Goal: Task Accomplishment & Management: Use online tool/utility

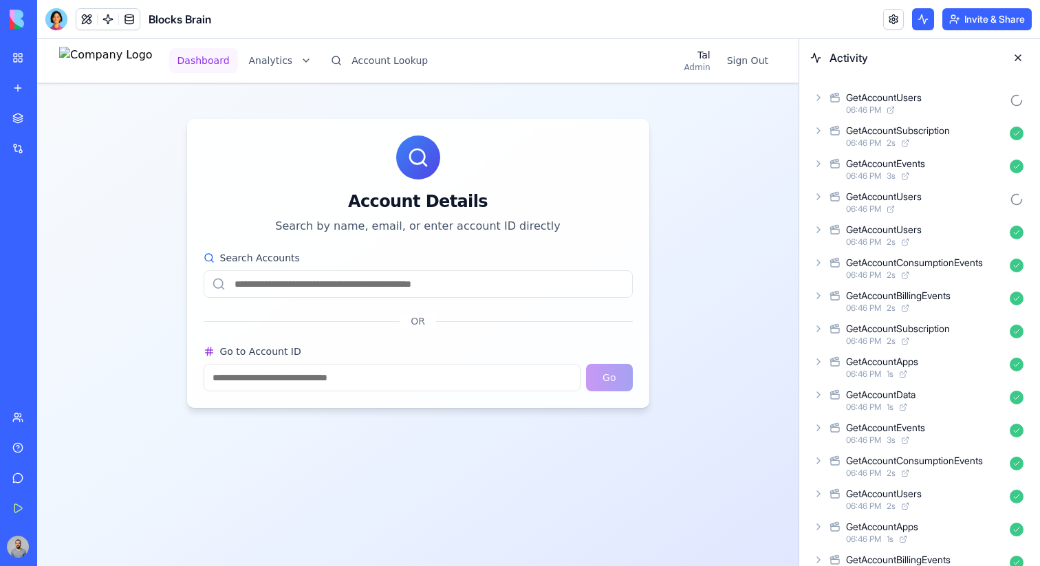
click at [233, 54] on button "Dashboard" at bounding box center [203, 60] width 69 height 25
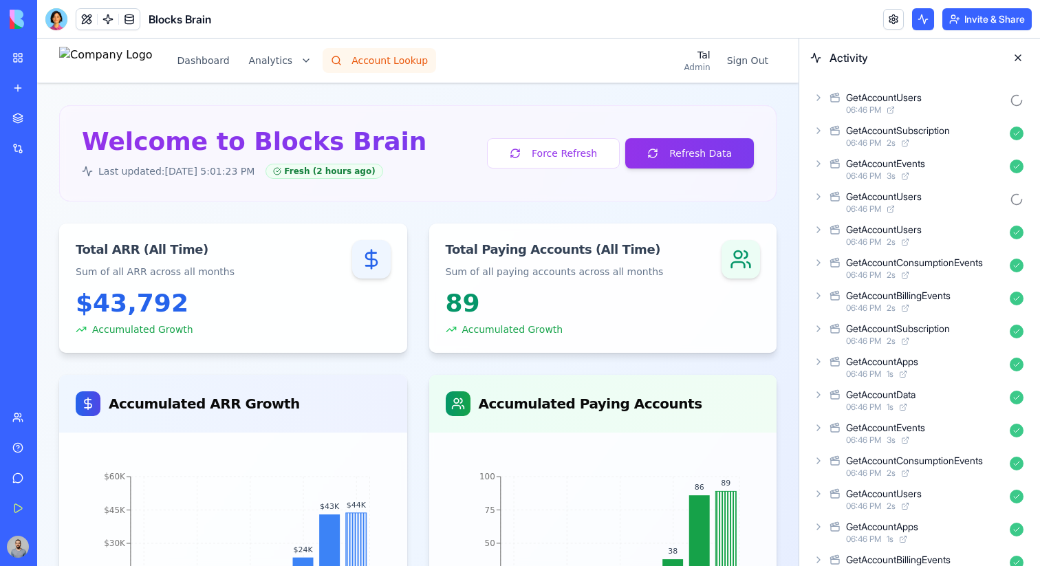
click at [368, 61] on button "Account Lookup" at bounding box center [378, 60] width 113 height 25
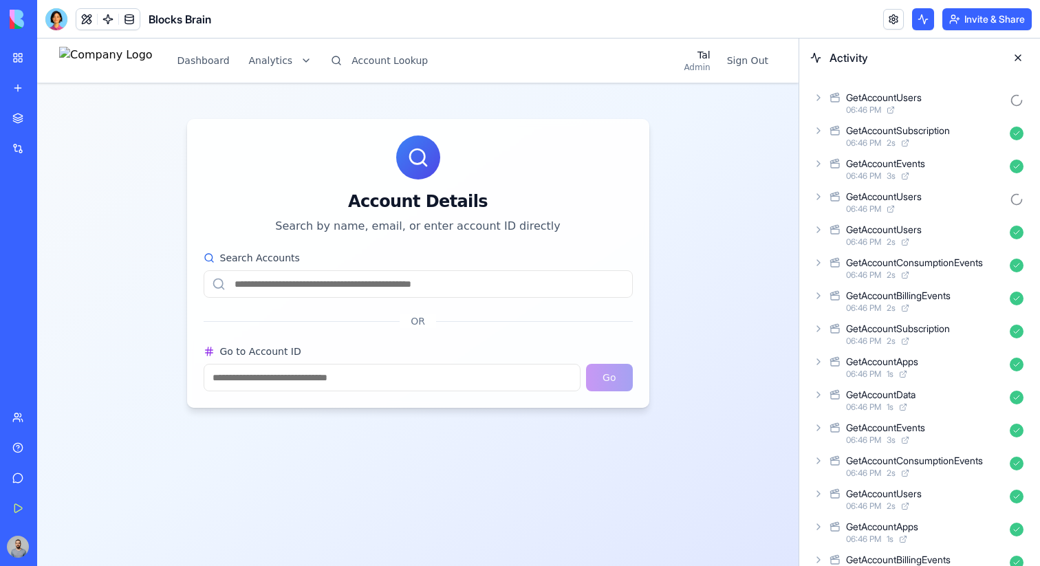
click at [364, 374] on input "Go to Account ID" at bounding box center [392, 378] width 377 height 28
type input "****"
click at [599, 369] on button "Go" at bounding box center [609, 378] width 46 height 28
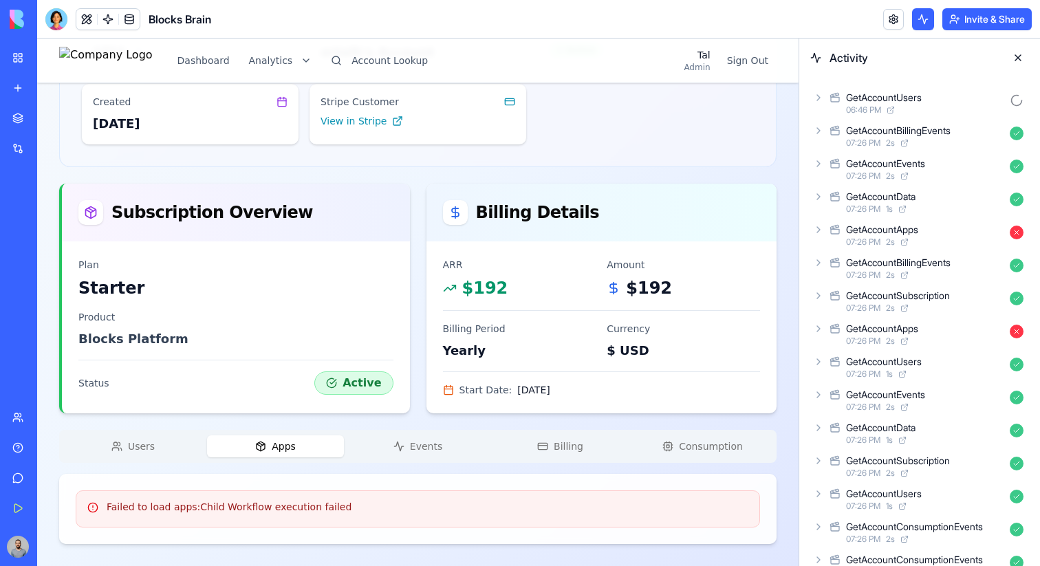
scroll to position [160, 0]
click at [285, 142] on div "ortalh's Account Starter Change Account Account ID 1211 Name ortalh's Account S…" at bounding box center [417, 245] width 717 height 598
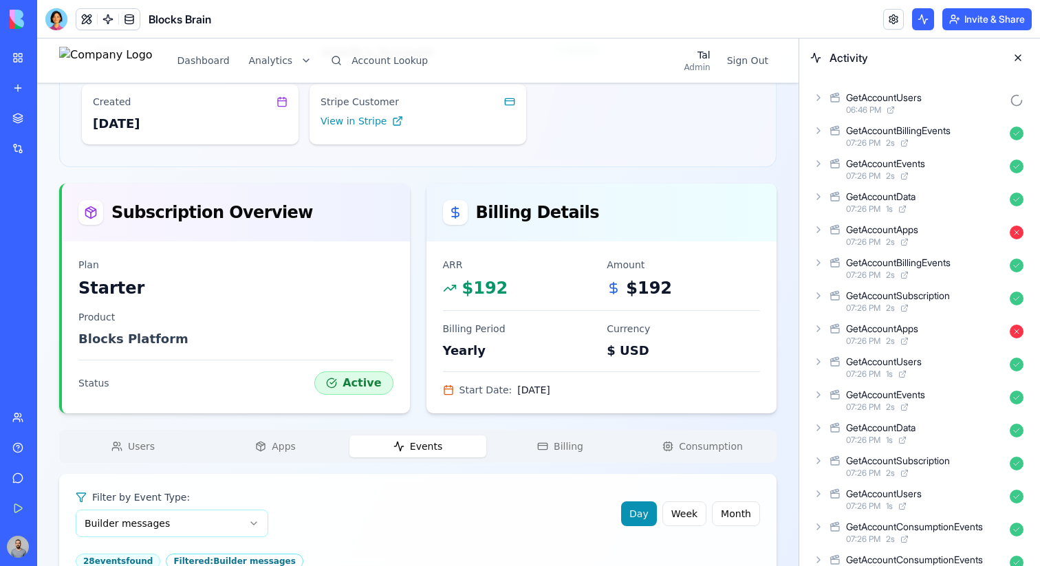
click at [408, 450] on button "Events" at bounding box center [417, 446] width 137 height 22
click at [311, 446] on button "Apps" at bounding box center [275, 446] width 137 height 22
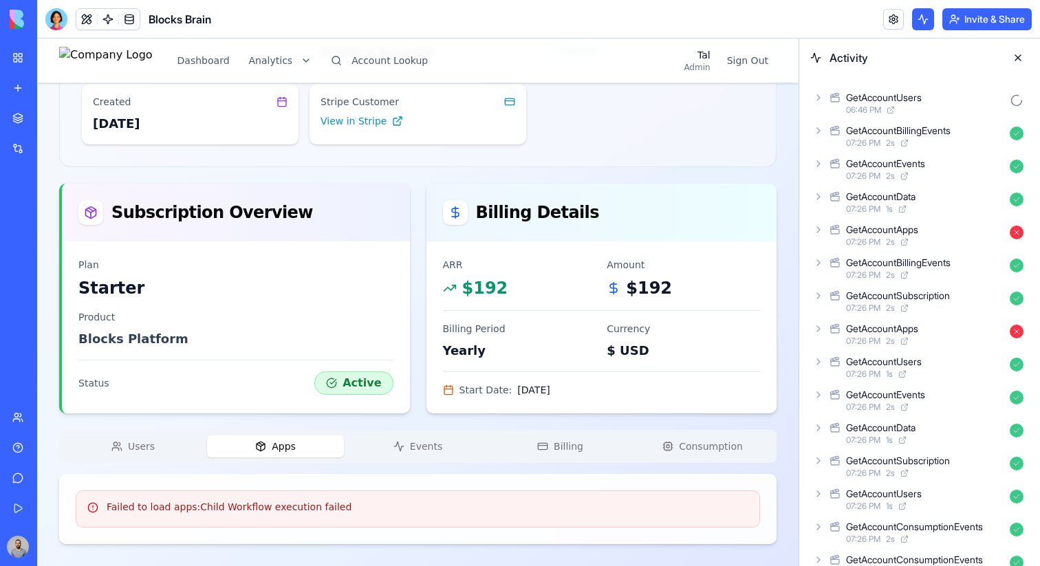
click at [536, 451] on button "Billing" at bounding box center [560, 446] width 137 height 22
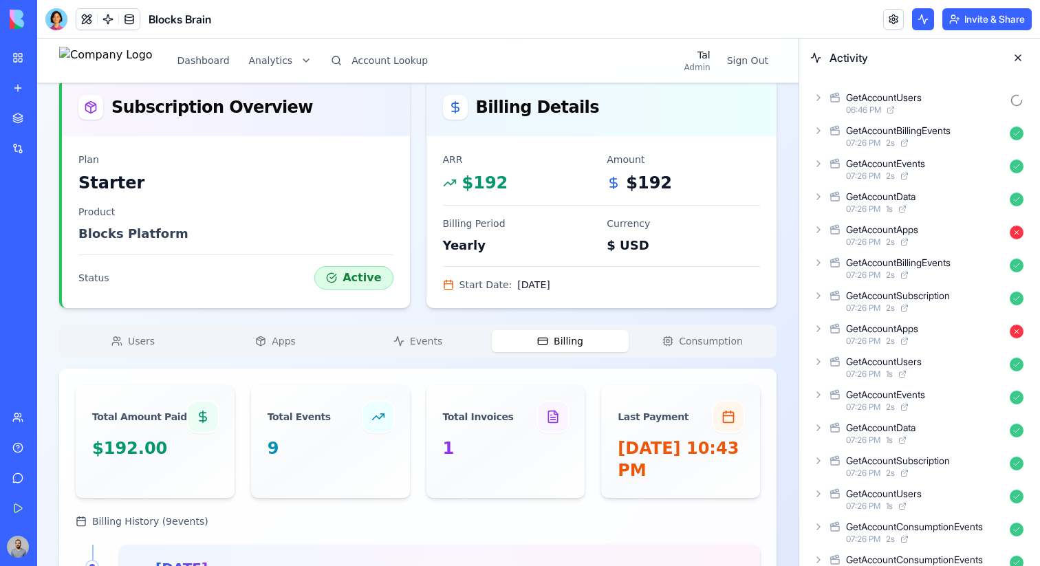
scroll to position [350, 0]
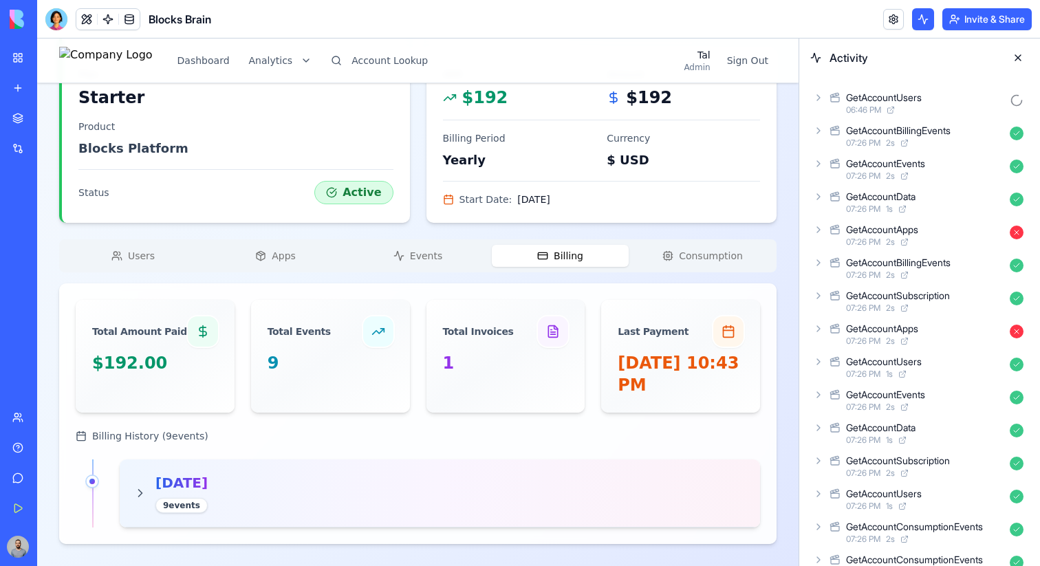
click at [880, 237] on span "07:26 PM" at bounding box center [863, 242] width 34 height 11
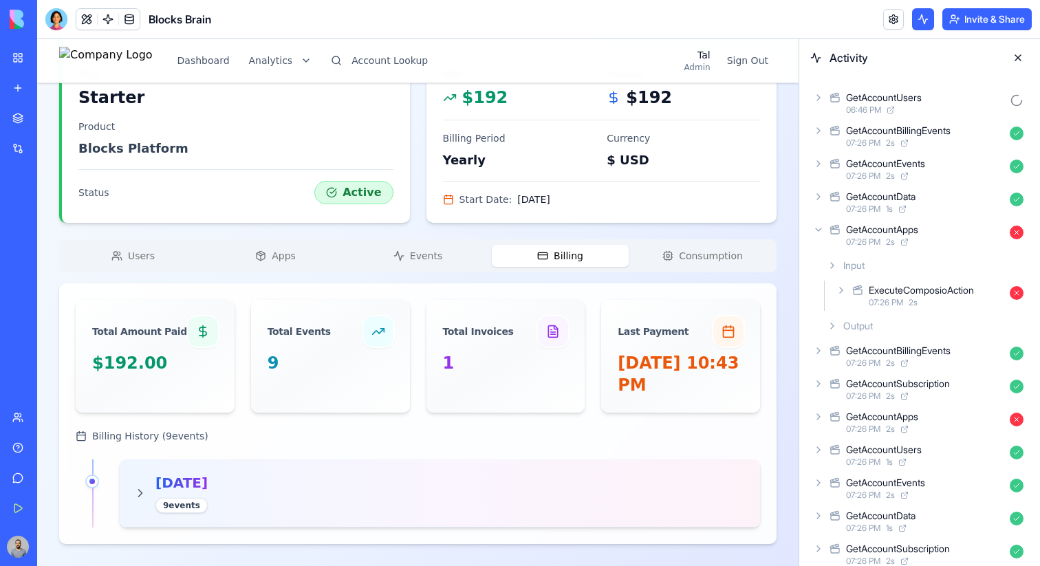
click at [909, 287] on div "ExecuteComposioAction" at bounding box center [920, 290] width 105 height 14
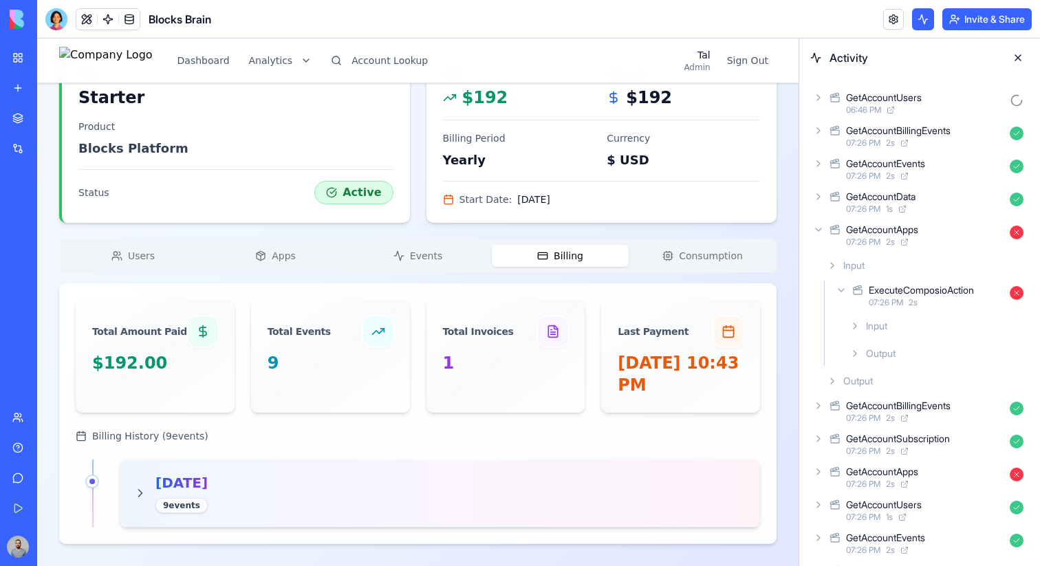
click at [916, 353] on div "Output" at bounding box center [936, 353] width 185 height 25
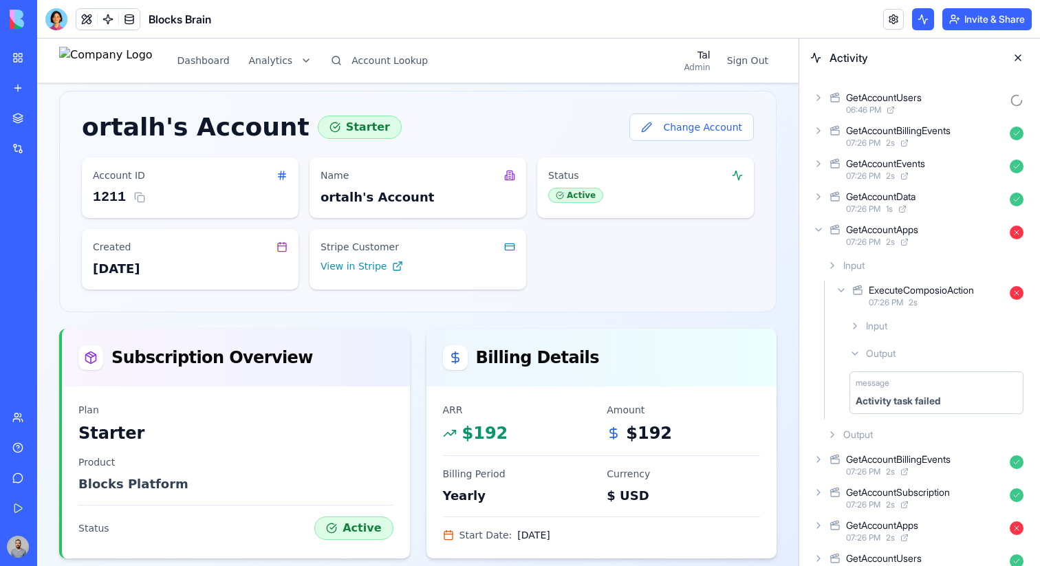
scroll to position [0, 0]
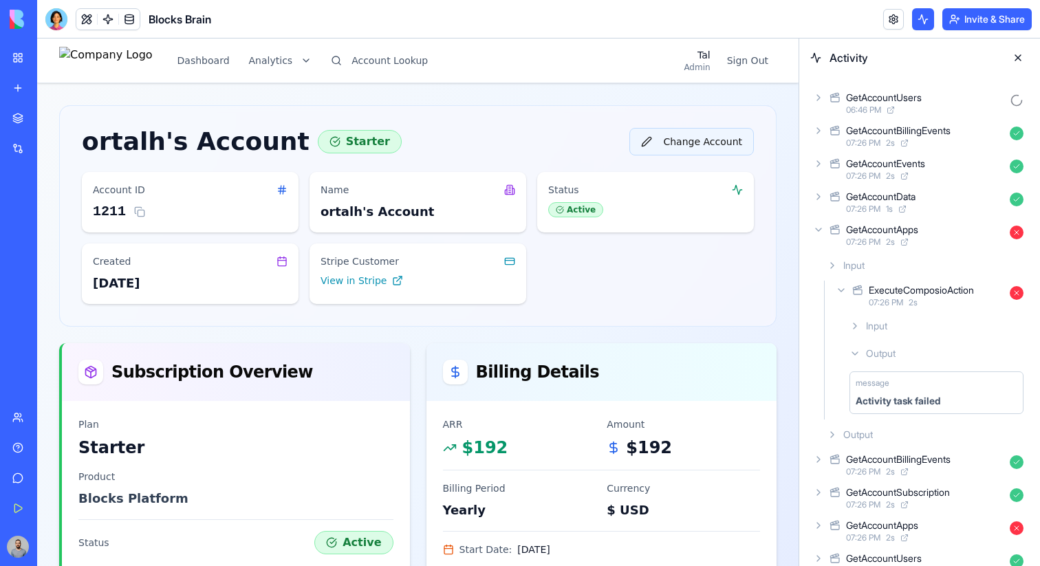
click at [638, 130] on button "Change Account" at bounding box center [691, 142] width 124 height 28
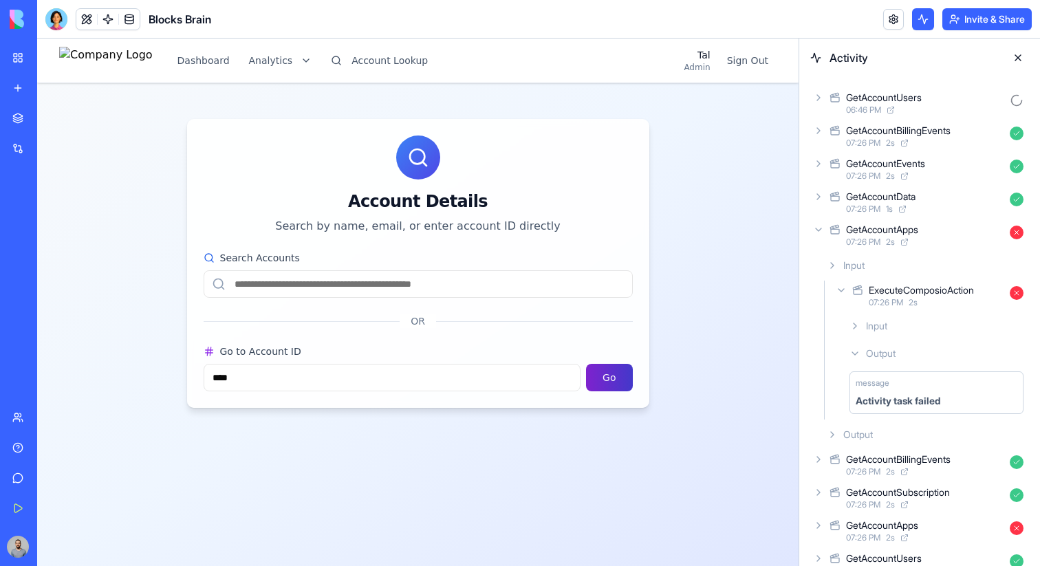
click at [604, 386] on button "Go" at bounding box center [609, 378] width 46 height 28
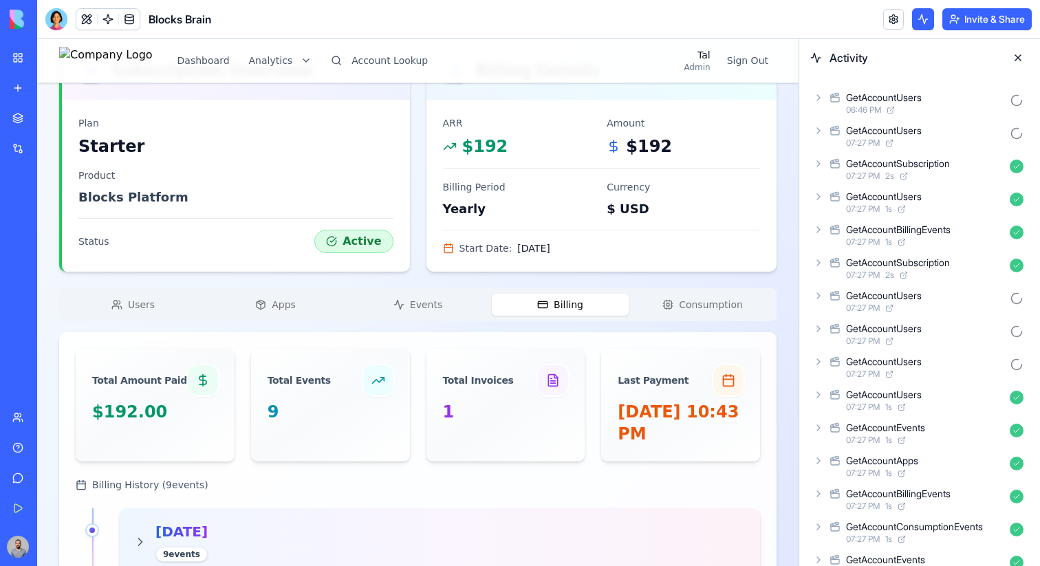
scroll to position [305, 0]
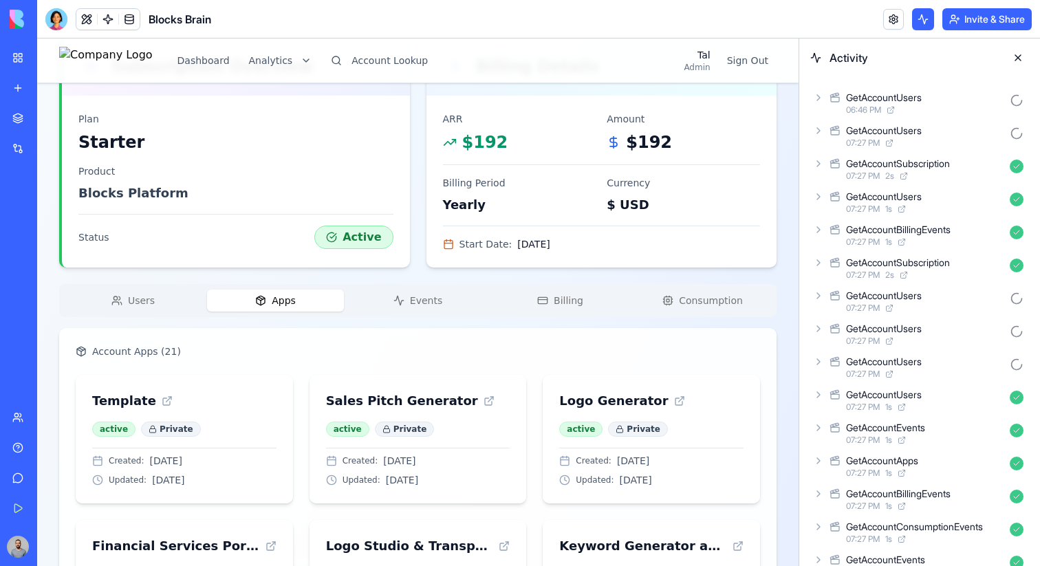
click at [285, 300] on span "Apps" at bounding box center [284, 301] width 24 height 14
click at [463, 406] on link "Sales Pitch Generator" at bounding box center [418, 400] width 184 height 19
click at [27, 56] on link "My Workspace" at bounding box center [31, 58] width 55 height 28
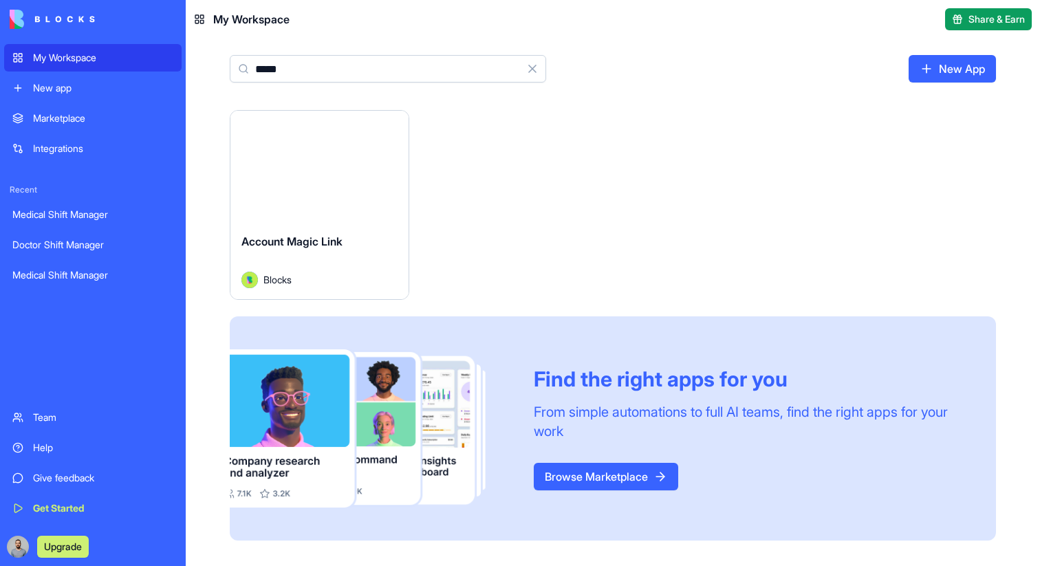
type input "*****"
click at [308, 208] on div "Launch" at bounding box center [319, 166] width 178 height 111
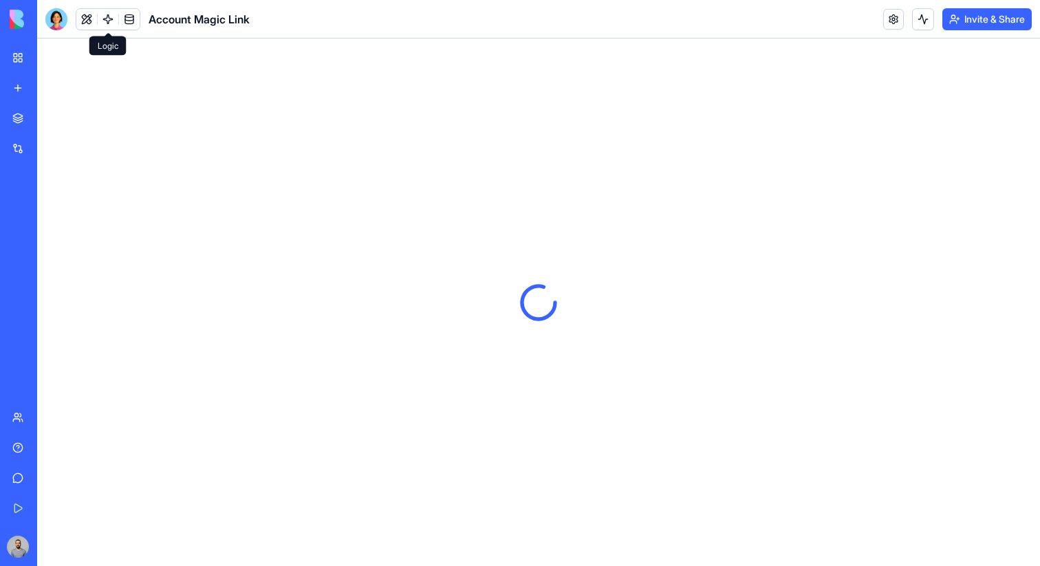
click at [105, 19] on link at bounding box center [108, 19] width 21 height 21
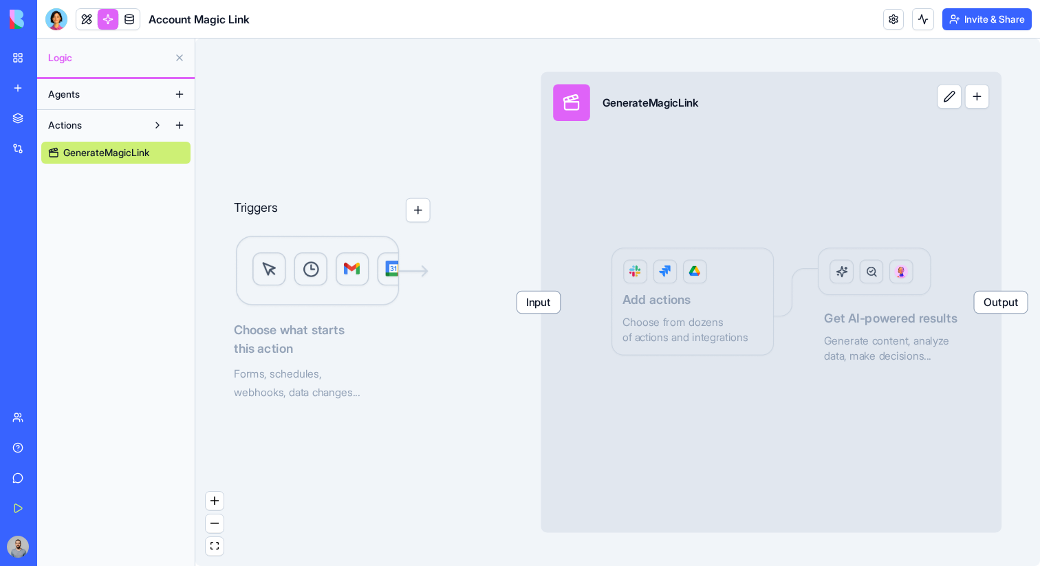
click at [142, 156] on span "GenerateMagicLink" at bounding box center [106, 153] width 86 height 14
click at [945, 101] on button at bounding box center [949, 96] width 25 height 25
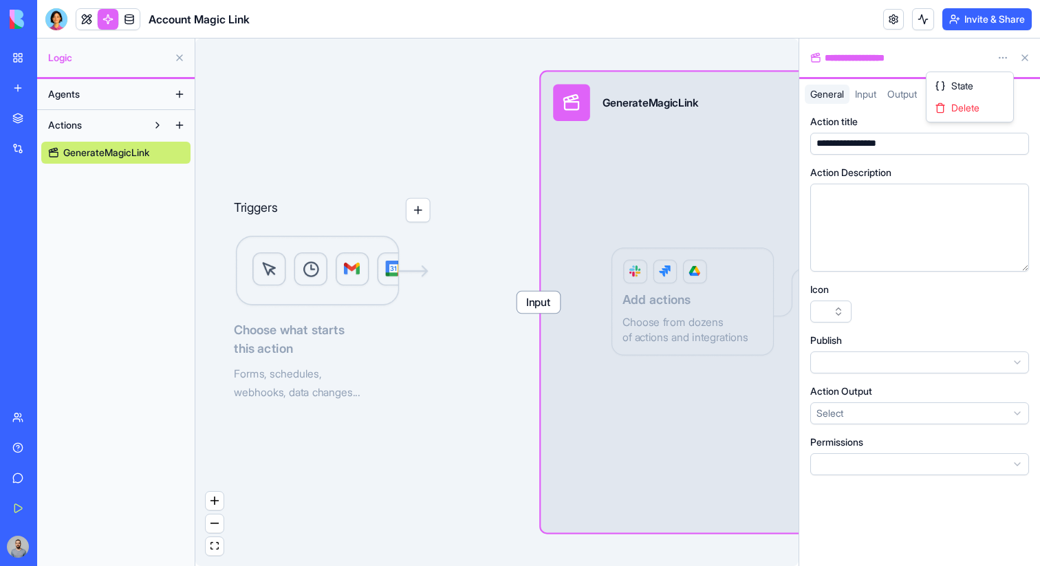
click at [997, 56] on html "**********" at bounding box center [520, 283] width 1040 height 566
click at [983, 78] on div "State" at bounding box center [969, 86] width 81 height 22
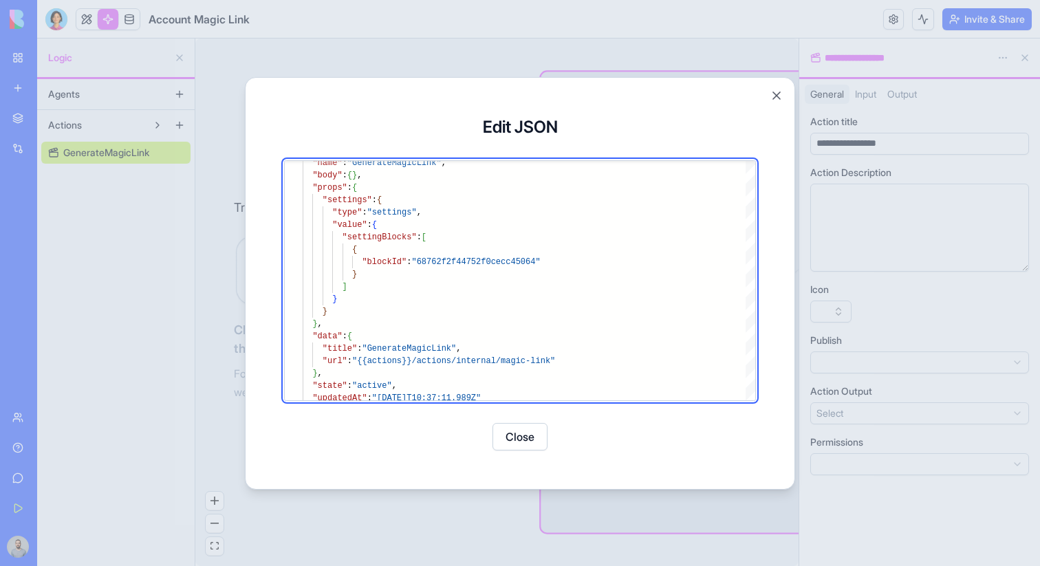
click at [228, 313] on div at bounding box center [520, 283] width 1040 height 566
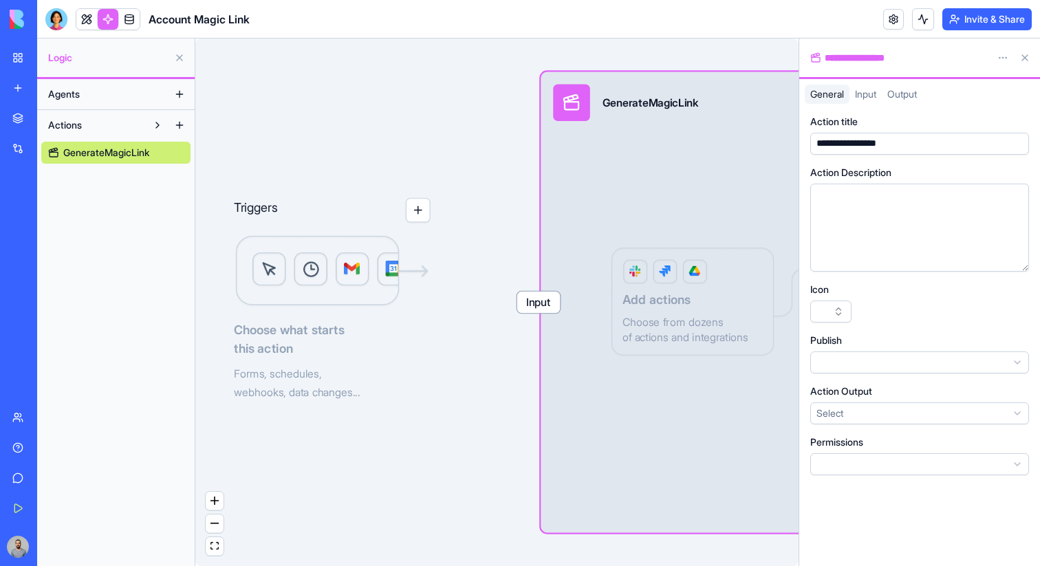
click at [538, 309] on span "Input" at bounding box center [538, 302] width 43 height 21
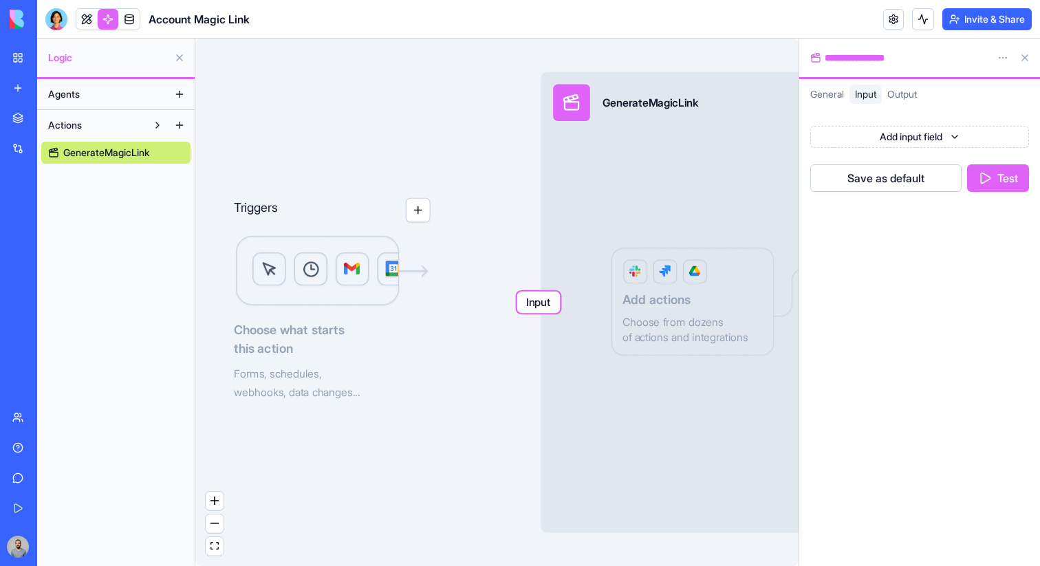
click at [587, 245] on div "Input GenerateMagicLink Output Add actions Choose from dozens of actions and in…" at bounding box center [770, 302] width 461 height 461
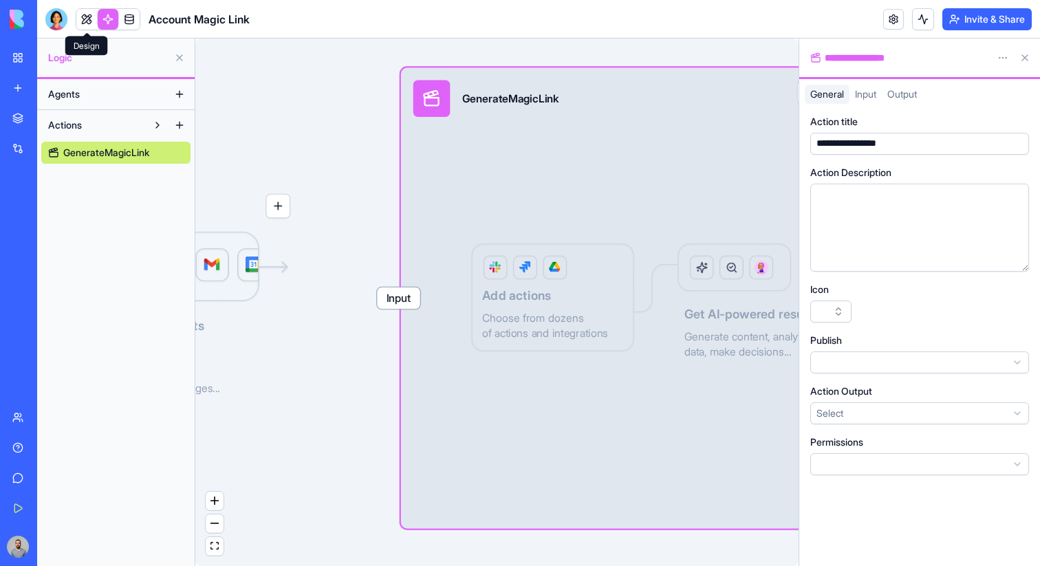
click at [88, 21] on link at bounding box center [86, 19] width 21 height 21
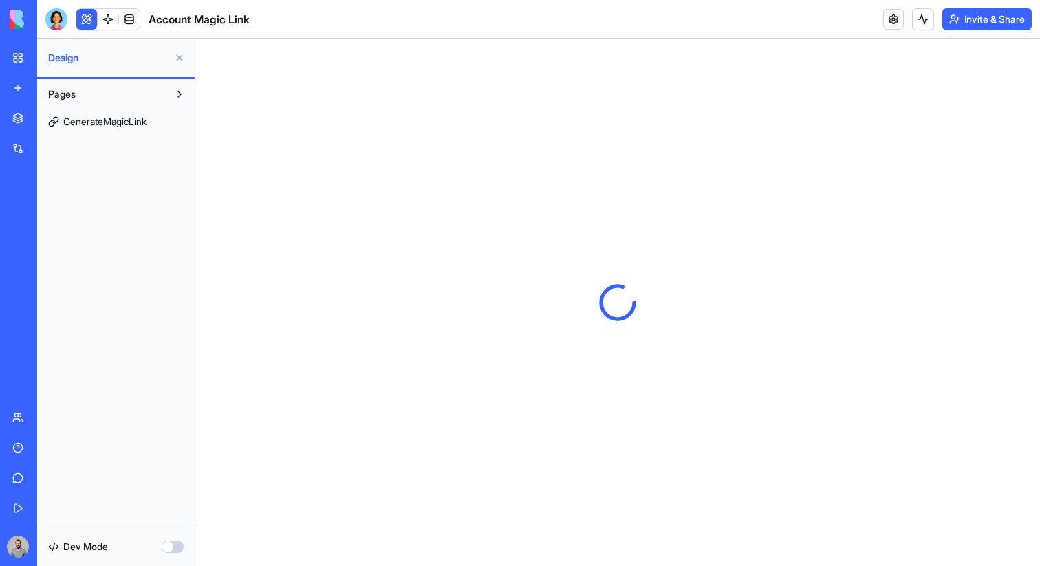
click at [120, 125] on span "GenerateMagicLink" at bounding box center [104, 122] width 83 height 14
click at [174, 539] on div "Dev Mode" at bounding box center [115, 547] width 149 height 30
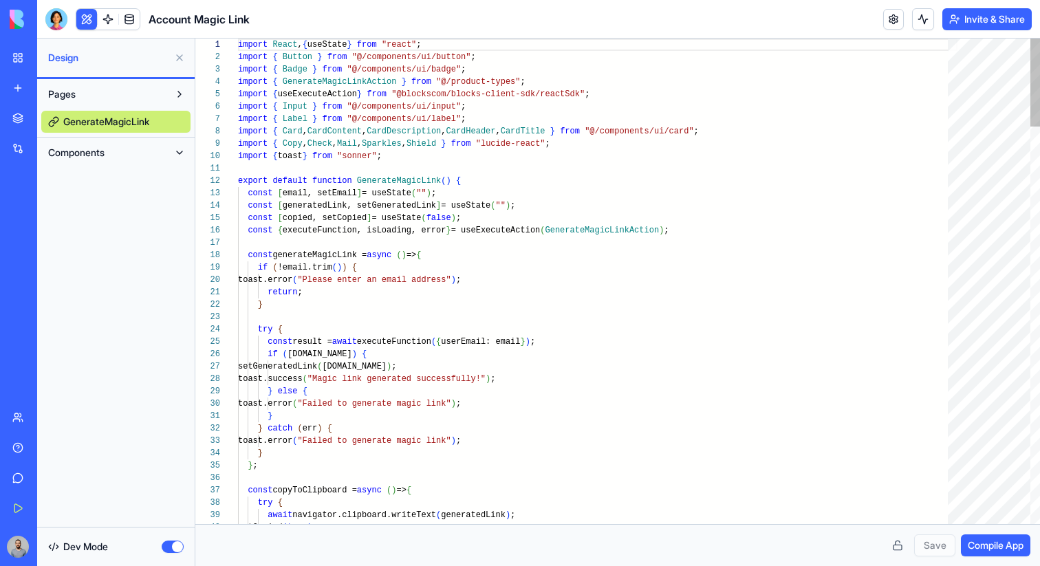
scroll to position [99, 0]
click at [96, 144] on button "Components" at bounding box center [104, 153] width 127 height 22
click at [96, 151] on span "Components" at bounding box center [76, 153] width 56 height 14
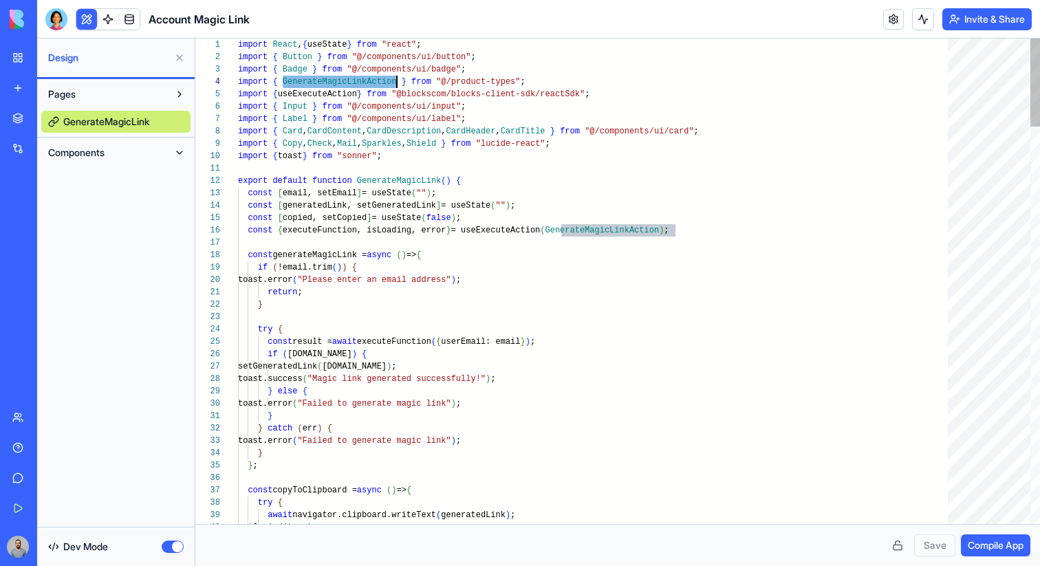
type textarea "**********"
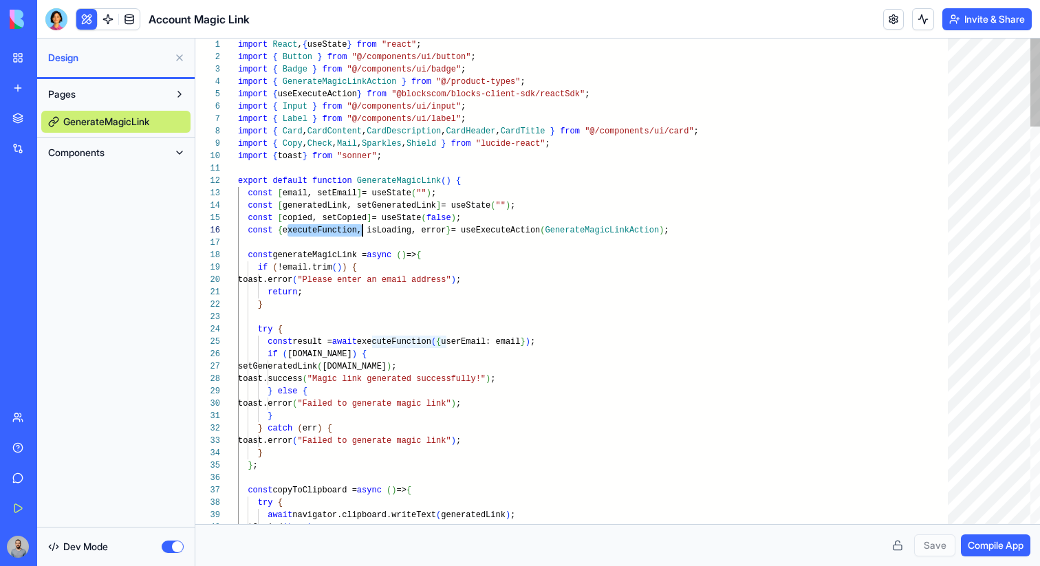
scroll to position [62, 124]
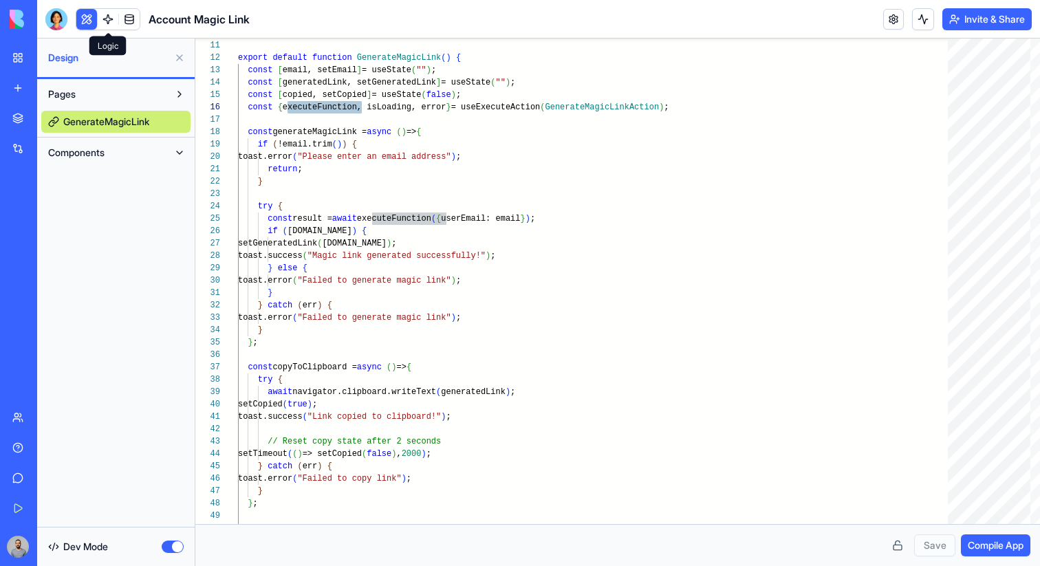
click at [112, 30] on header "Account Magic Link Invite & Share" at bounding box center [538, 19] width 1003 height 39
click at [111, 22] on link at bounding box center [108, 19] width 21 height 21
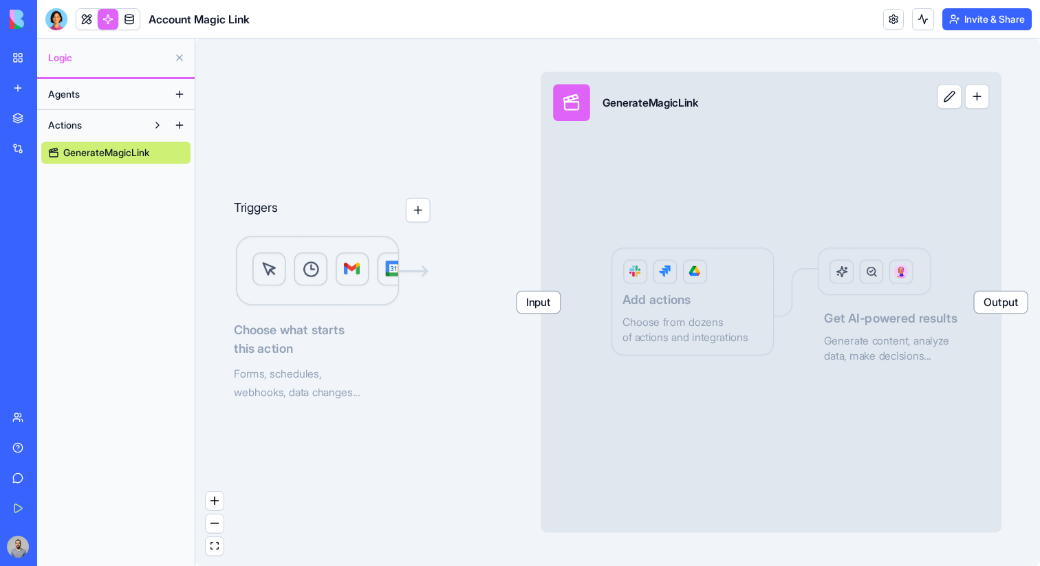
click at [32, 51] on link "My Workspace" at bounding box center [31, 58] width 55 height 28
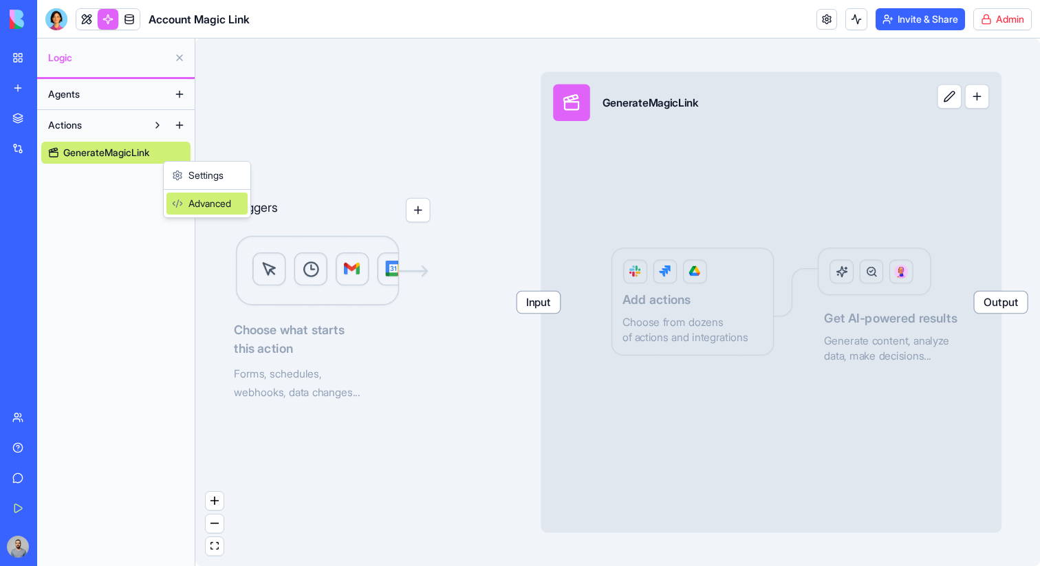
click at [210, 195] on div "Advanced" at bounding box center [206, 204] width 81 height 22
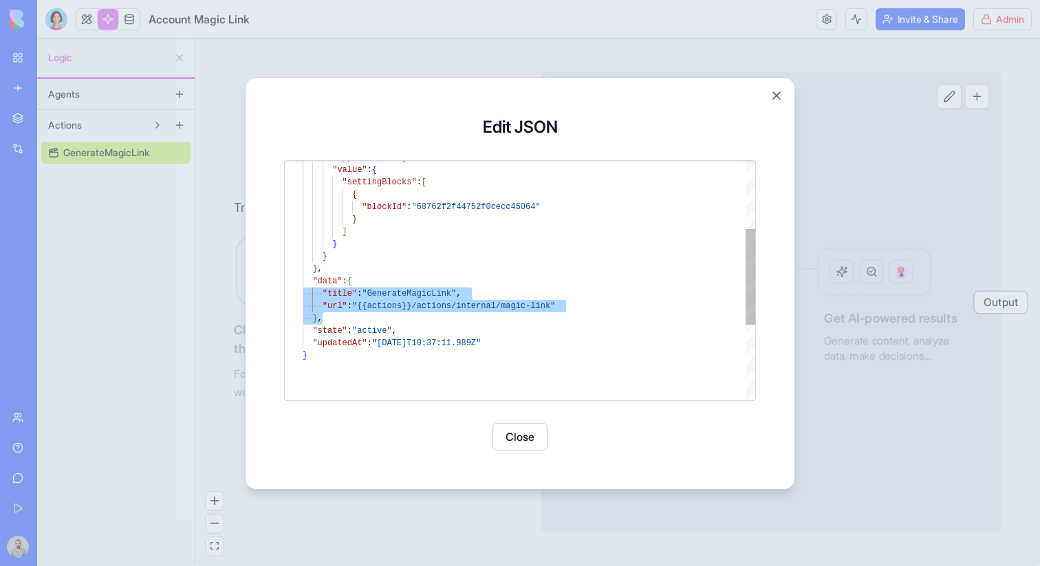
scroll to position [37, 0]
drag, startPoint x: 337, startPoint y: 316, endPoint x: 267, endPoint y: 286, distance: 76.1
click at [303, 286] on div ""title" : "GenerateMagicLink" , "url" : "{{actions}}/actions/internal/magic-lin…" at bounding box center [529, 289] width 452 height 598
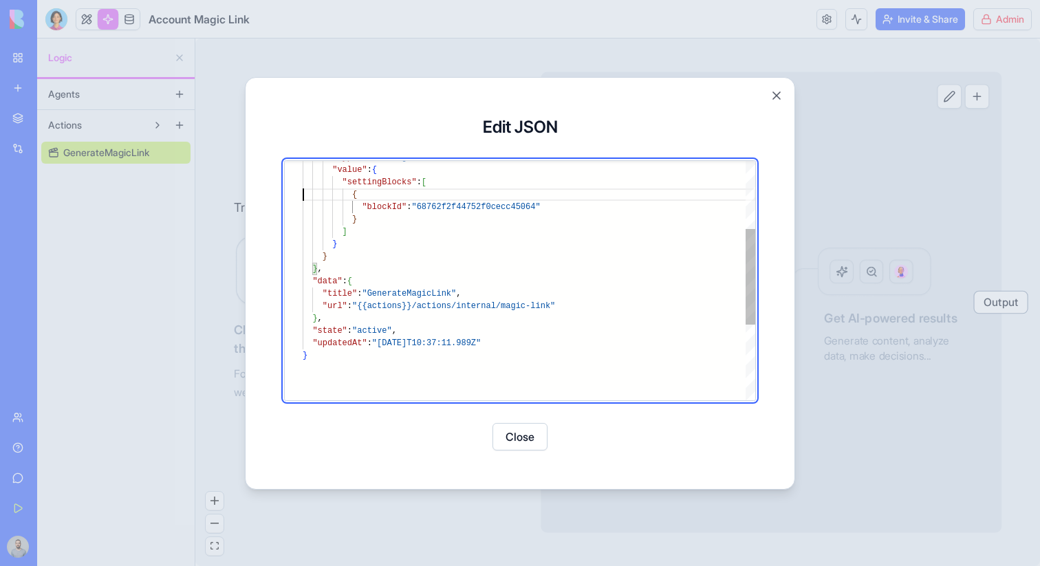
type textarea "**********"
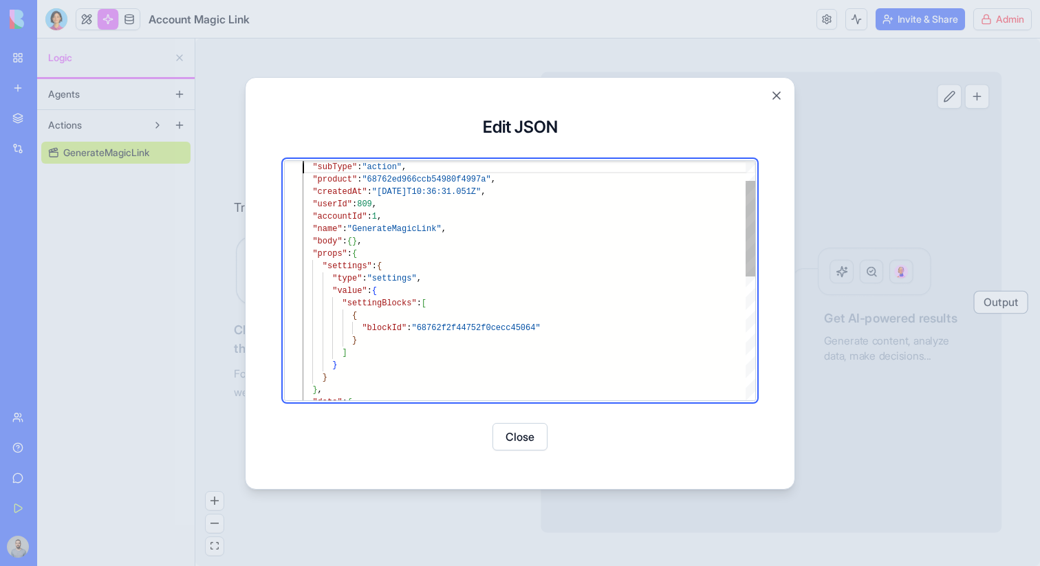
scroll to position [25, 0]
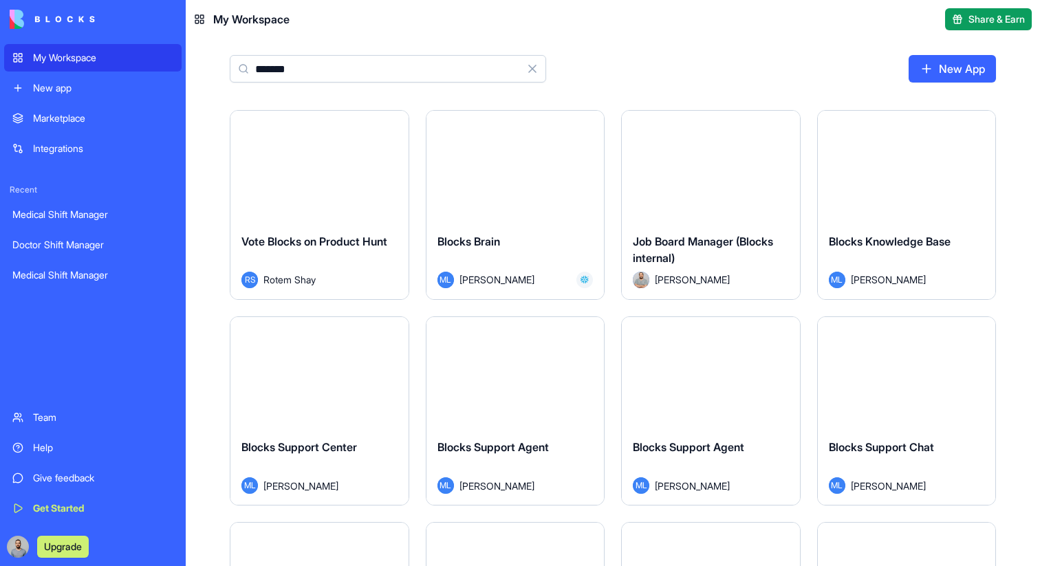
type input "******"
click at [549, 189] on div "Launch" at bounding box center [515, 166] width 178 height 111
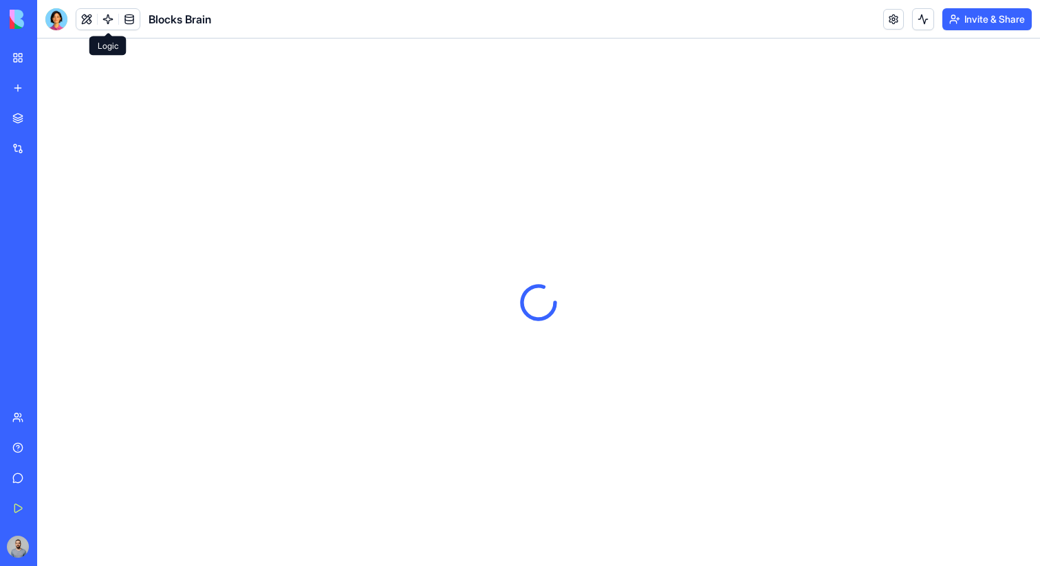
click at [113, 25] on link at bounding box center [108, 19] width 21 height 21
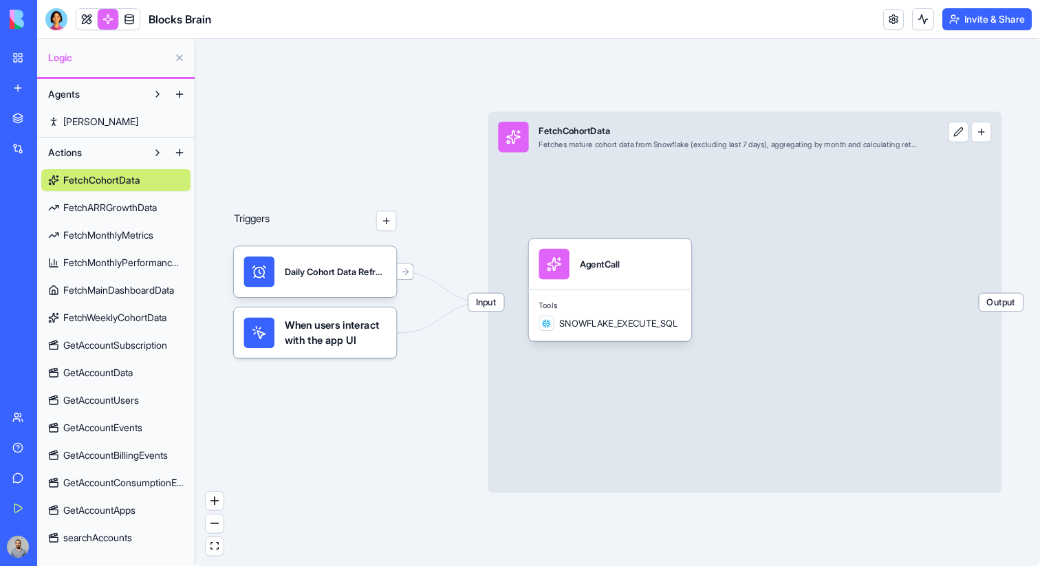
click at [179, 153] on button at bounding box center [179, 153] width 22 height 22
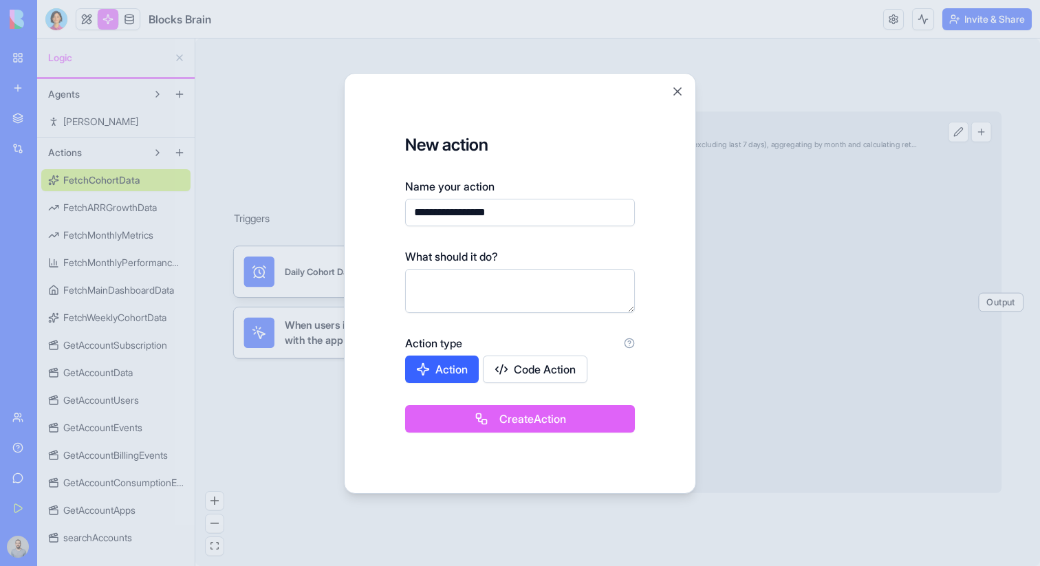
type input "**********"
click at [424, 415] on button "Create Action" at bounding box center [520, 419] width 230 height 28
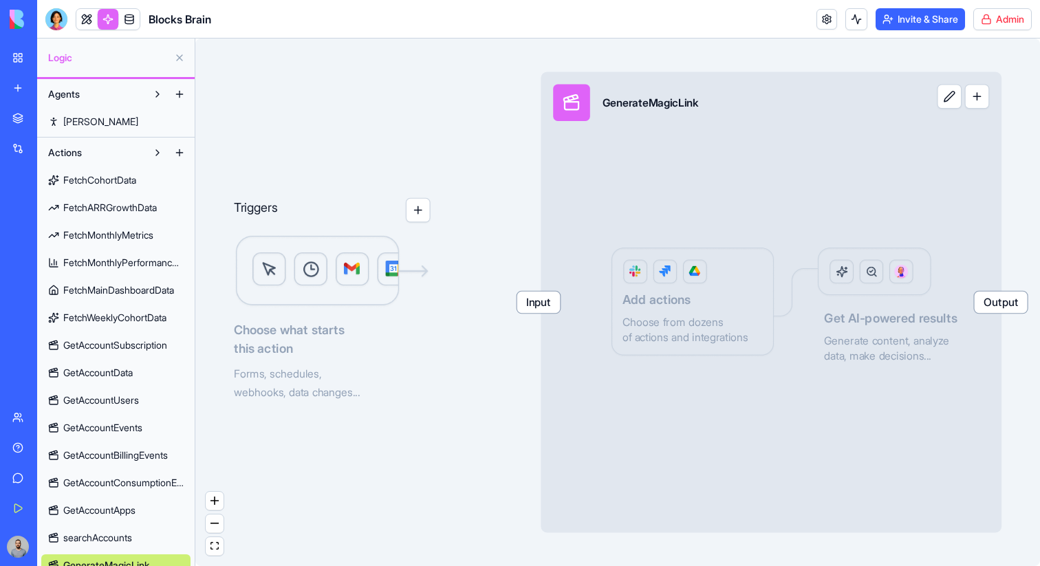
scroll to position [14, 0]
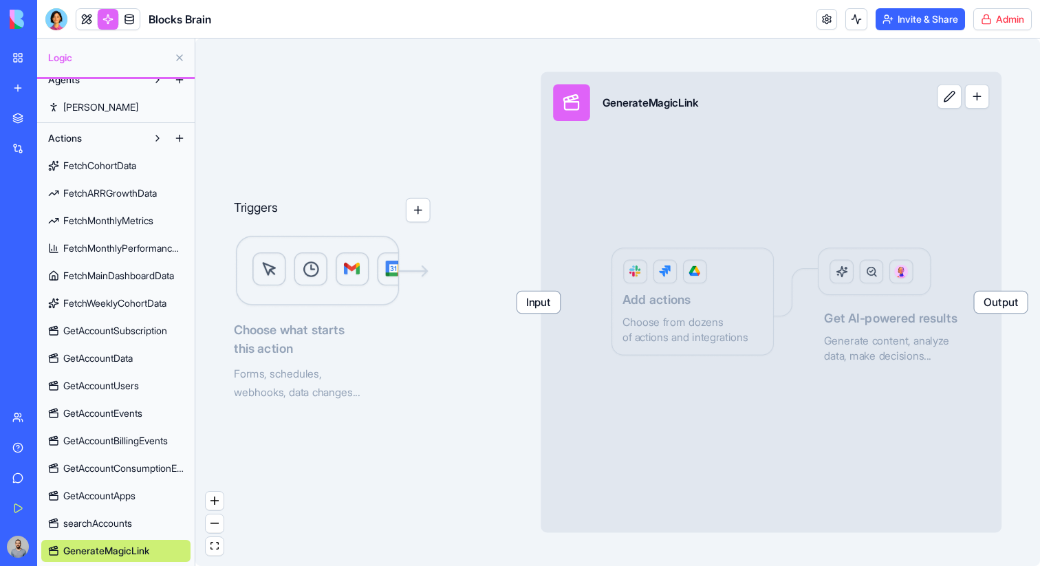
click at [135, 538] on div "FetchCohortData FetchARRGrowthData FetchMonthlyMetrics FetchMonthlyPerformanceM…" at bounding box center [115, 355] width 149 height 413
click at [174, 550] on div "Advanced" at bounding box center [178, 551] width 81 height 22
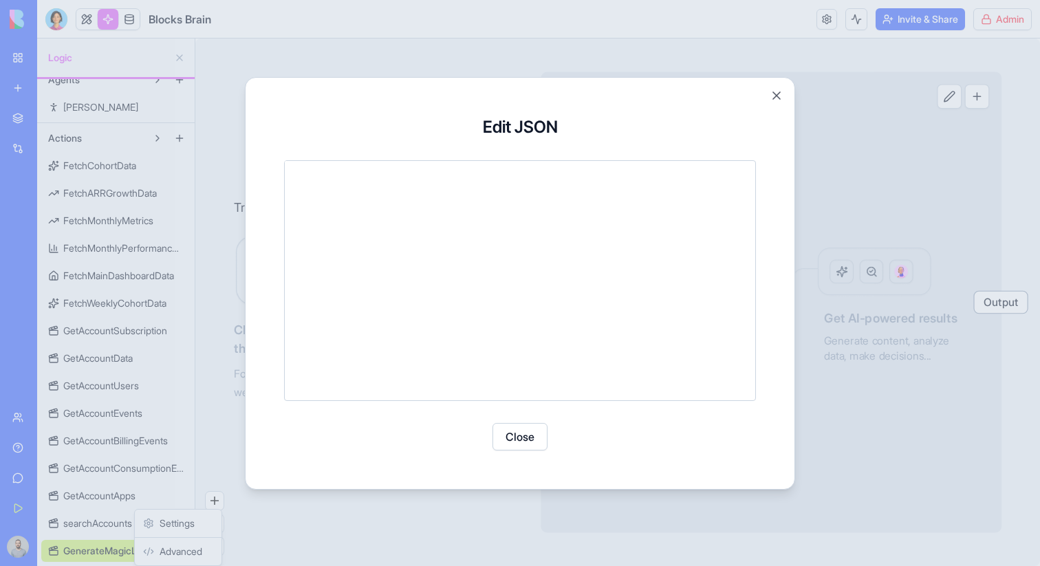
scroll to position [0, 0]
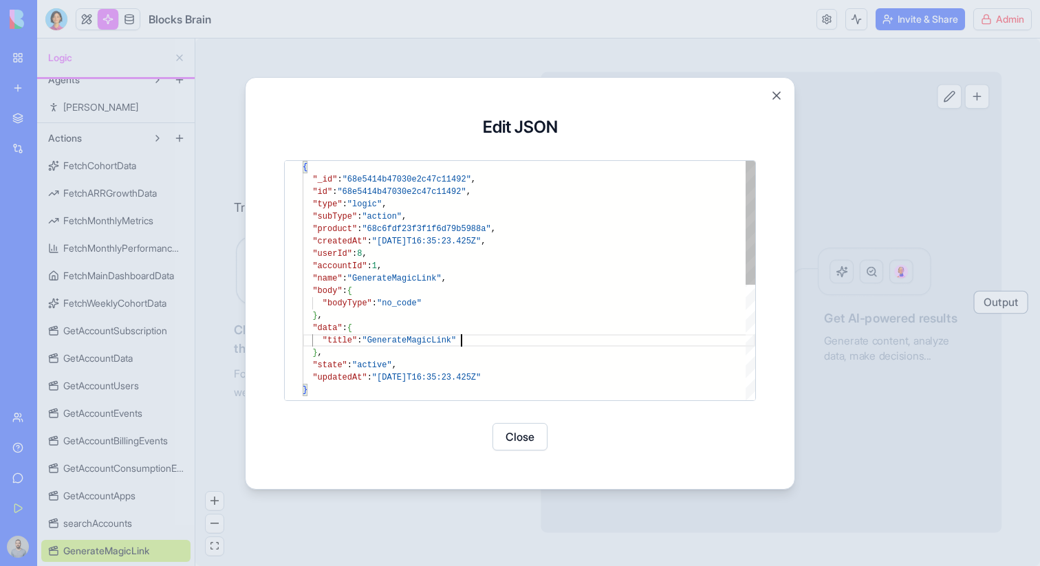
click at [481, 343] on div "{ "_id" : "68e5414b47030e2c47c11492" , "id" : "68e5414b47030e2c47c11492" , "typ…" at bounding box center [529, 392] width 452 height 462
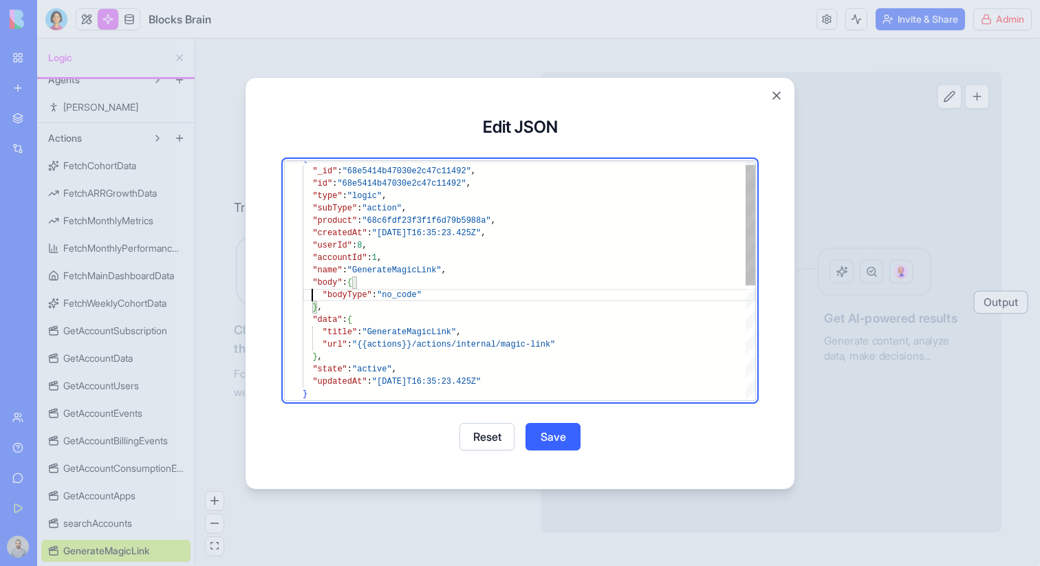
scroll to position [12, 10]
type textarea "**********"
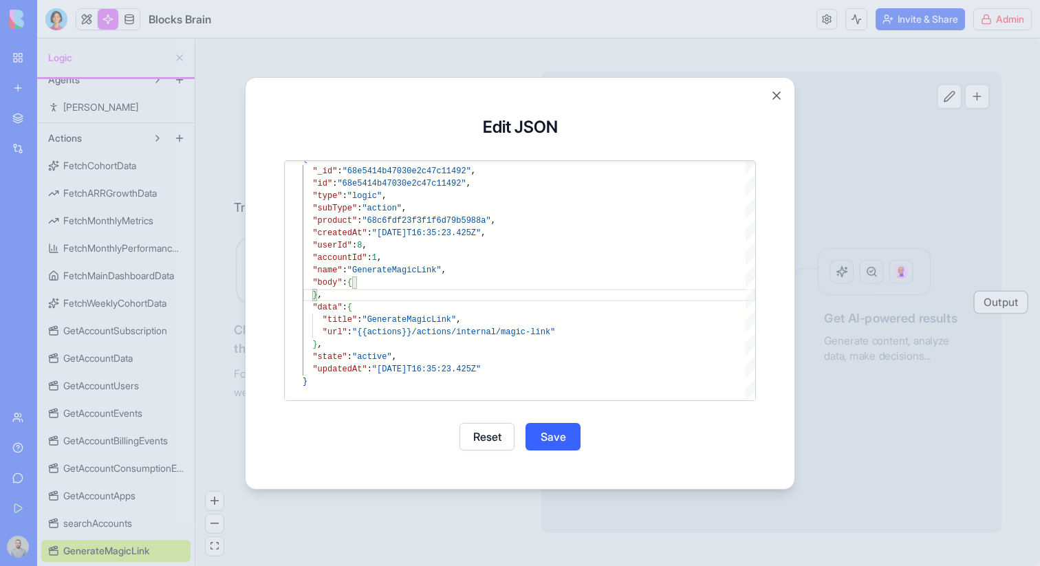
click at [562, 438] on button "Save" at bounding box center [552, 437] width 55 height 28
click at [529, 437] on button "Close" at bounding box center [519, 437] width 55 height 28
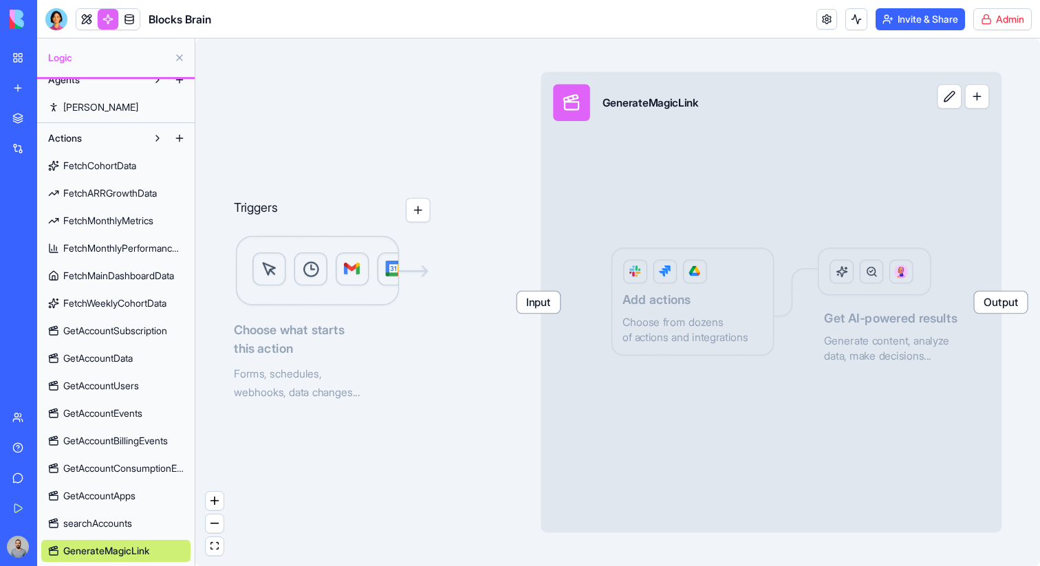
click at [540, 310] on span "Input" at bounding box center [538, 302] width 43 height 21
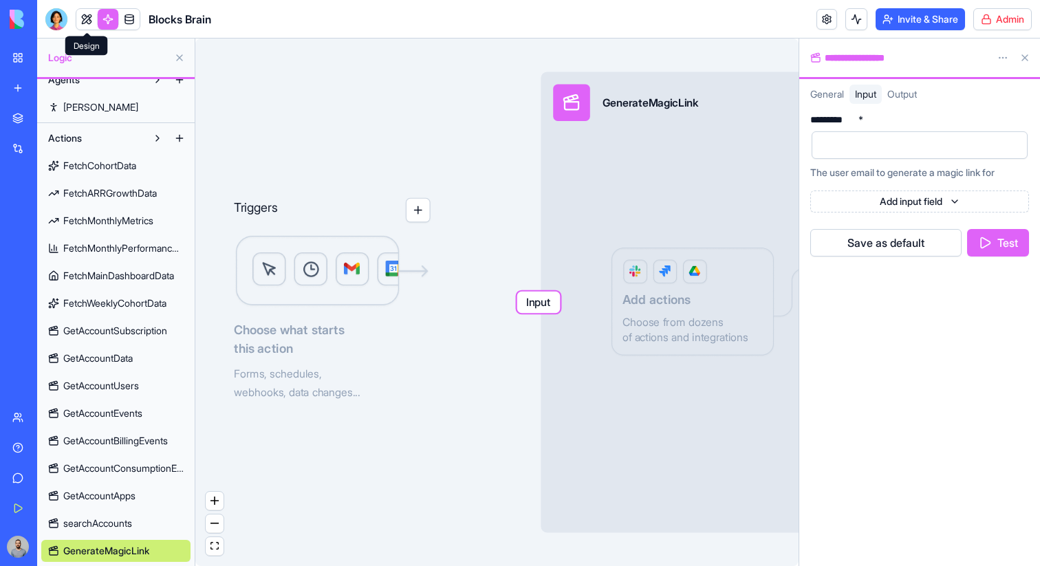
click at [83, 14] on link at bounding box center [86, 19] width 21 height 21
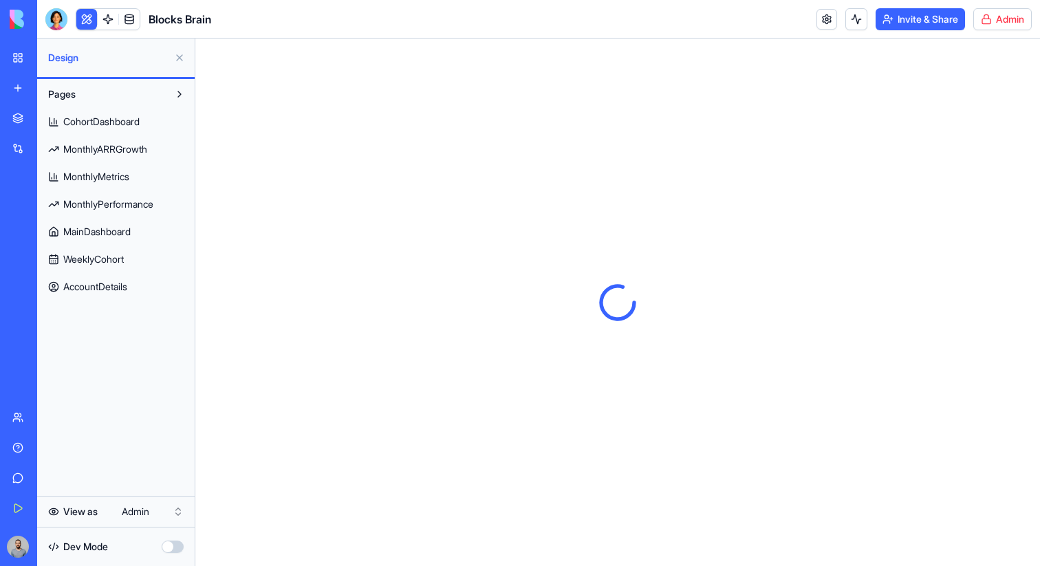
click at [126, 287] on span "AccountDetails" at bounding box center [95, 287] width 64 height 14
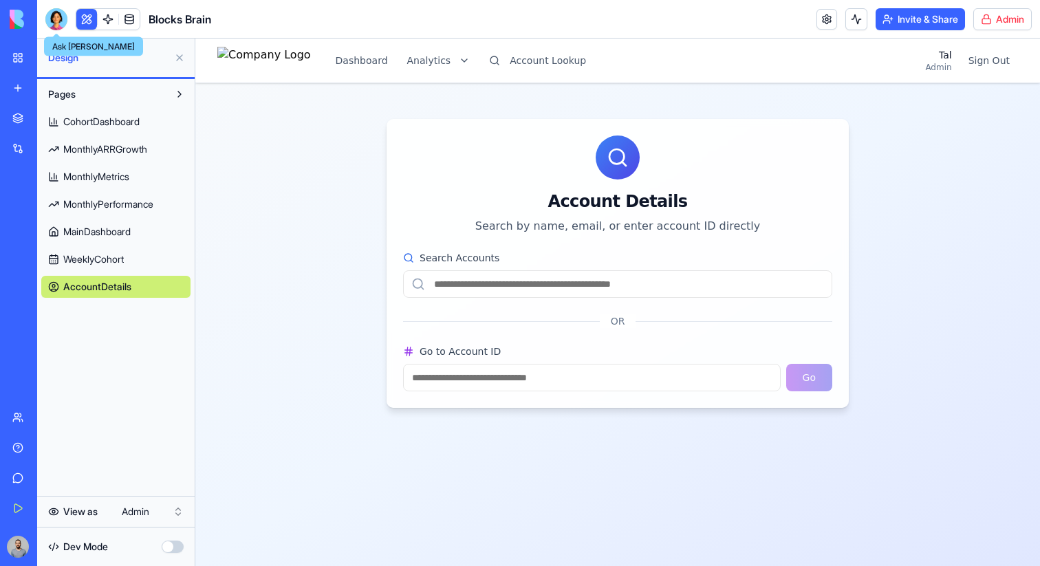
click at [49, 22] on div at bounding box center [56, 19] width 22 height 22
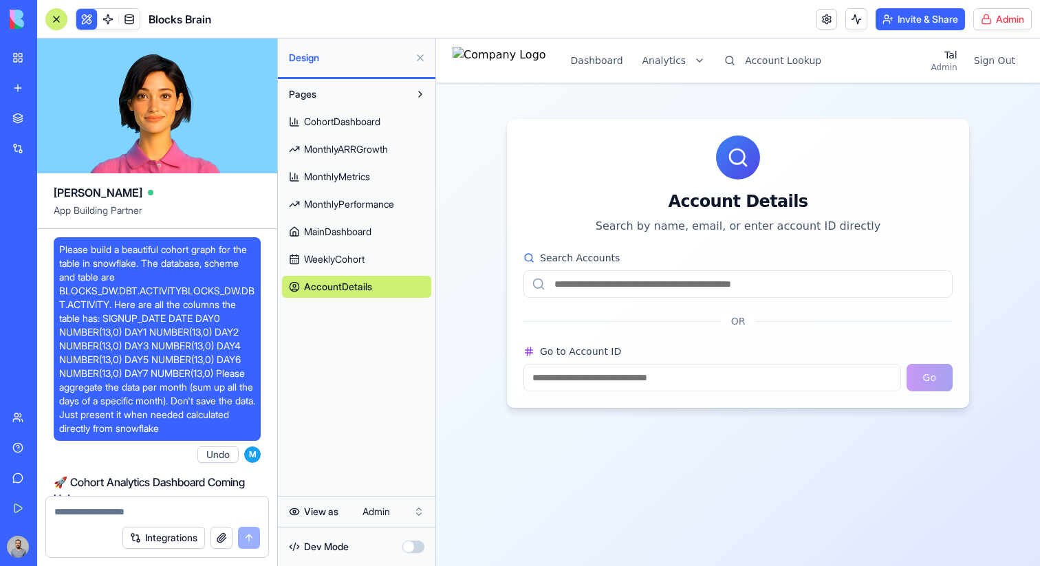
scroll to position [205242, 0]
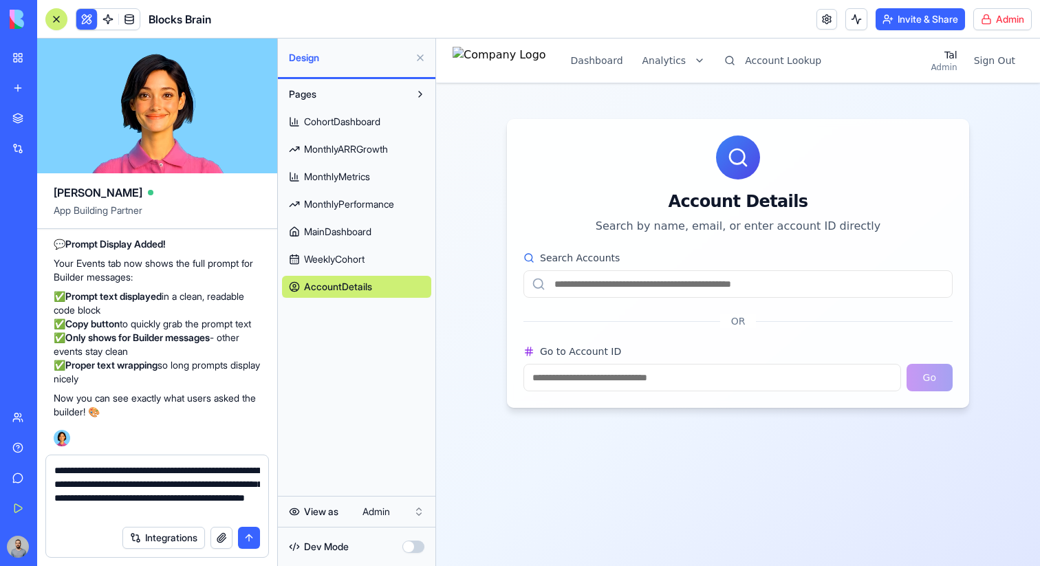
type textarea "**********"
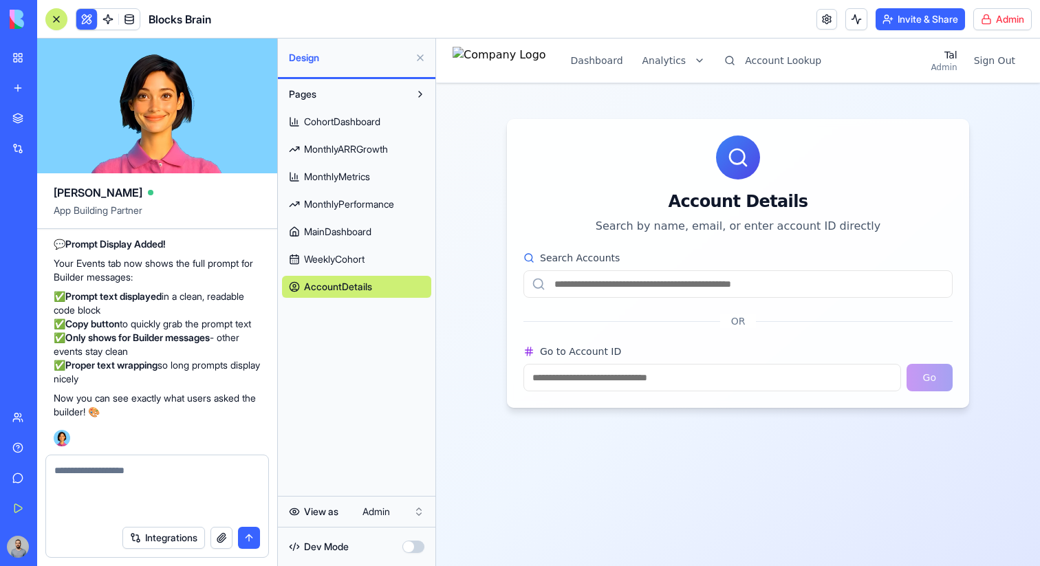
scroll to position [205350, 0]
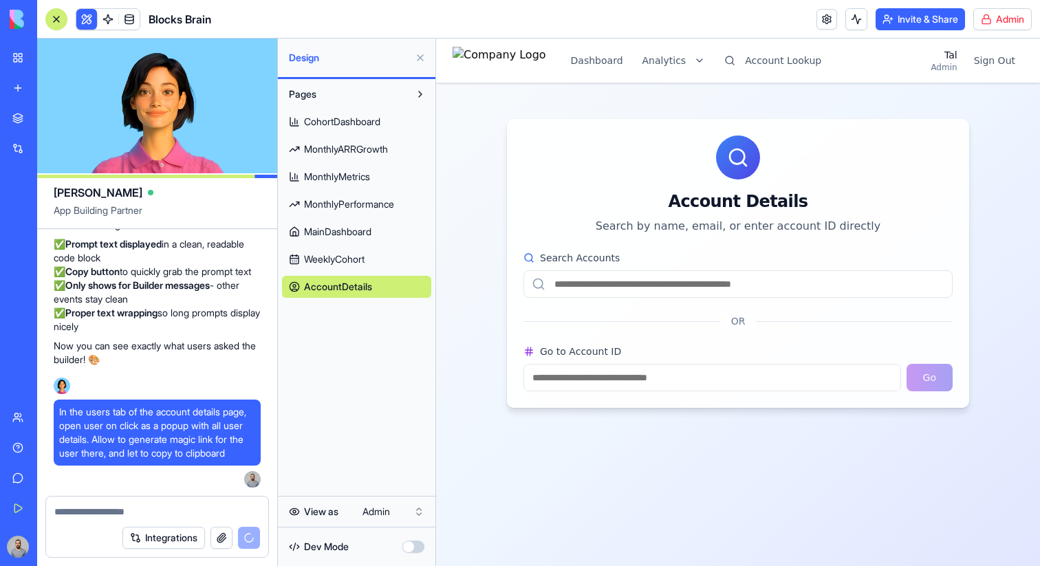
click at [636, 372] on input "Go to Account ID" at bounding box center [711, 378] width 377 height 28
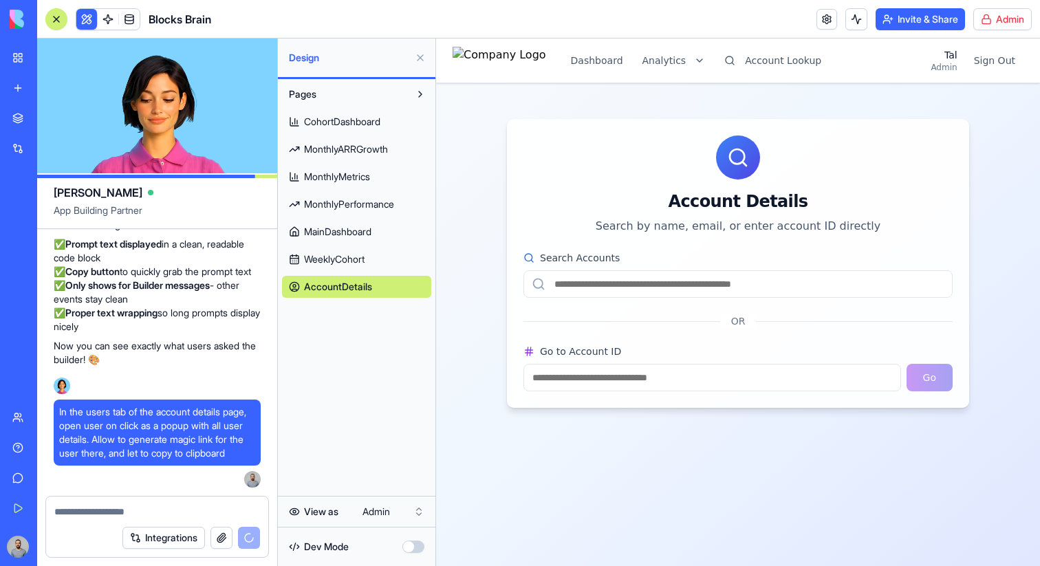
type input "****"
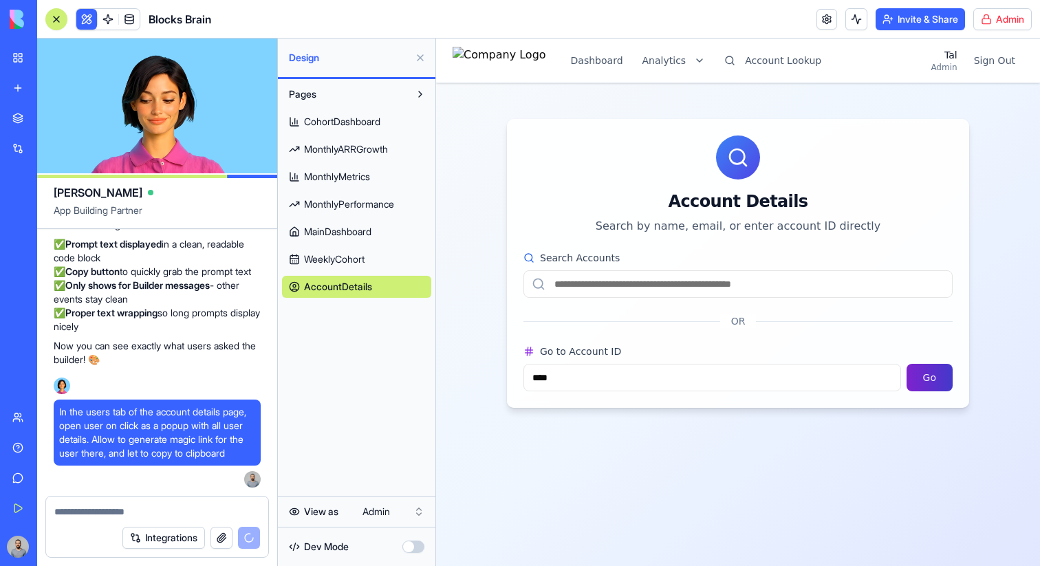
click at [921, 381] on button "Go" at bounding box center [929, 378] width 46 height 28
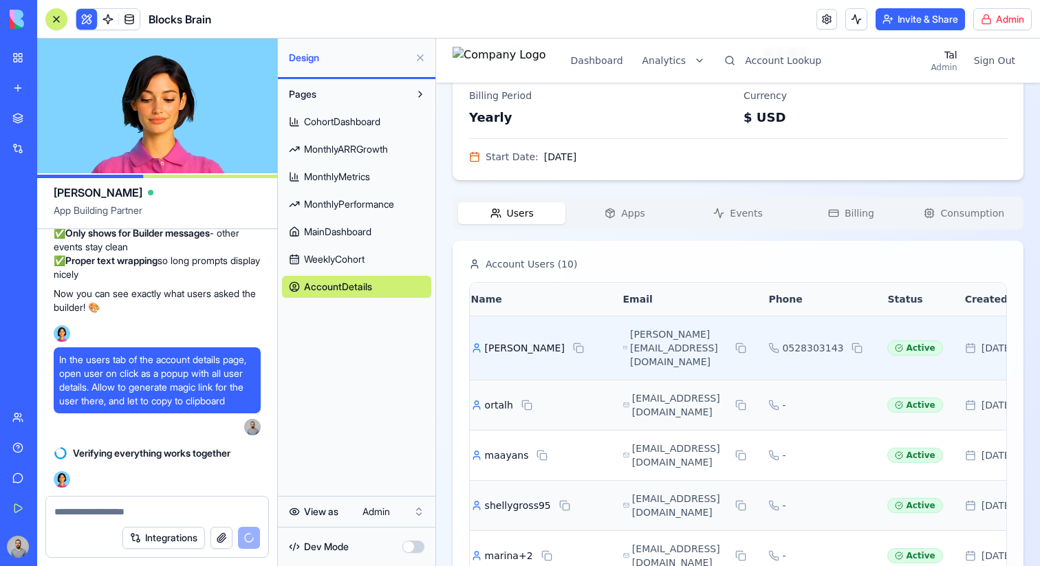
scroll to position [0, 0]
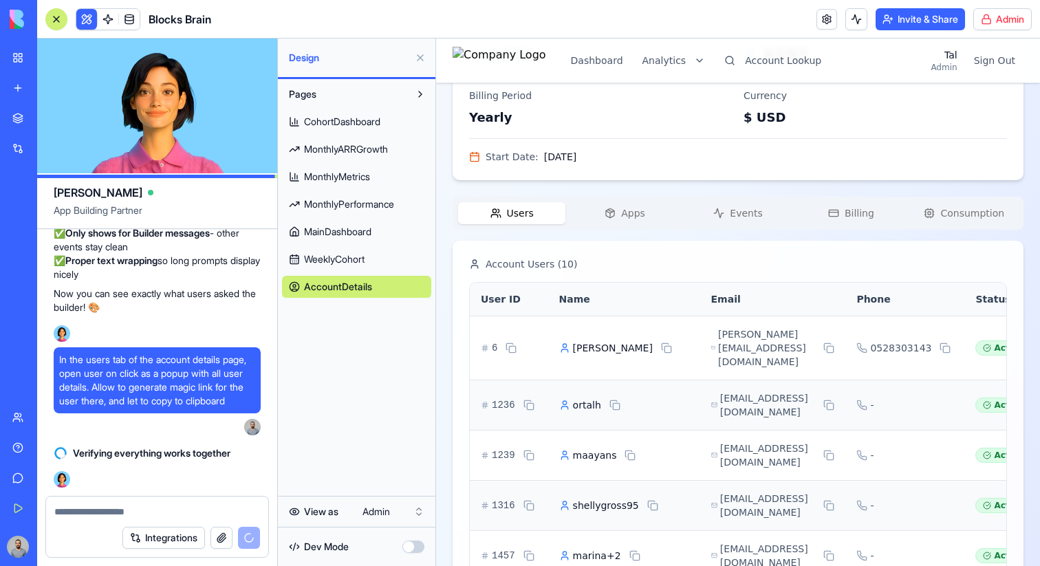
click at [417, 55] on button at bounding box center [420, 58] width 22 height 22
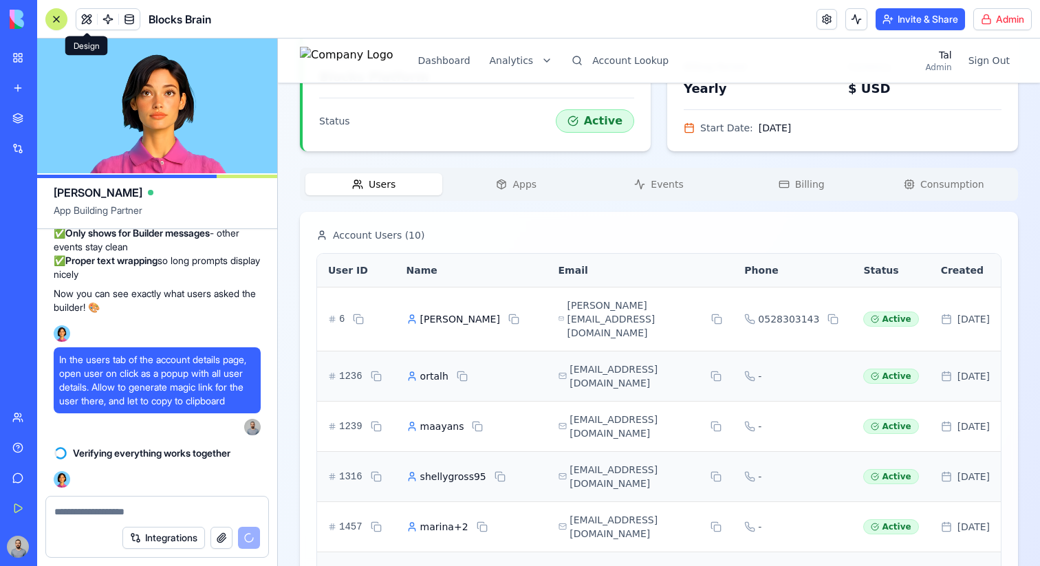
scroll to position [436, 0]
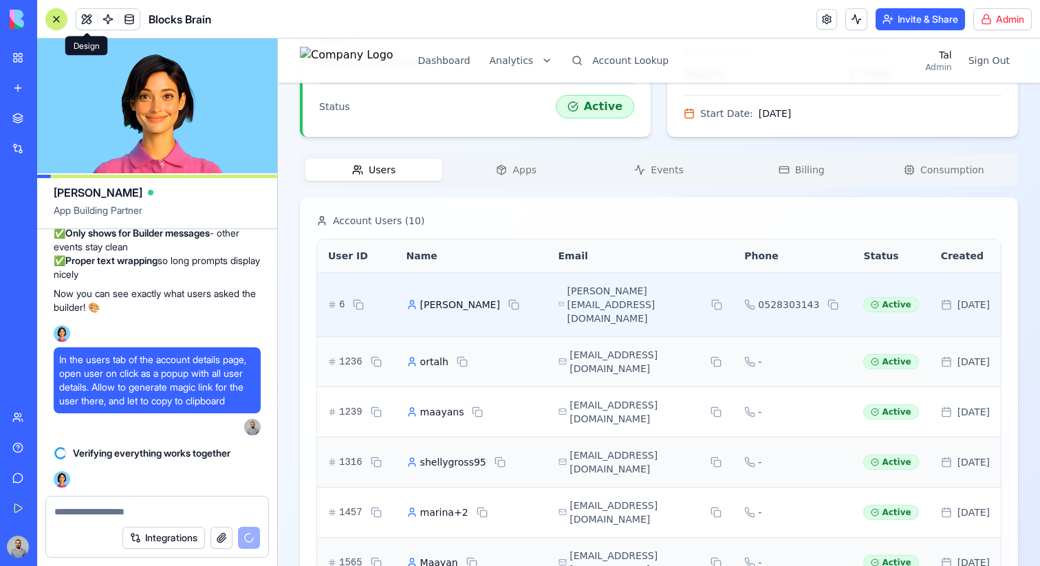
click at [852, 300] on td "Active" at bounding box center [890, 304] width 77 height 64
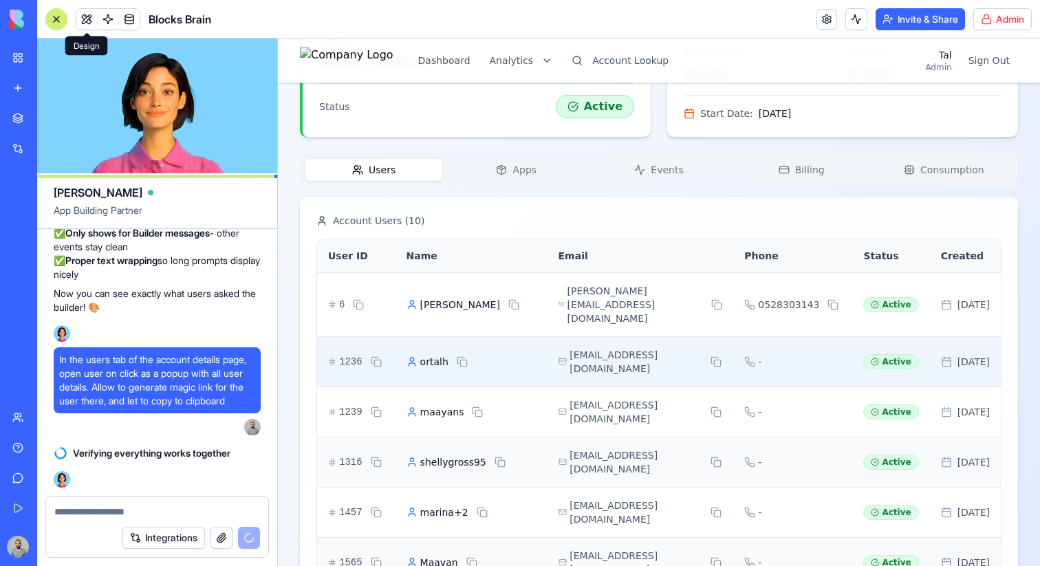
click at [755, 355] on div "-" at bounding box center [792, 362] width 97 height 14
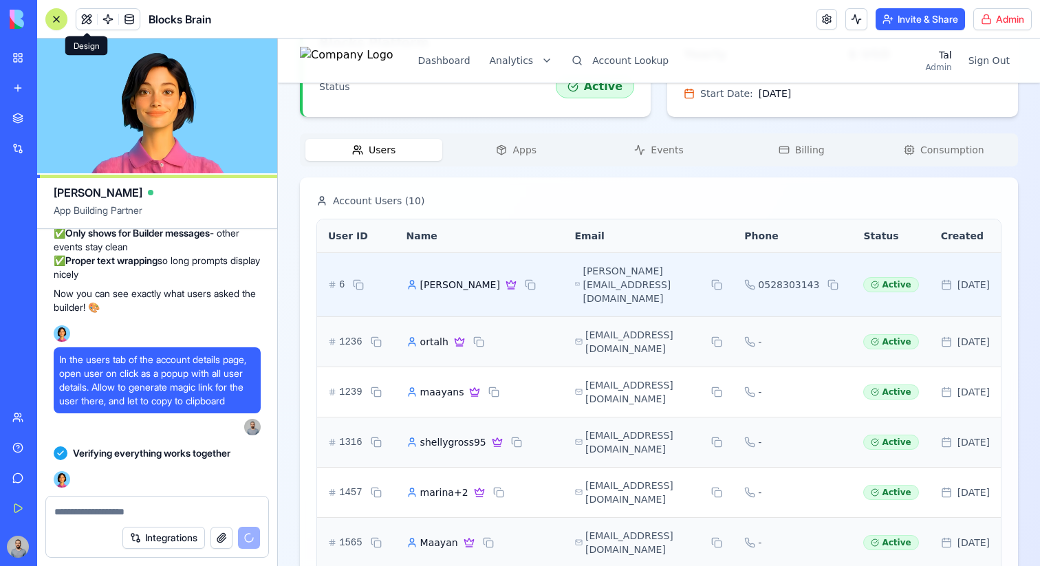
scroll to position [205608, 0]
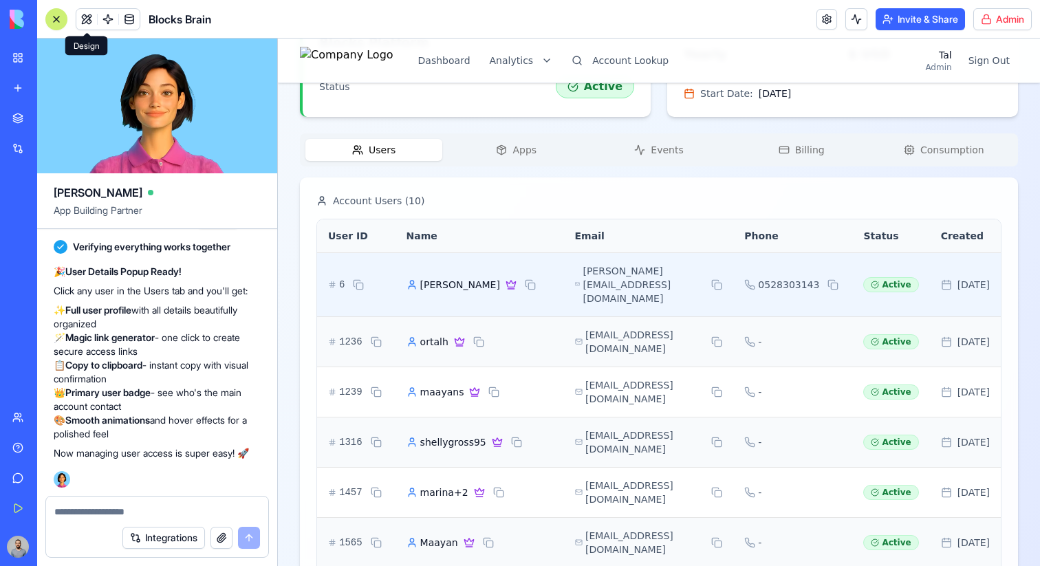
click at [703, 288] on td "[PERSON_NAME][EMAIL_ADDRESS][DOMAIN_NAME]" at bounding box center [649, 284] width 170 height 64
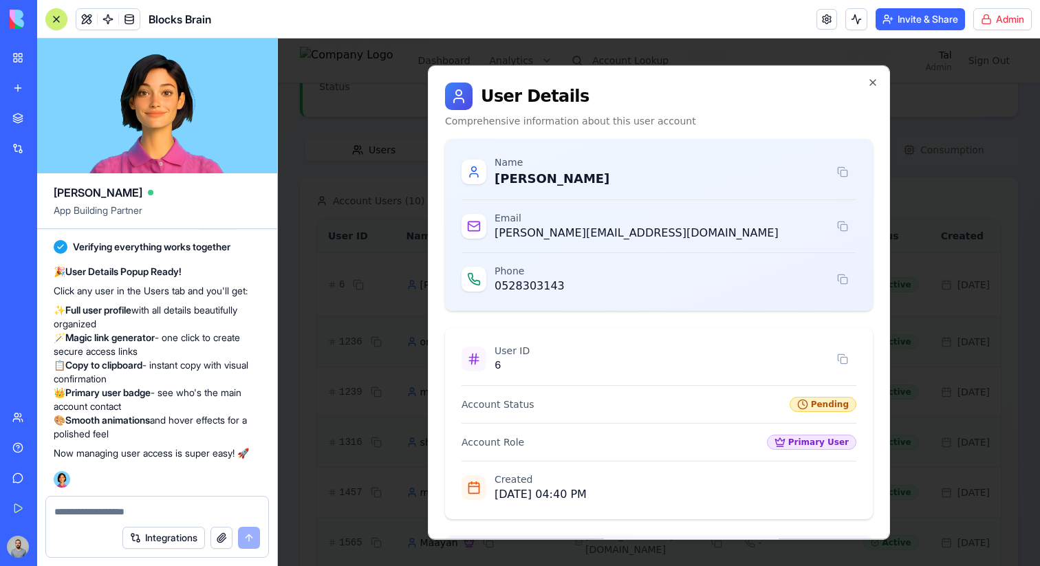
click at [61, 18] on div at bounding box center [56, 19] width 11 height 11
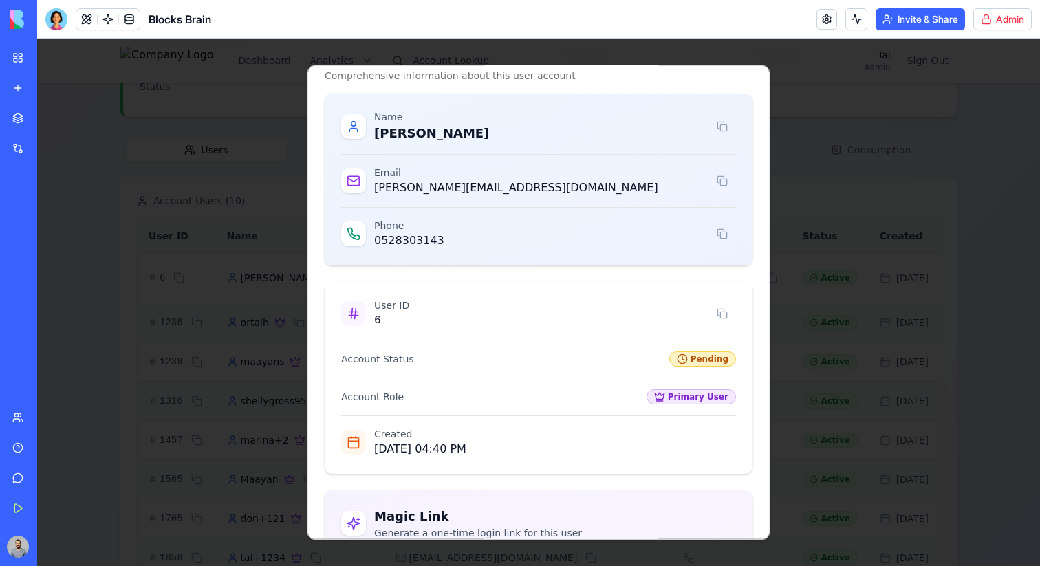
scroll to position [131, 0]
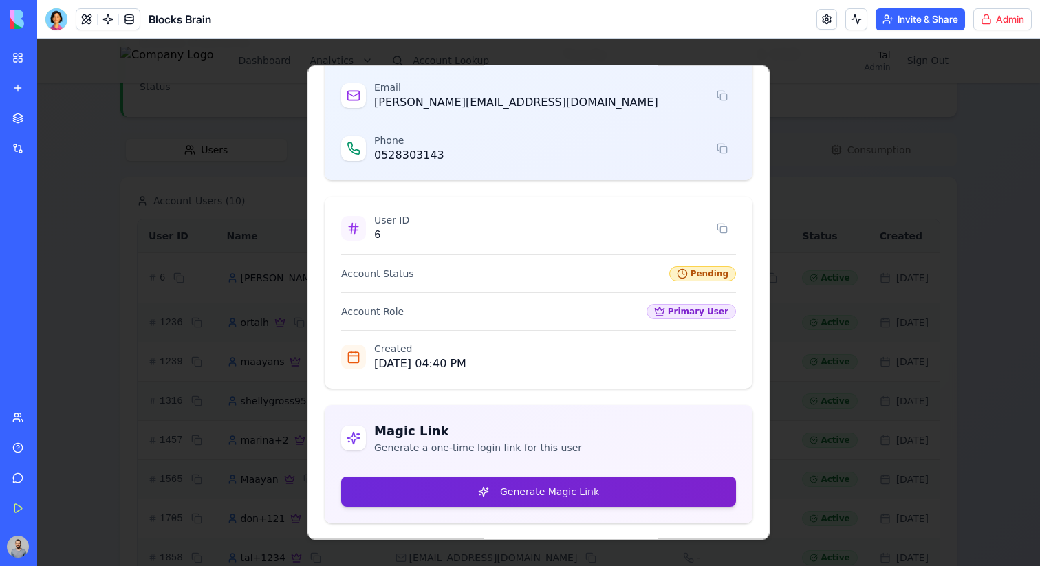
click at [556, 490] on button "Generate Magic Link" at bounding box center [538, 491] width 395 height 30
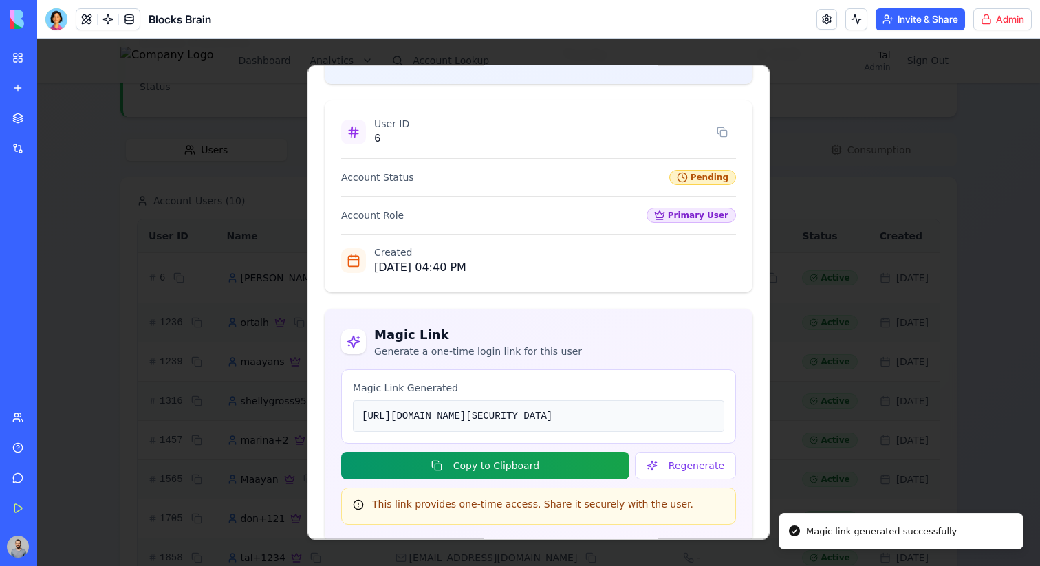
scroll to position [314, 0]
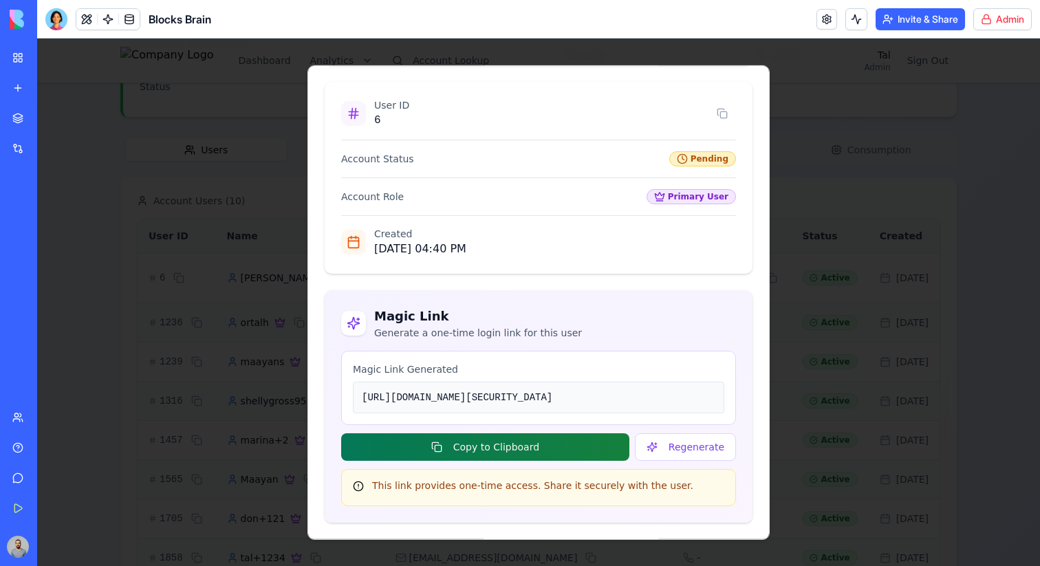
click at [562, 448] on button "Copy to Clipboard" at bounding box center [485, 447] width 288 height 28
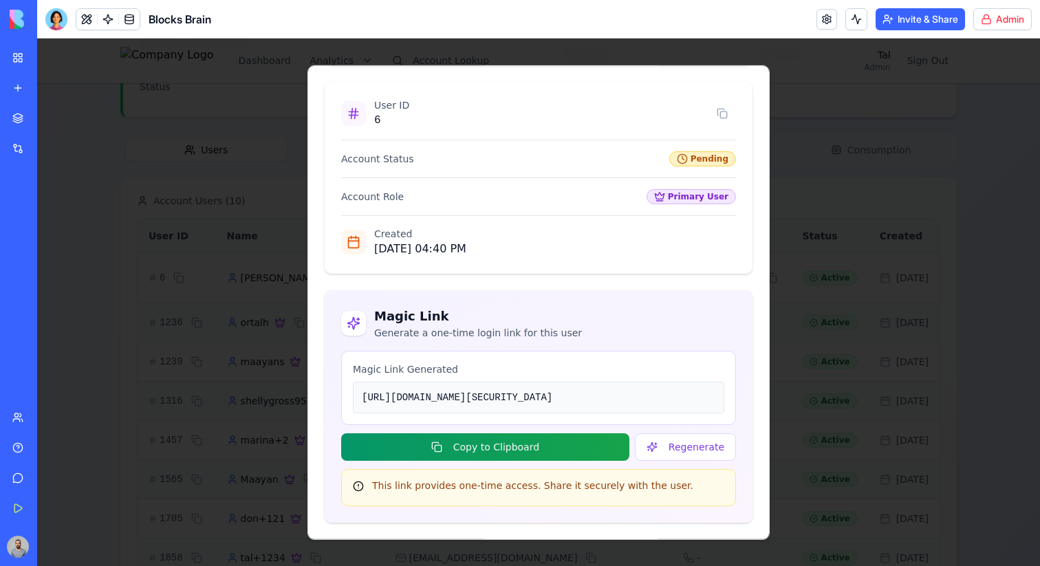
scroll to position [131, 0]
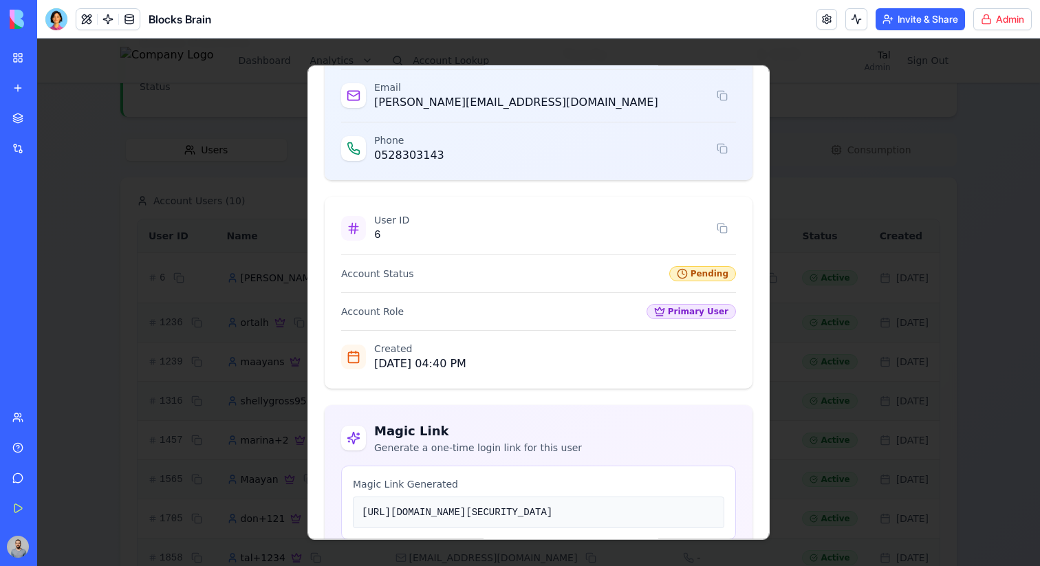
click at [828, 193] on div at bounding box center [538, 302] width 1003 height 527
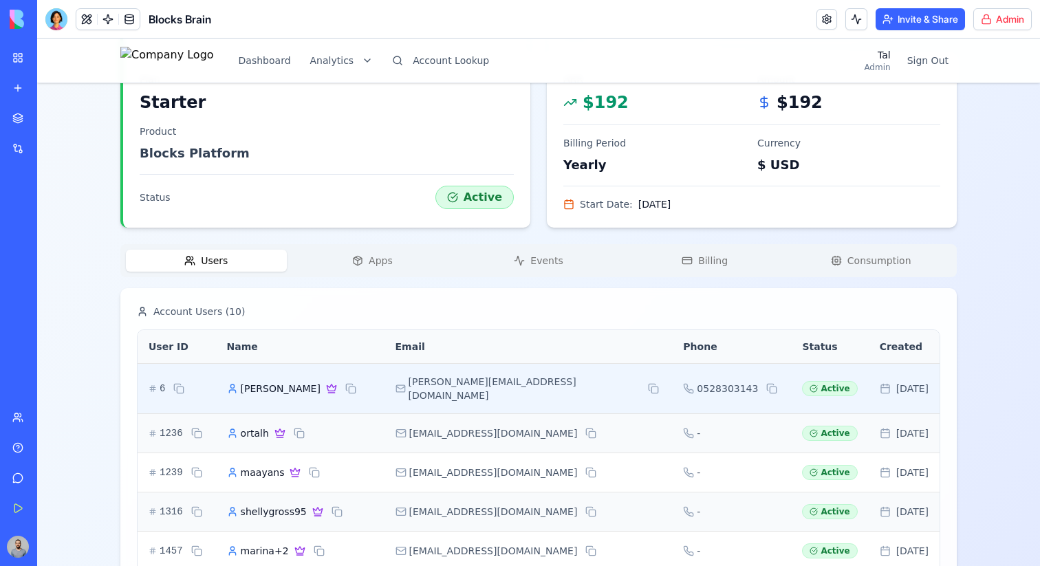
scroll to position [325, 0]
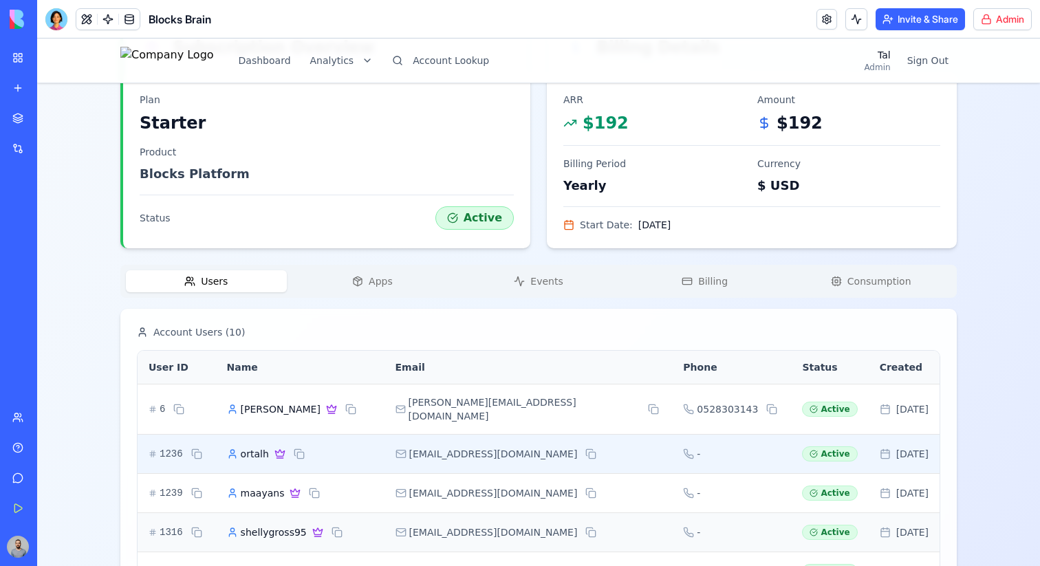
click at [719, 435] on td "-" at bounding box center [731, 453] width 119 height 39
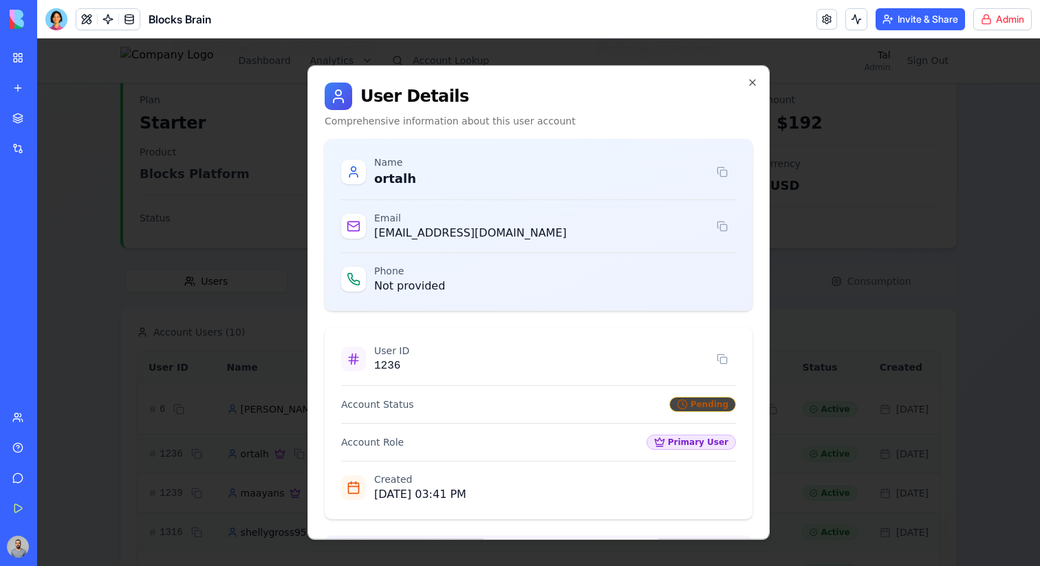
scroll to position [131, 0]
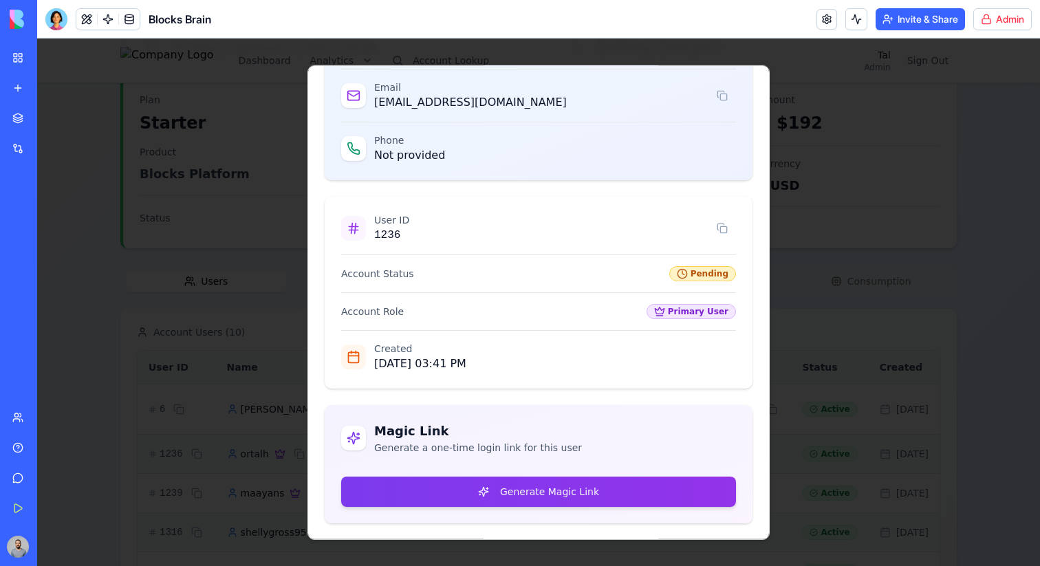
click at [809, 430] on div at bounding box center [538, 302] width 1003 height 527
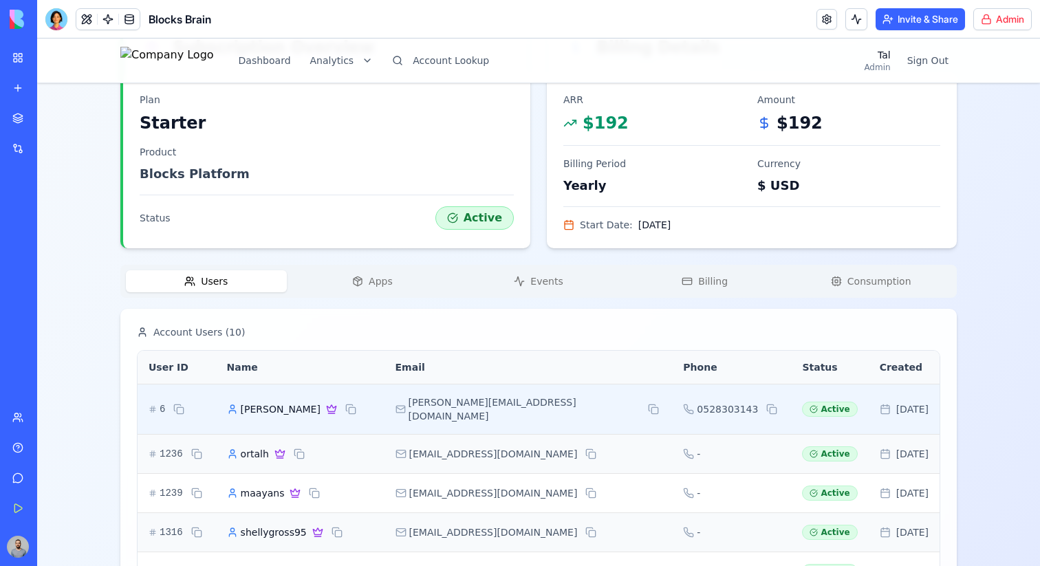
click at [590, 408] on div "[PERSON_NAME][EMAIL_ADDRESS][DOMAIN_NAME]" at bounding box center [528, 409] width 266 height 28
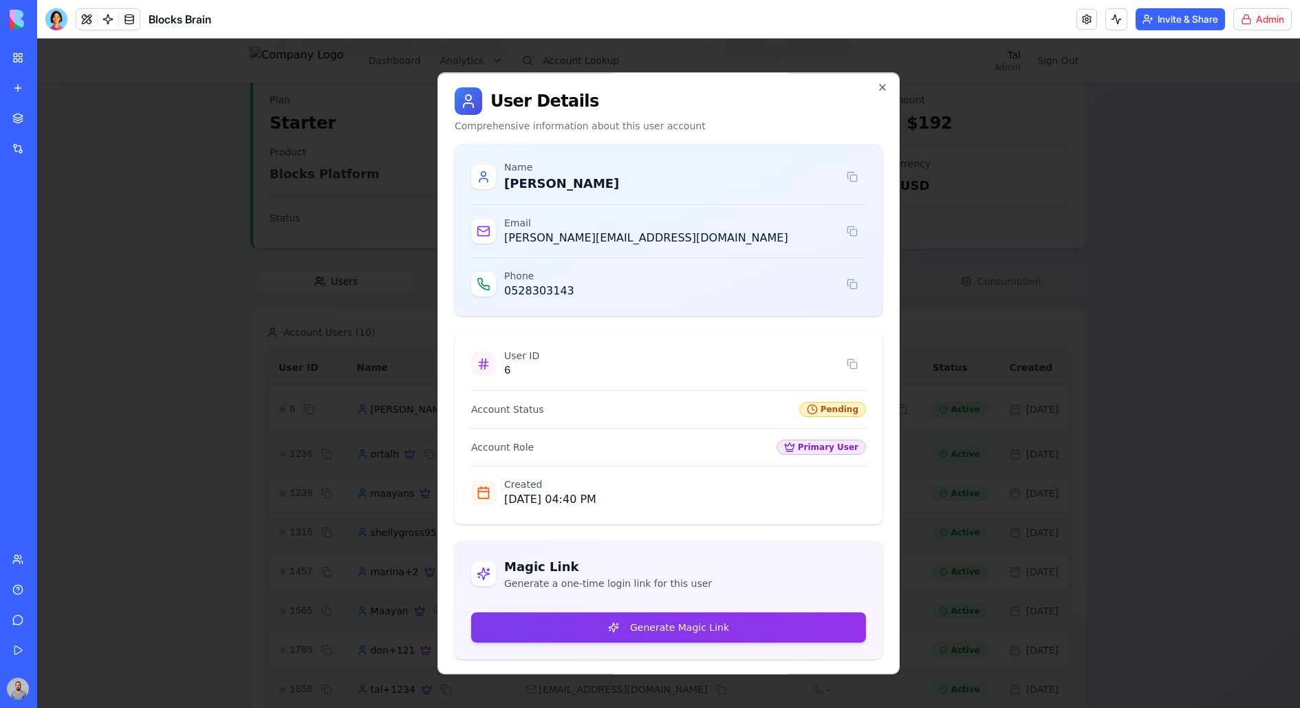
scroll to position [0, 0]
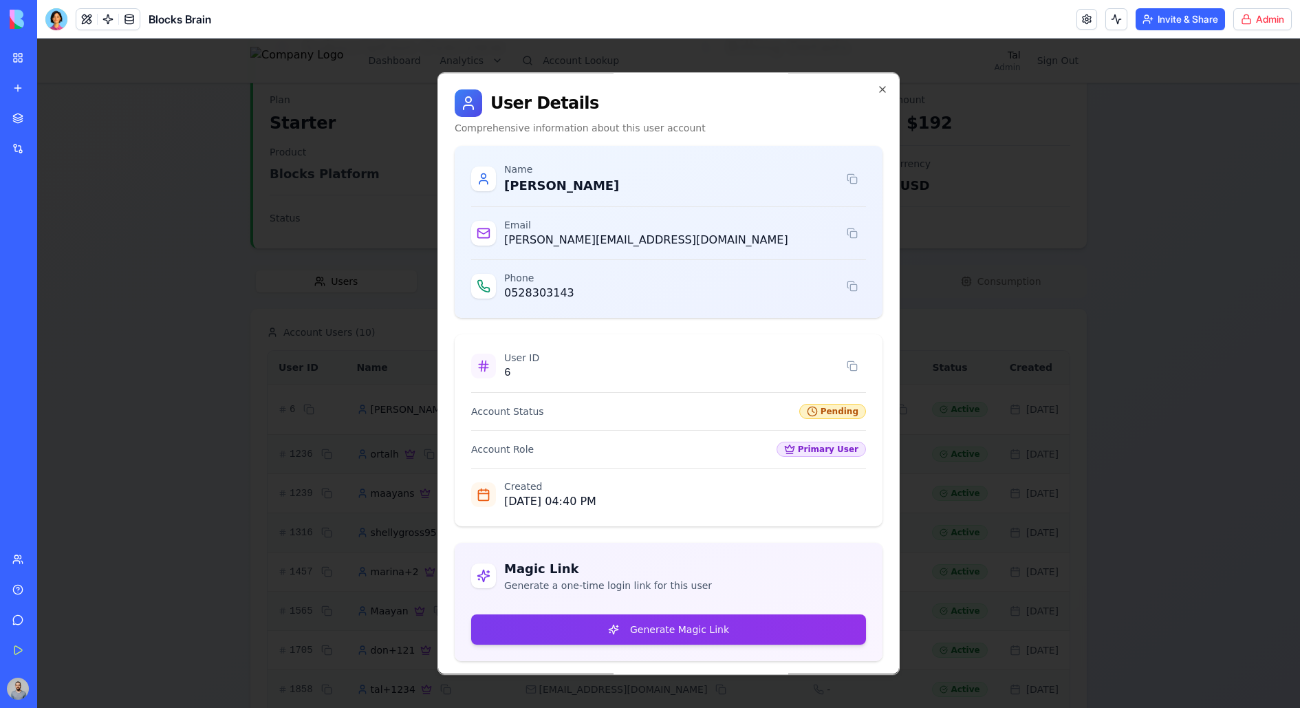
click at [1019, 272] on div at bounding box center [668, 373] width 1262 height 669
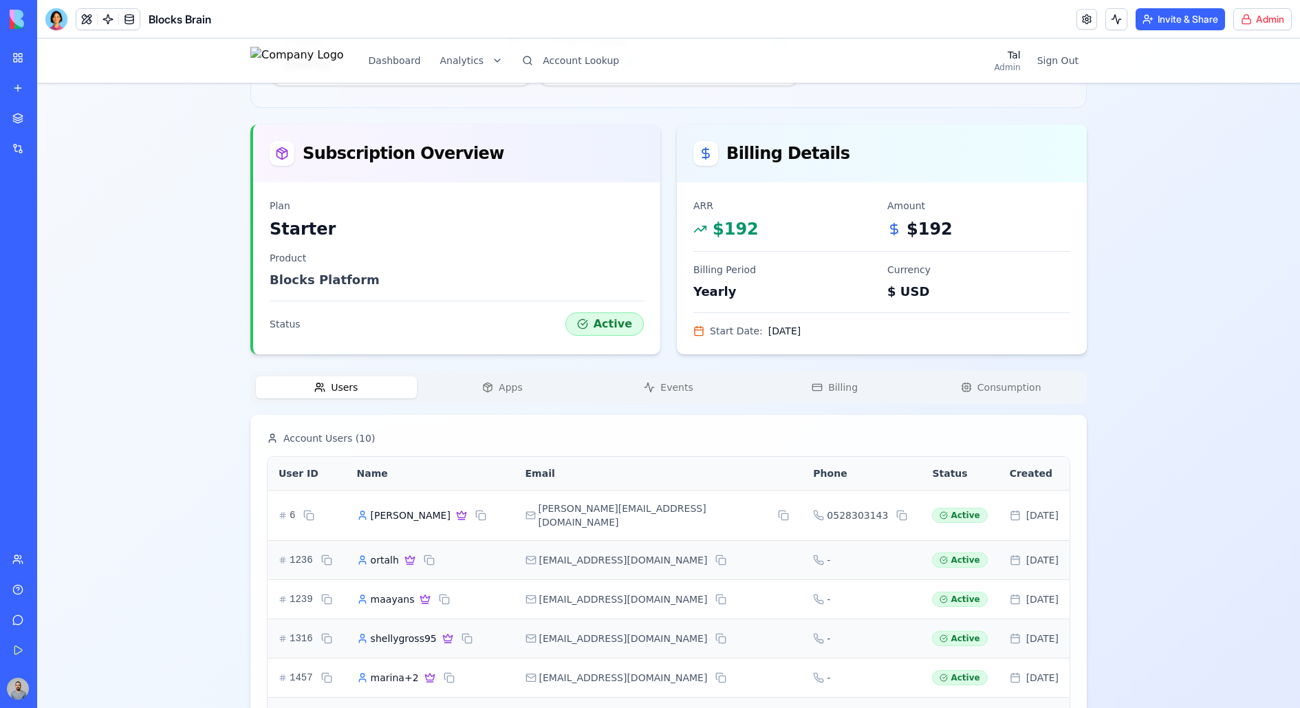
scroll to position [396, 0]
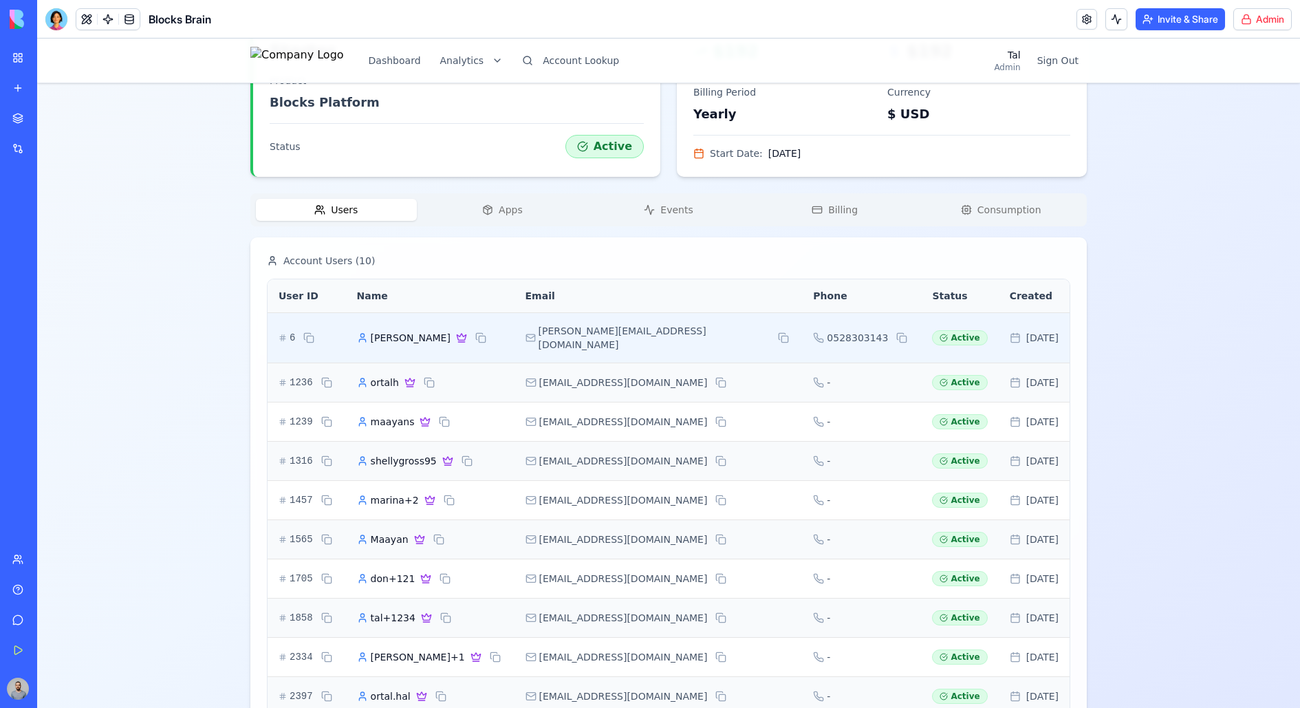
click at [943, 338] on td "Active" at bounding box center [959, 337] width 77 height 50
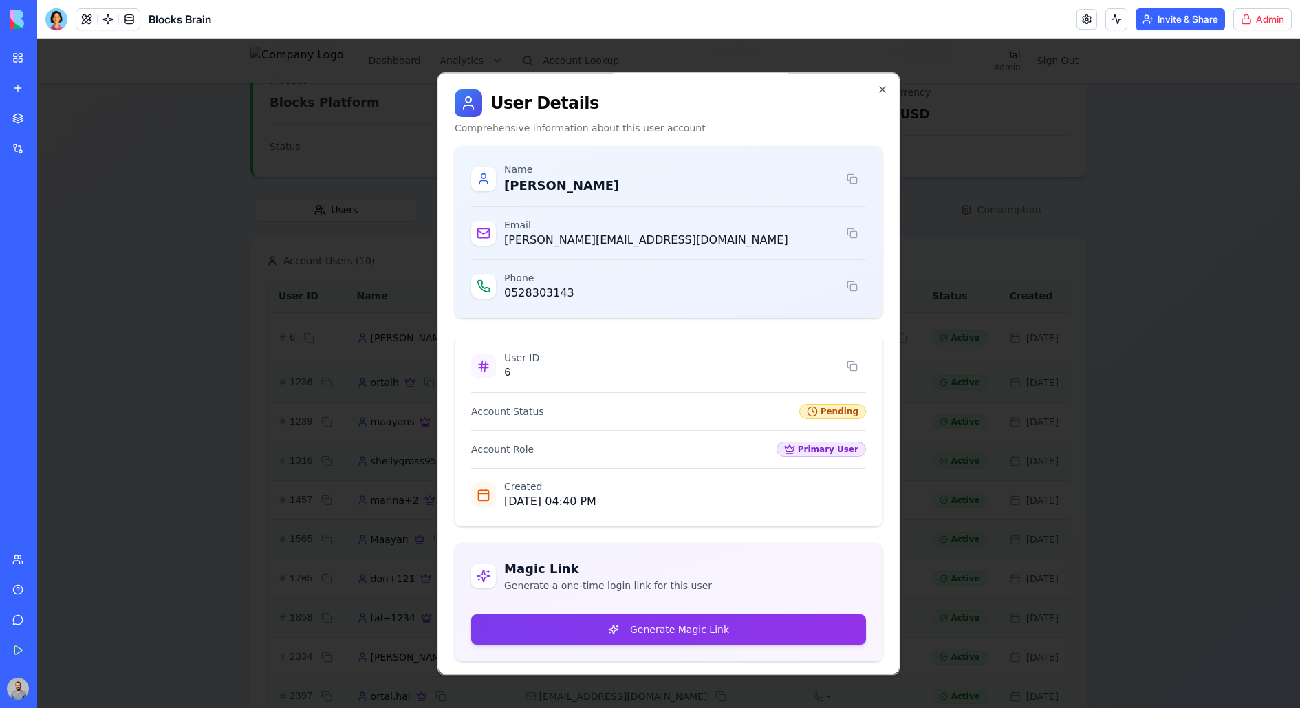
click at [932, 366] on div at bounding box center [668, 373] width 1262 height 669
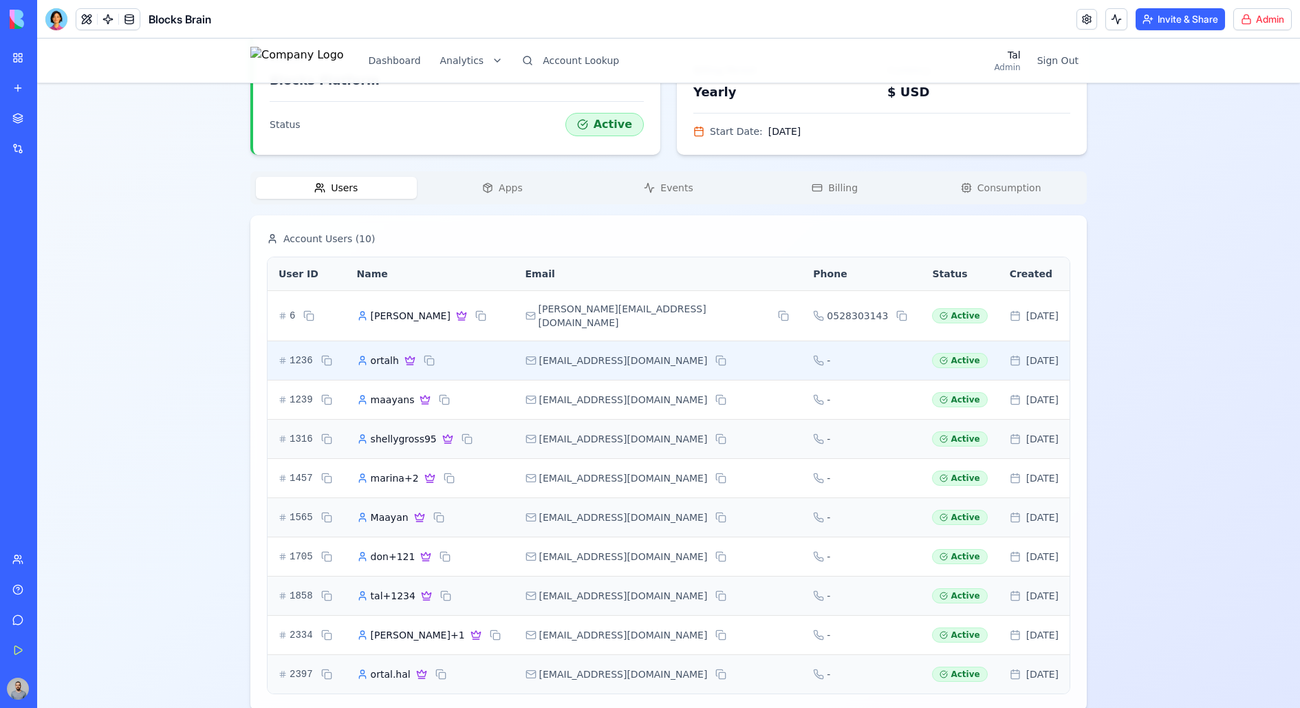
scroll to position [427, 0]
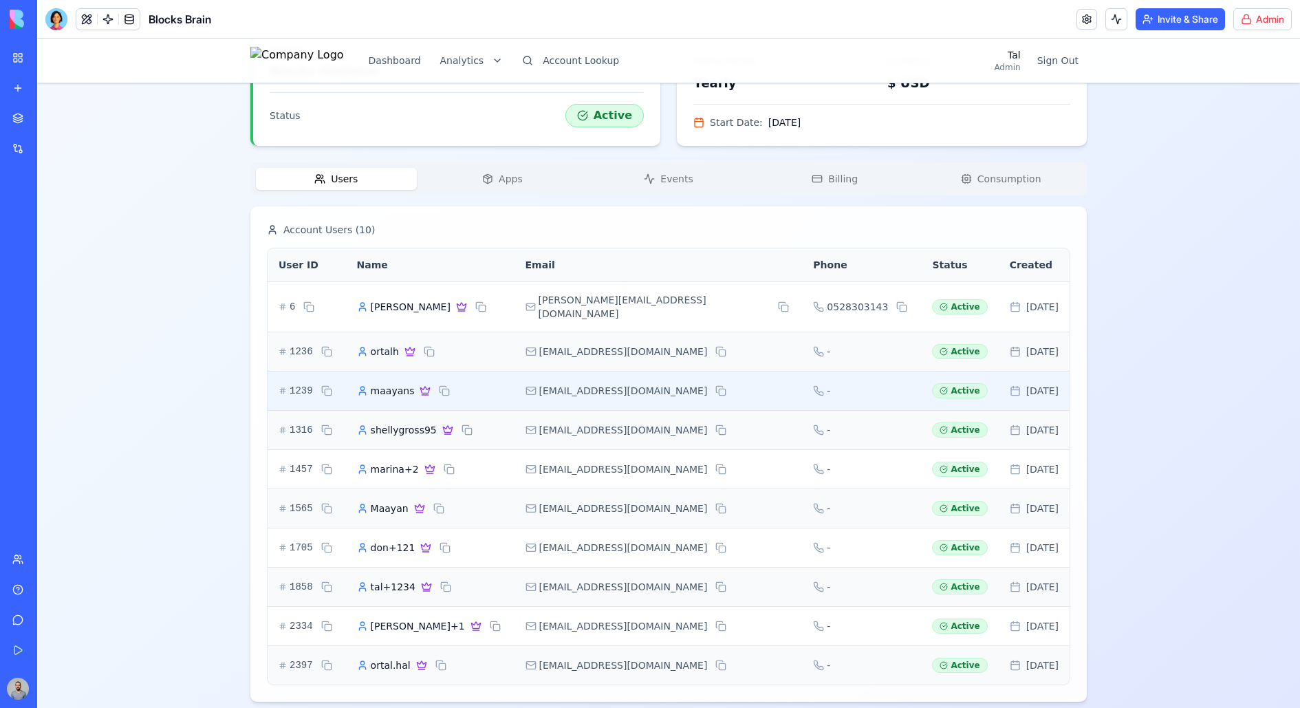
click at [944, 389] on td "Active" at bounding box center [959, 390] width 77 height 39
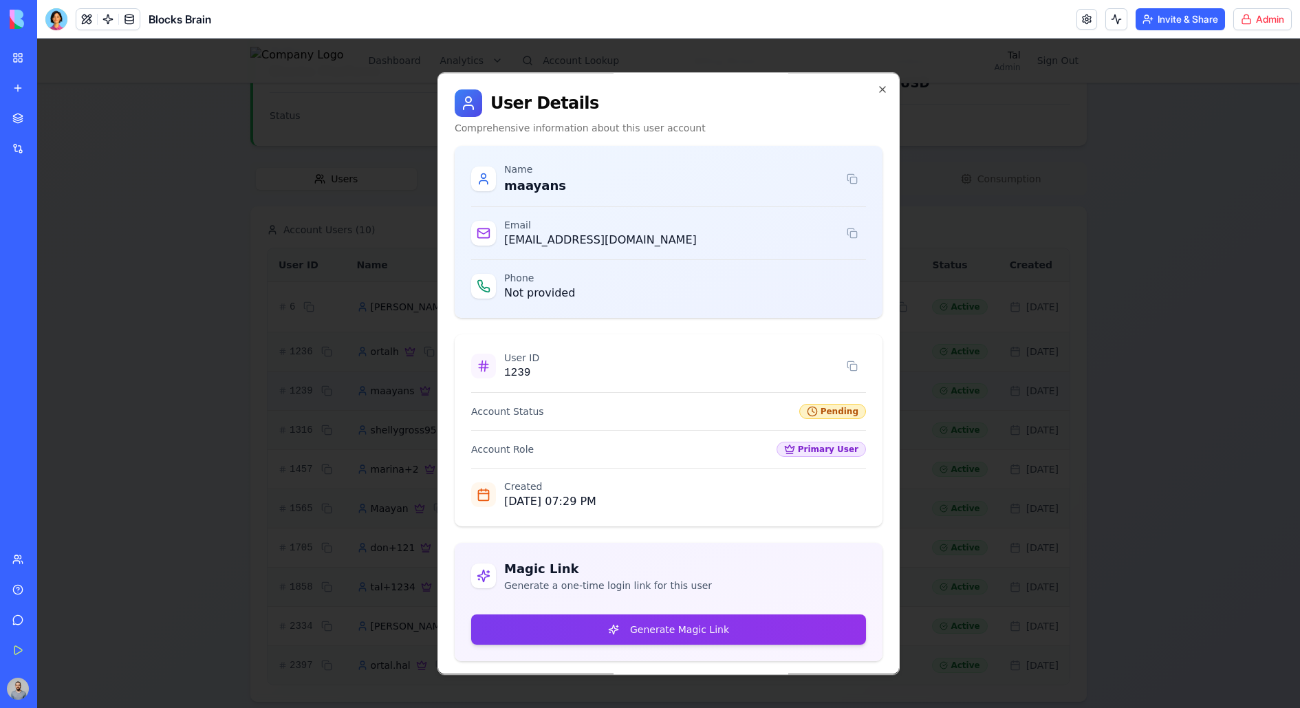
click at [944, 389] on div at bounding box center [668, 373] width 1262 height 669
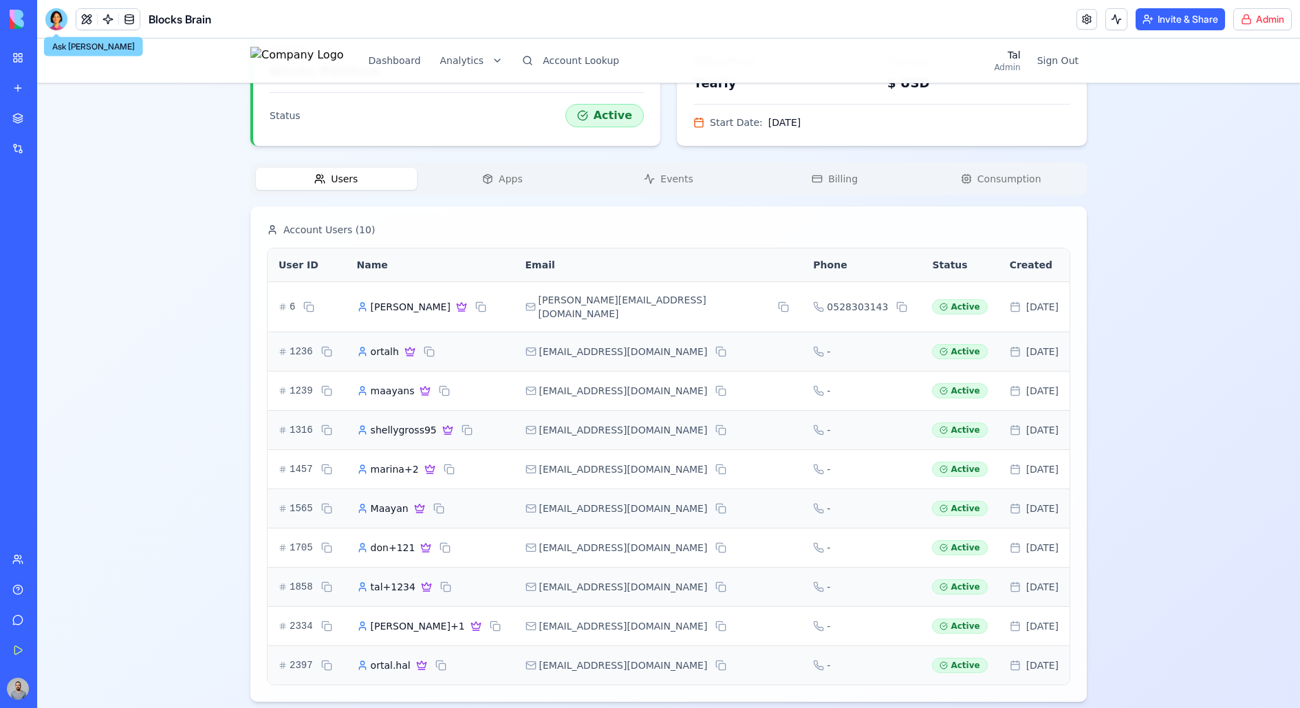
click at [60, 26] on div at bounding box center [56, 19] width 22 height 22
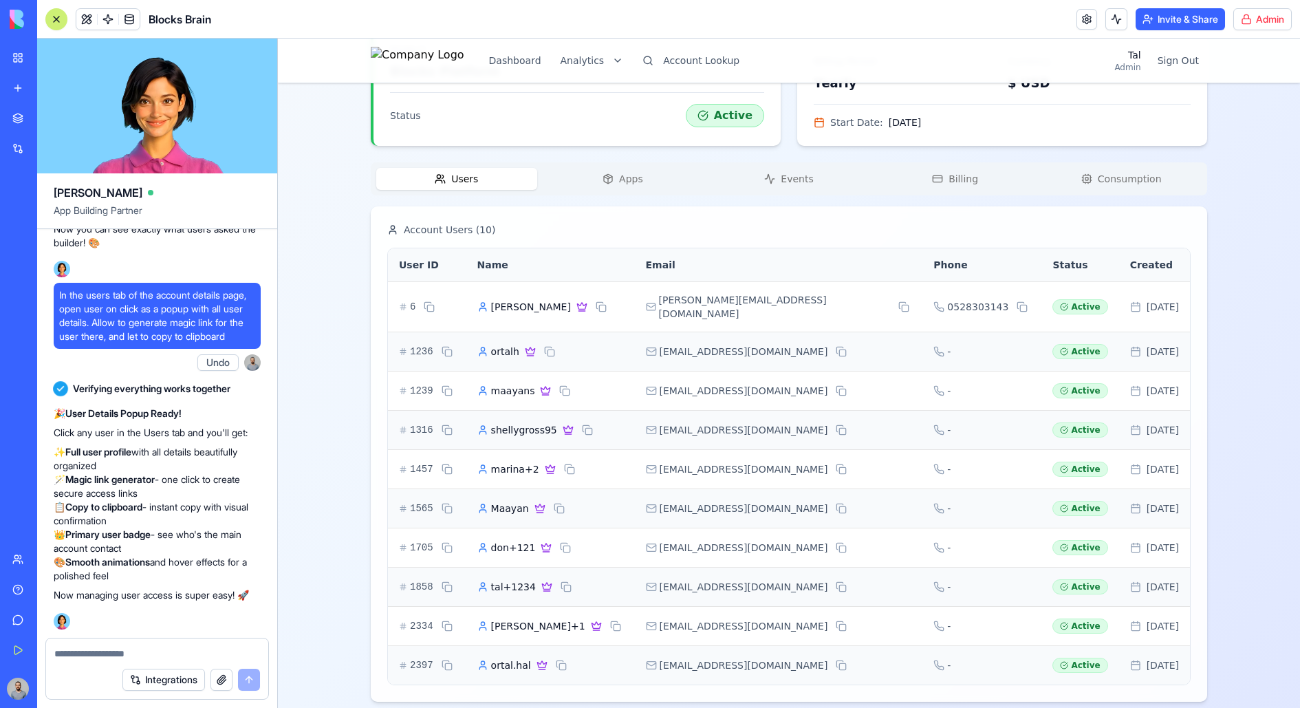
scroll to position [0, 0]
click at [128, 565] on textarea at bounding box center [157, 653] width 206 height 14
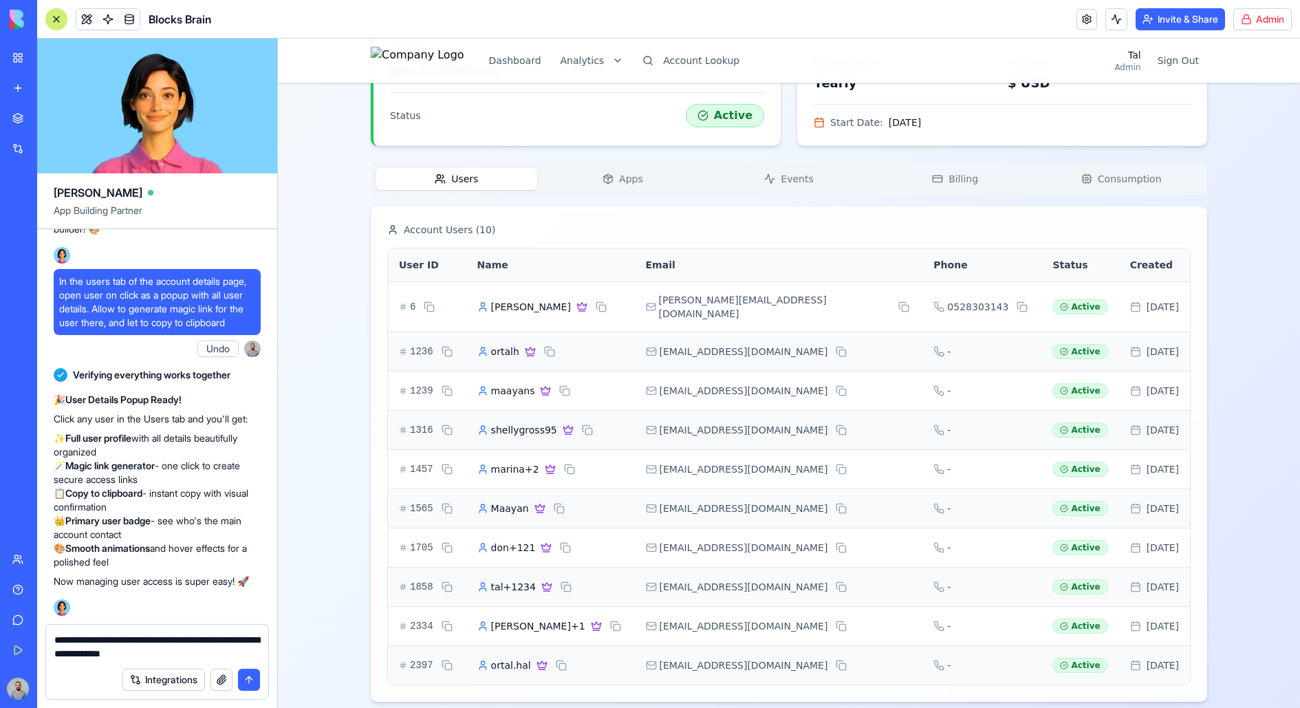
type textarea "**********"
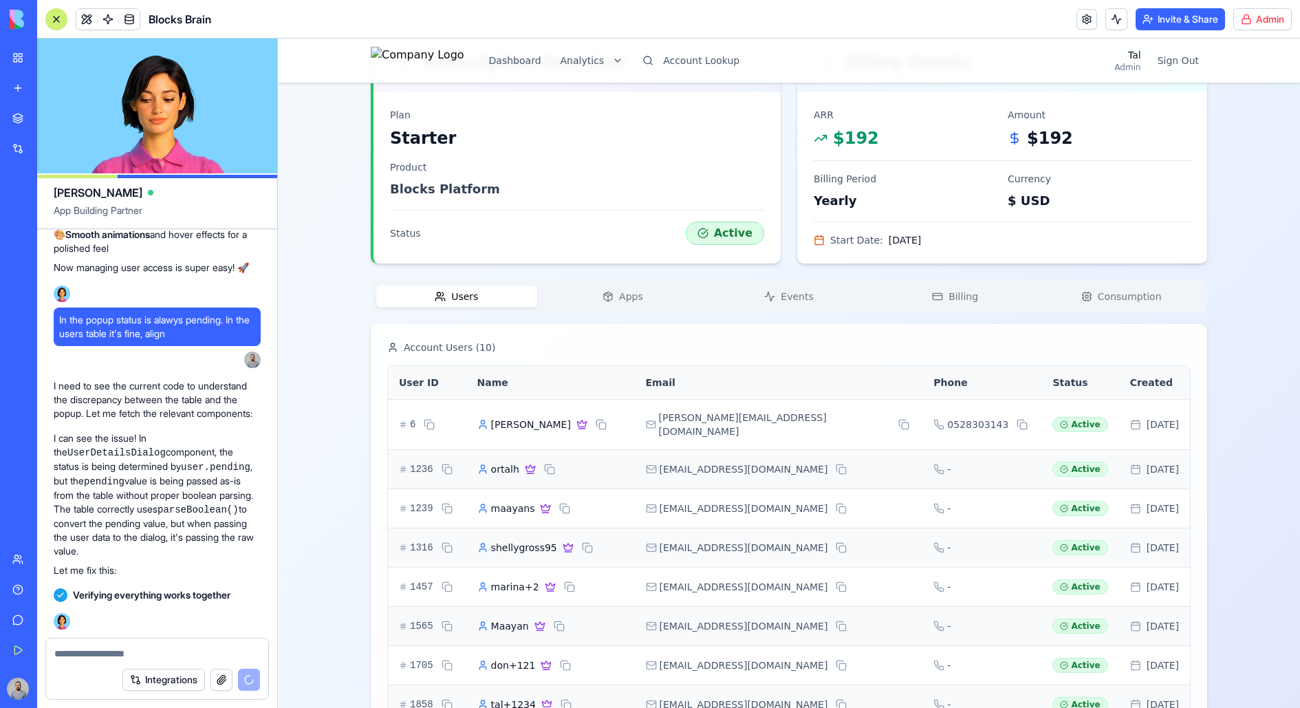
scroll to position [205352, 0]
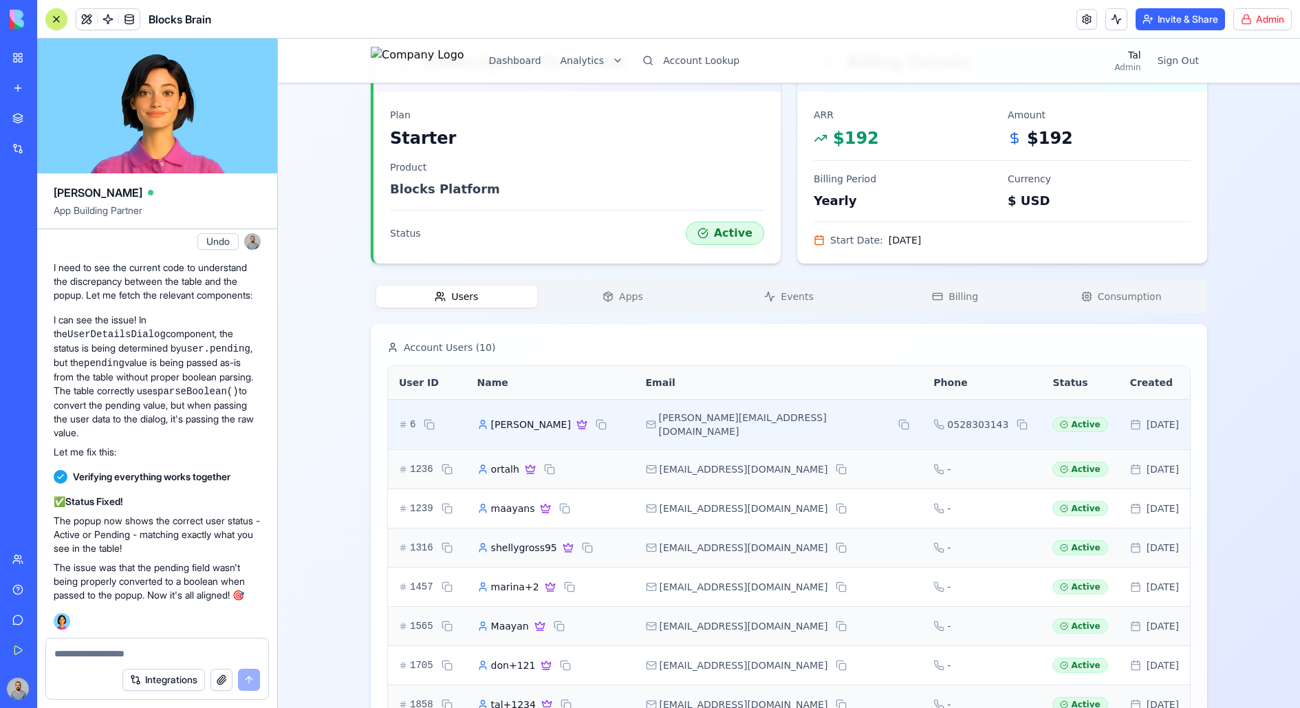
click at [624, 420] on div "[PERSON_NAME]" at bounding box center [550, 424] width 146 height 17
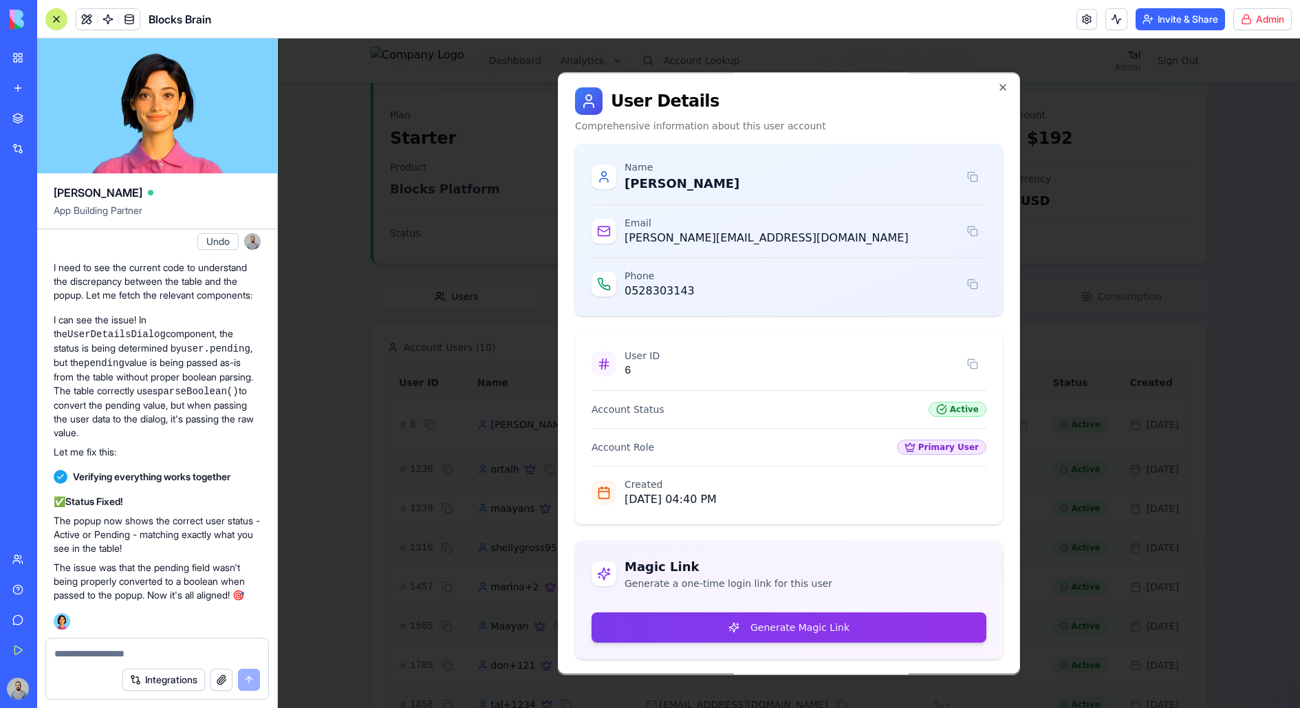
scroll to position [0, 0]
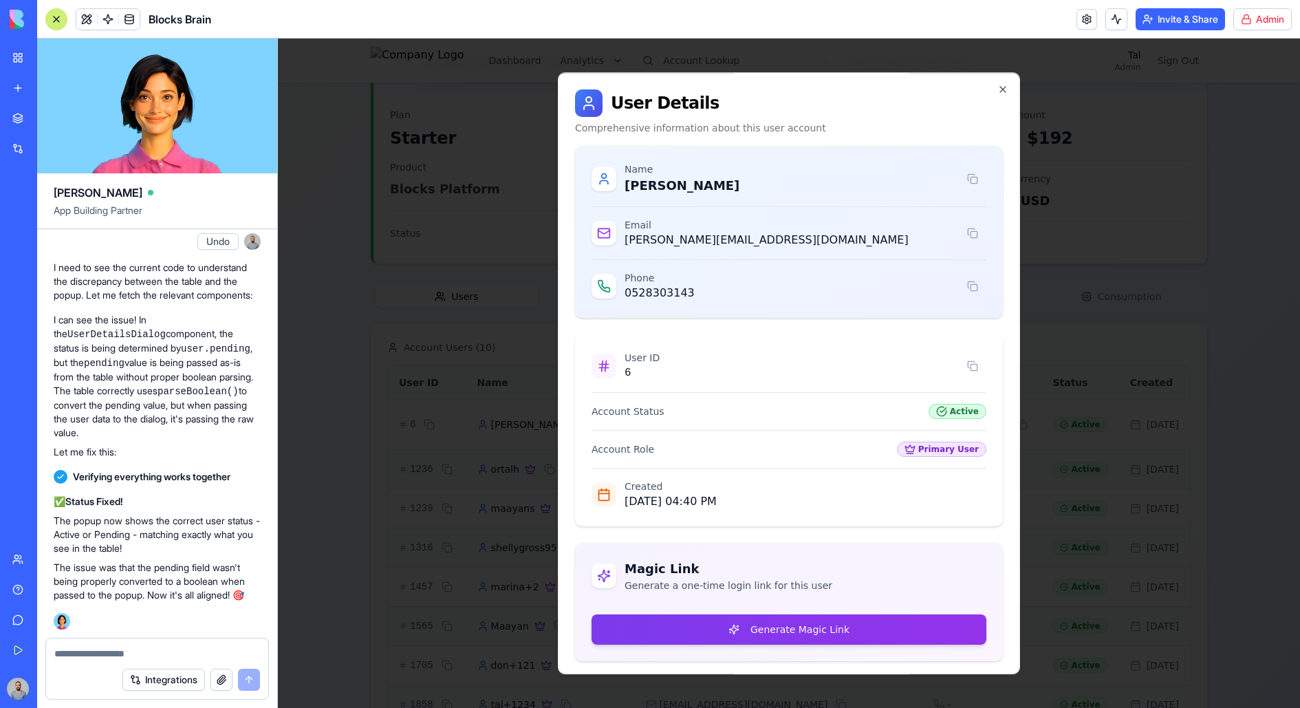
click at [1039, 372] on div at bounding box center [789, 373] width 1022 height 669
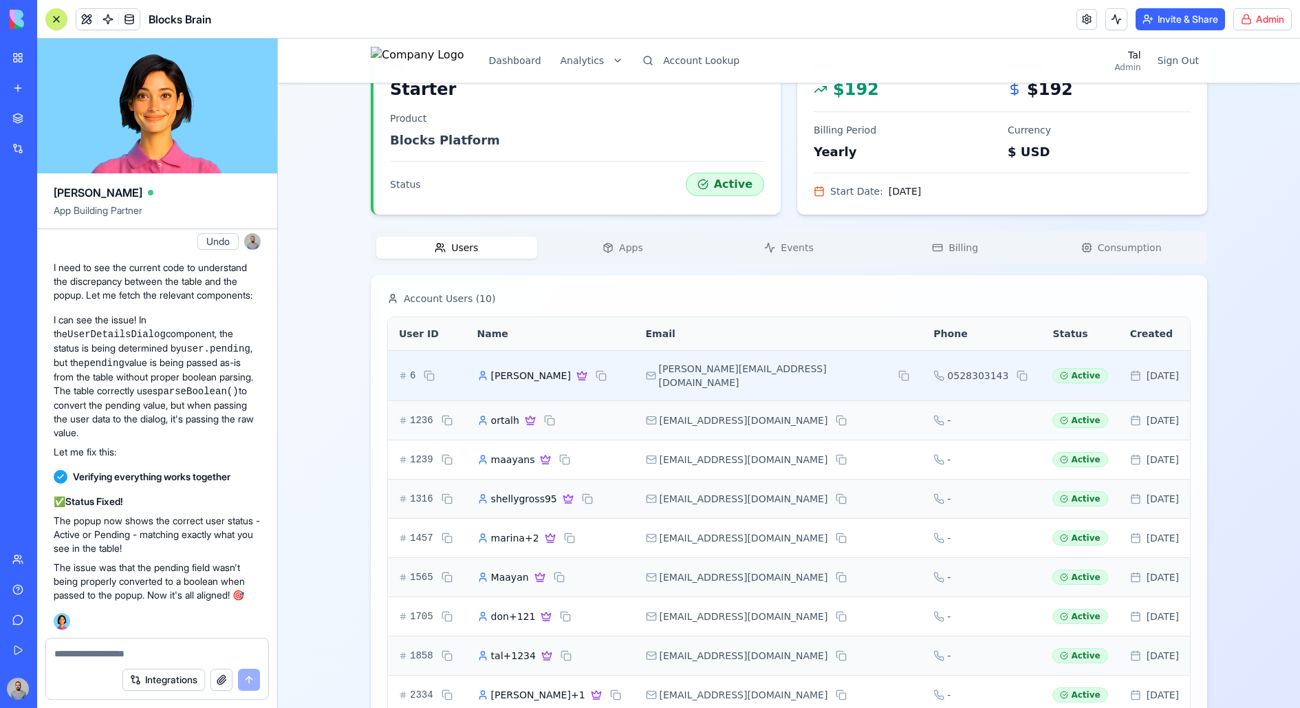
scroll to position [427, 0]
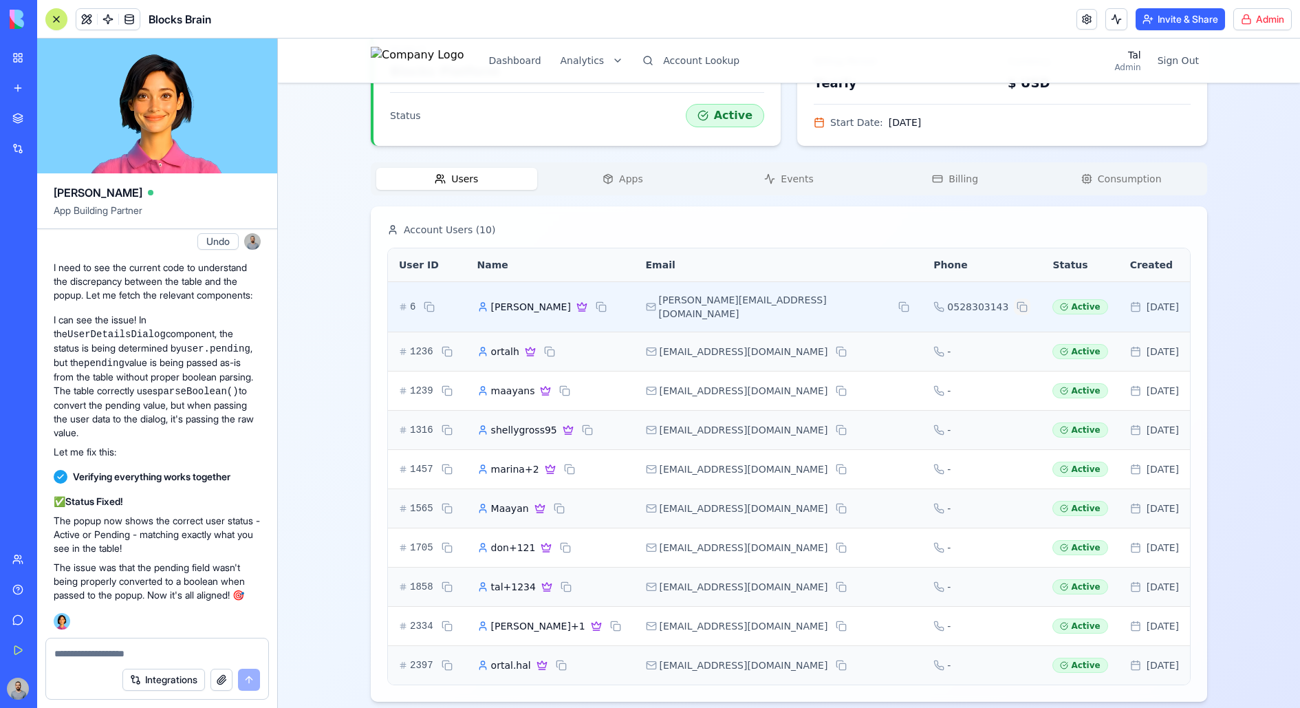
click at [1014, 301] on button at bounding box center [1022, 306] width 17 height 17
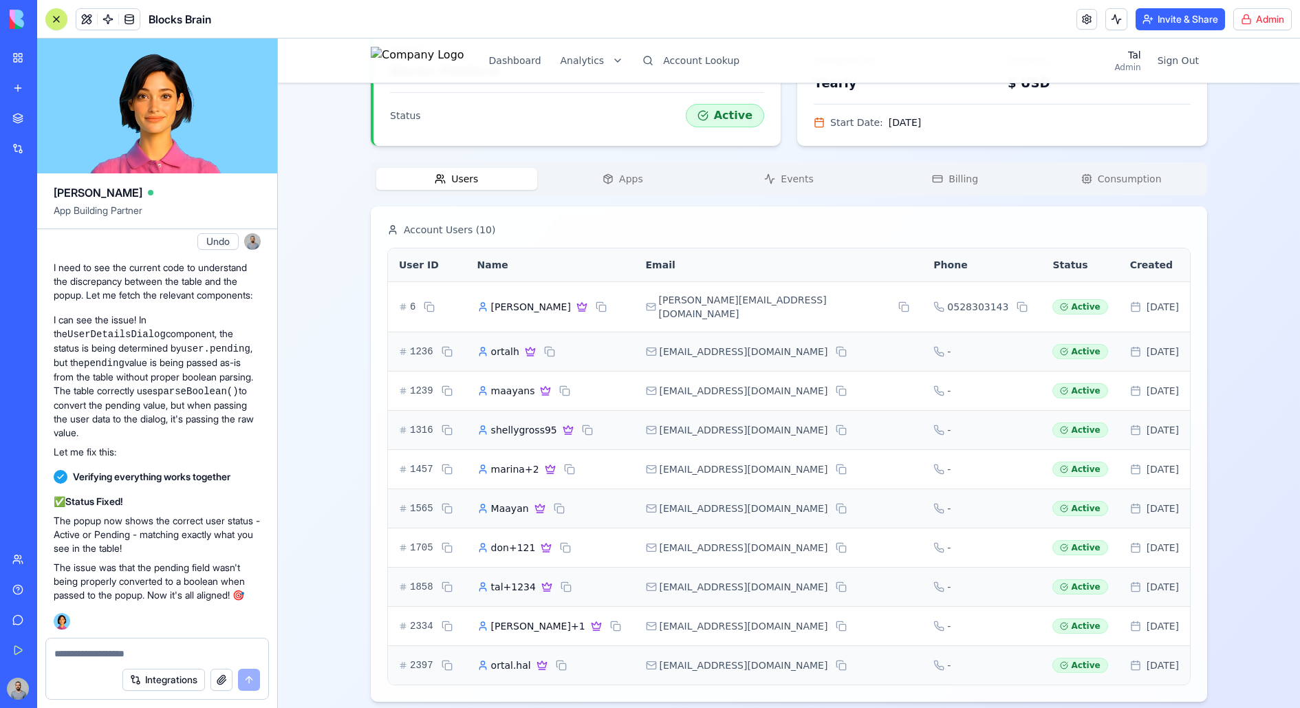
click at [615, 190] on div "Users Apps Events Billing Consumption" at bounding box center [789, 178] width 836 height 33
click at [615, 184] on button "Apps" at bounding box center [623, 179] width 161 height 22
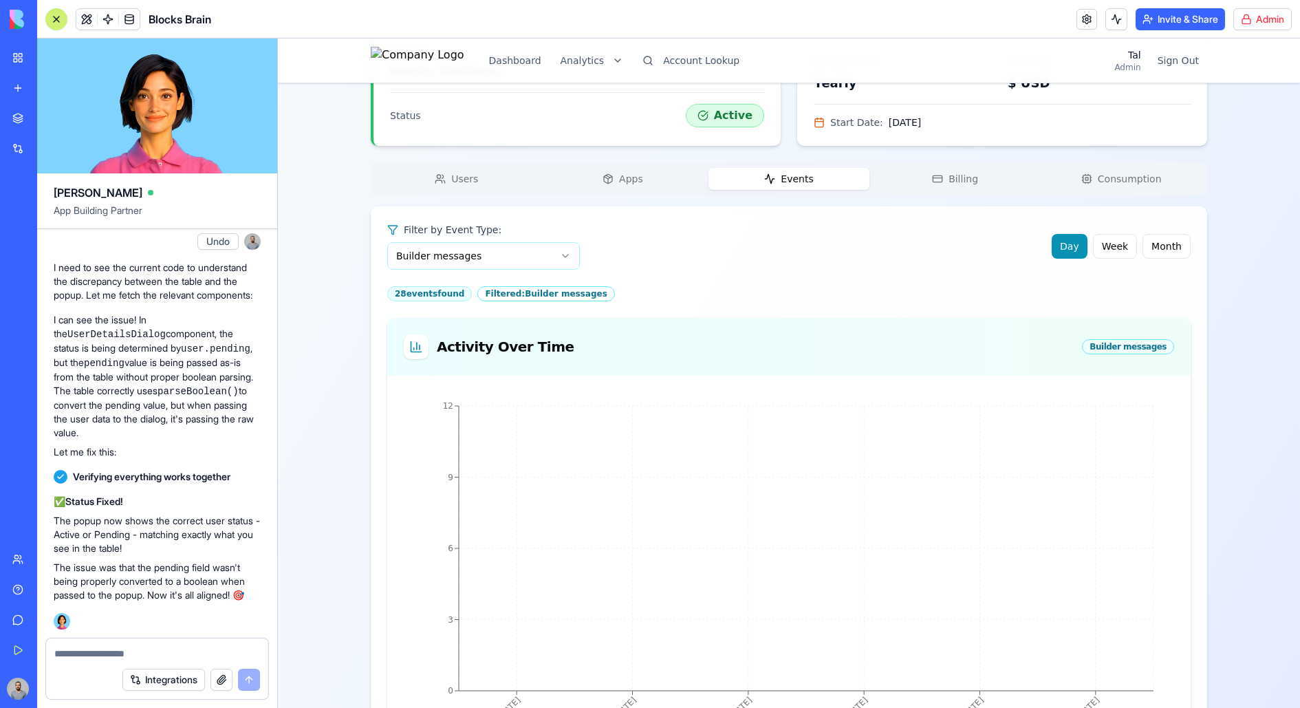
click at [805, 188] on button "Events" at bounding box center [788, 179] width 161 height 22
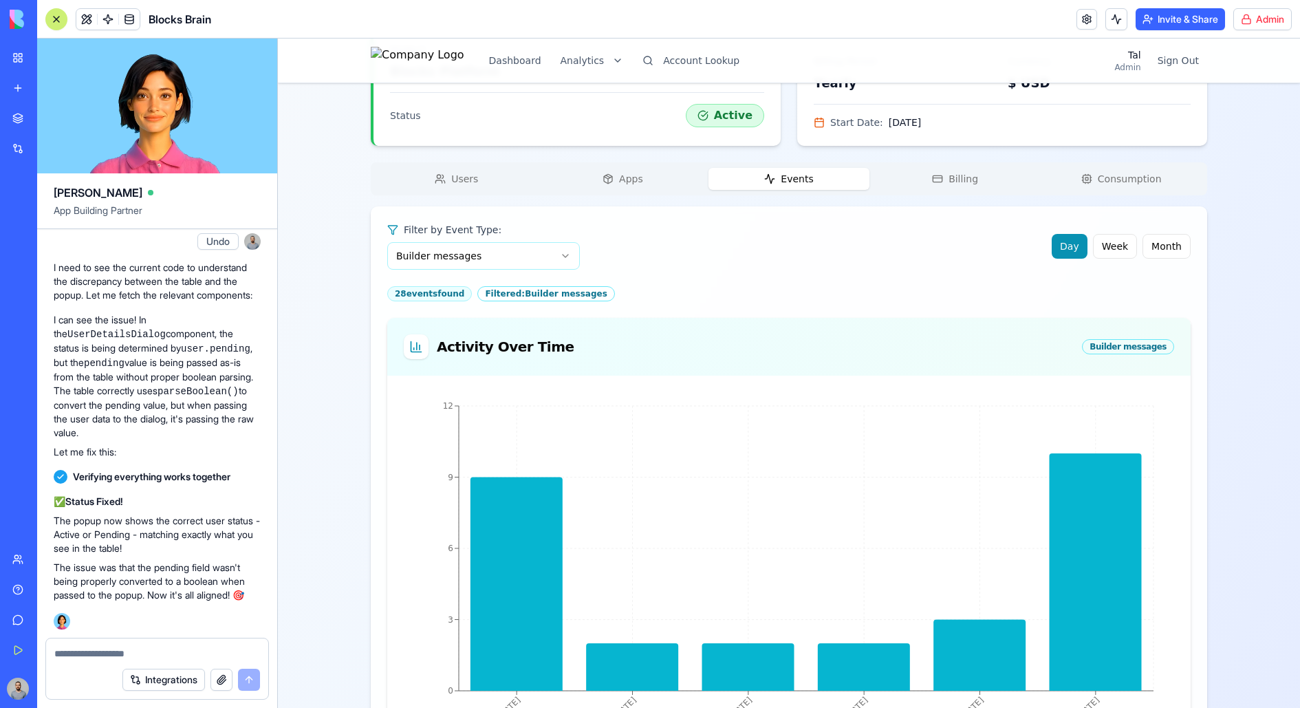
scroll to position [206, 0]
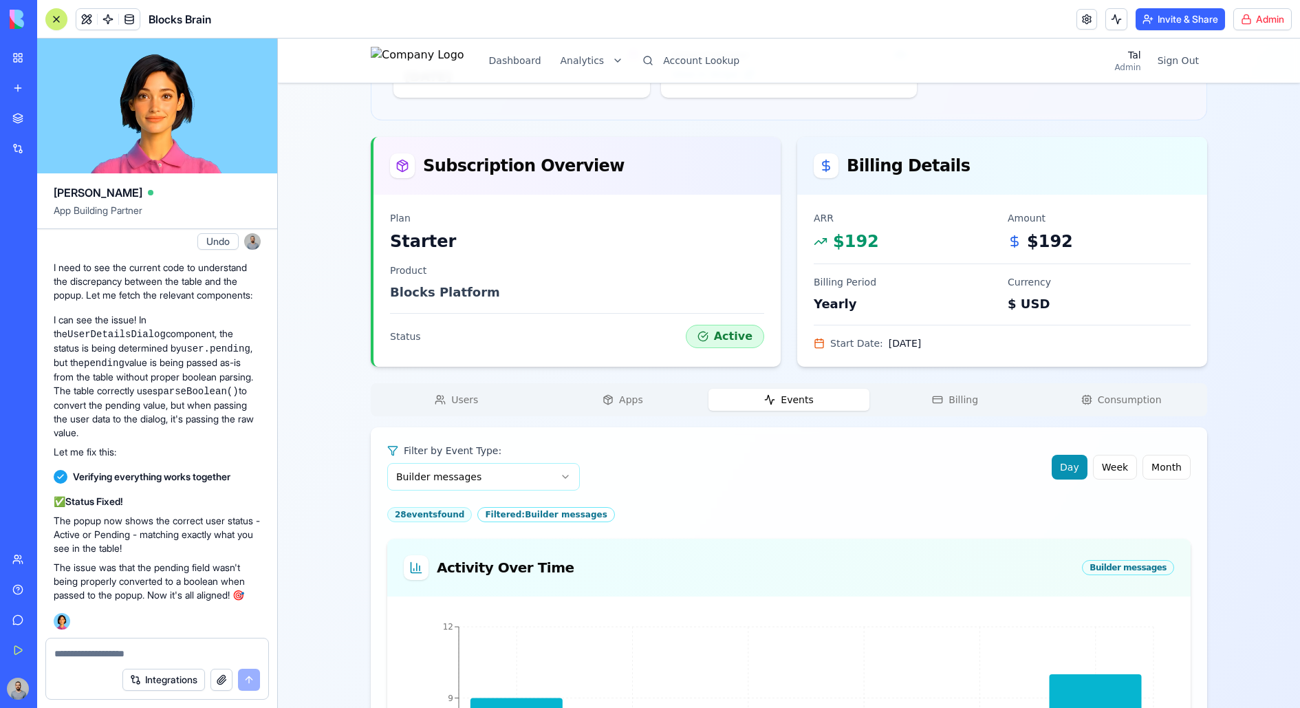
click at [937, 182] on div "ortalh's Account Starter Change Account Account ID 1211 Name [PERSON_NAME]'s Ac…" at bounding box center [789, 716] width 836 height 1634
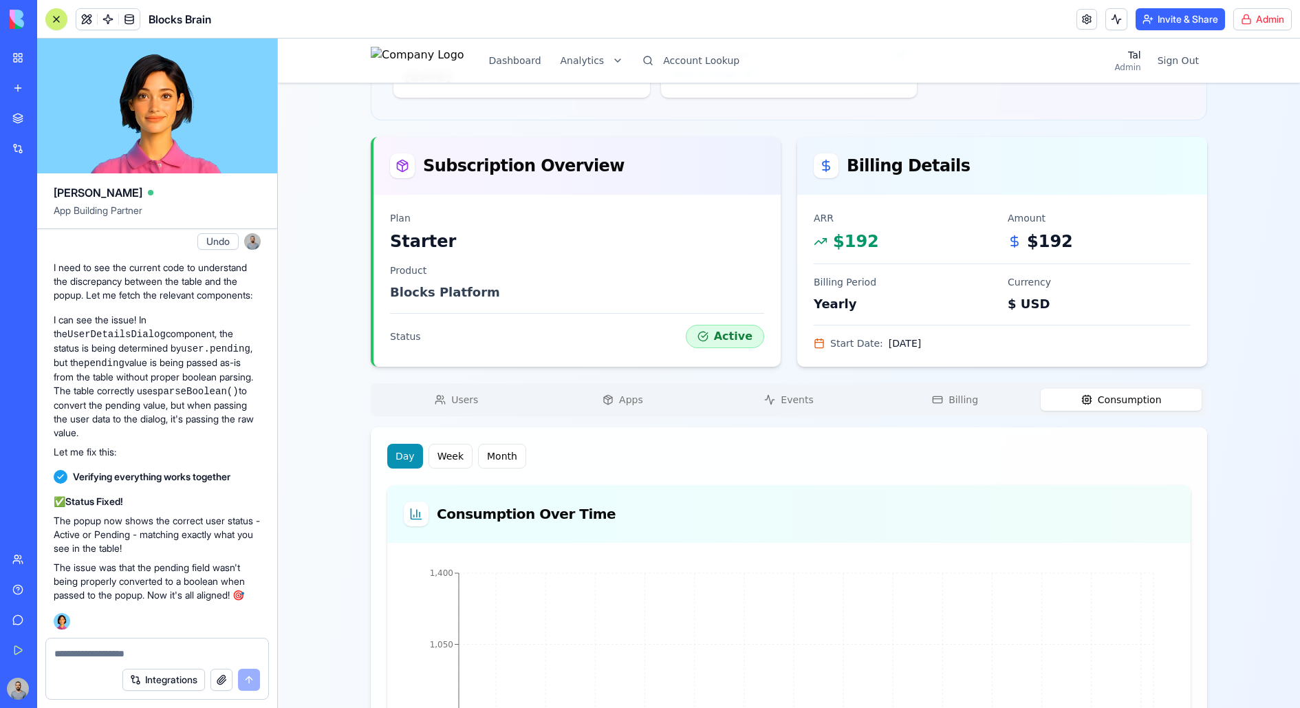
click at [1039, 397] on icon "button" at bounding box center [1086, 399] width 11 height 11
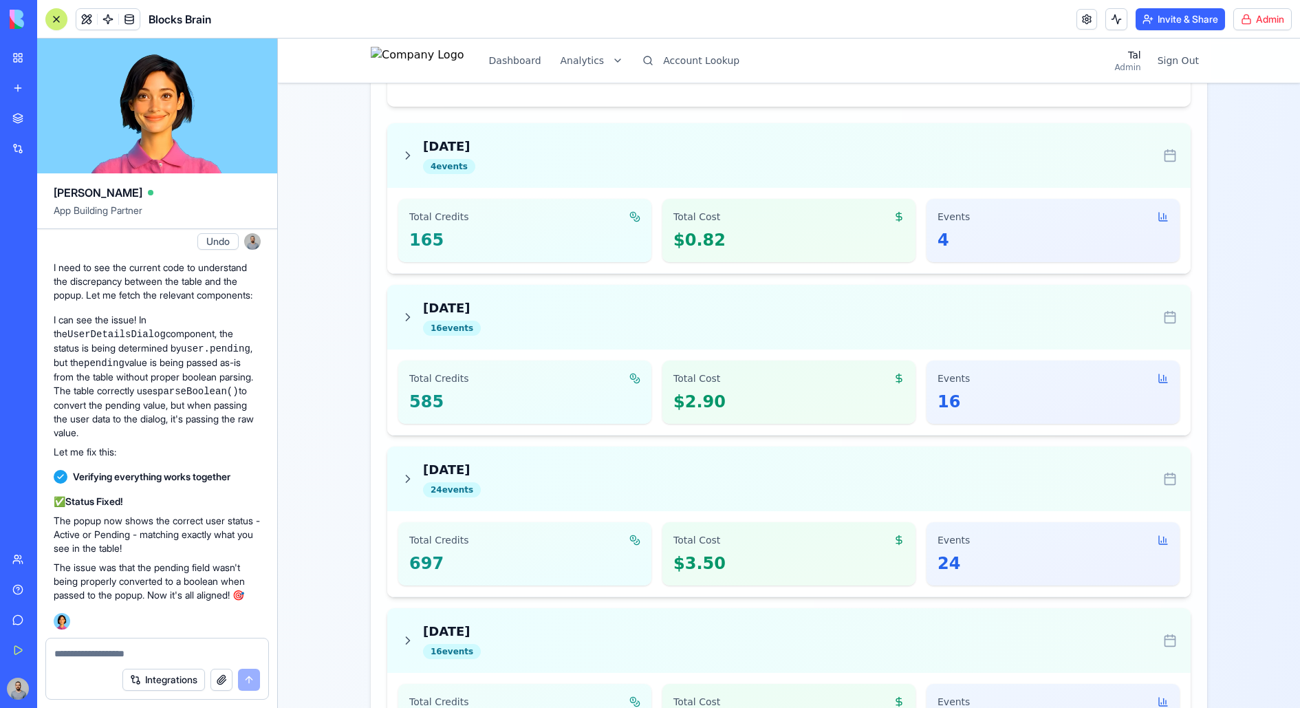
scroll to position [1114, 0]
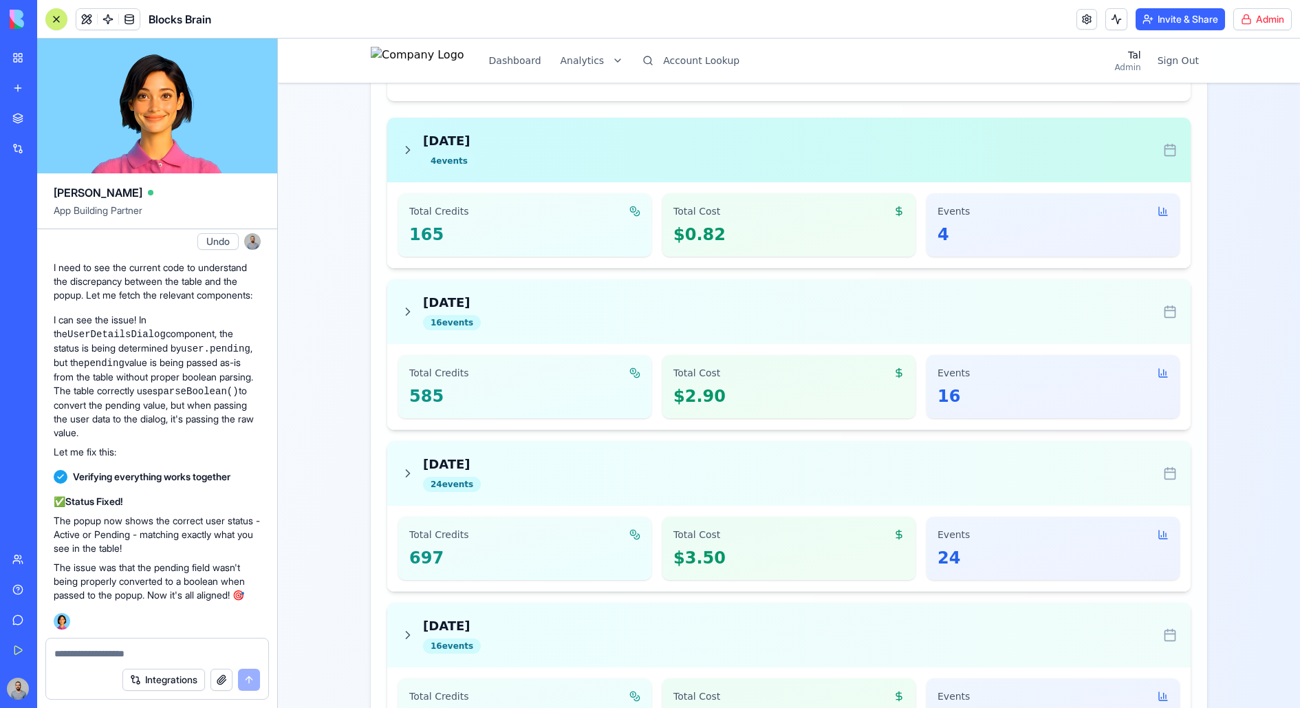
click at [1022, 156] on div "[DATE] 4 event s" at bounding box center [789, 149] width 776 height 37
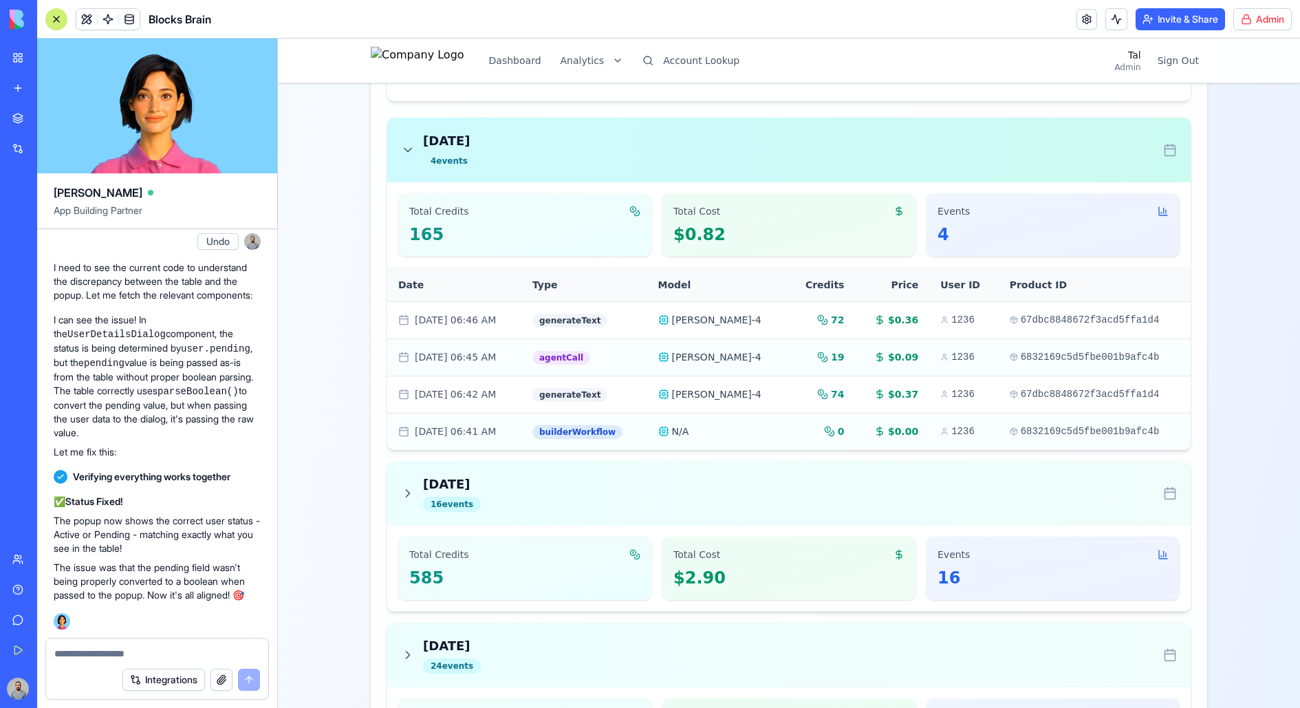
click at [1022, 156] on div "[DATE] 4 event s" at bounding box center [789, 149] width 776 height 37
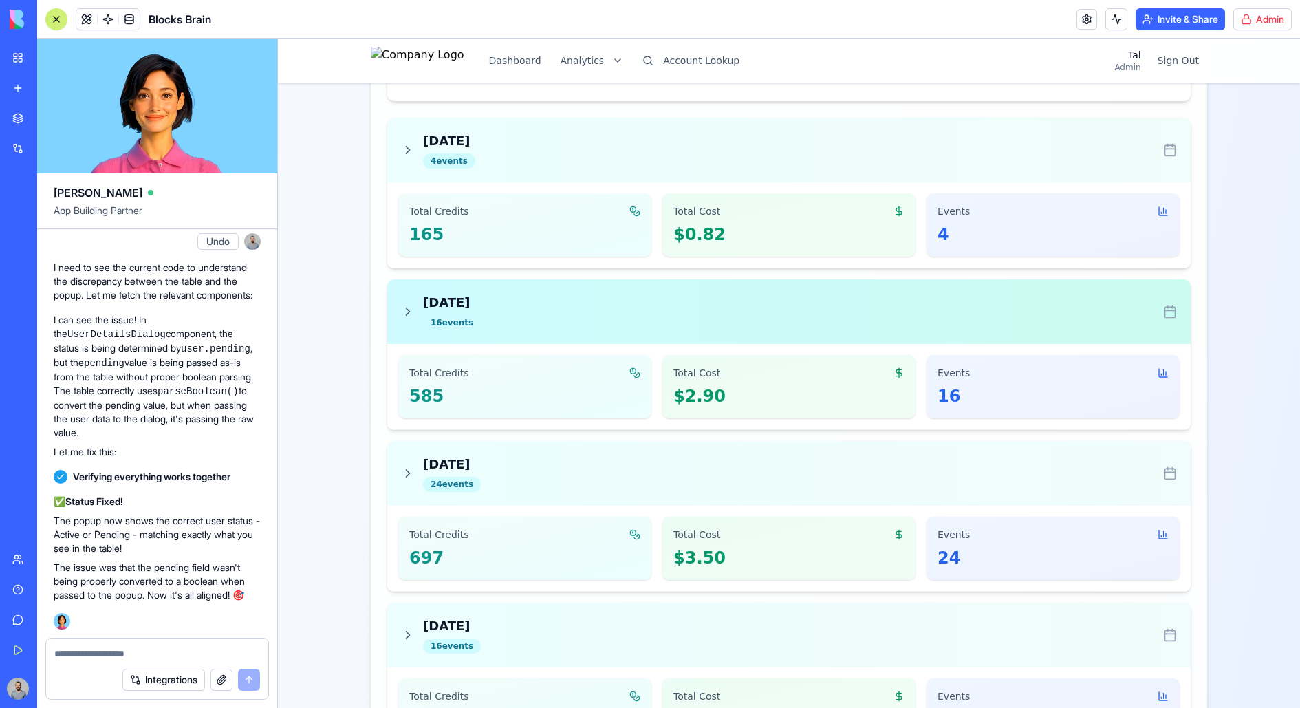
click at [1017, 298] on div "[DATE] 16 event s" at bounding box center [789, 311] width 776 height 37
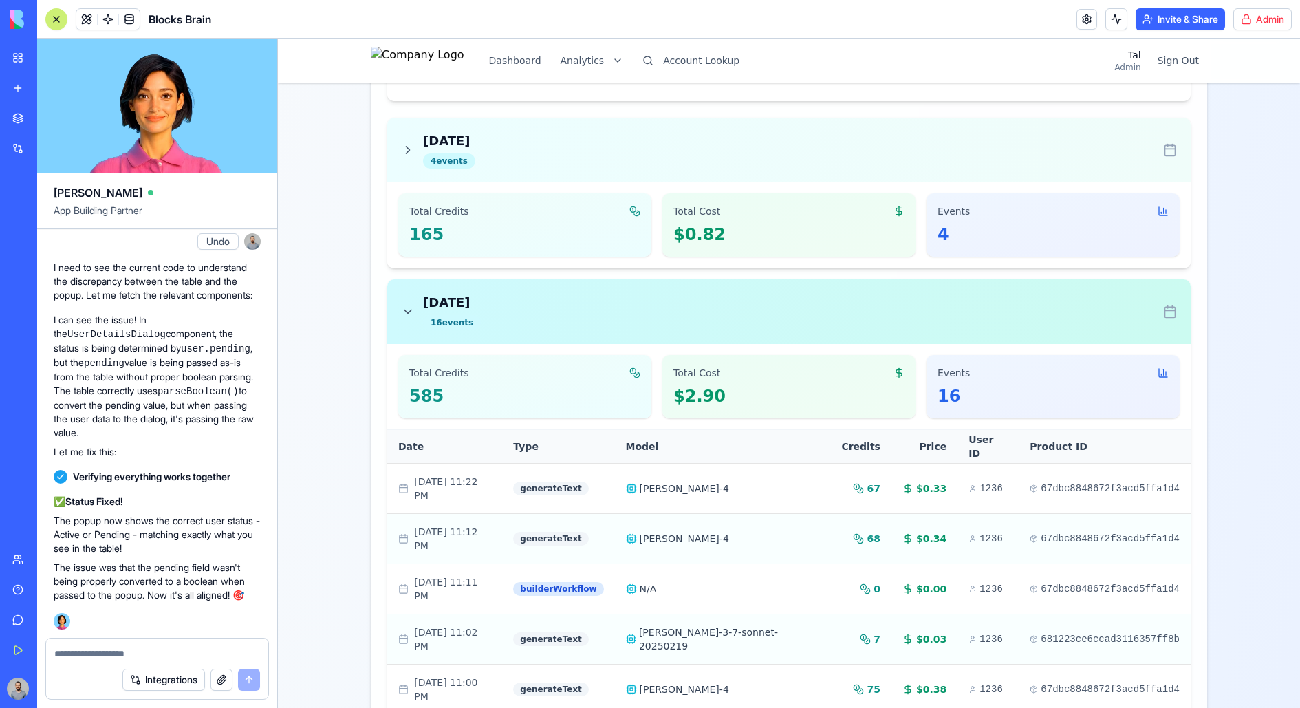
click at [1017, 298] on div "[DATE] 16 event s" at bounding box center [789, 311] width 776 height 37
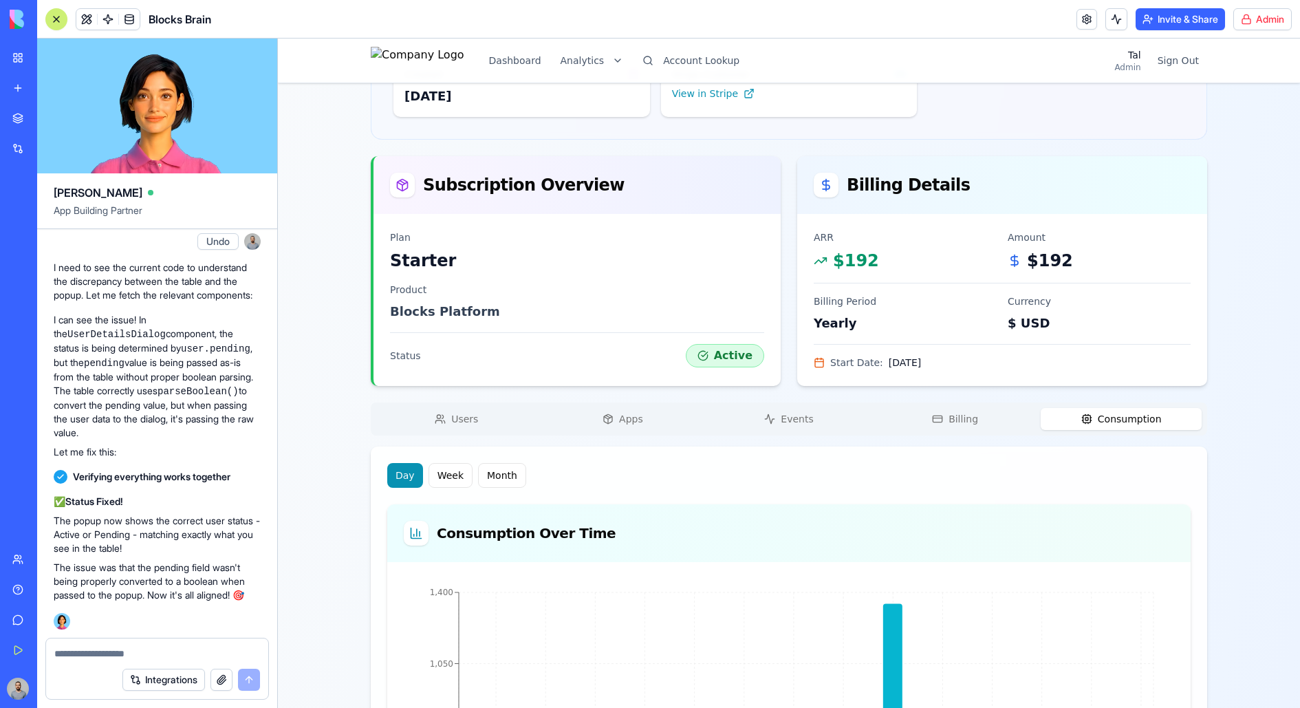
scroll to position [0, 0]
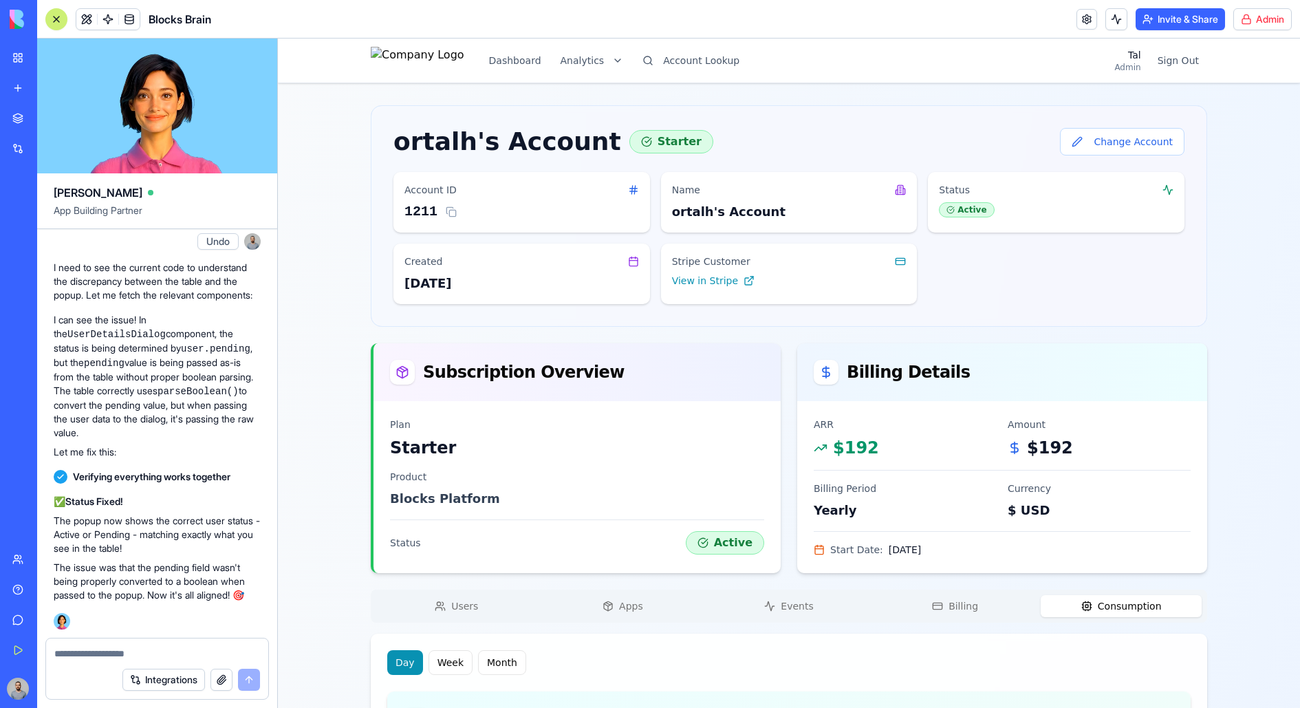
click at [479, 565] on button "Users" at bounding box center [456, 606] width 161 height 22
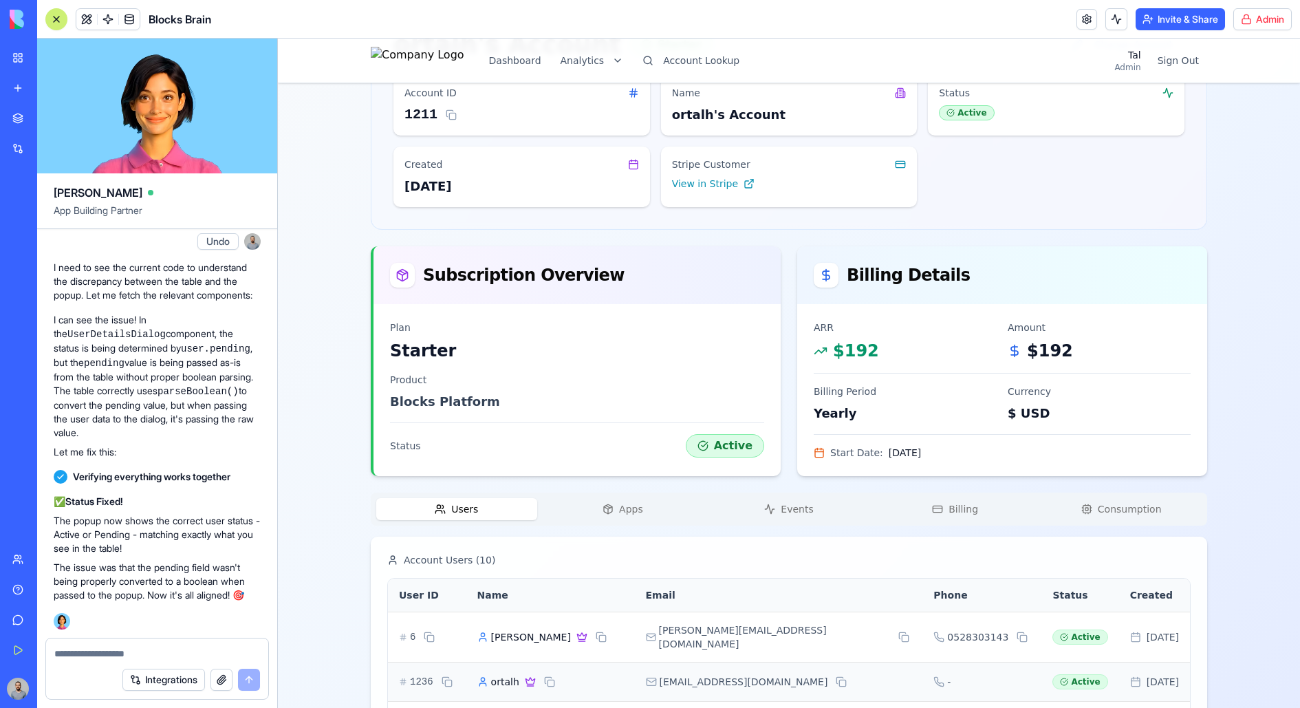
scroll to position [120, 0]
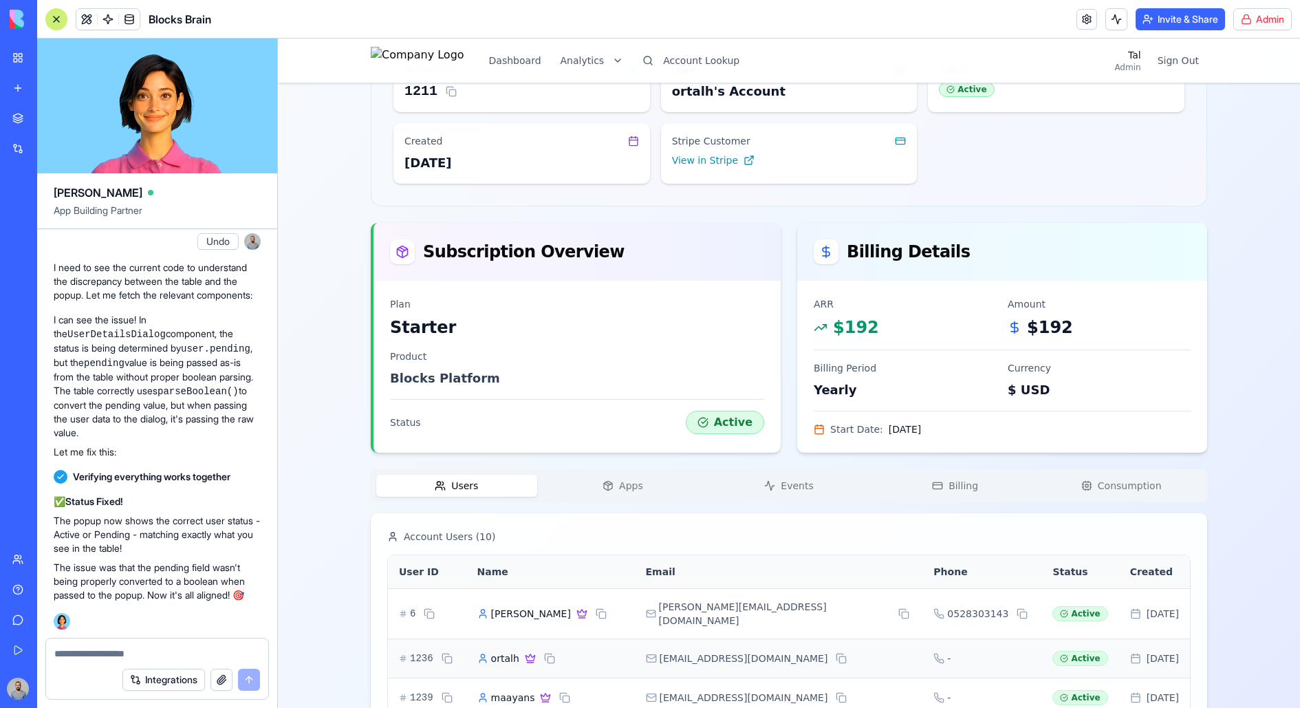
click at [655, 484] on button "Apps" at bounding box center [623, 485] width 161 height 22
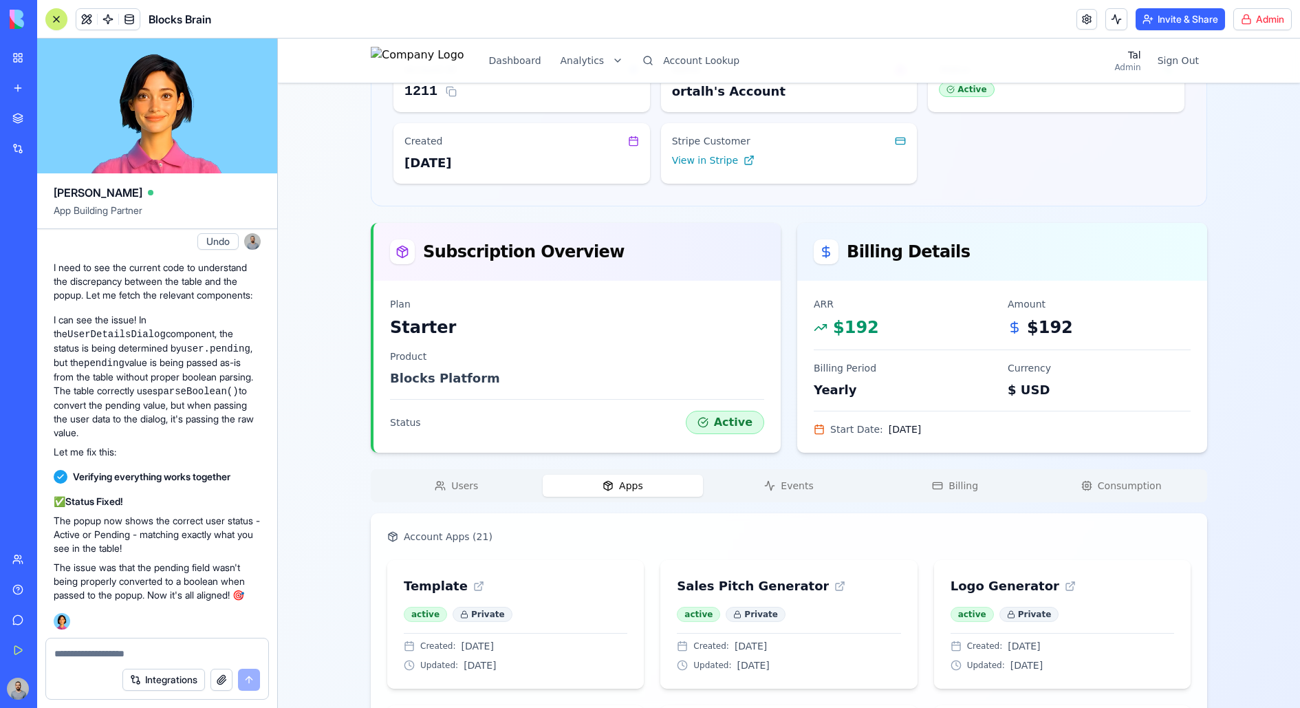
click at [775, 485] on icon "button" at bounding box center [769, 485] width 11 height 11
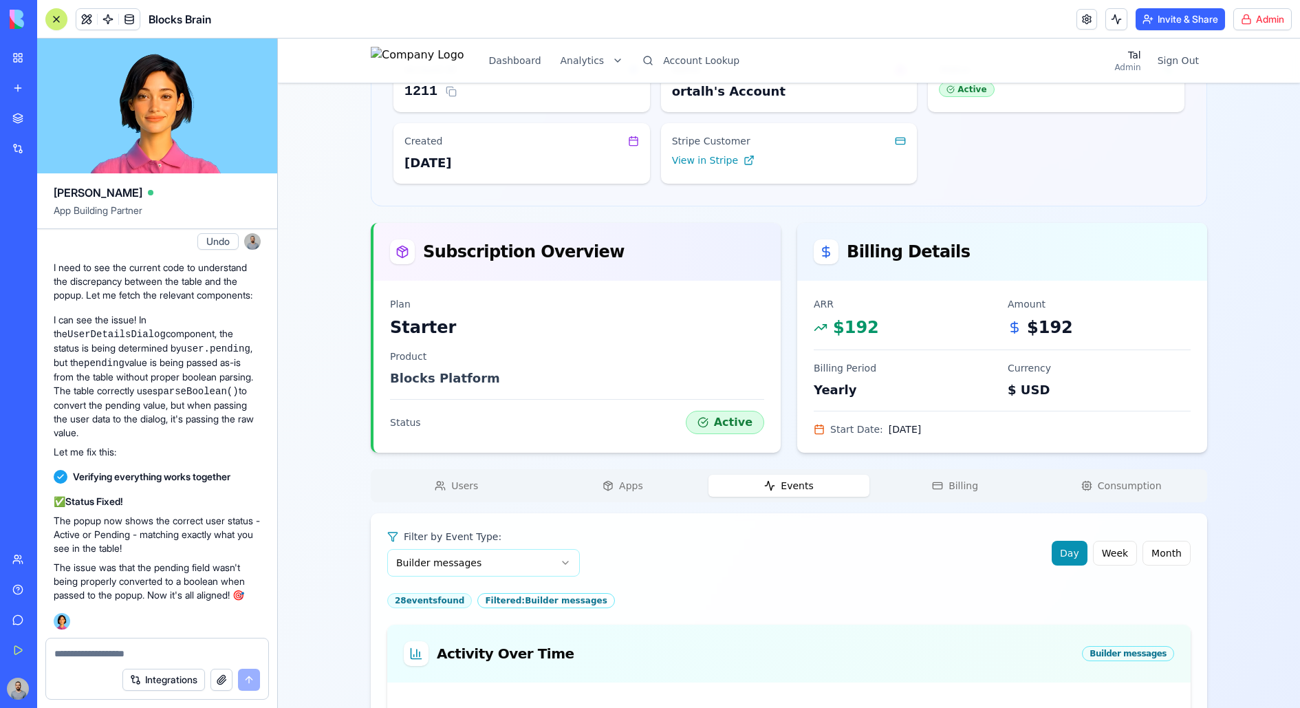
click at [894, 472] on div "Users Apps Events Billing Consumption" at bounding box center [789, 485] width 836 height 33
click at [919, 474] on button "Billing" at bounding box center [955, 485] width 161 height 22
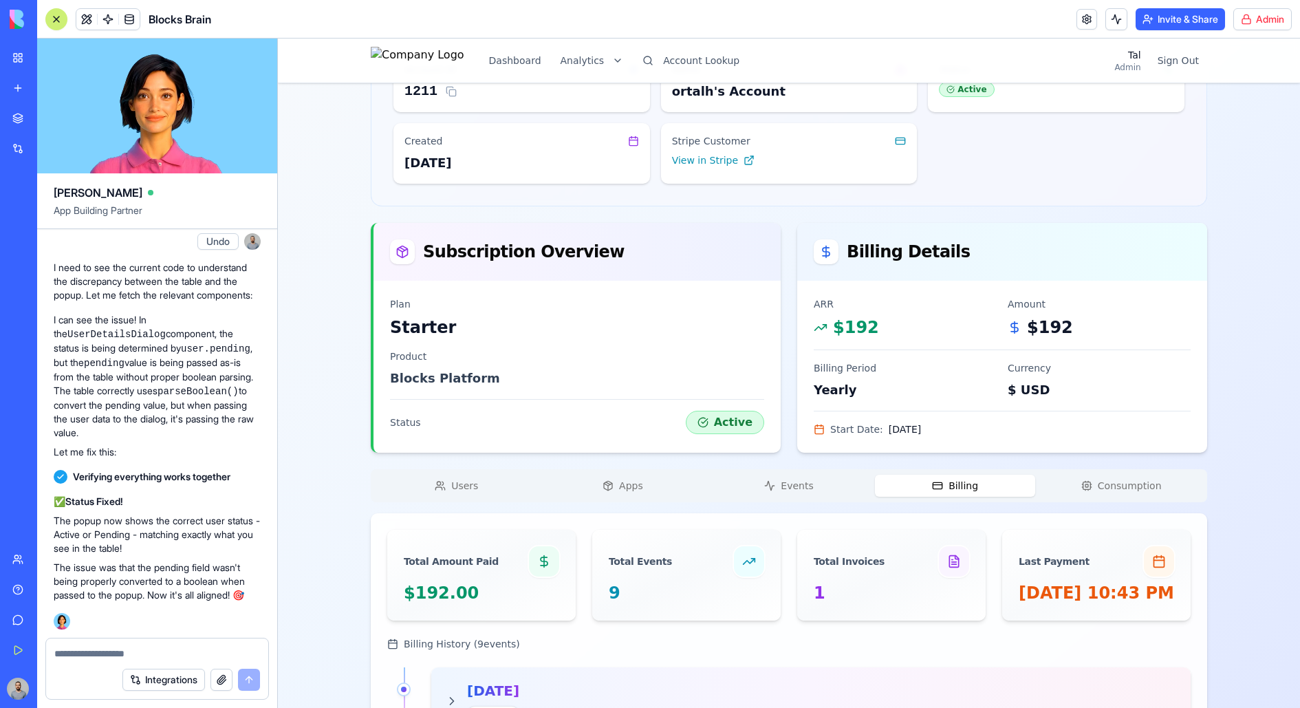
click at [1039, 478] on button "Consumption" at bounding box center [1120, 485] width 161 height 22
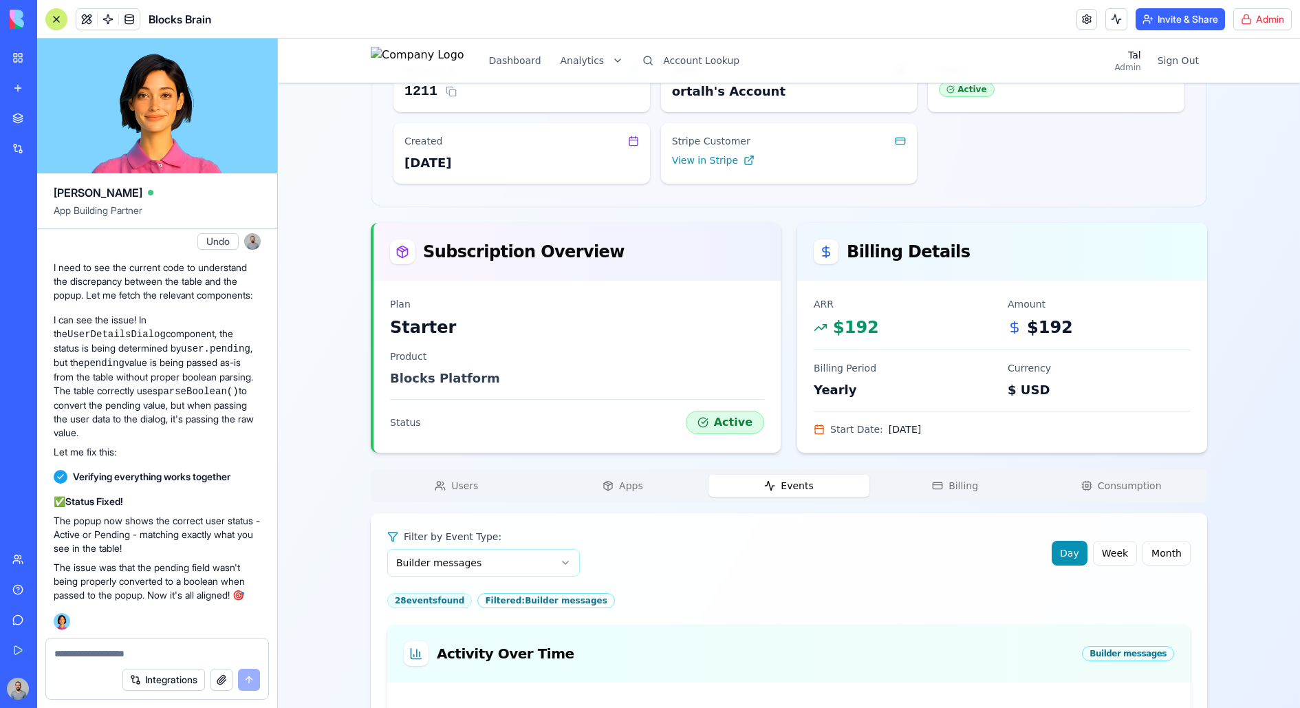
click at [757, 490] on button "Events" at bounding box center [788, 485] width 161 height 22
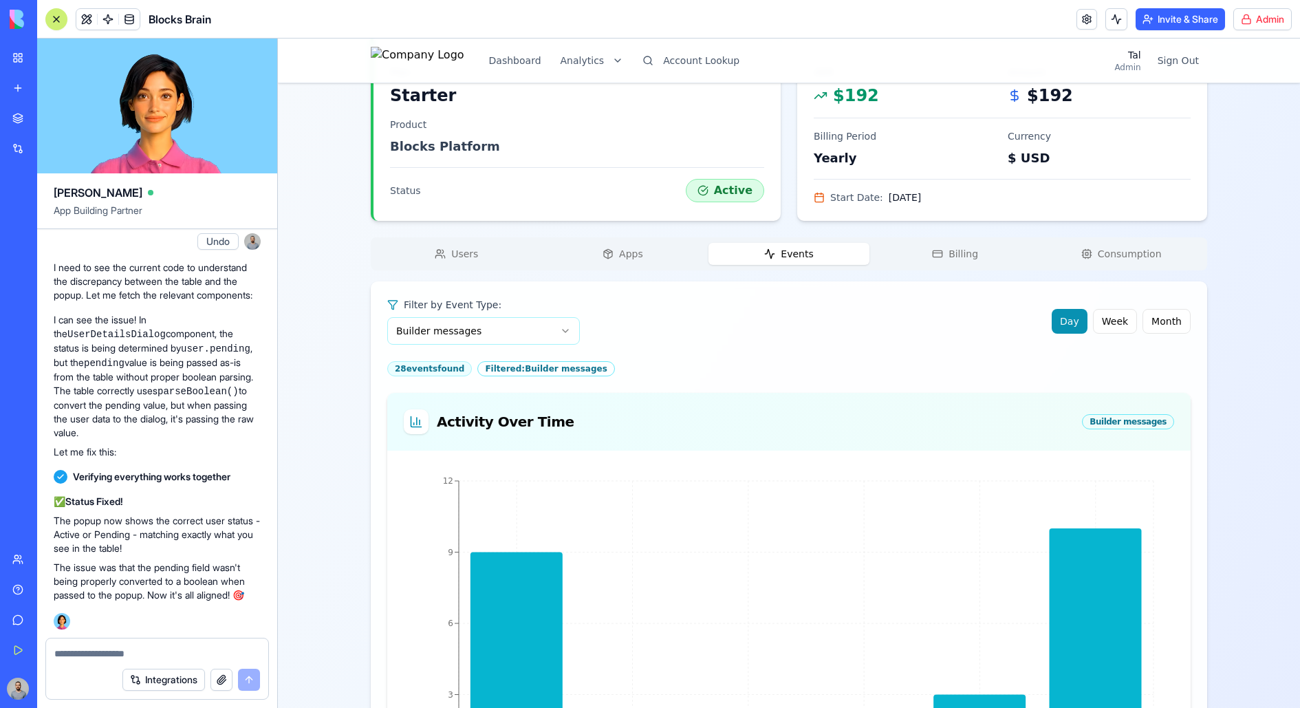
scroll to position [355, 0]
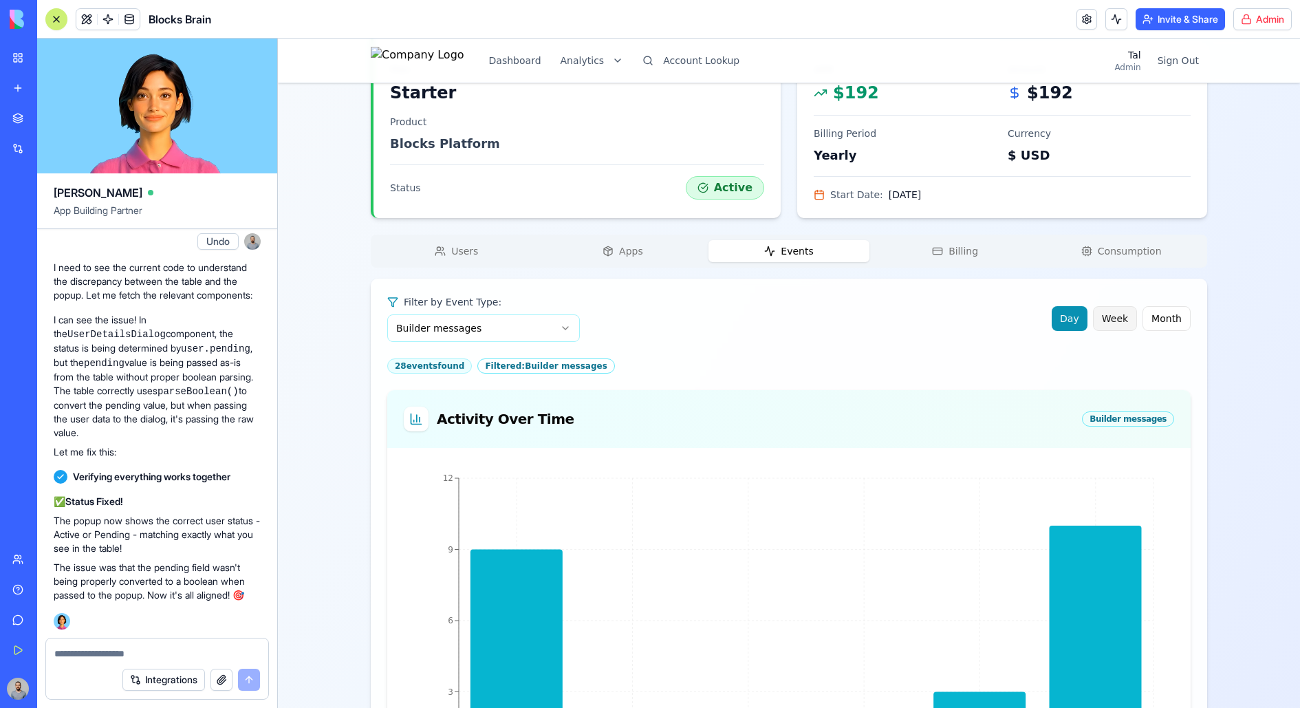
click at [1039, 311] on button "Week" at bounding box center [1115, 318] width 44 height 25
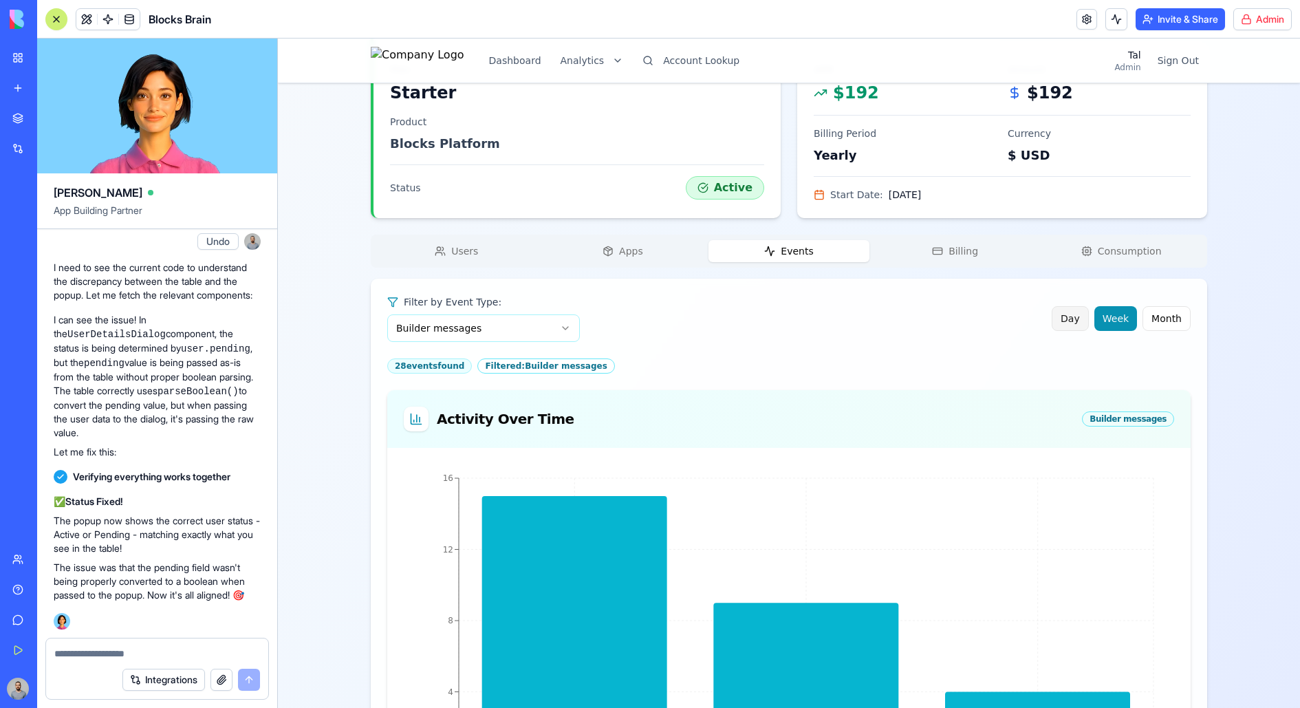
click at [1039, 313] on button "Day" at bounding box center [1069, 318] width 37 height 25
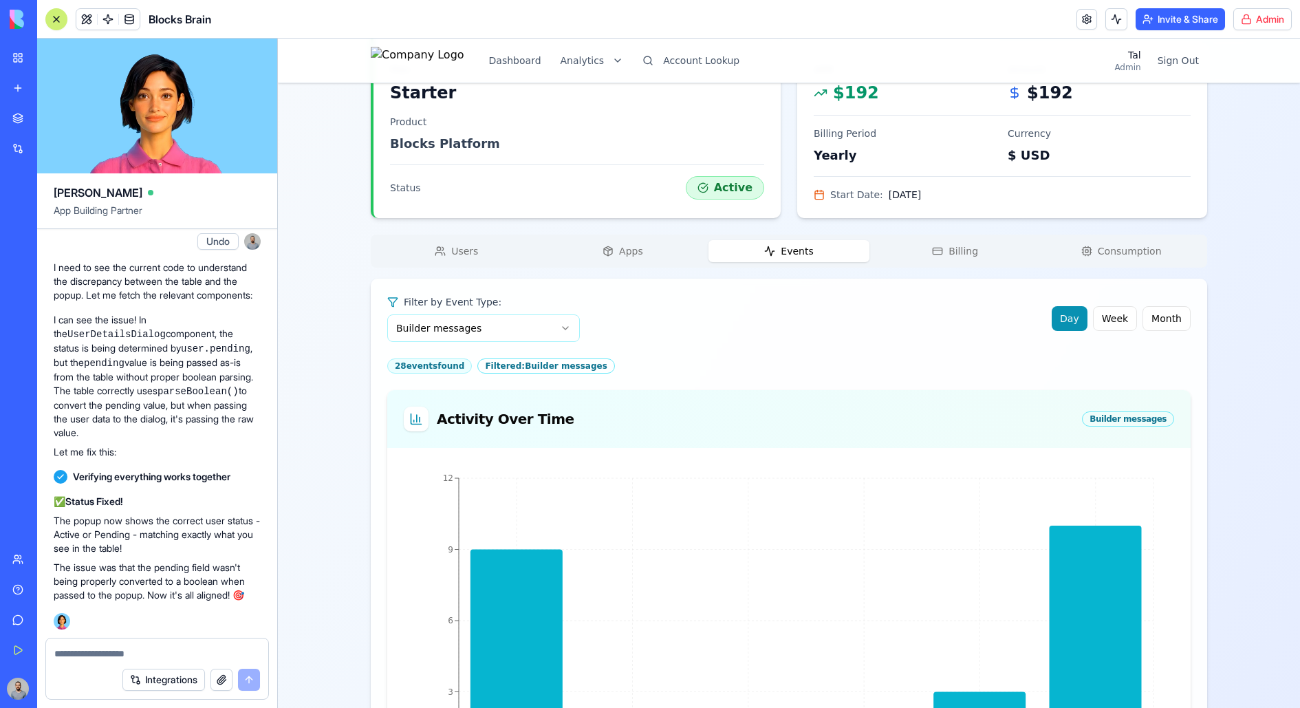
click at [615, 252] on button "Apps" at bounding box center [623, 251] width 161 height 22
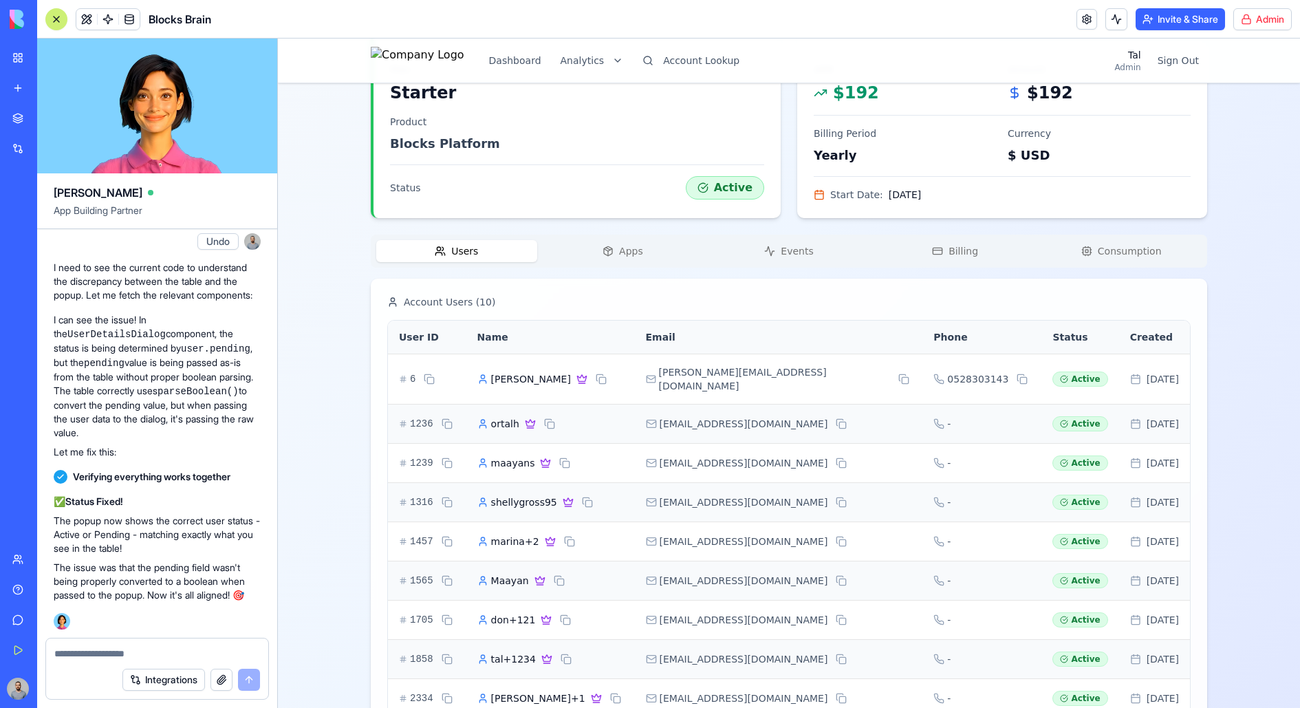
click at [503, 244] on button "Users" at bounding box center [456, 251] width 161 height 22
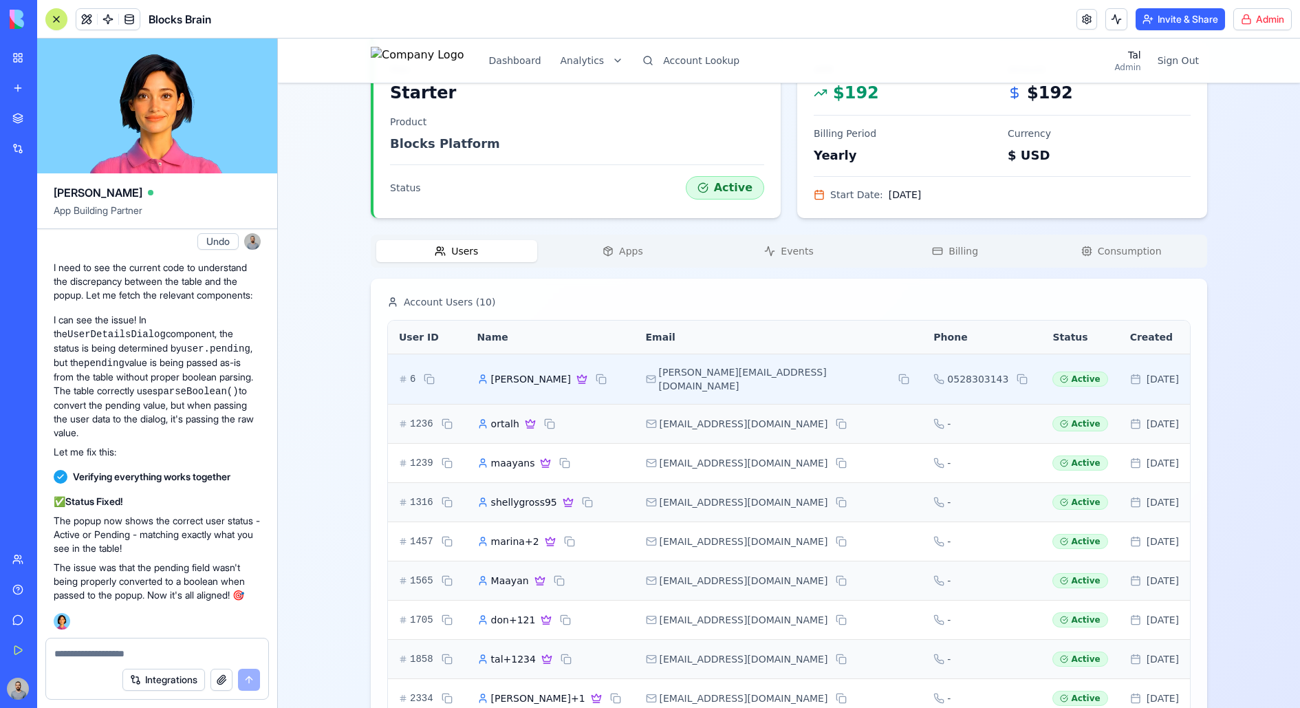
click at [623, 377] on div "[PERSON_NAME]" at bounding box center [550, 379] width 146 height 17
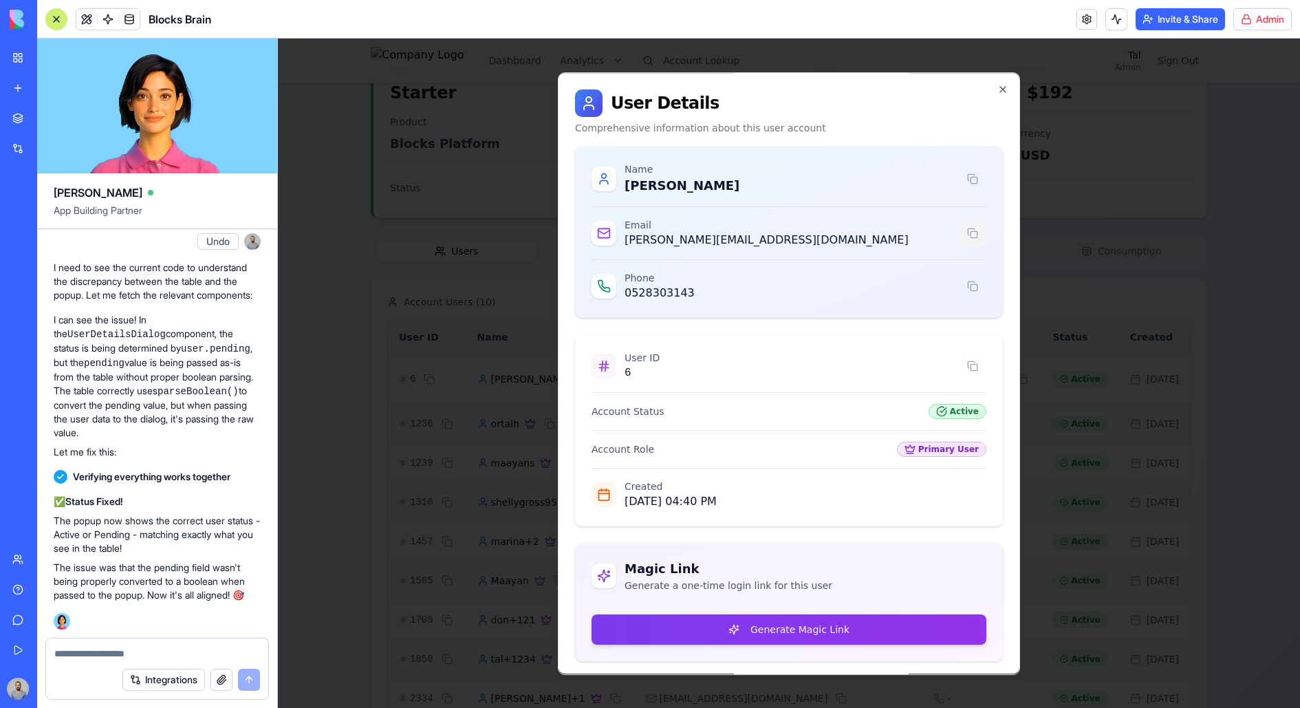
click at [970, 232] on button at bounding box center [973, 233] width 28 height 25
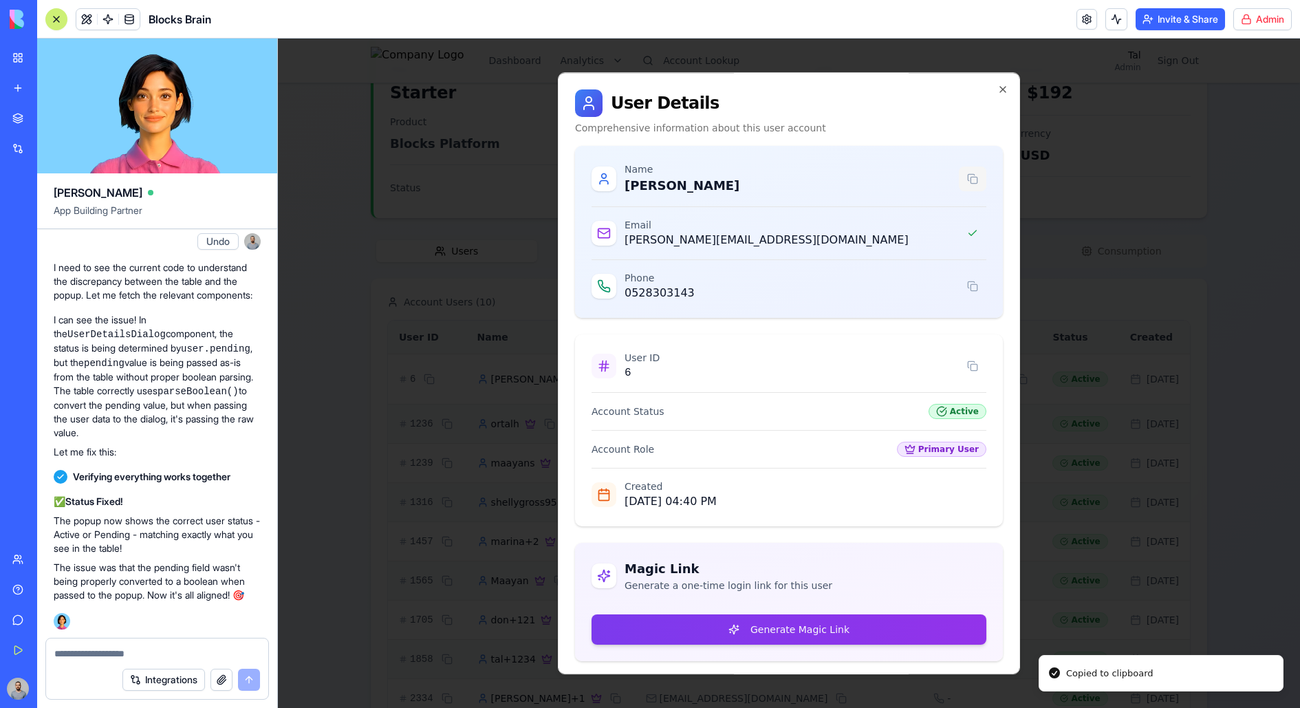
click at [974, 175] on button at bounding box center [973, 178] width 28 height 25
click at [977, 287] on button at bounding box center [973, 286] width 28 height 25
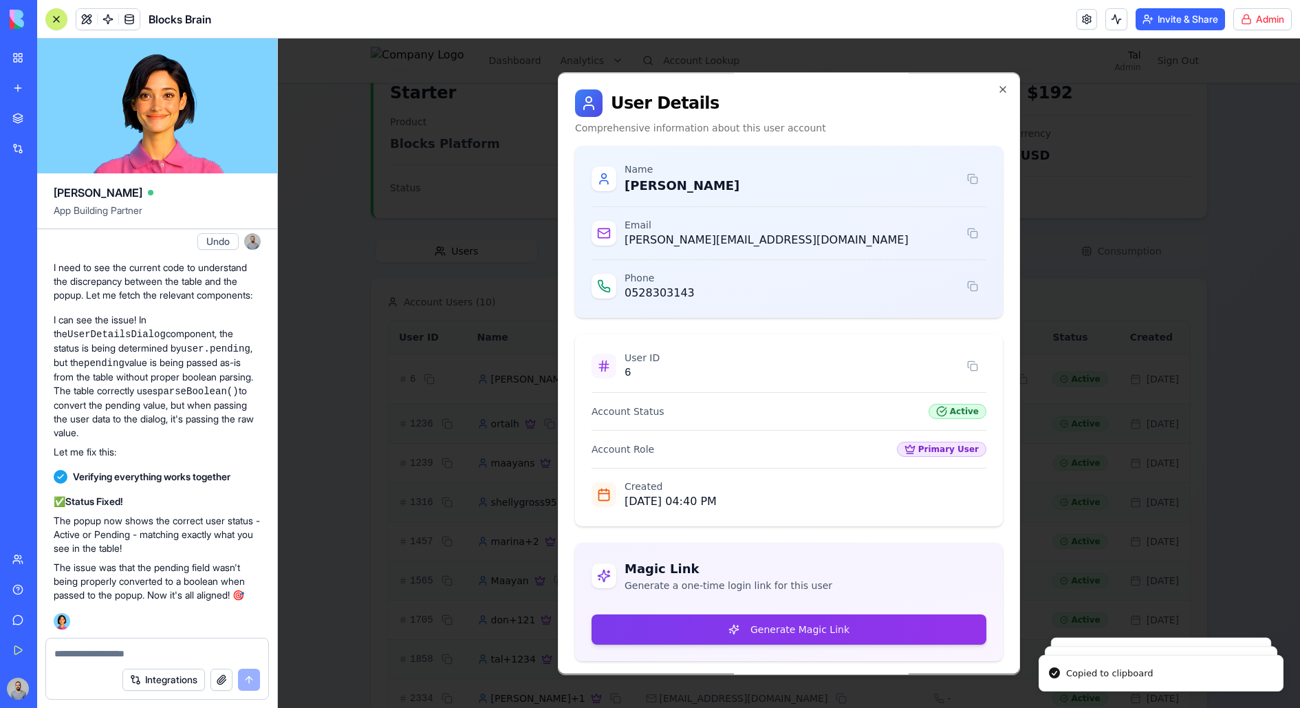
click at [1039, 218] on div at bounding box center [789, 373] width 1022 height 669
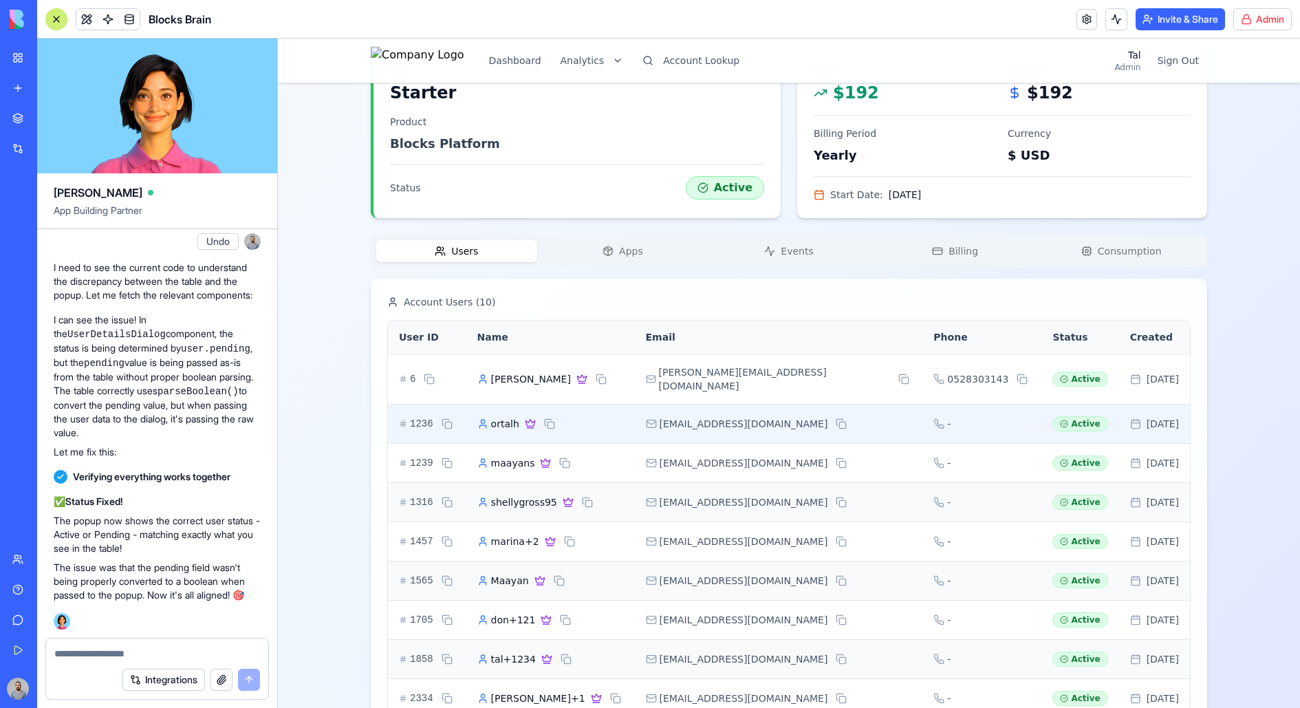
click at [933, 417] on div "-" at bounding box center [981, 424] width 97 height 14
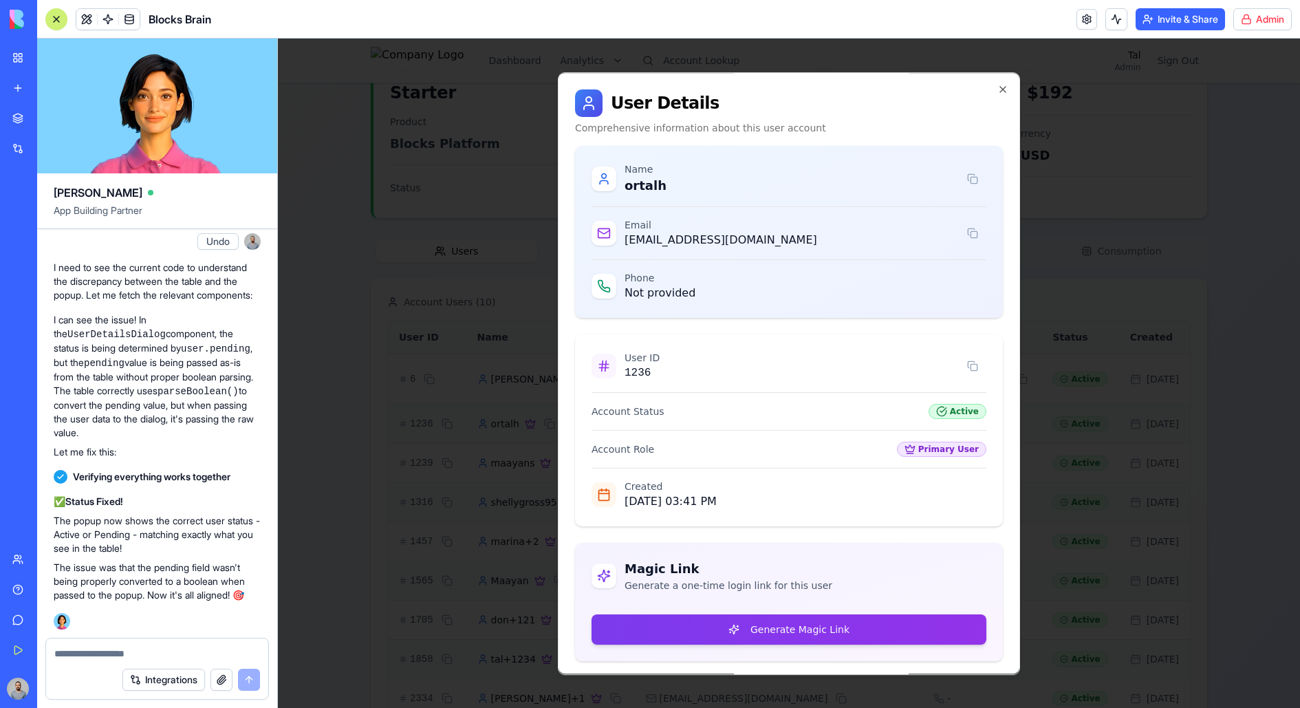
click at [1039, 366] on div at bounding box center [789, 373] width 1022 height 669
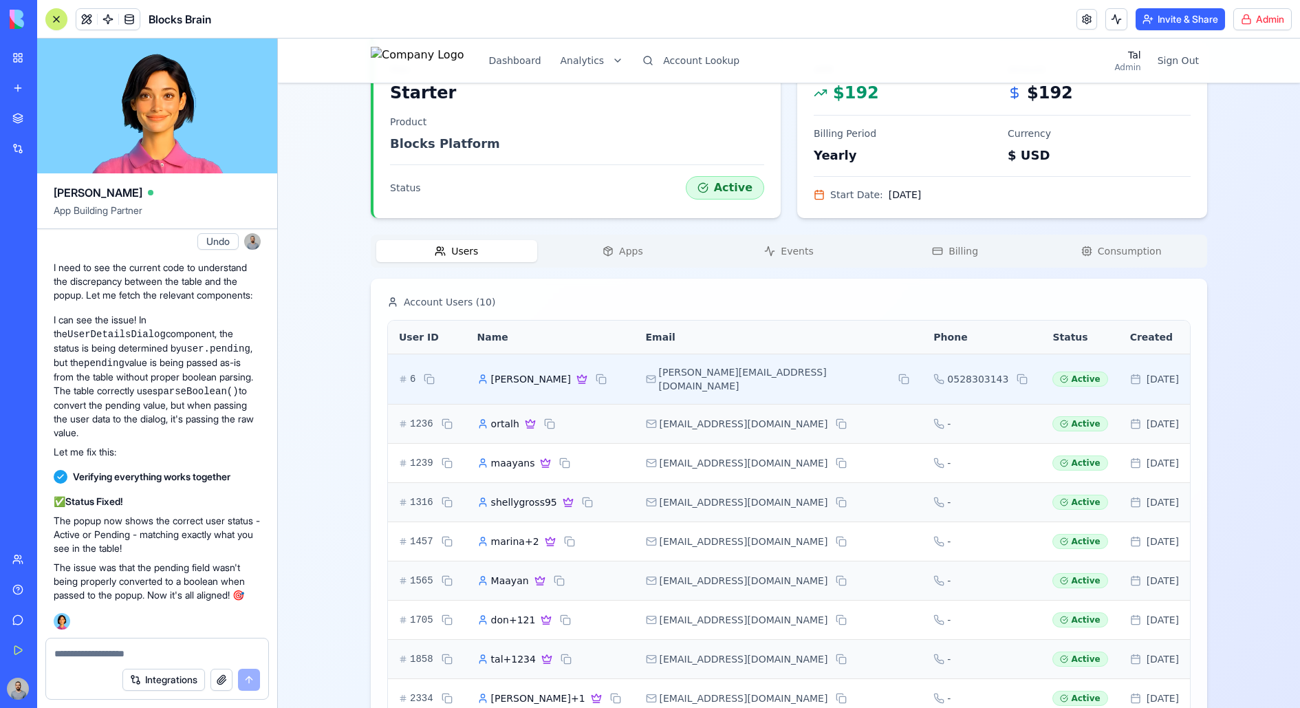
click at [957, 359] on td "0528303143" at bounding box center [981, 378] width 119 height 50
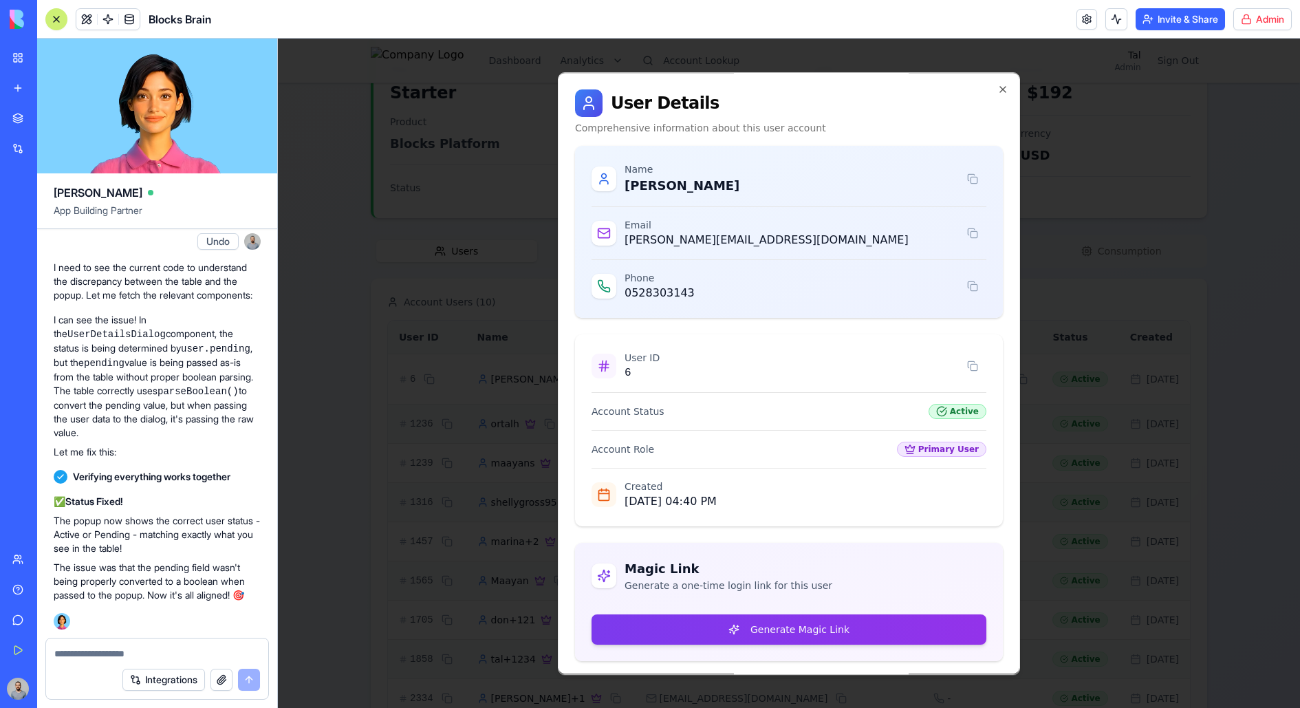
click at [1039, 341] on div at bounding box center [789, 373] width 1022 height 669
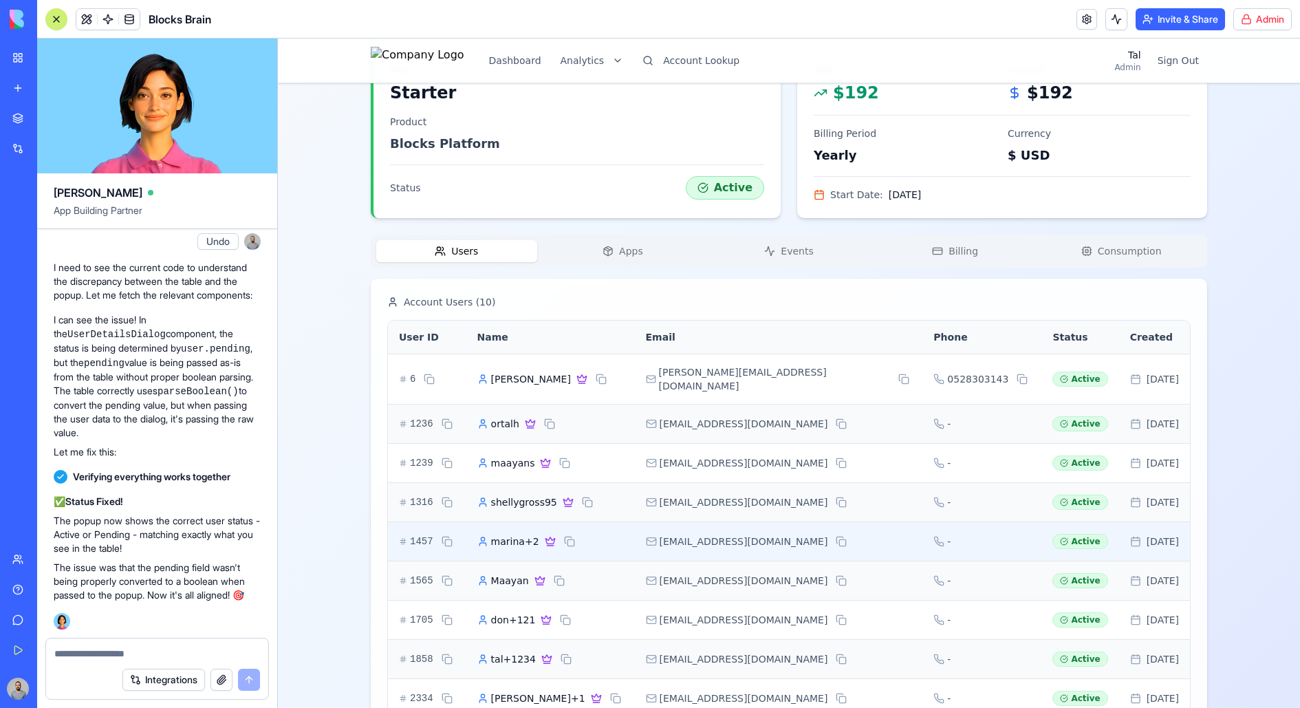
click at [977, 521] on td "-" at bounding box center [981, 540] width 119 height 39
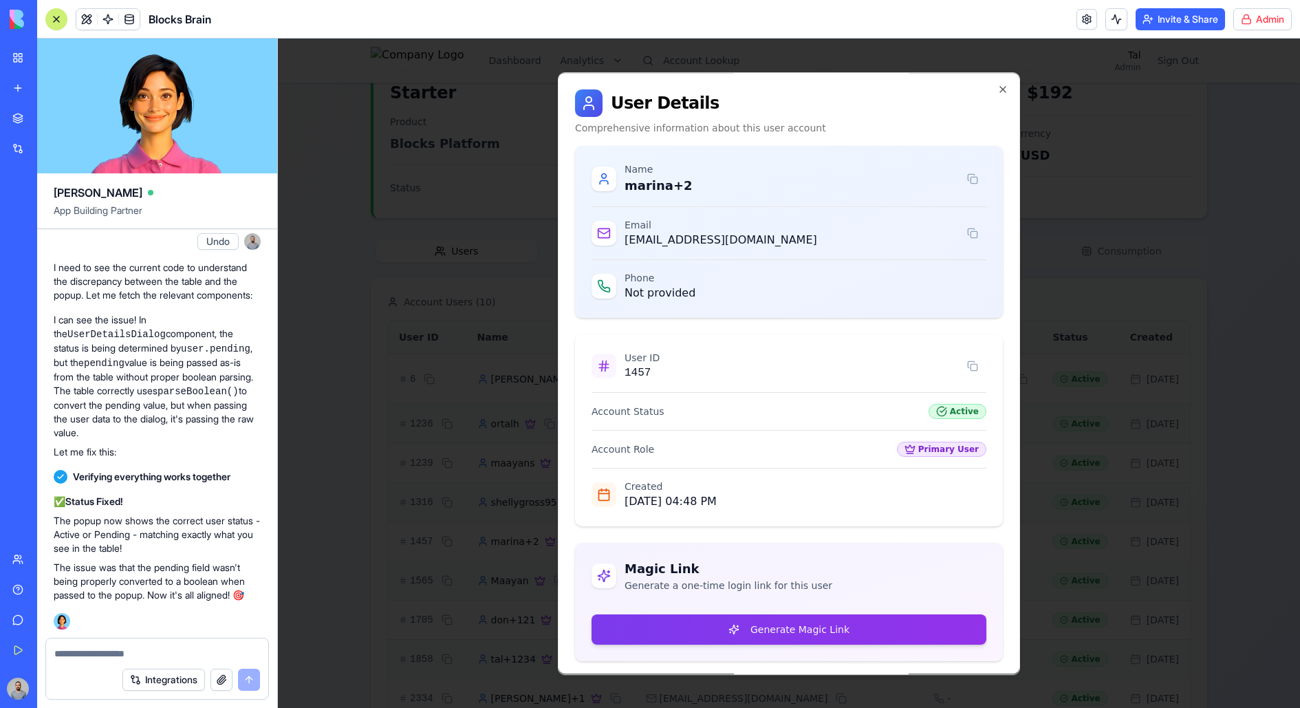
click at [1039, 440] on div at bounding box center [789, 373] width 1022 height 669
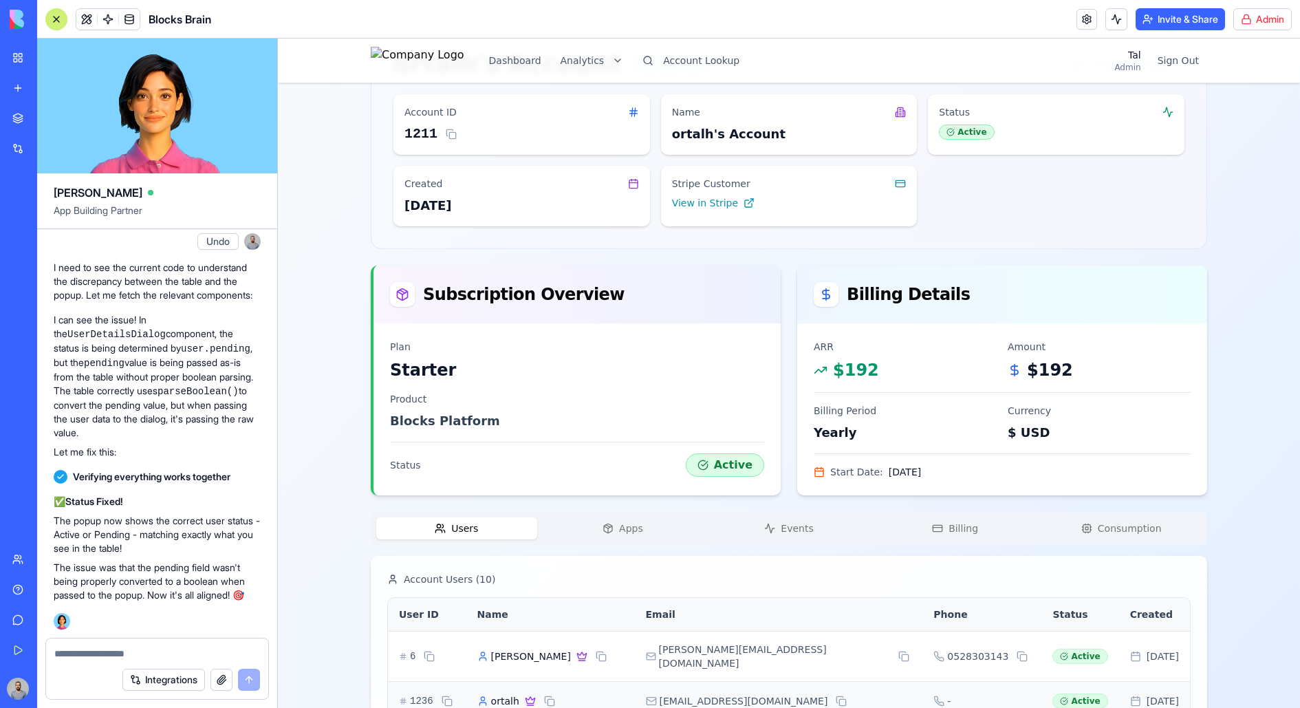
scroll to position [0, 0]
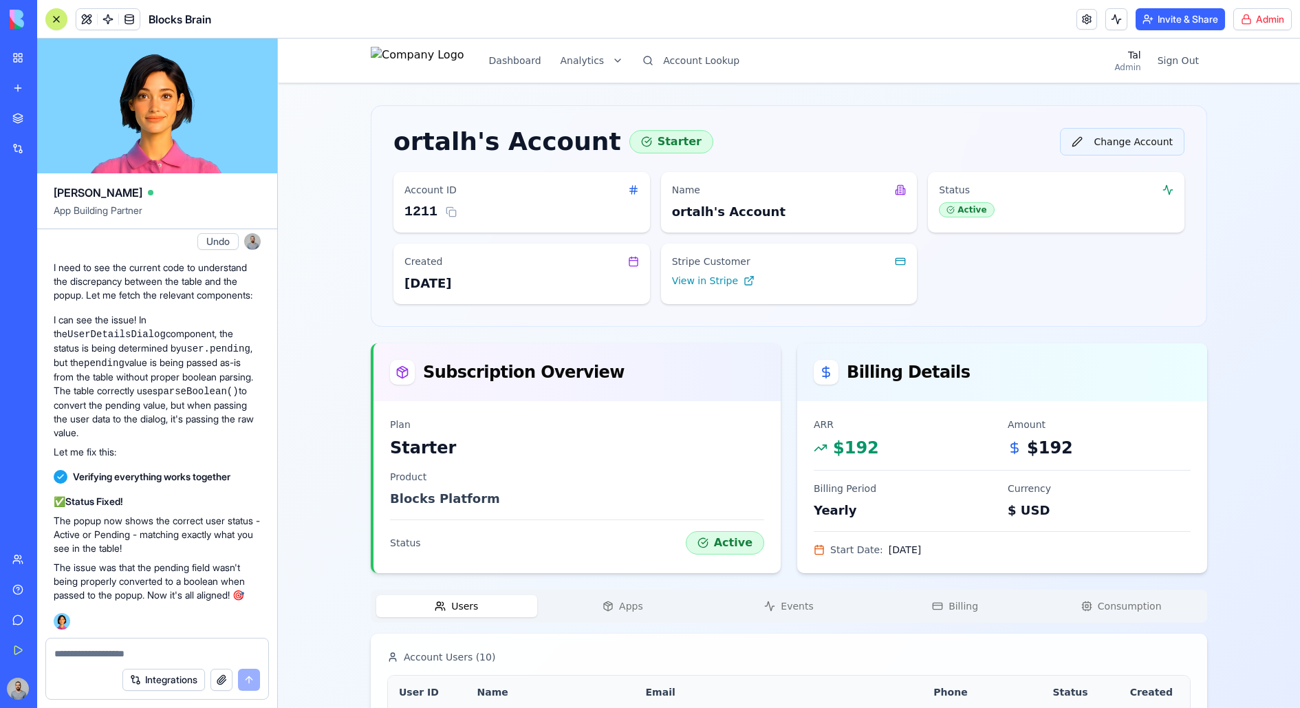
click at [1039, 147] on button "Change Account" at bounding box center [1122, 142] width 124 height 28
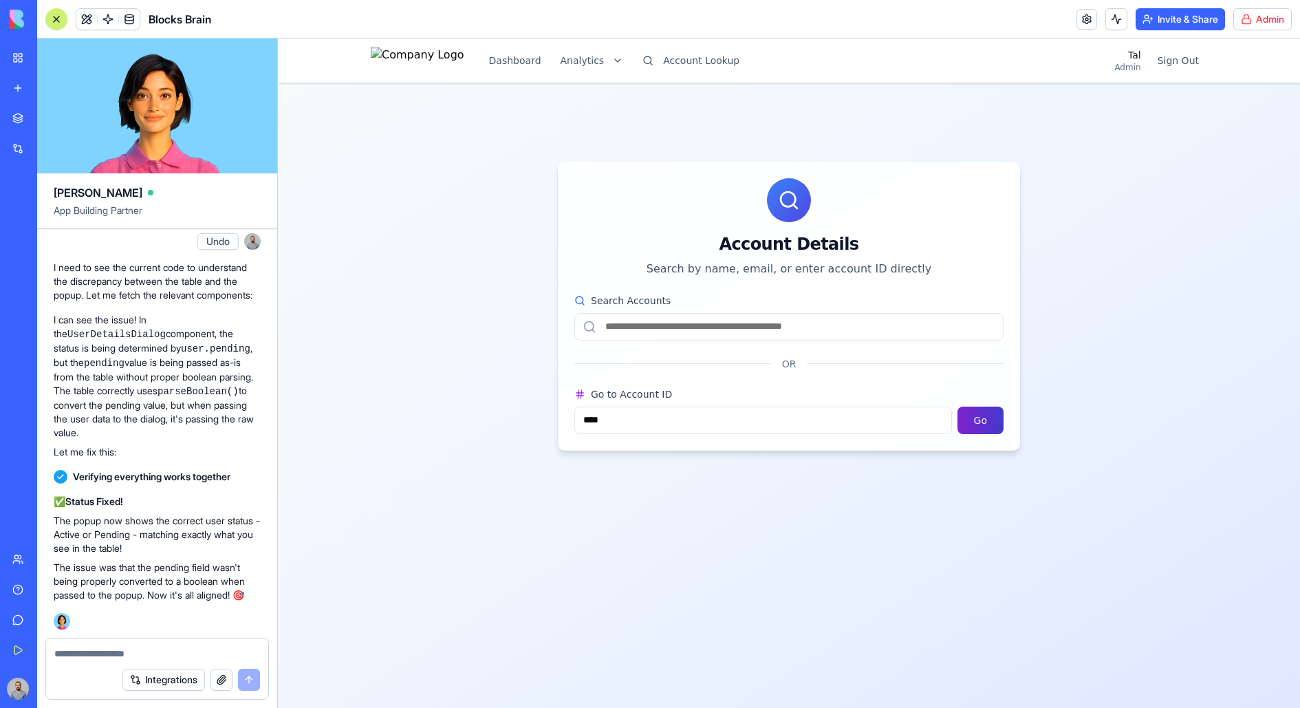
click at [981, 414] on button "Go" at bounding box center [980, 420] width 46 height 28
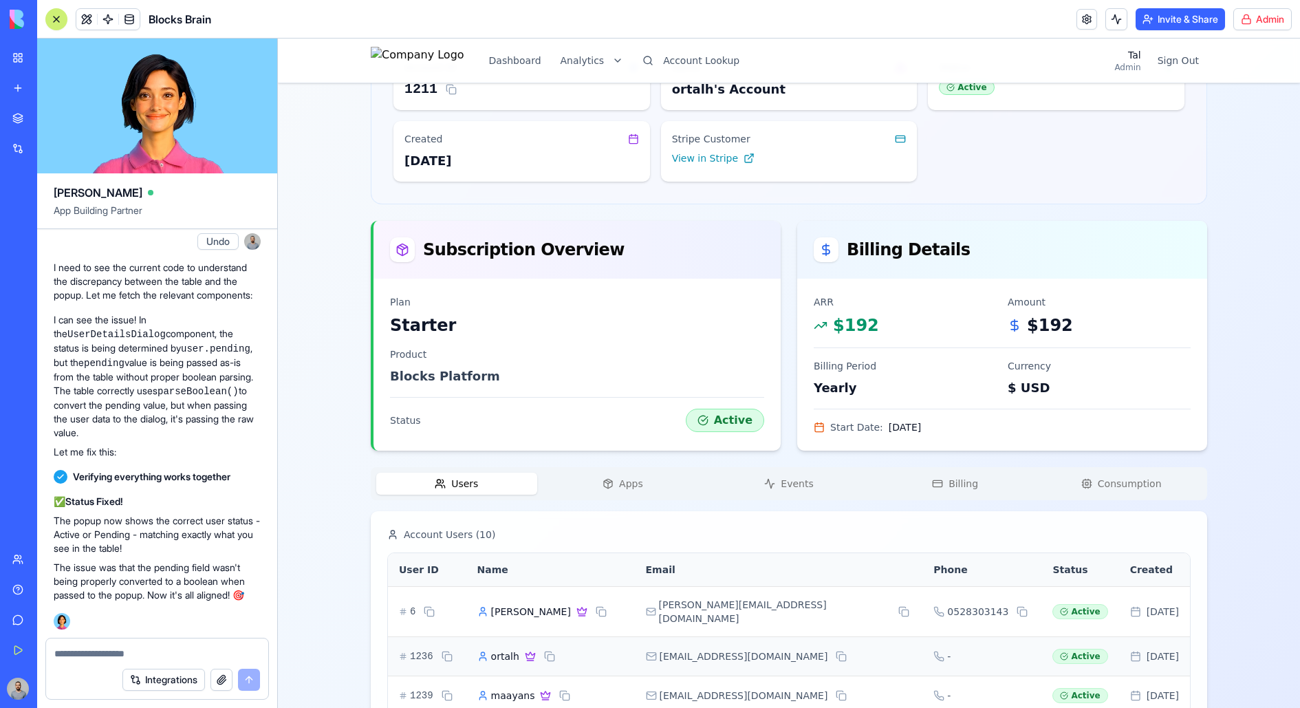
scroll to position [168, 0]
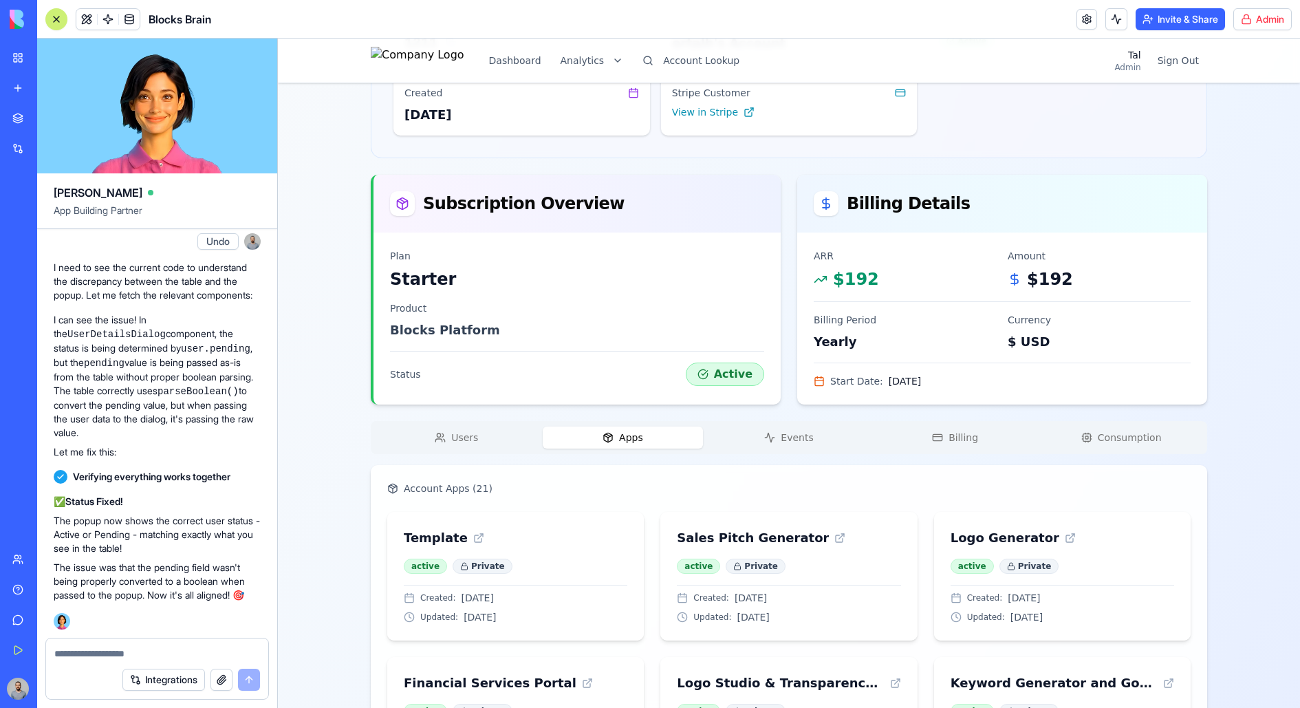
click at [683, 437] on button "Apps" at bounding box center [623, 437] width 161 height 22
click at [761, 434] on button "Events" at bounding box center [788, 437] width 161 height 22
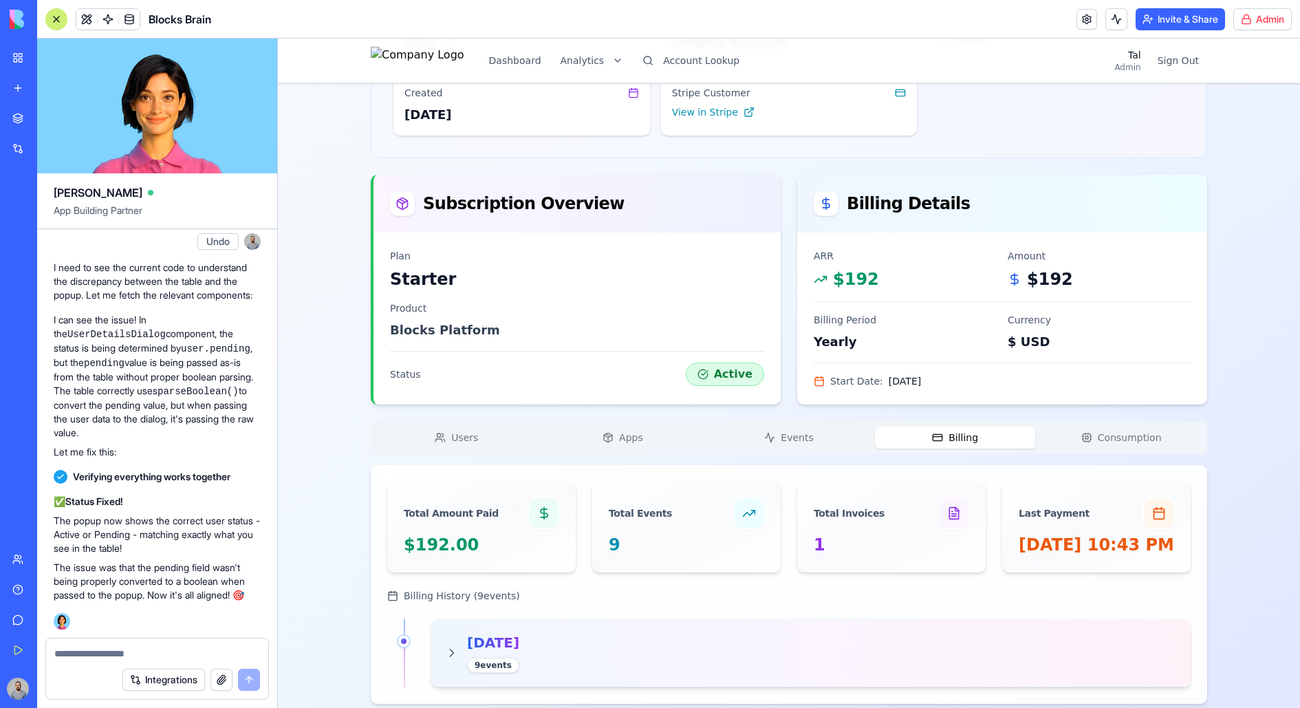
click at [957, 435] on span "Billing" at bounding box center [963, 437] width 30 height 14
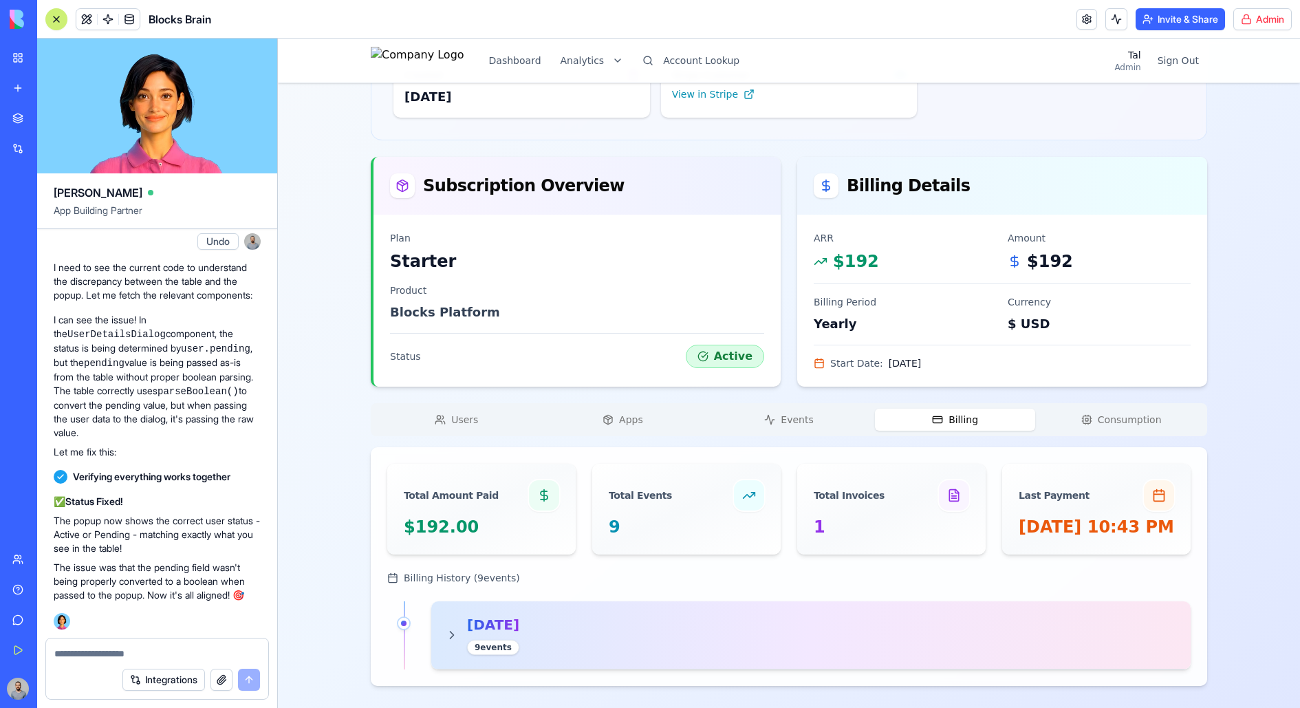
click at [628, 565] on div "[DATE] 9 event s" at bounding box center [811, 635] width 732 height 40
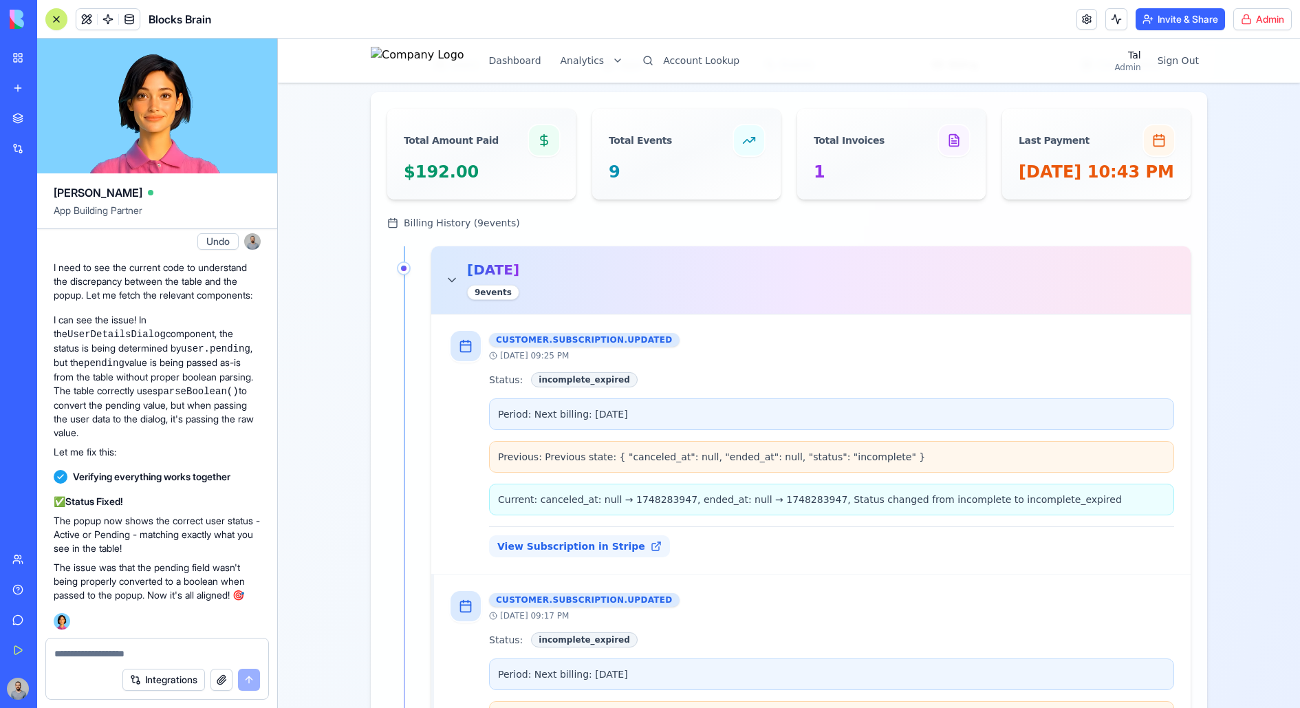
click at [600, 300] on div "[DATE] 9 event s" at bounding box center [811, 280] width 732 height 40
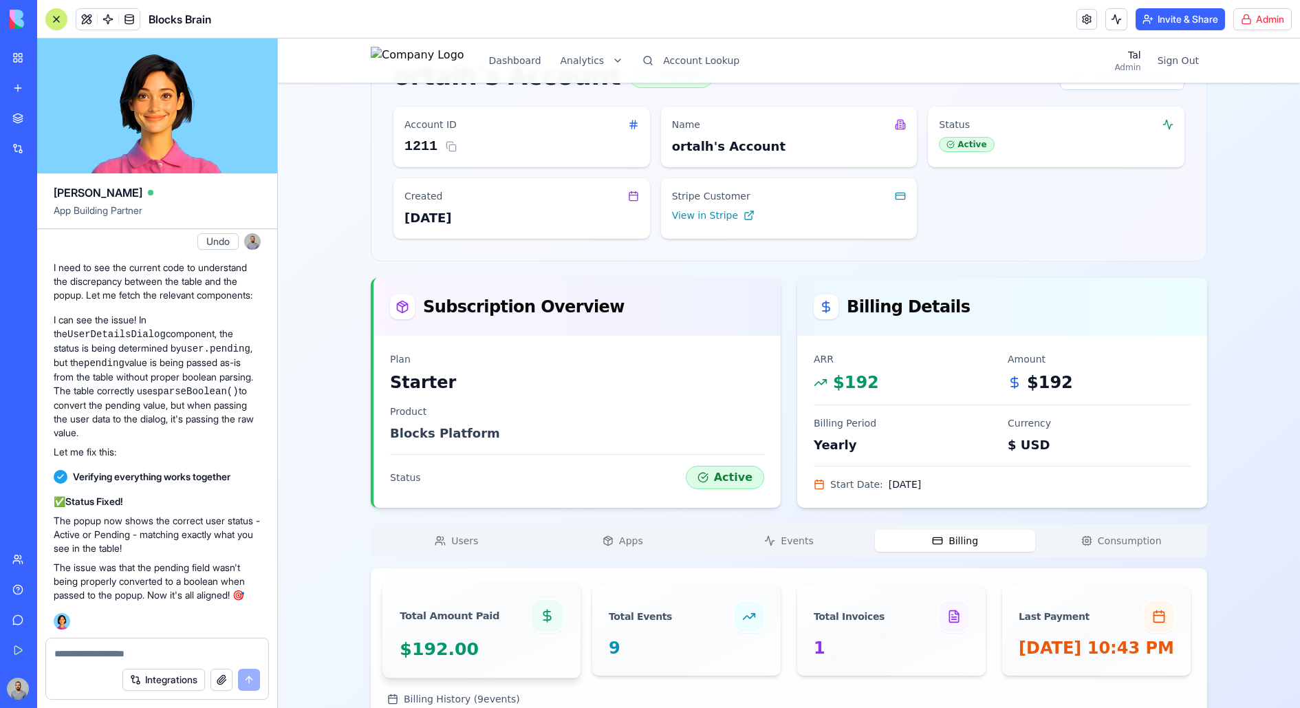
scroll to position [0, 0]
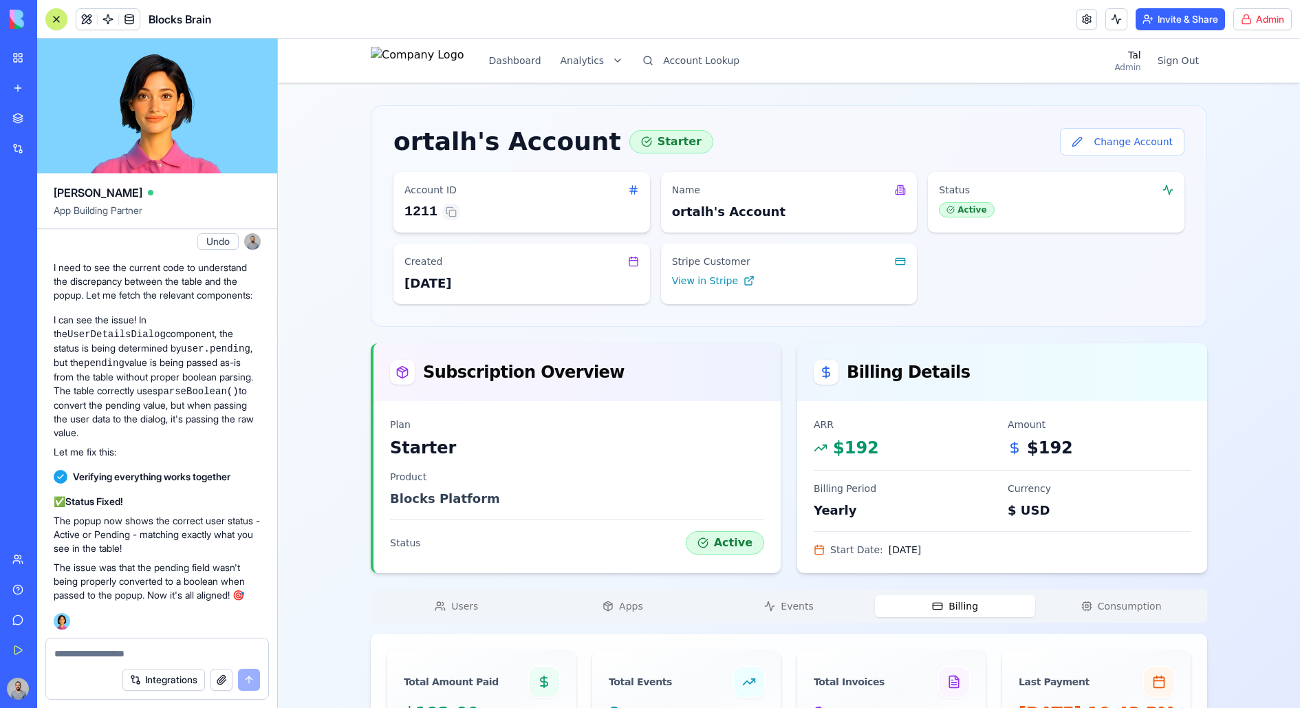
click at [452, 209] on button at bounding box center [451, 212] width 17 height 17
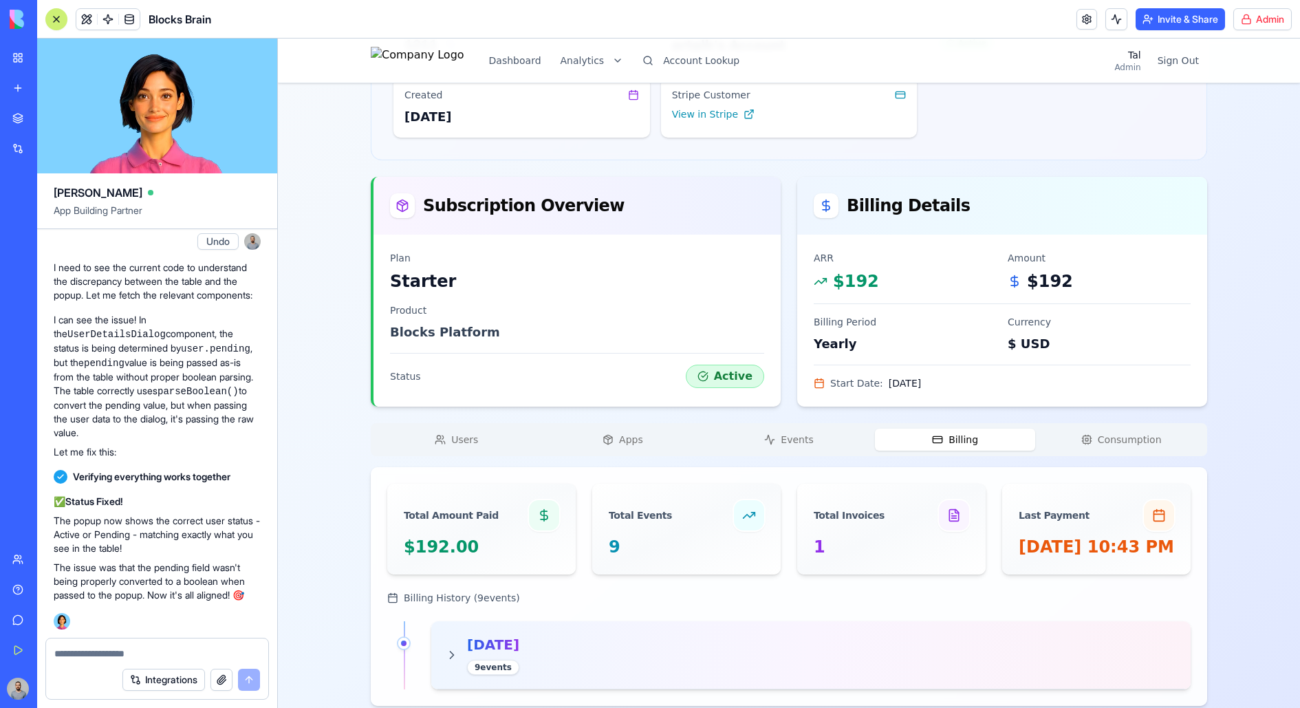
scroll to position [206, 0]
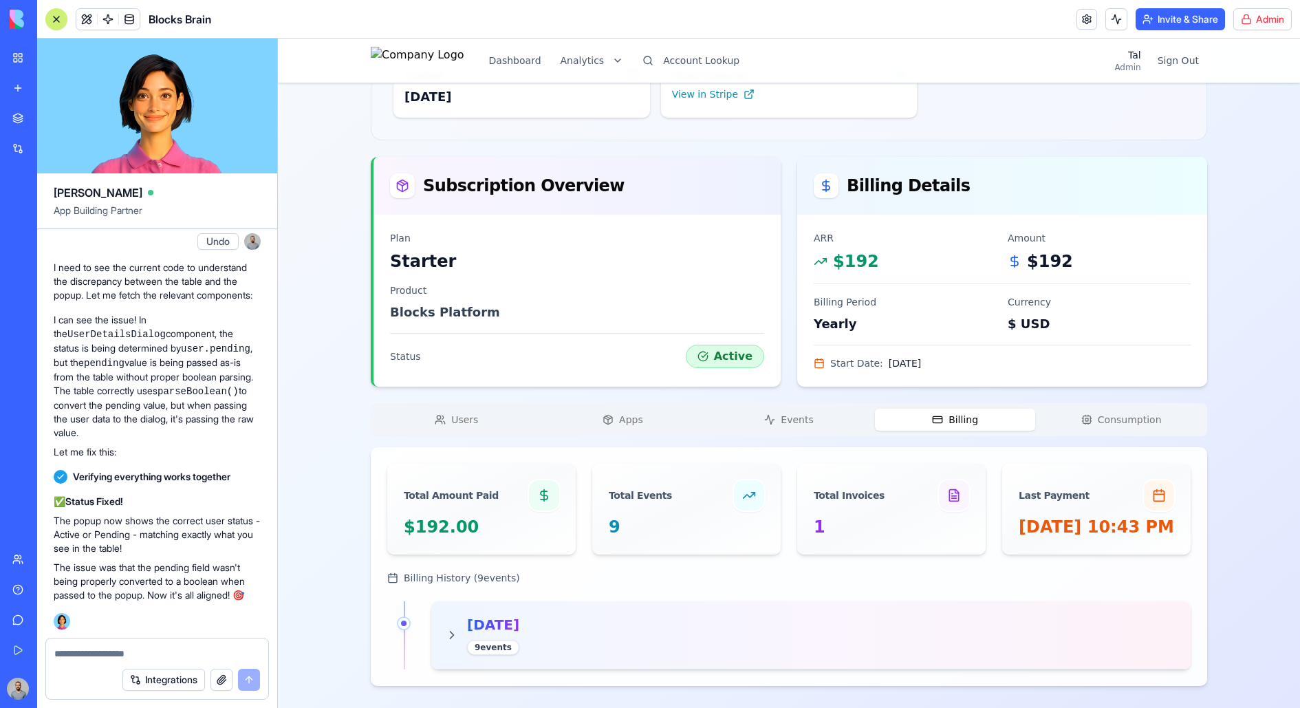
click at [489, 408] on button "Users" at bounding box center [456, 419] width 161 height 22
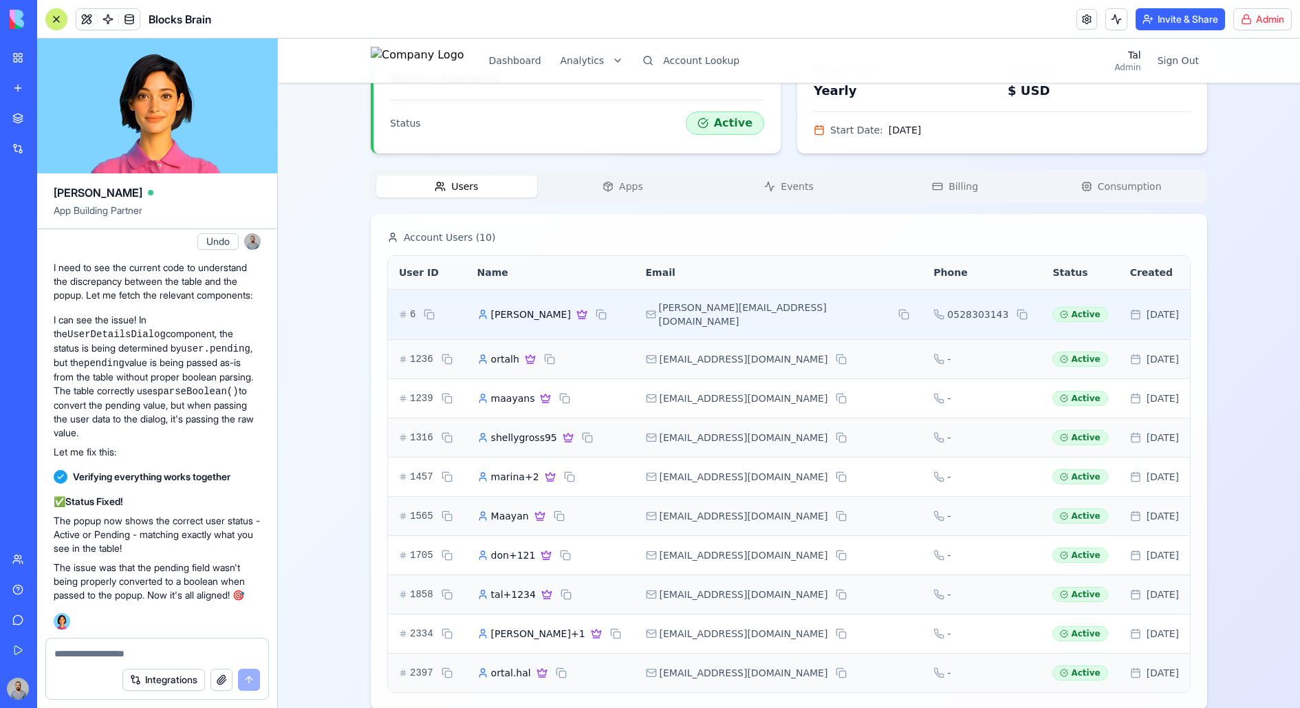
scroll to position [427, 0]
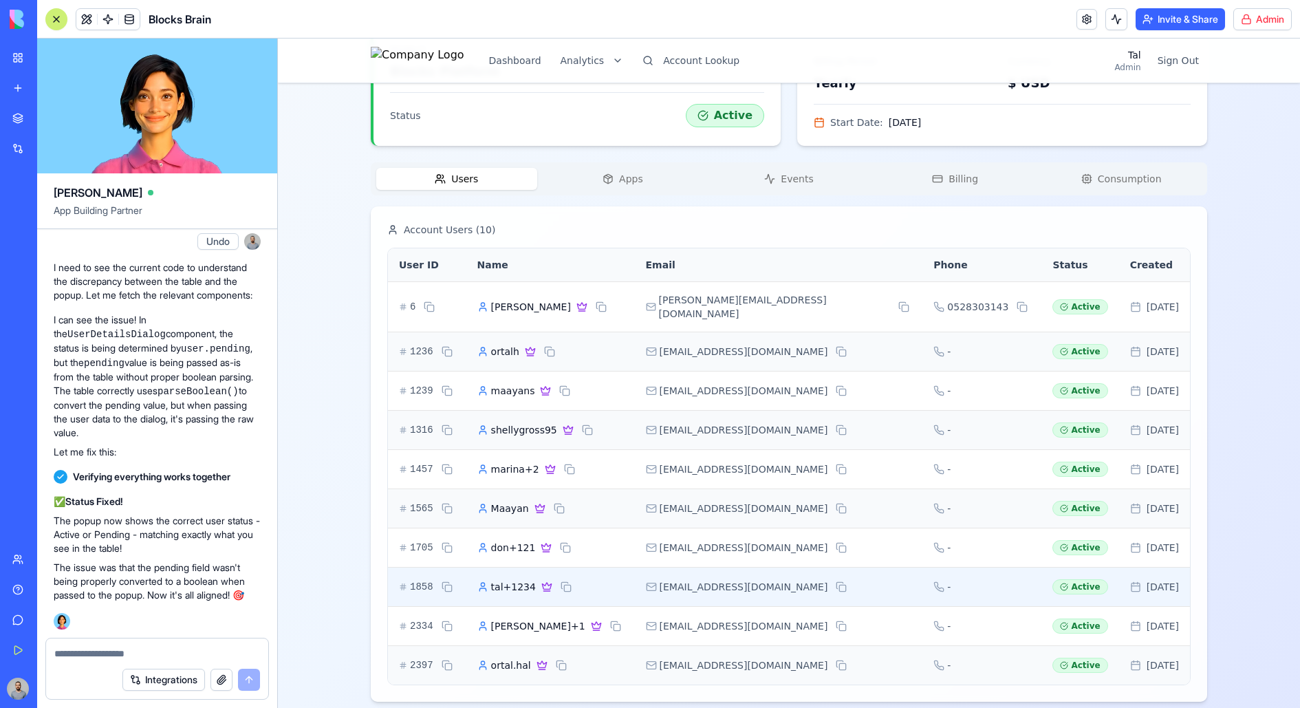
click at [595, 565] on div "tal+1234" at bounding box center [550, 586] width 146 height 17
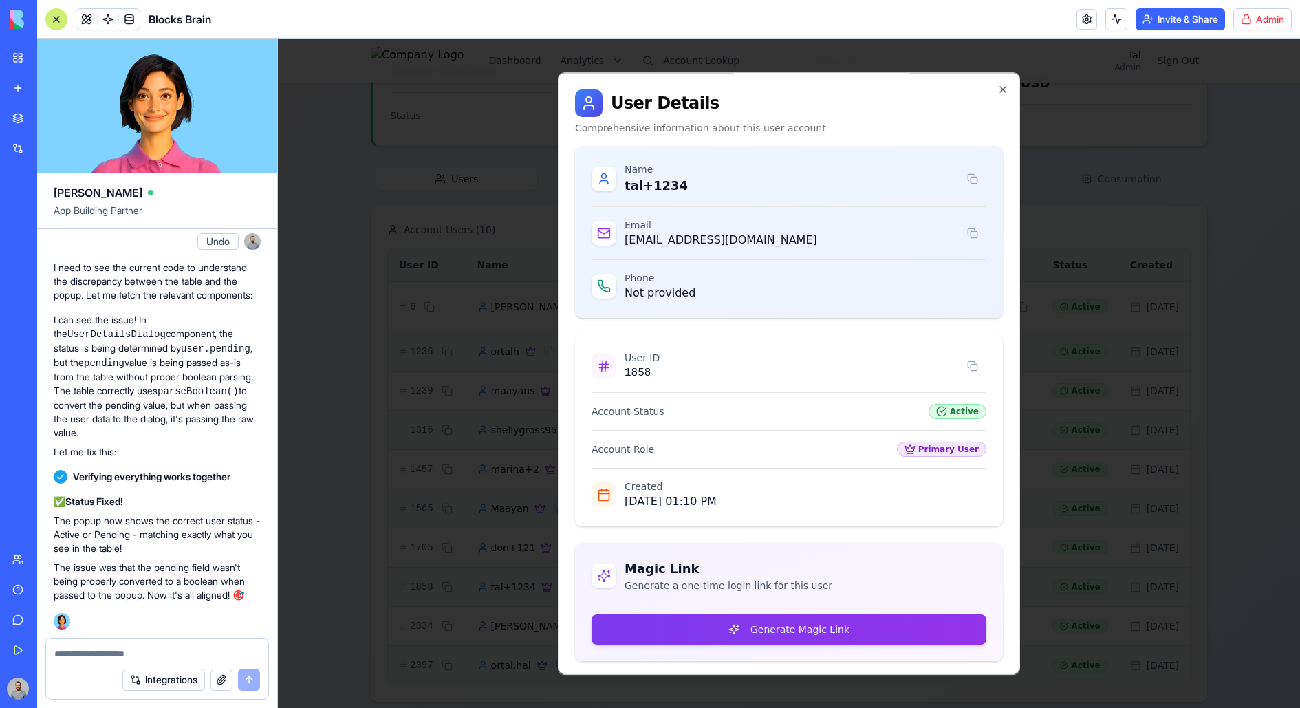
click at [502, 522] on div at bounding box center [789, 373] width 1022 height 669
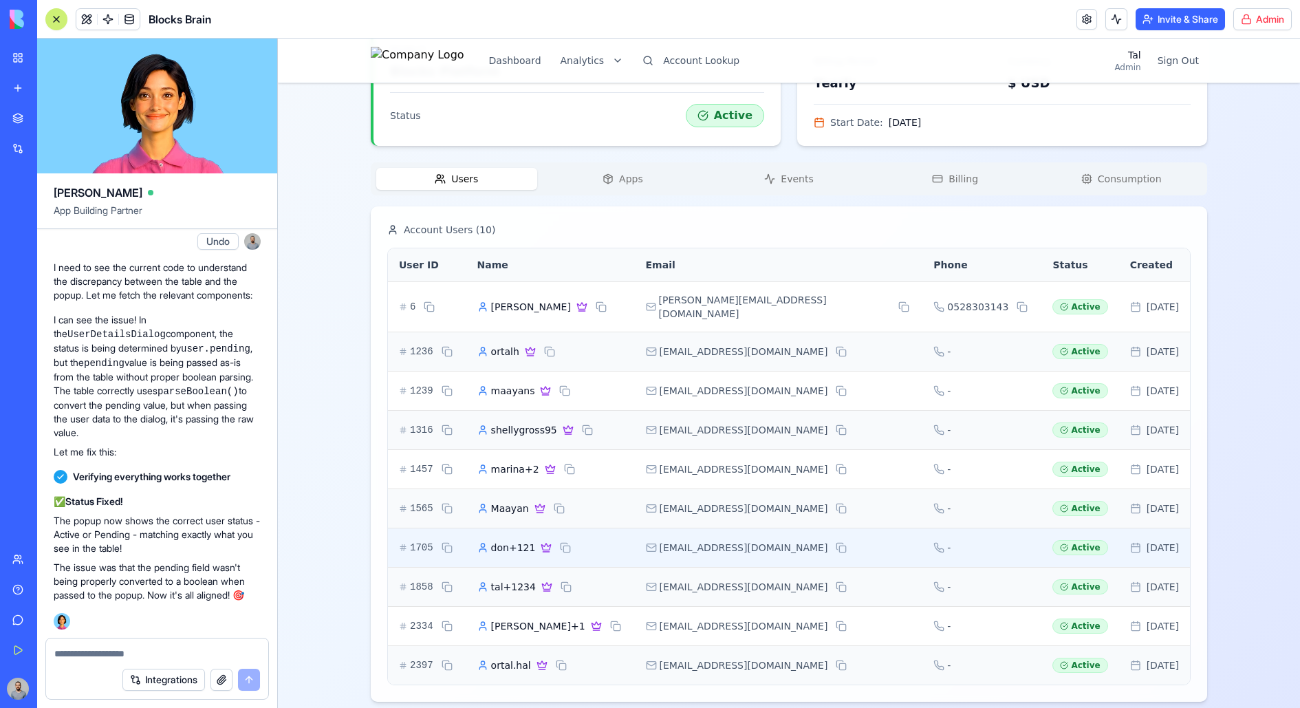
click at [617, 539] on div "don+121" at bounding box center [550, 547] width 146 height 17
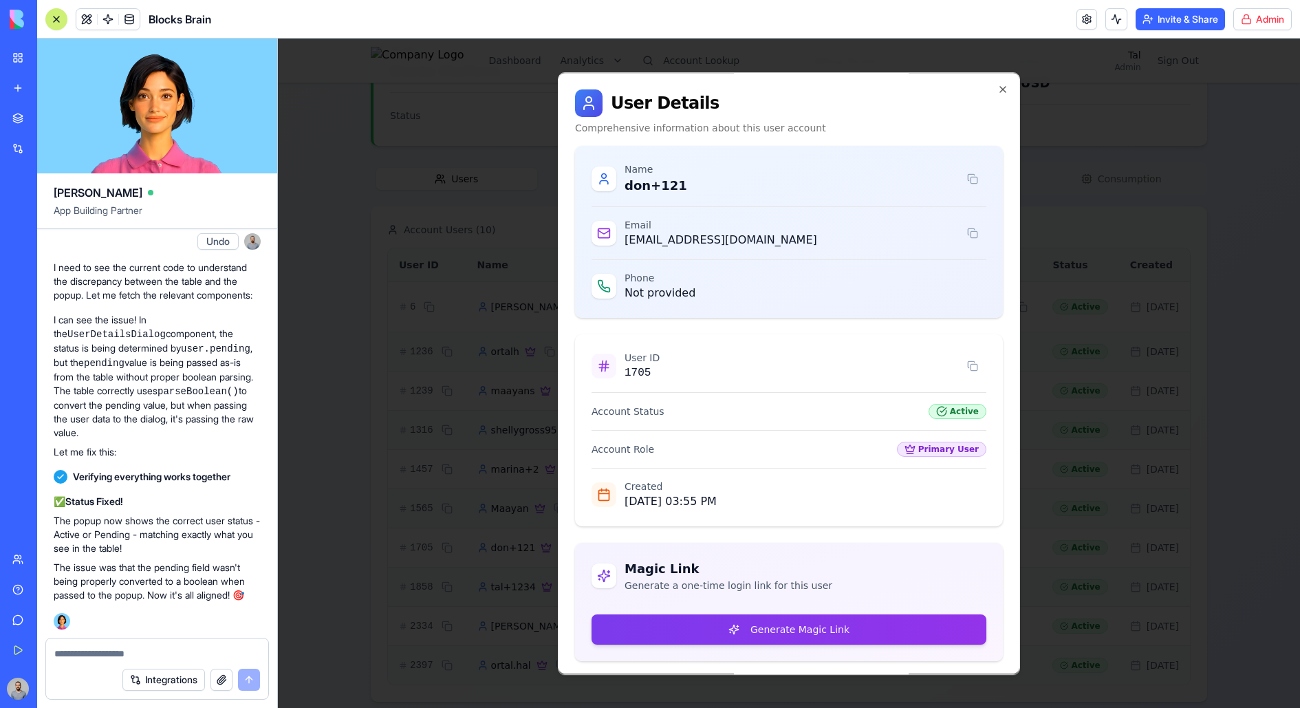
click at [547, 474] on div at bounding box center [789, 373] width 1022 height 669
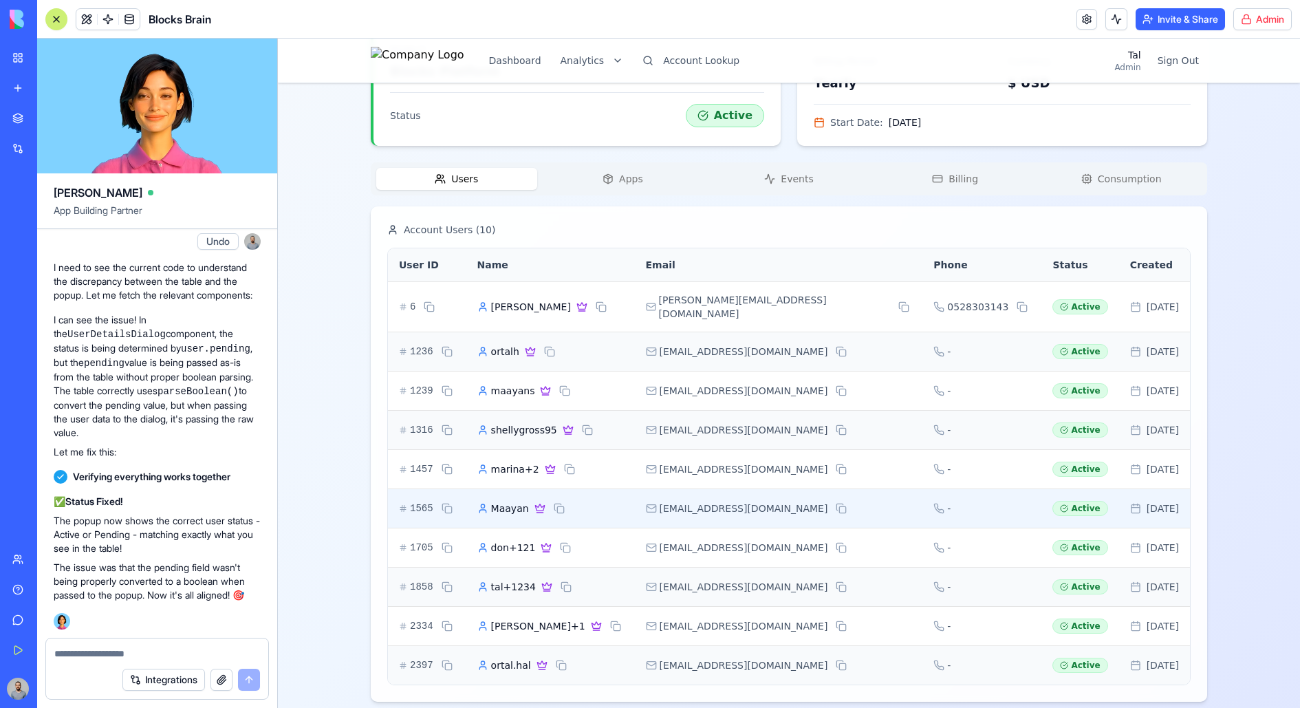
click at [610, 488] on td "Maayan" at bounding box center [550, 507] width 168 height 39
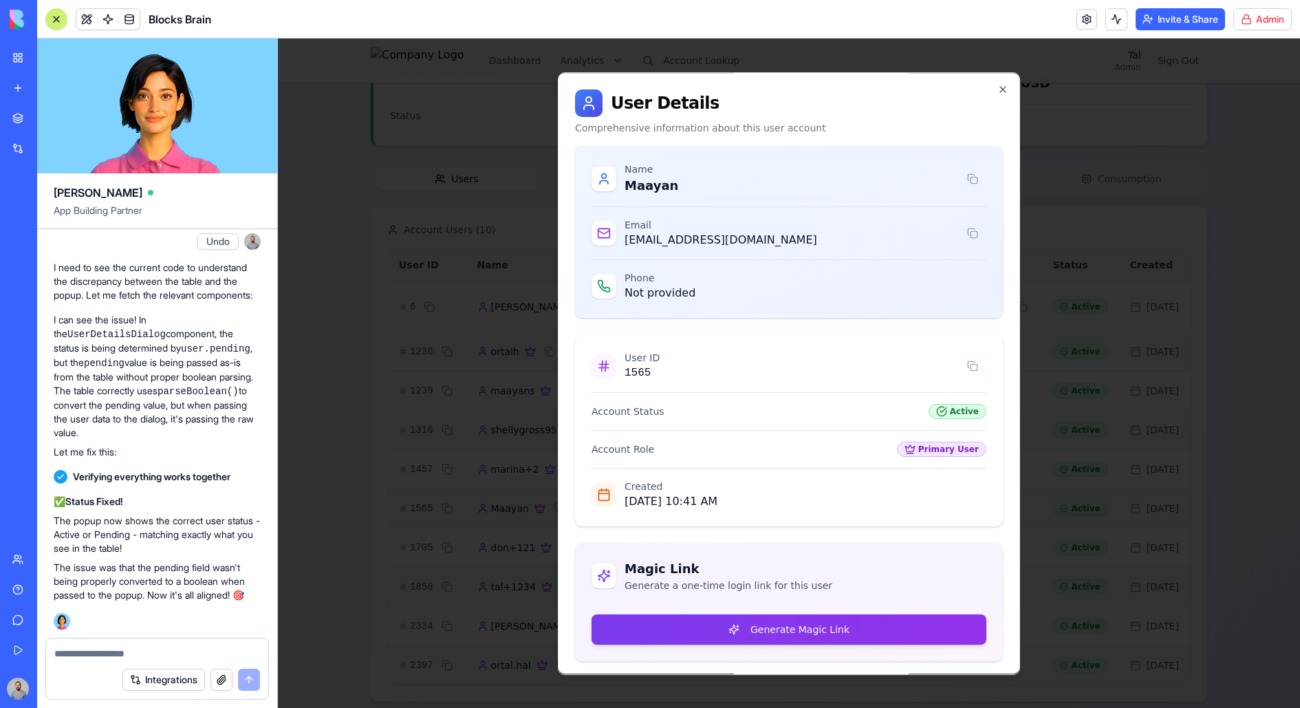
click at [528, 424] on div at bounding box center [789, 373] width 1022 height 669
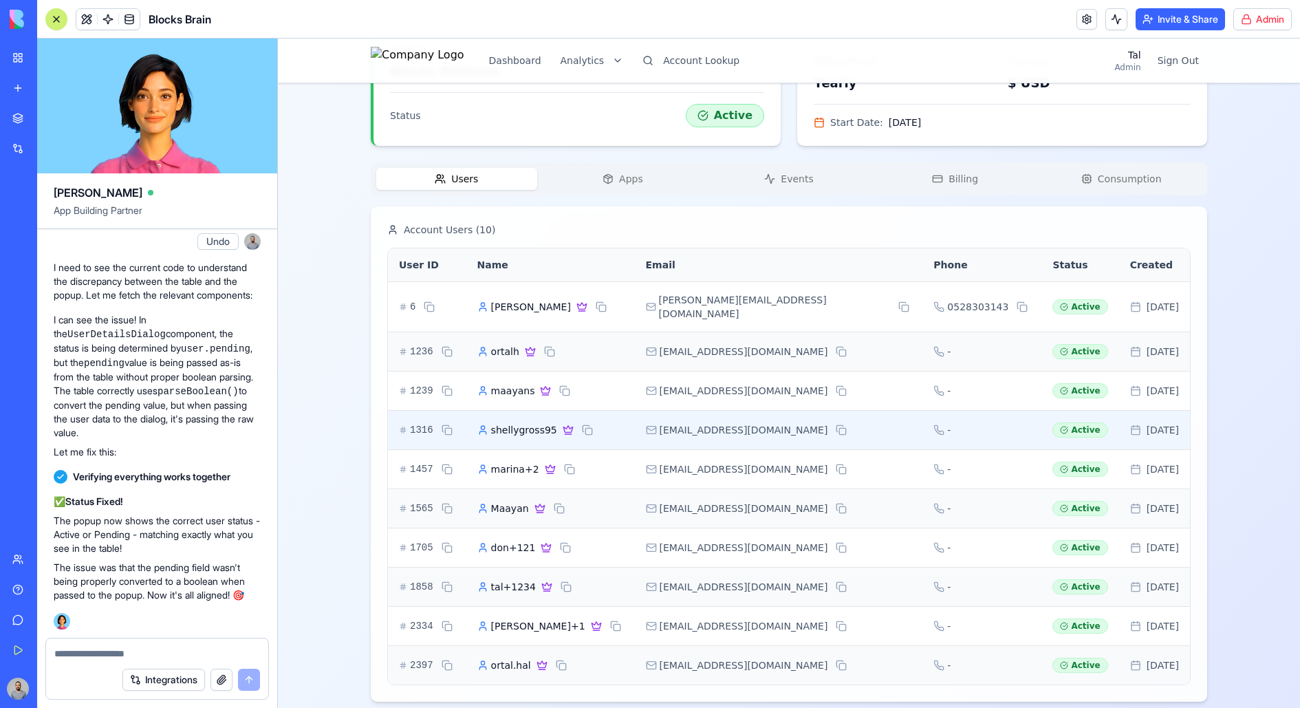
click at [632, 422] on td "shellygross95" at bounding box center [550, 429] width 168 height 39
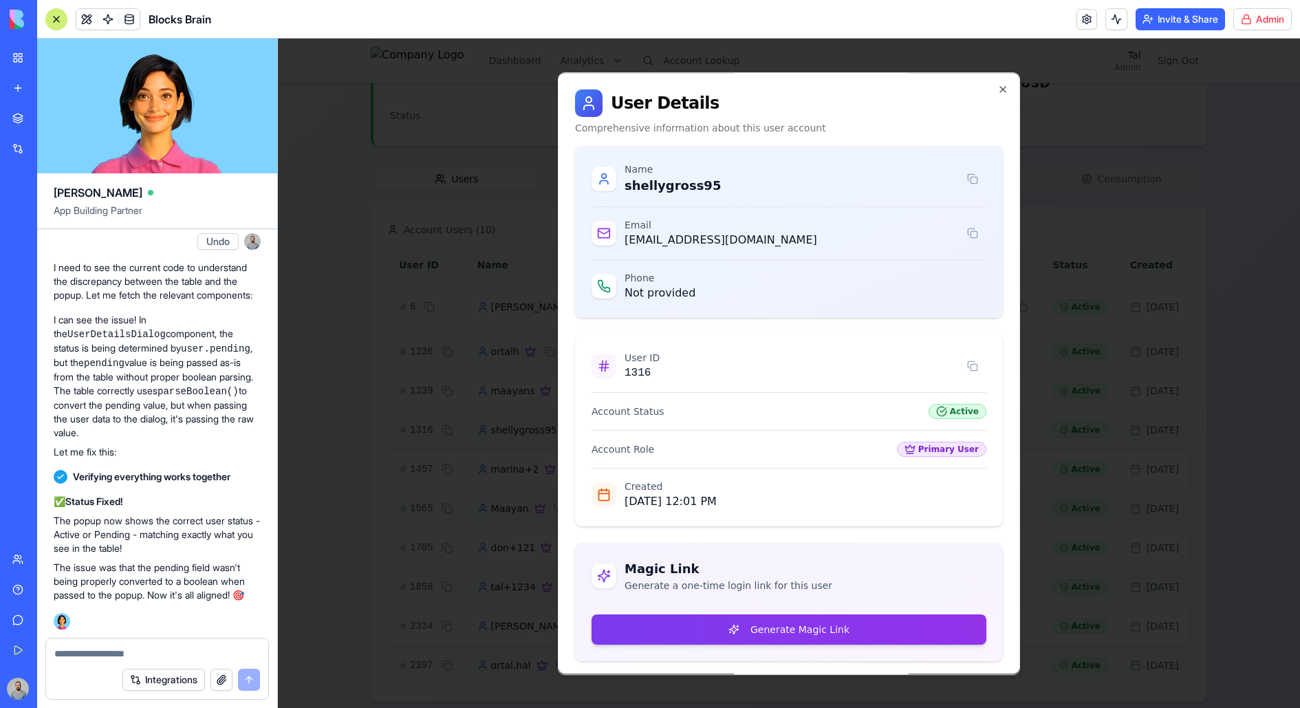
click at [533, 407] on div at bounding box center [789, 373] width 1022 height 669
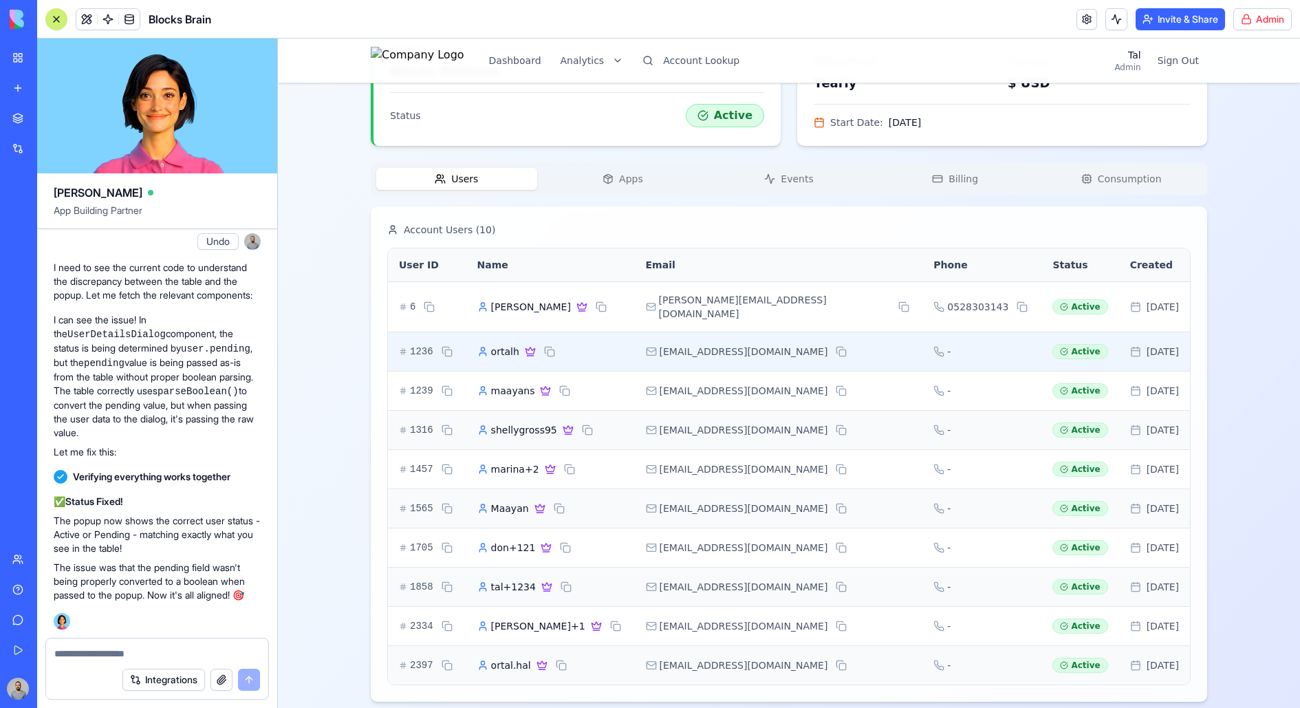
click at [633, 331] on td "ortalh" at bounding box center [550, 350] width 168 height 39
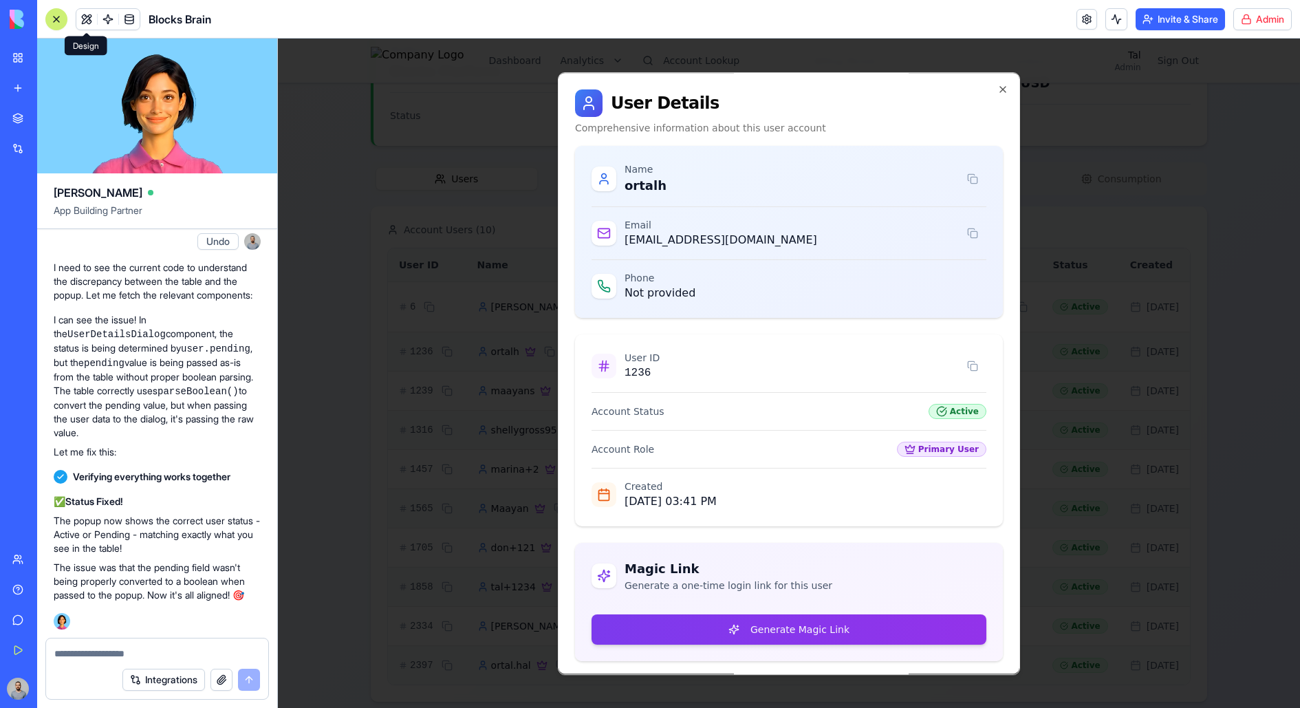
click at [53, 14] on div at bounding box center [56, 19] width 11 height 11
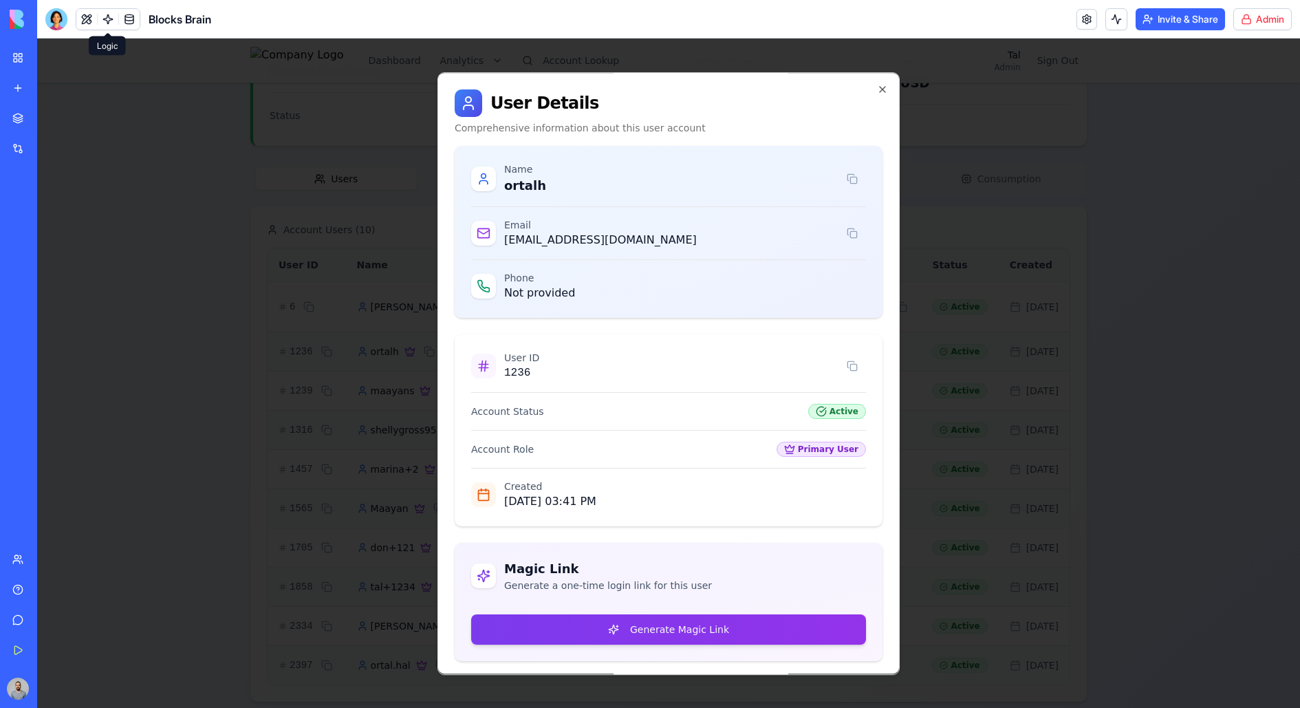
click at [931, 287] on div at bounding box center [668, 373] width 1262 height 669
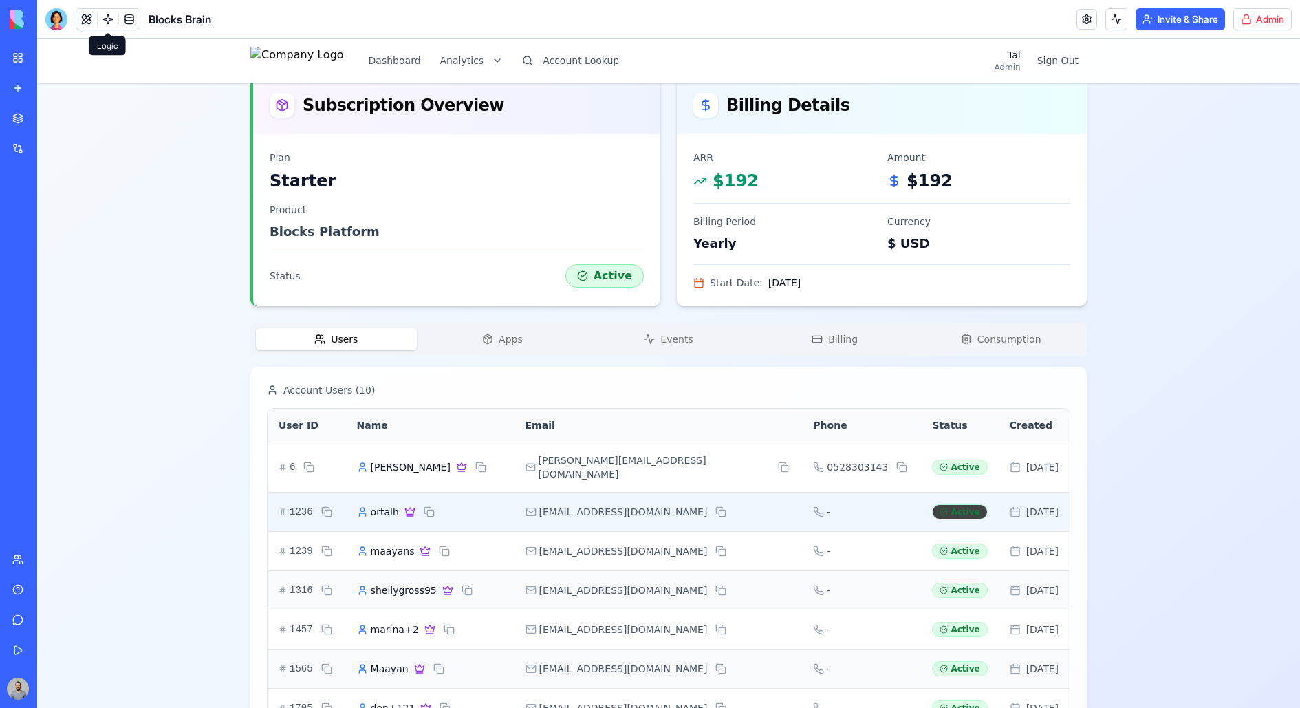
scroll to position [208, 0]
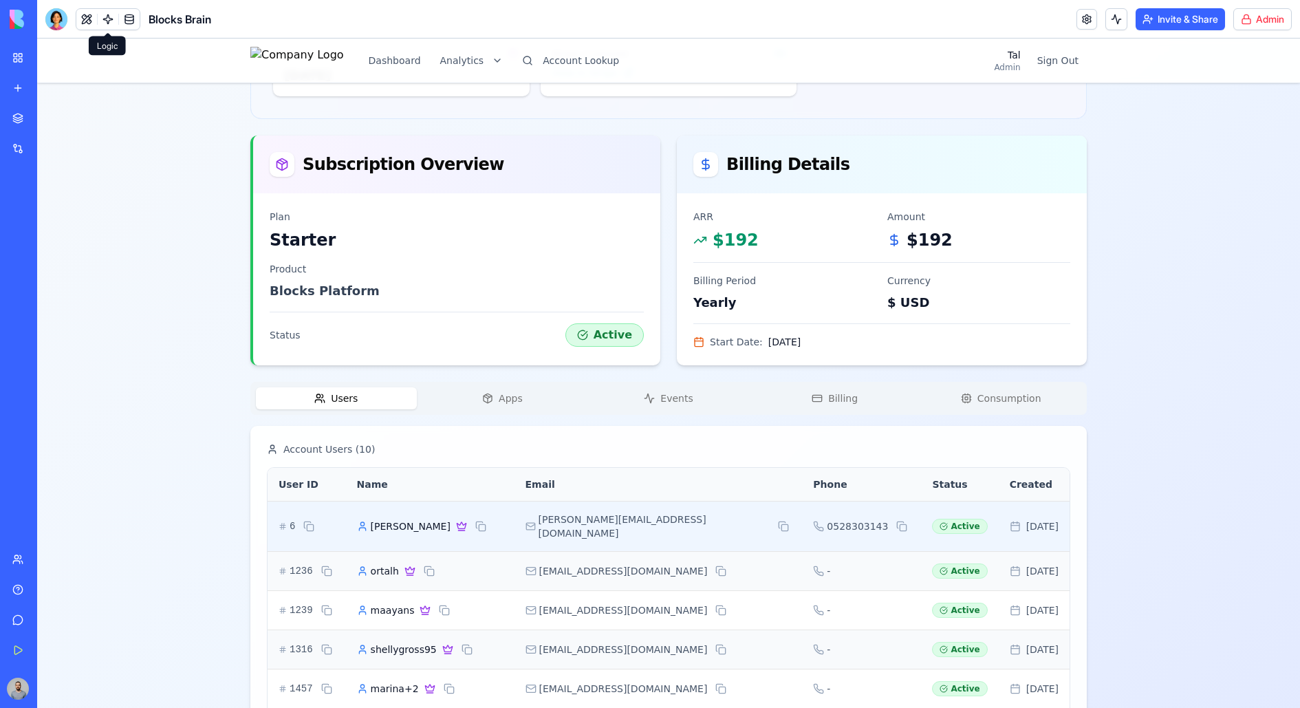
click at [681, 518] on div "[PERSON_NAME][EMAIL_ADDRESS][DOMAIN_NAME]" at bounding box center [658, 526] width 266 height 28
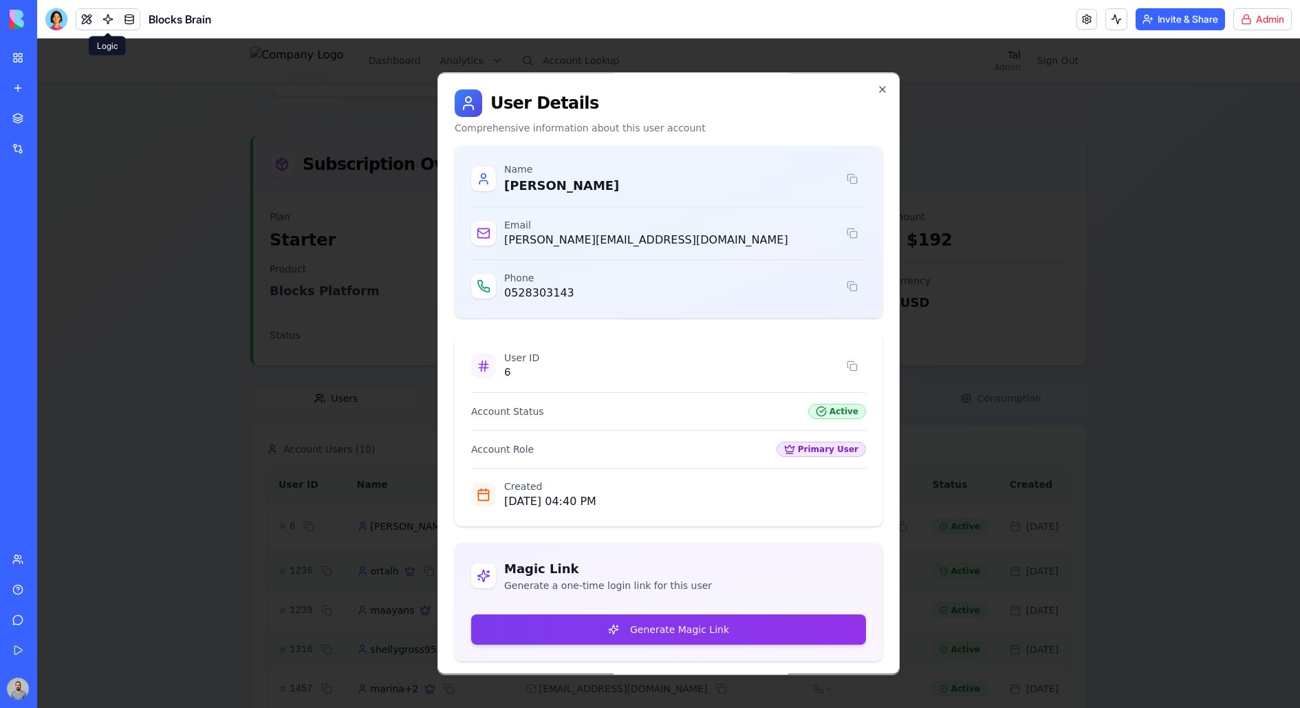
click at [987, 437] on div at bounding box center [668, 373] width 1262 height 669
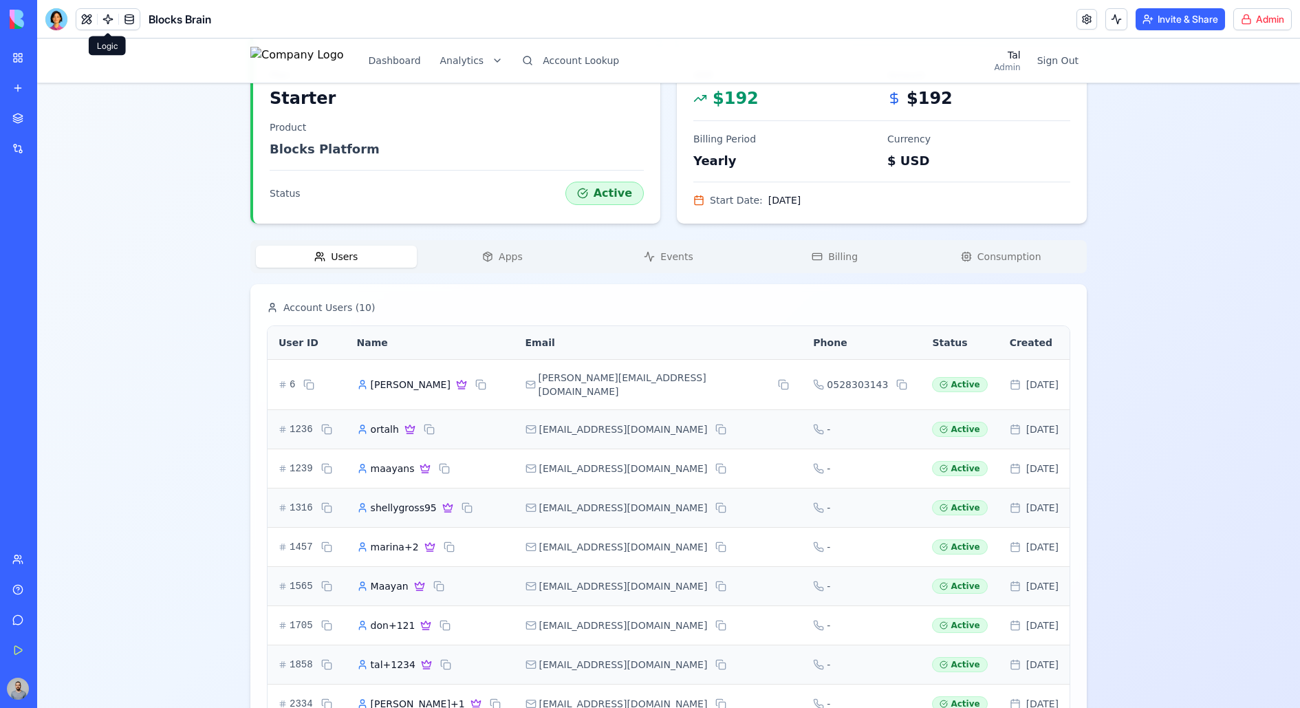
scroll to position [427, 0]
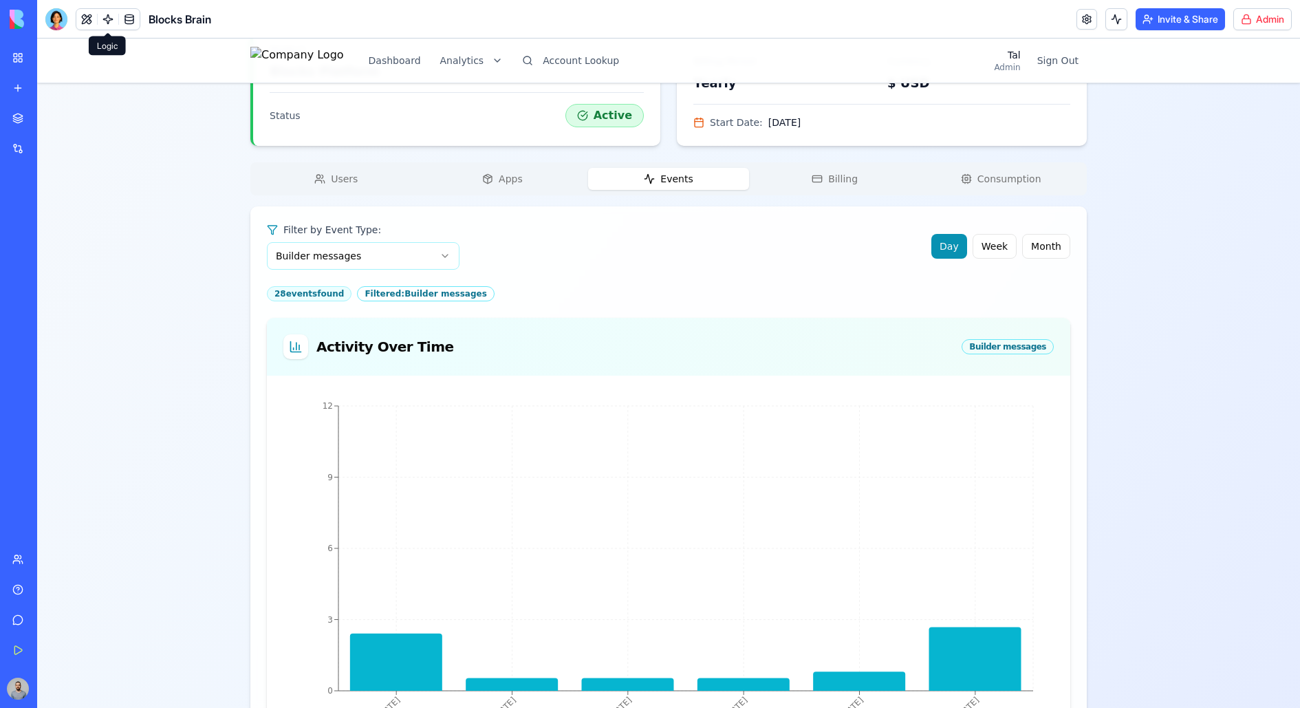
click at [679, 184] on button "Events" at bounding box center [668, 179] width 161 height 22
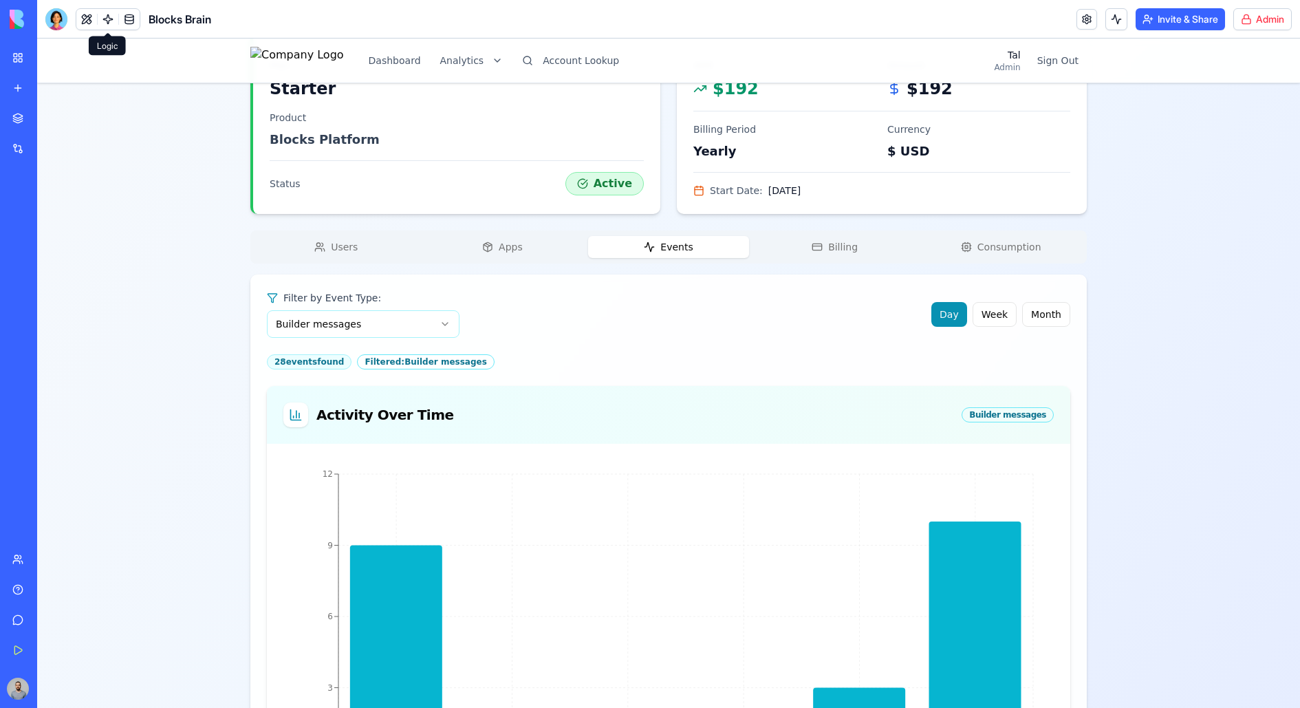
scroll to position [265, 0]
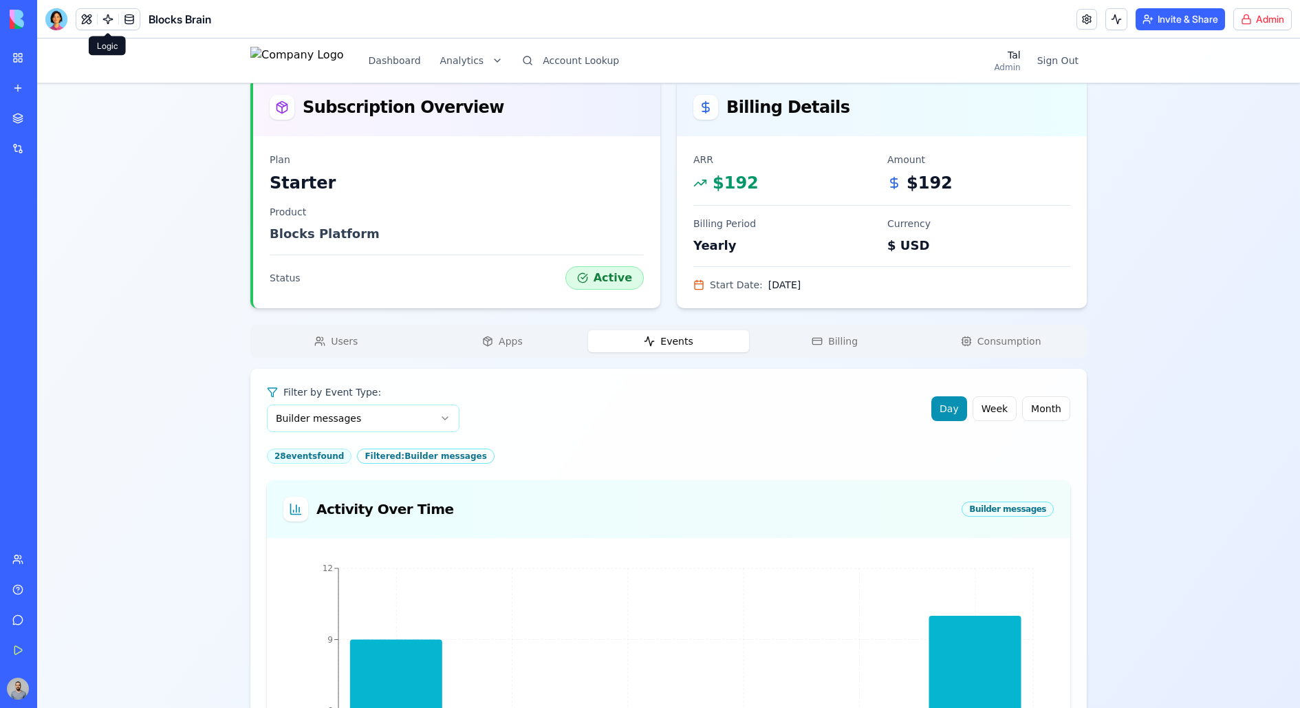
click at [390, 420] on html "Dashboard Analytics Account Lookup Tal Admin Sign Out ortalh's Account Starter …" at bounding box center [668, 635] width 1262 height 1722
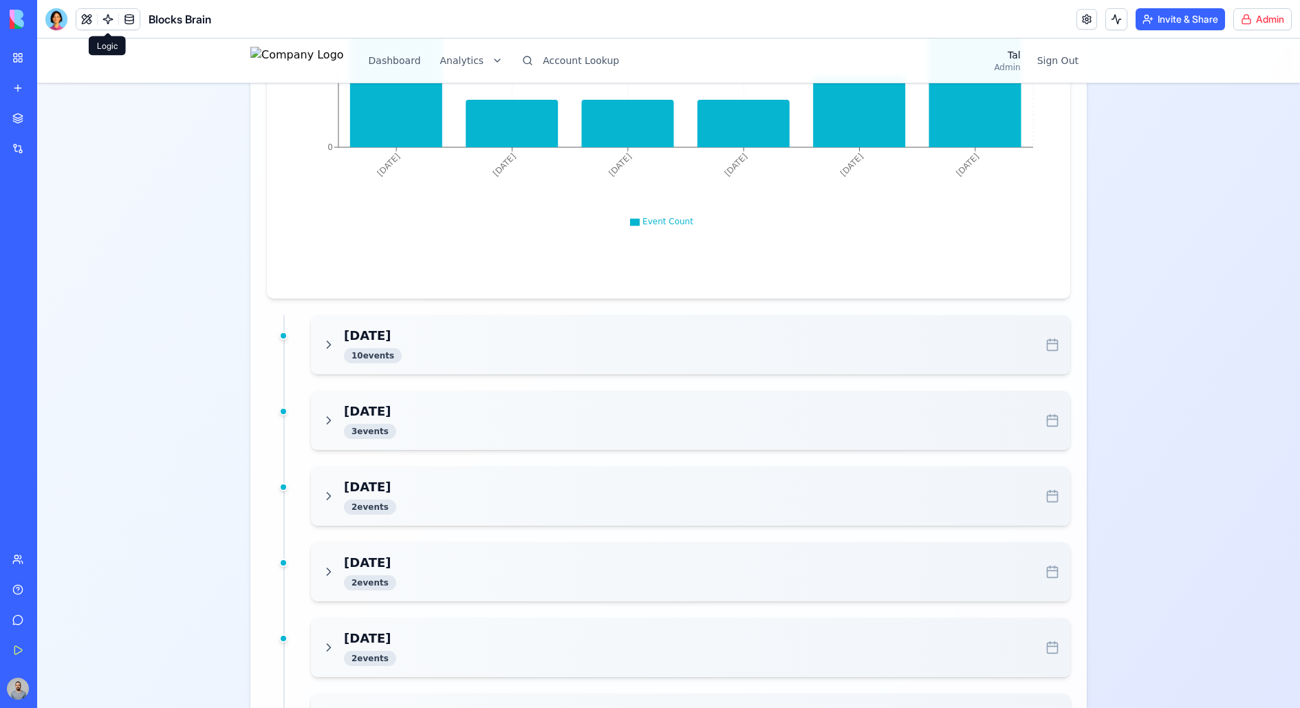
scroll to position [1049, 0]
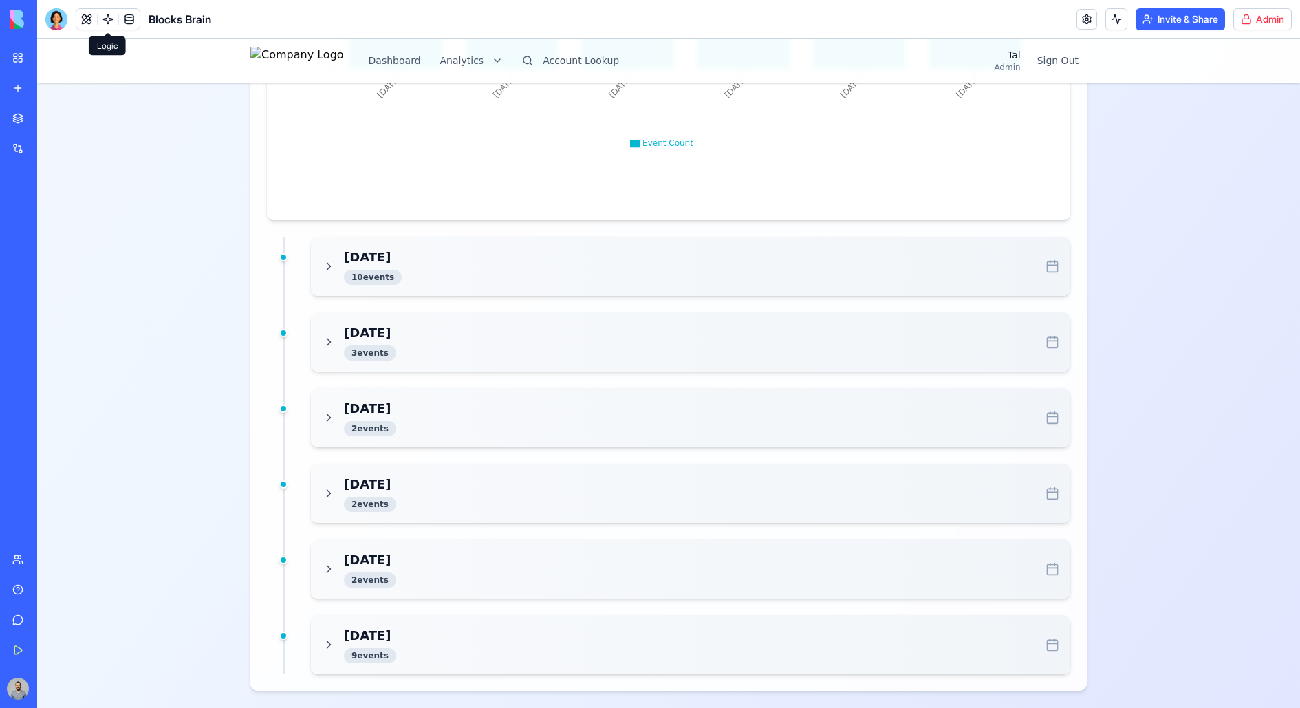
click at [479, 279] on div "[DATE] 10 event s" at bounding box center [690, 266] width 737 height 37
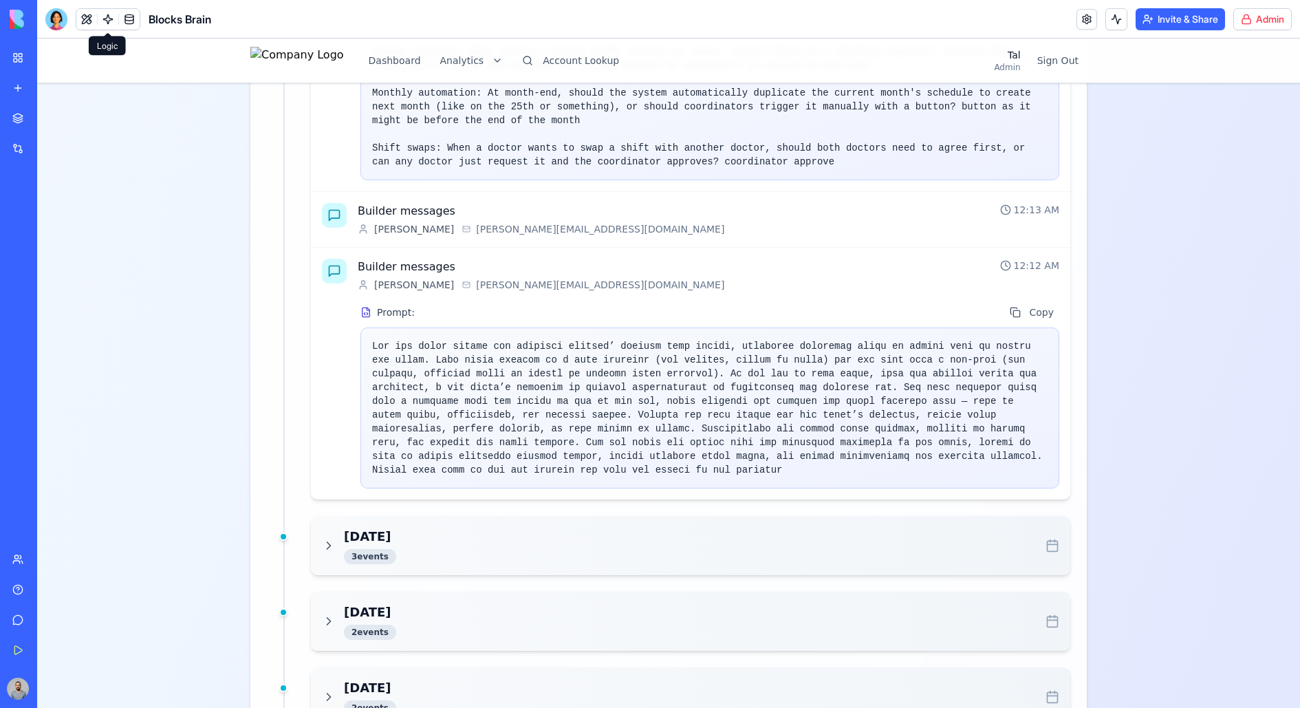
scroll to position [2556, 0]
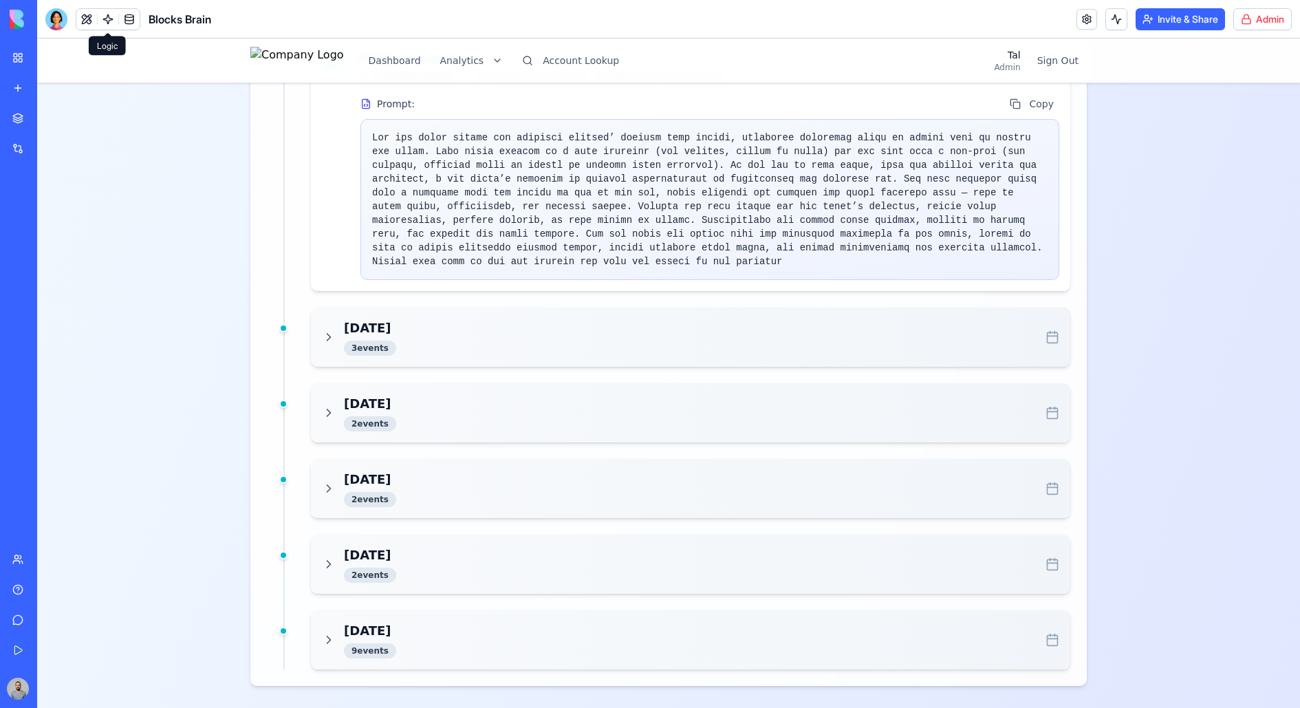
click at [465, 353] on div "[DATE] 3 event s" at bounding box center [690, 336] width 737 height 37
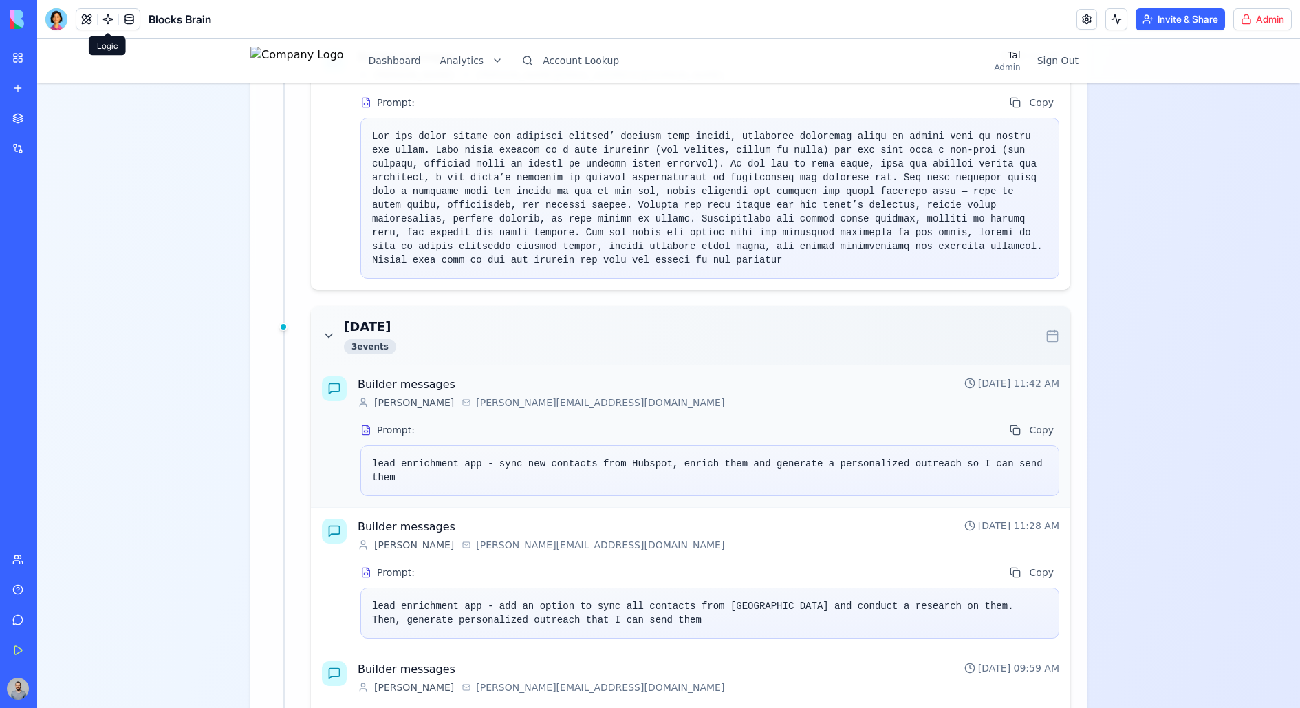
scroll to position [2966, 0]
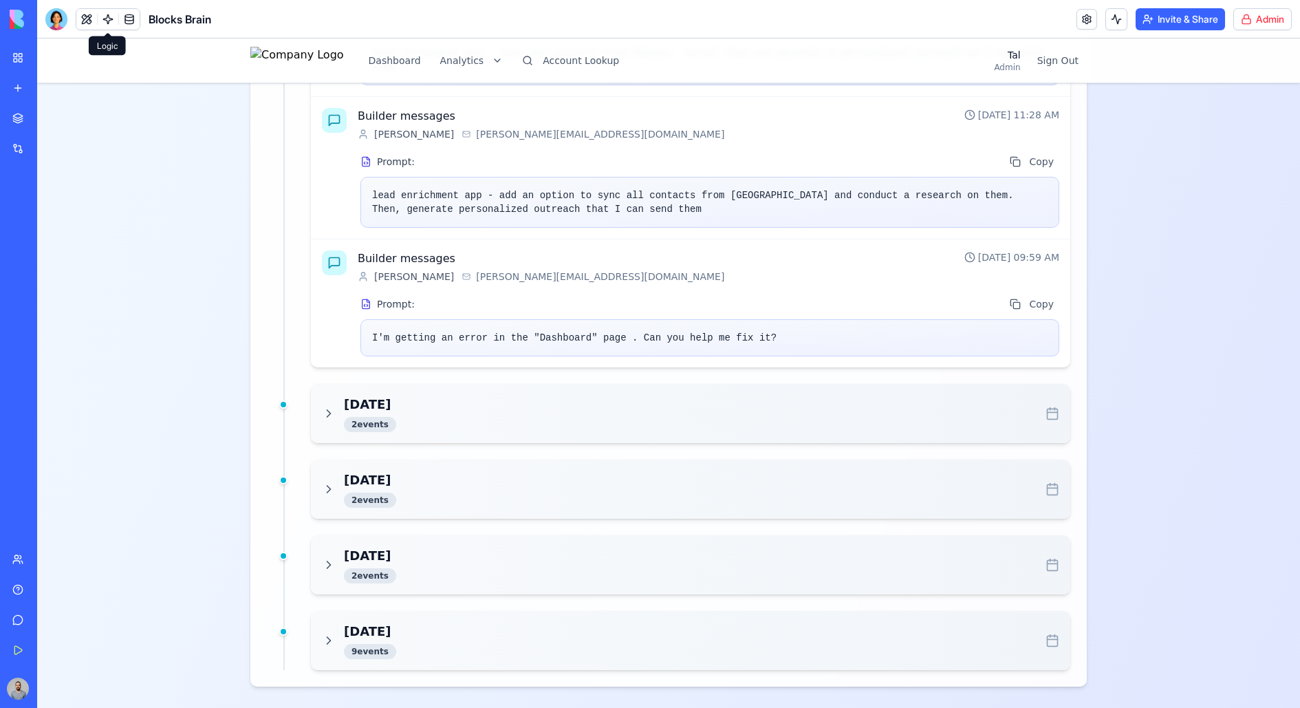
click at [473, 439] on div "[DATE] 2 event s" at bounding box center [690, 413] width 759 height 59
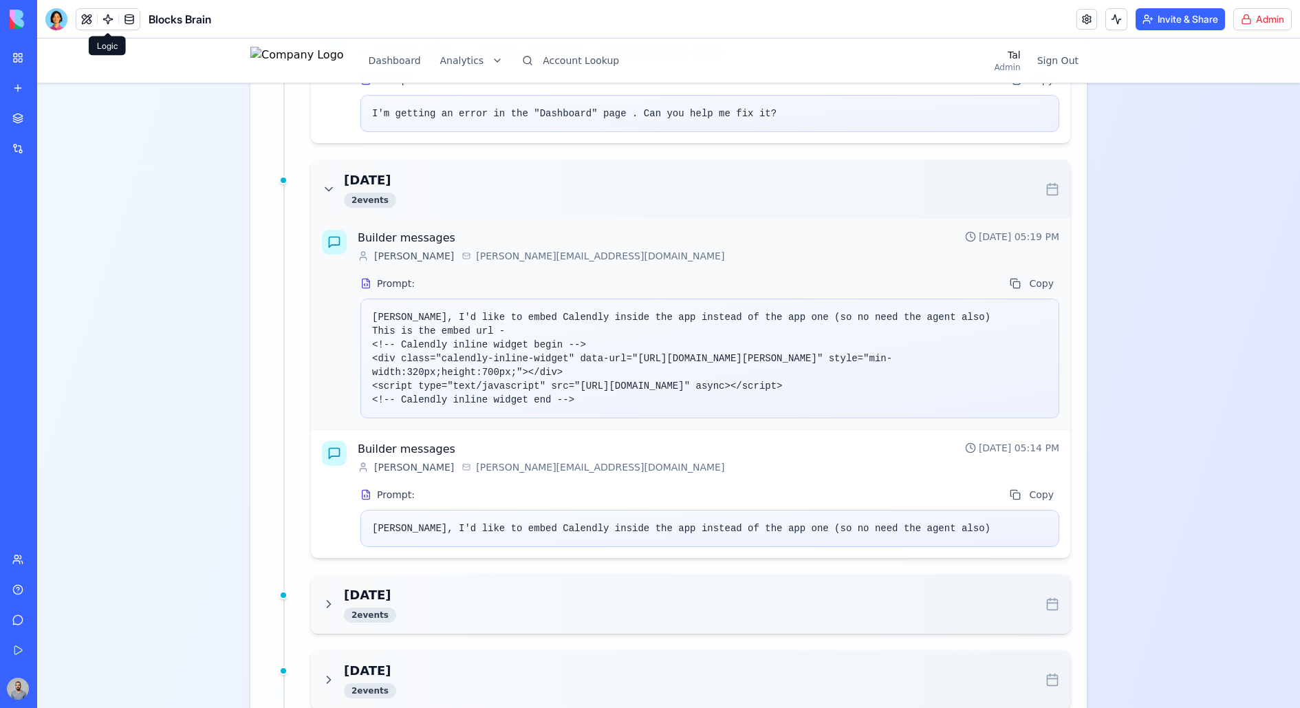
scroll to position [3304, 0]
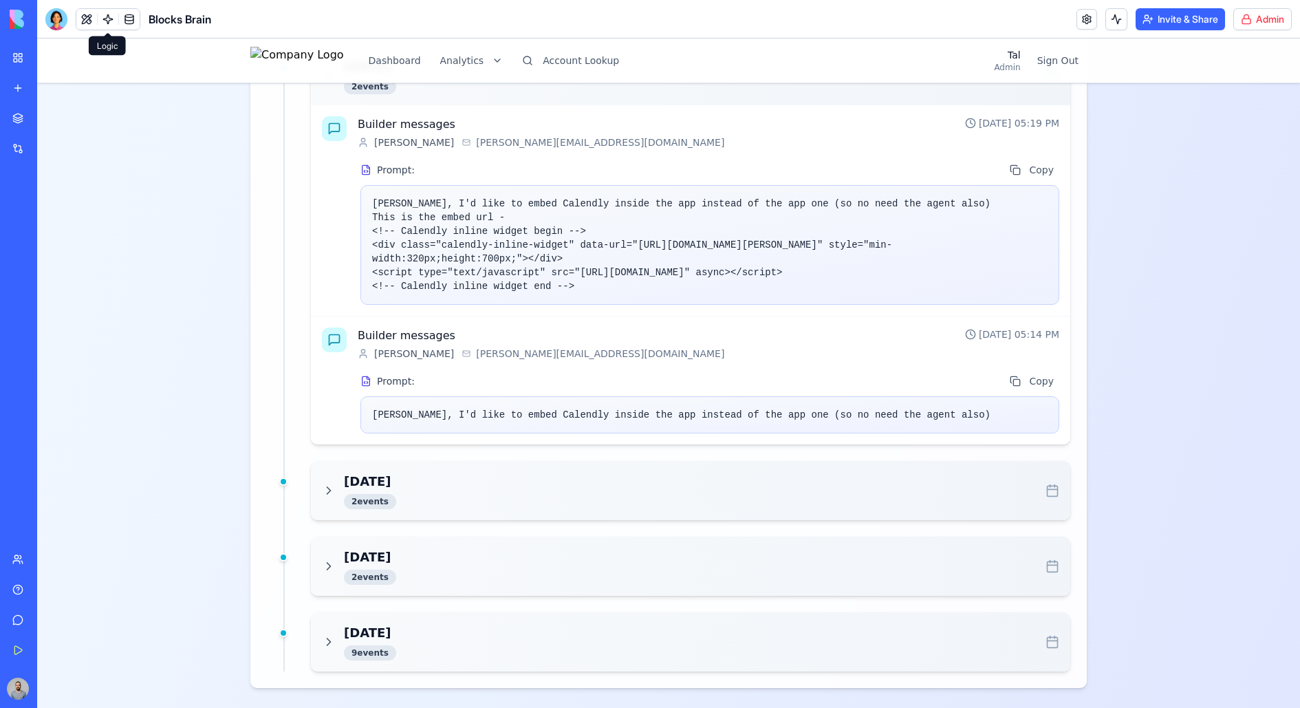
click at [481, 510] on div "[DATE] 2 event s" at bounding box center [690, 490] width 759 height 59
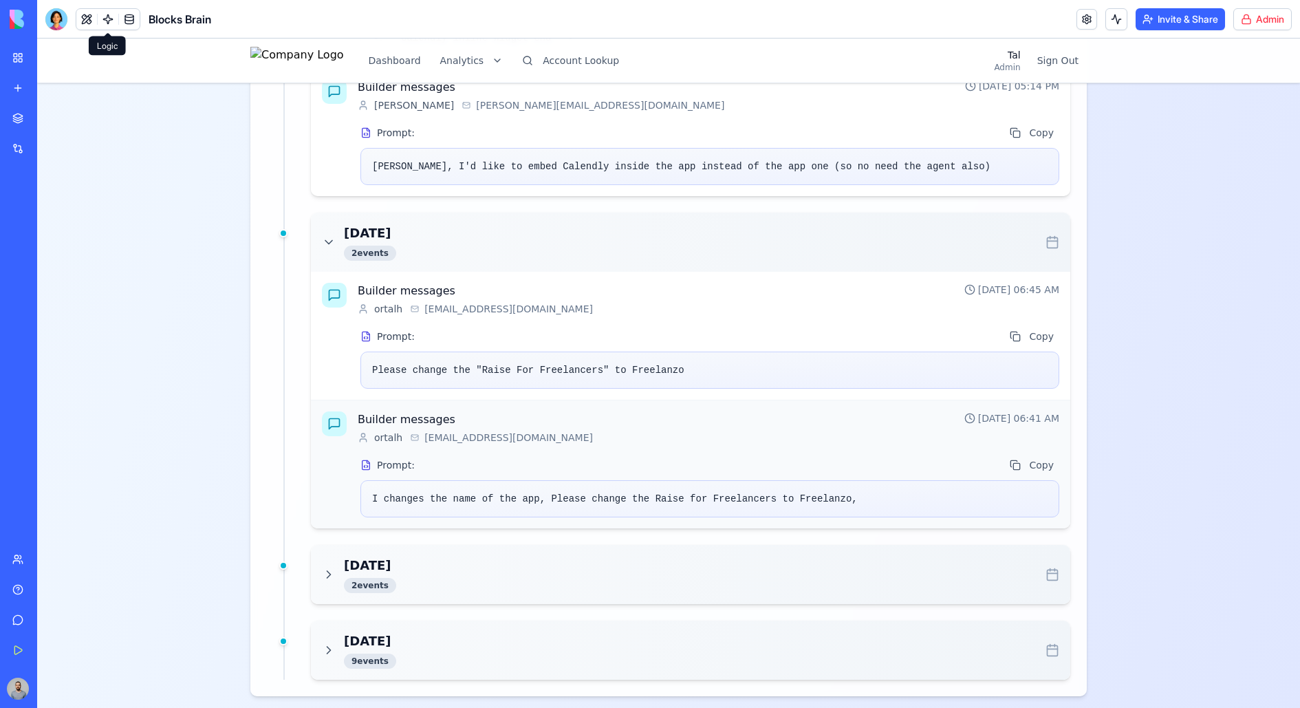
scroll to position [3559, 0]
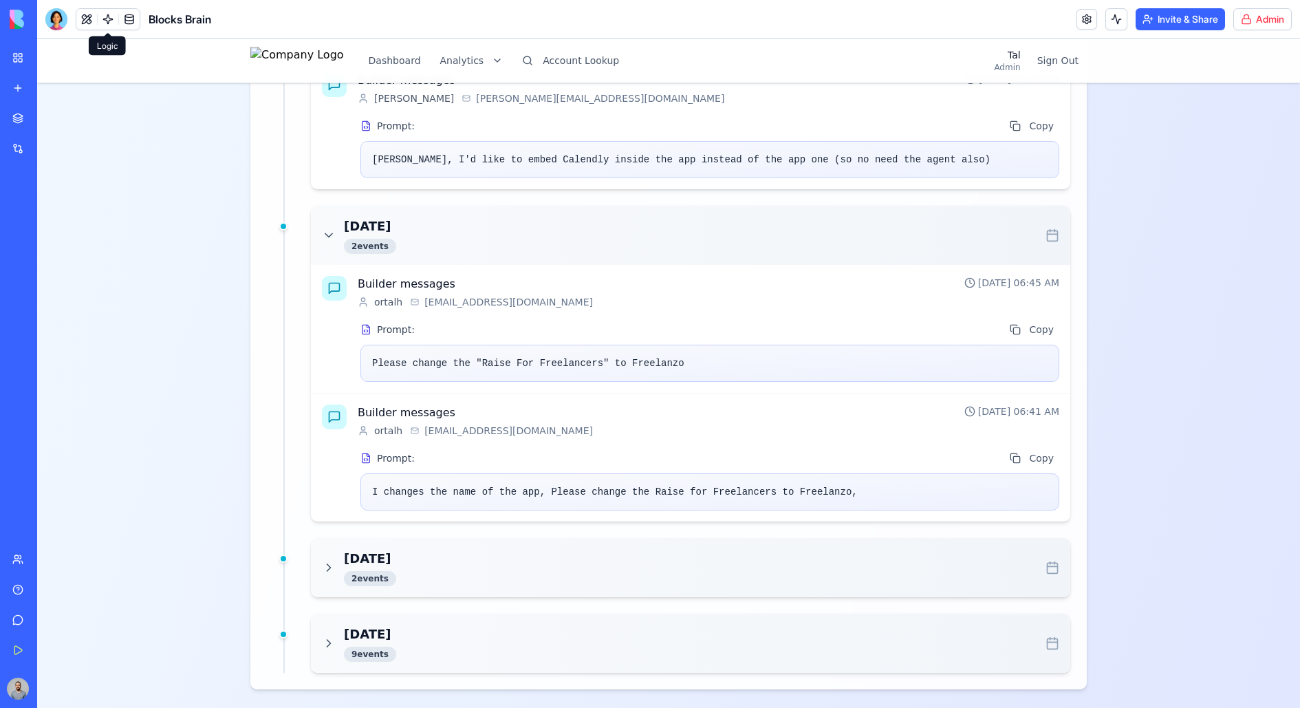
click at [493, 565] on div "[DATE] 2 event s" at bounding box center [690, 567] width 737 height 37
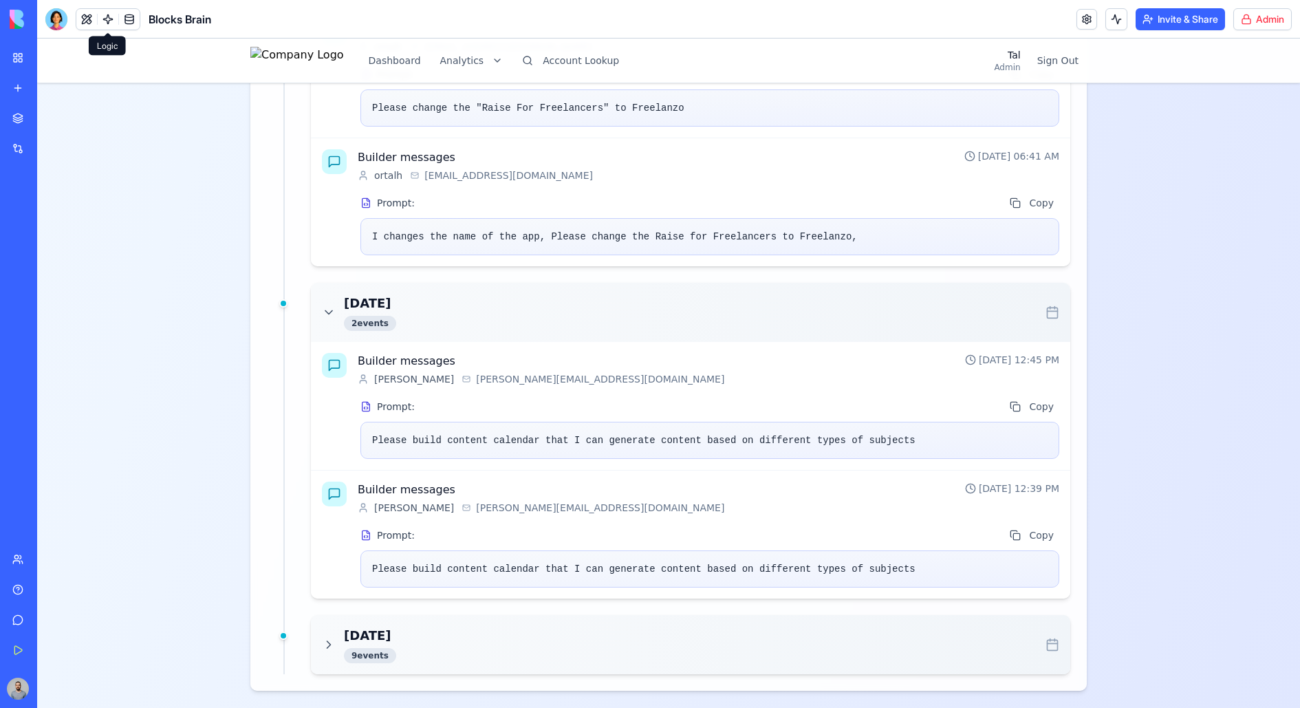
click at [495, 565] on div "[DATE] 9 event s" at bounding box center [690, 644] width 737 height 37
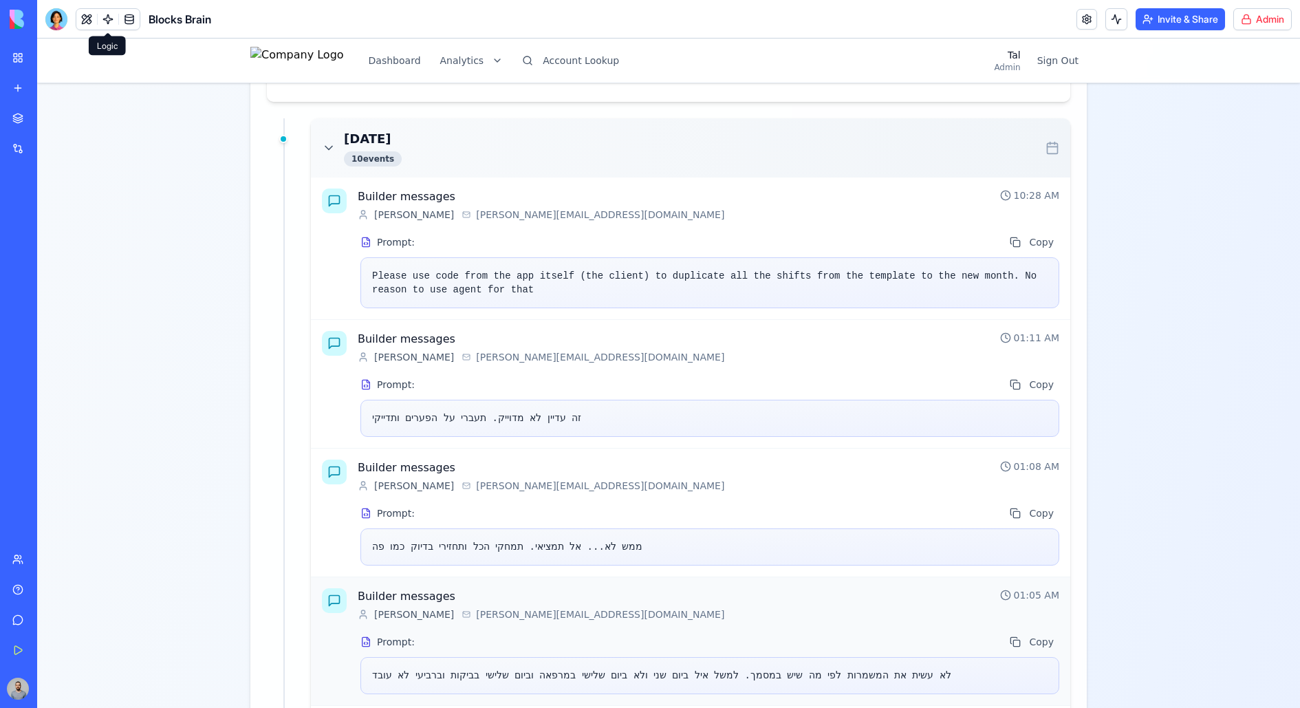
scroll to position [1148, 0]
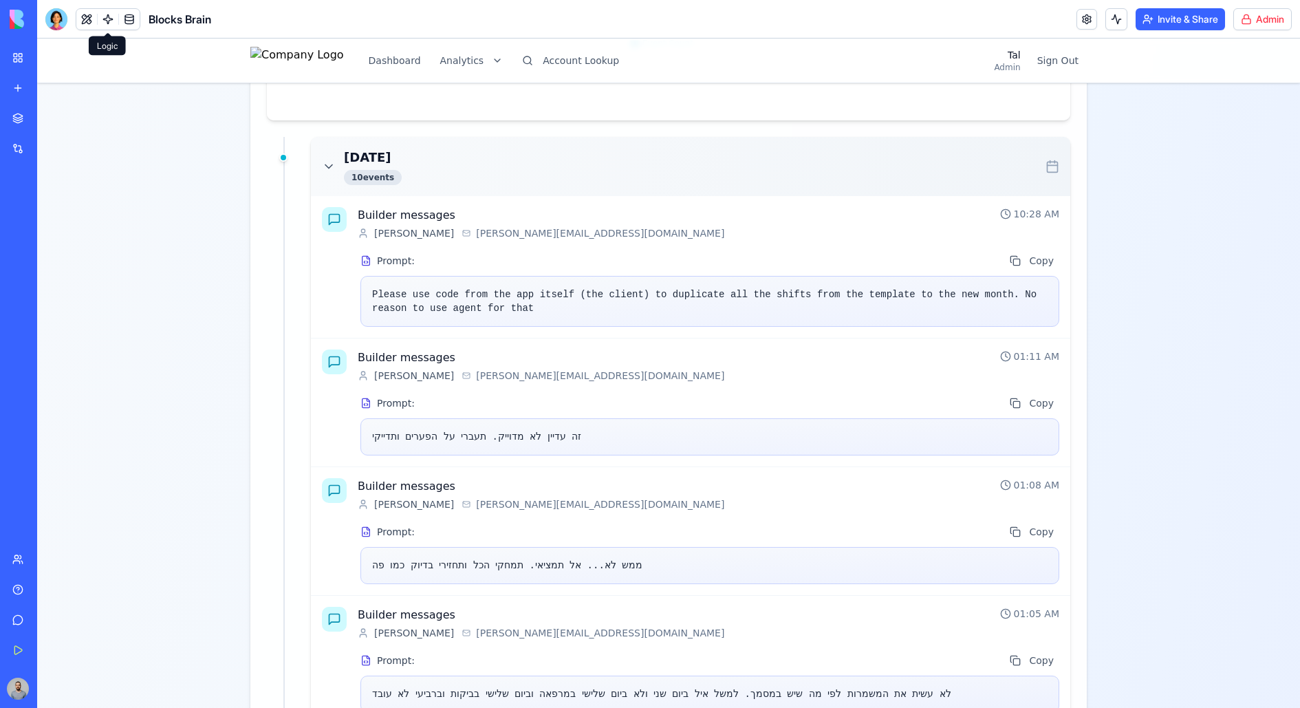
click at [404, 181] on div "[DATE] 10 event s" at bounding box center [690, 166] width 737 height 37
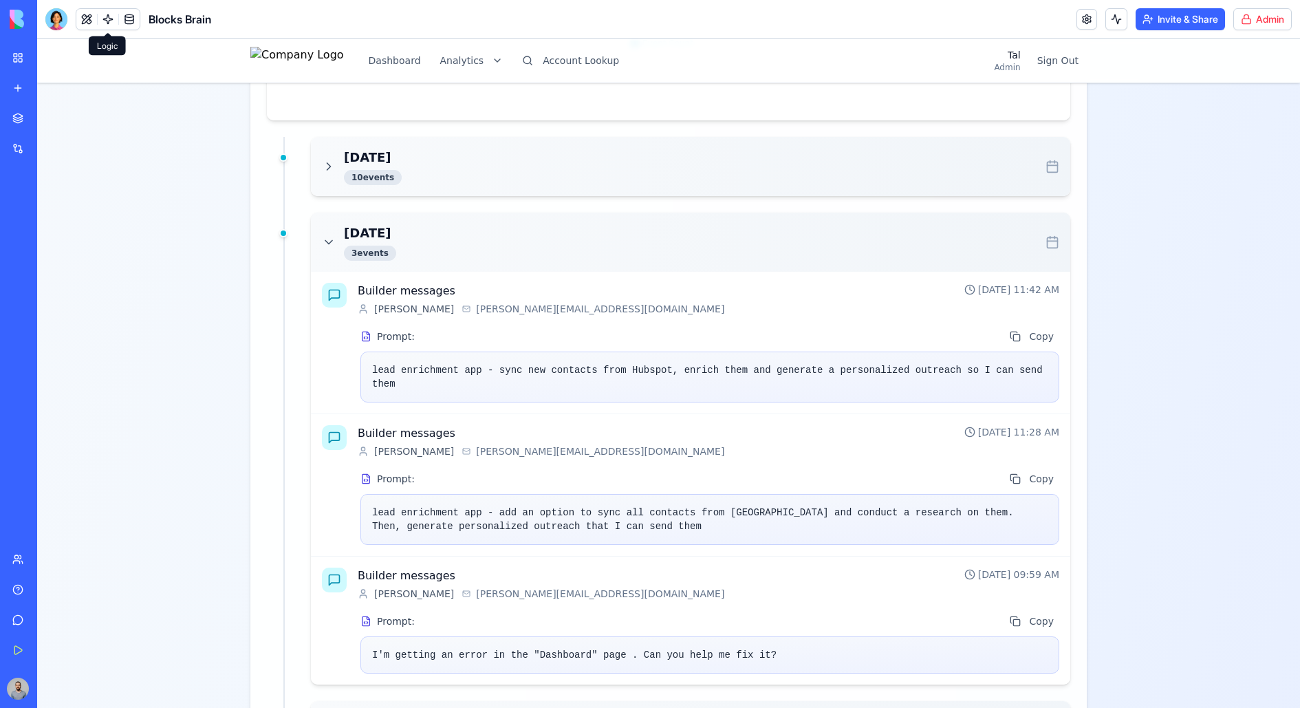
click at [419, 251] on div "[DATE] 3 event s" at bounding box center [690, 241] width 737 height 37
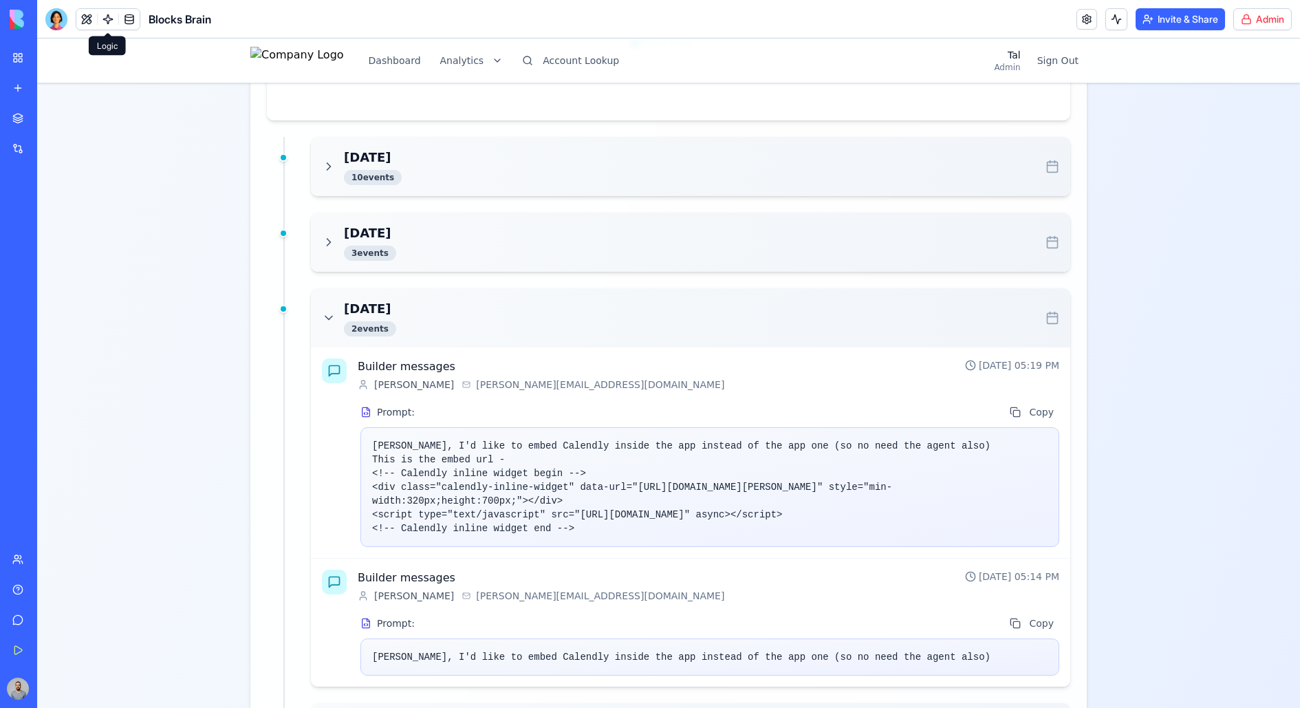
click at [426, 316] on div "[DATE] 2 event s" at bounding box center [690, 317] width 737 height 37
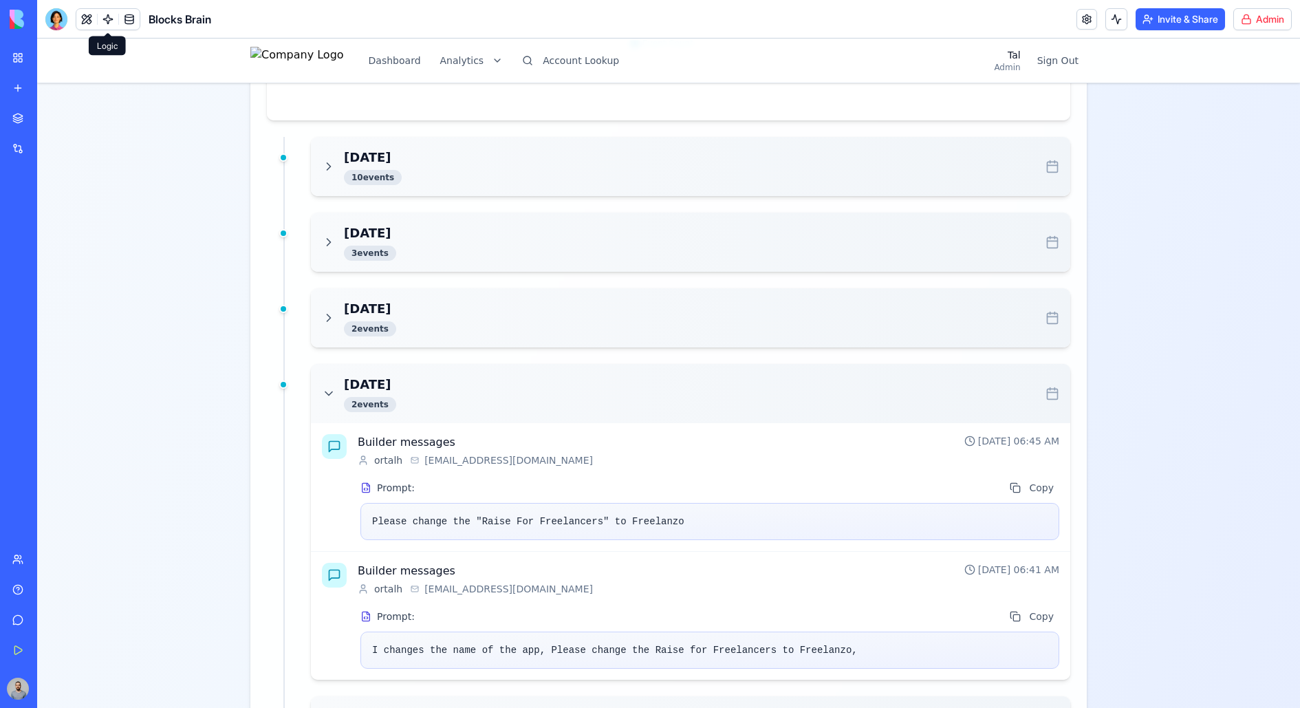
click at [452, 375] on div "[DATE] 2 event s" at bounding box center [690, 393] width 737 height 37
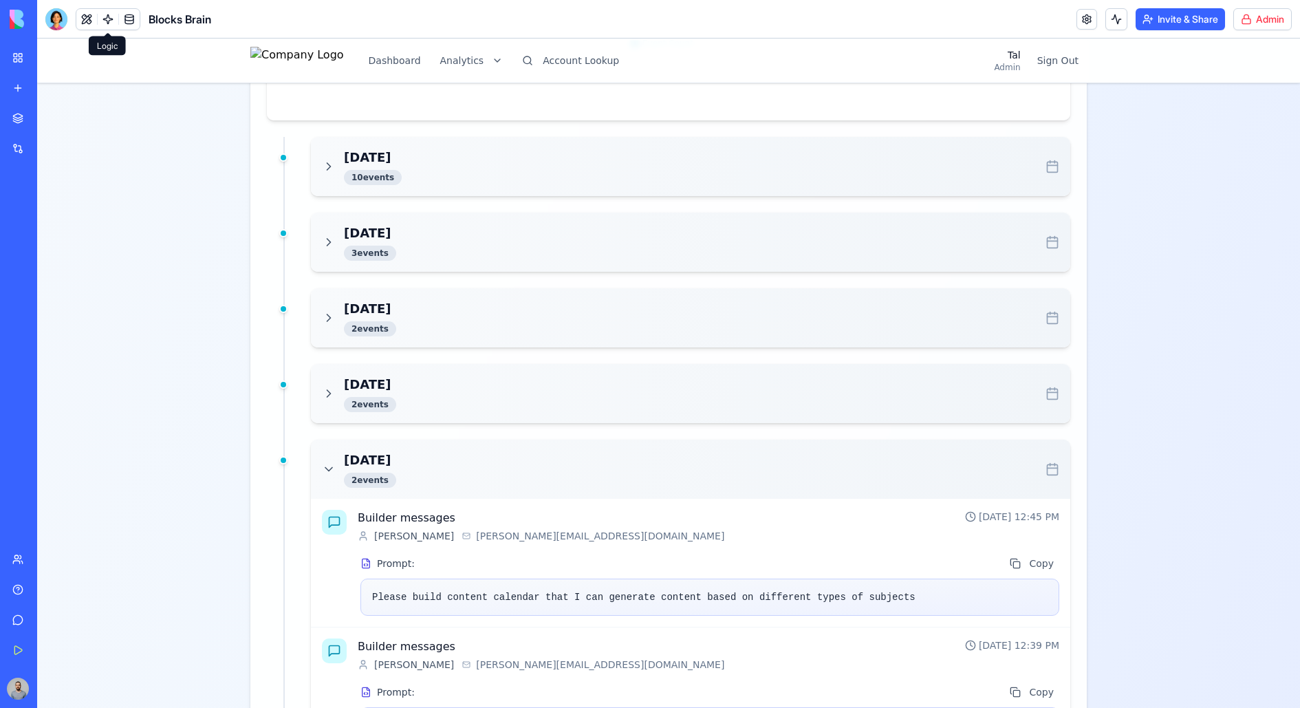
click at [460, 468] on div "[DATE] 2 event s" at bounding box center [690, 468] width 737 height 37
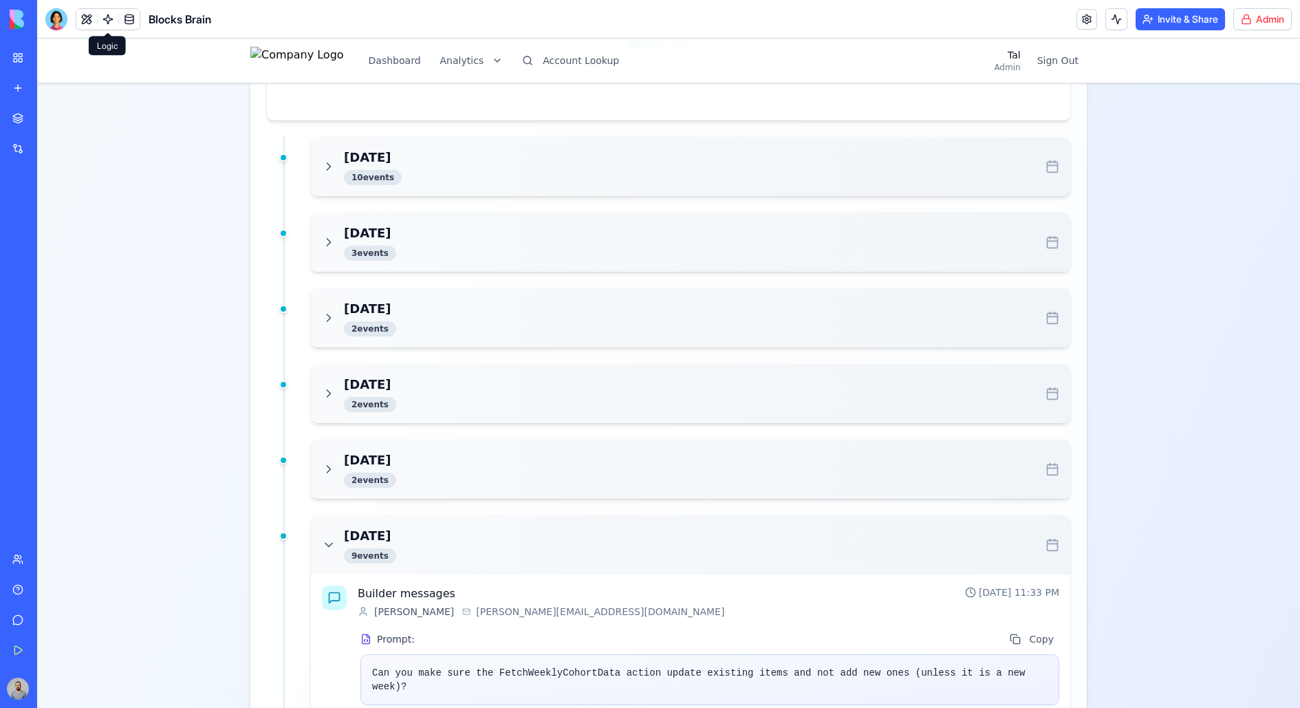
click at [464, 518] on div "[DATE] 9 event s" at bounding box center [690, 544] width 759 height 59
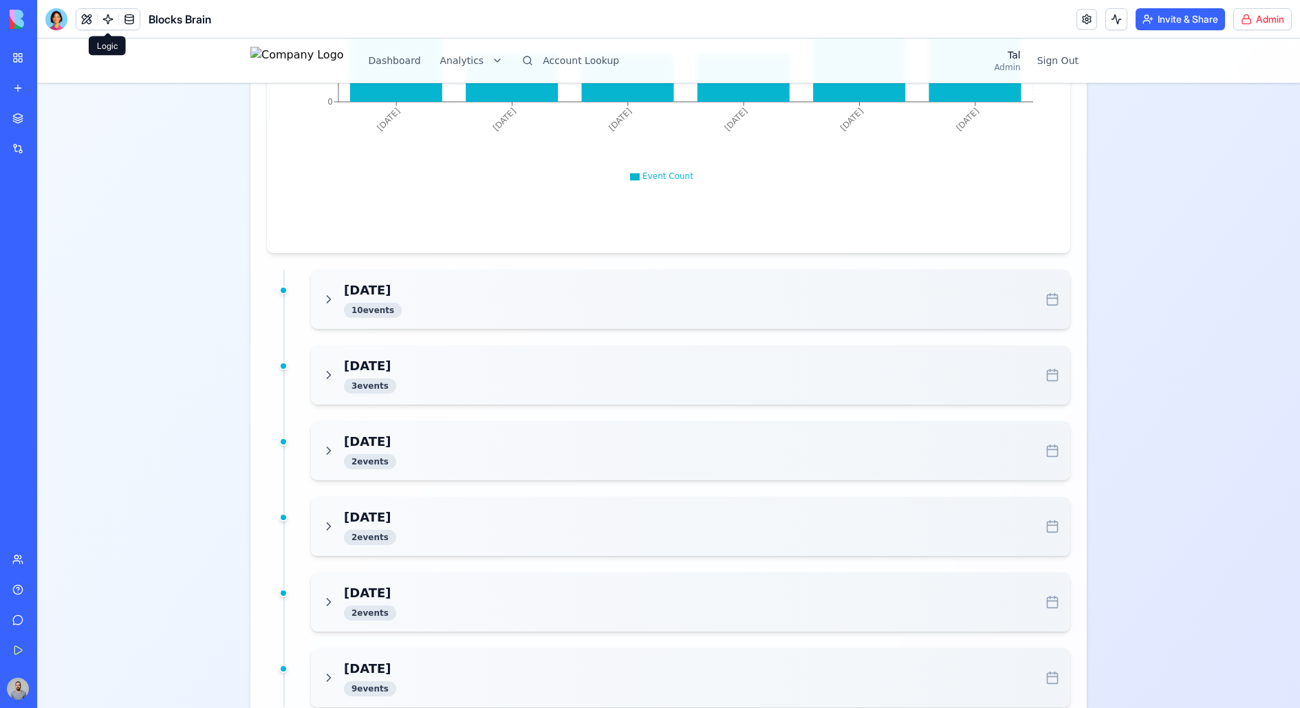
scroll to position [1049, 0]
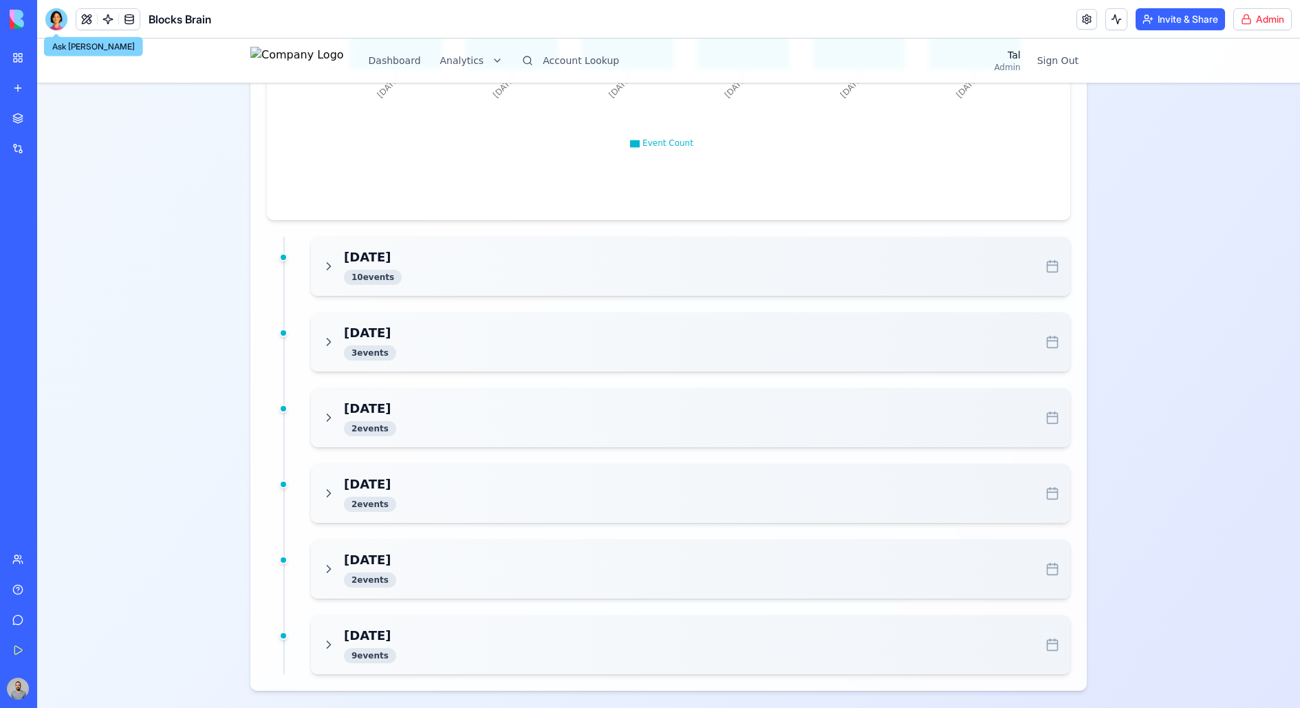
click at [56, 17] on div at bounding box center [56, 19] width 22 height 22
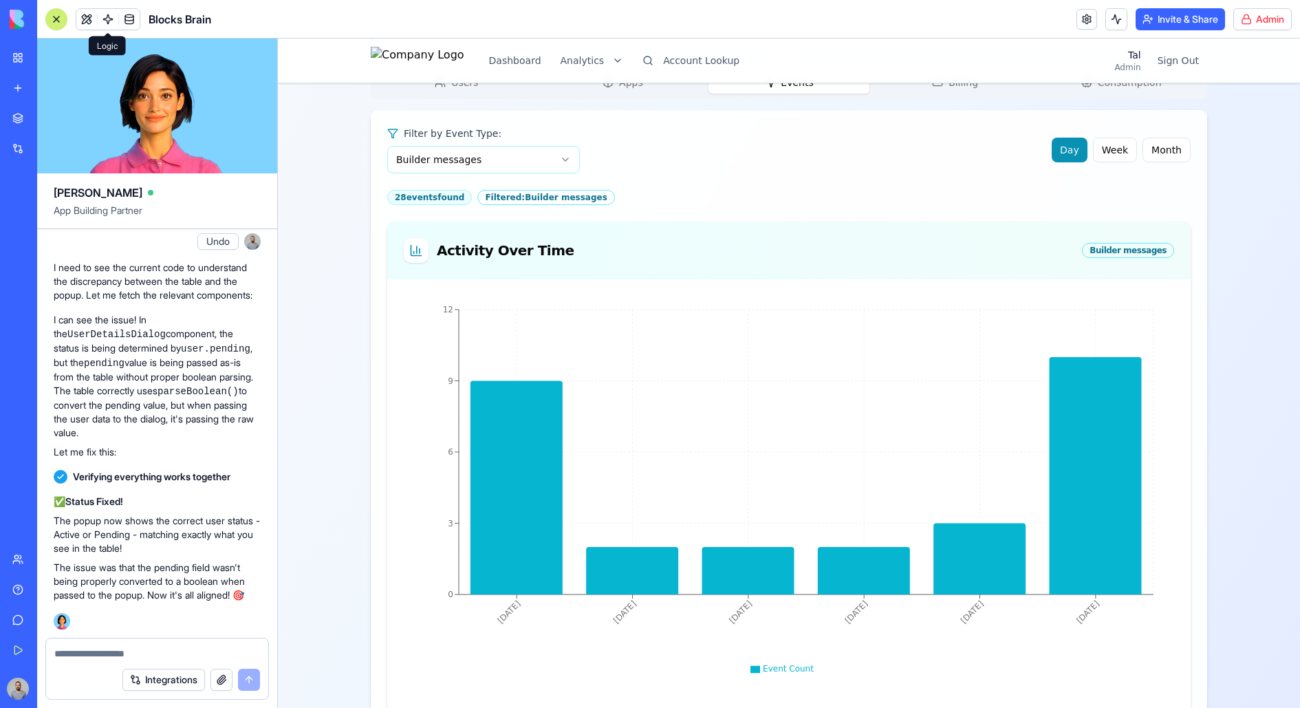
scroll to position [633, 0]
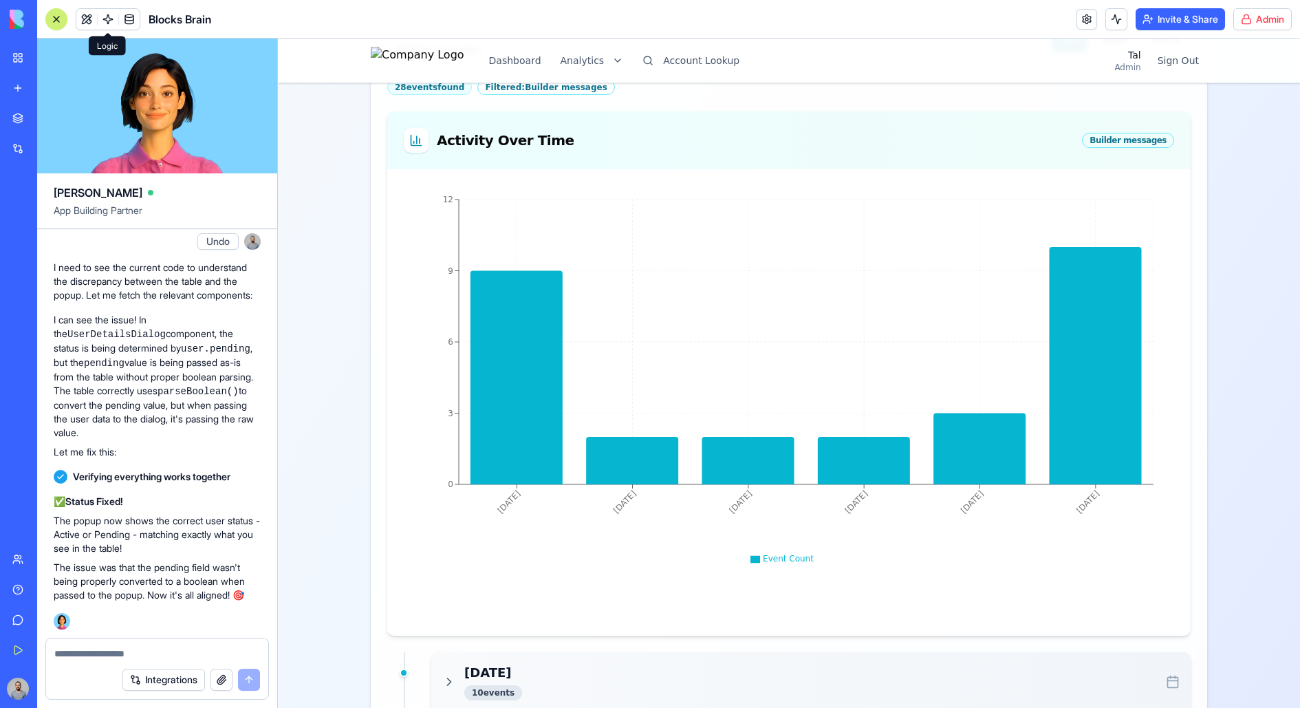
click at [151, 565] on textarea at bounding box center [157, 653] width 206 height 14
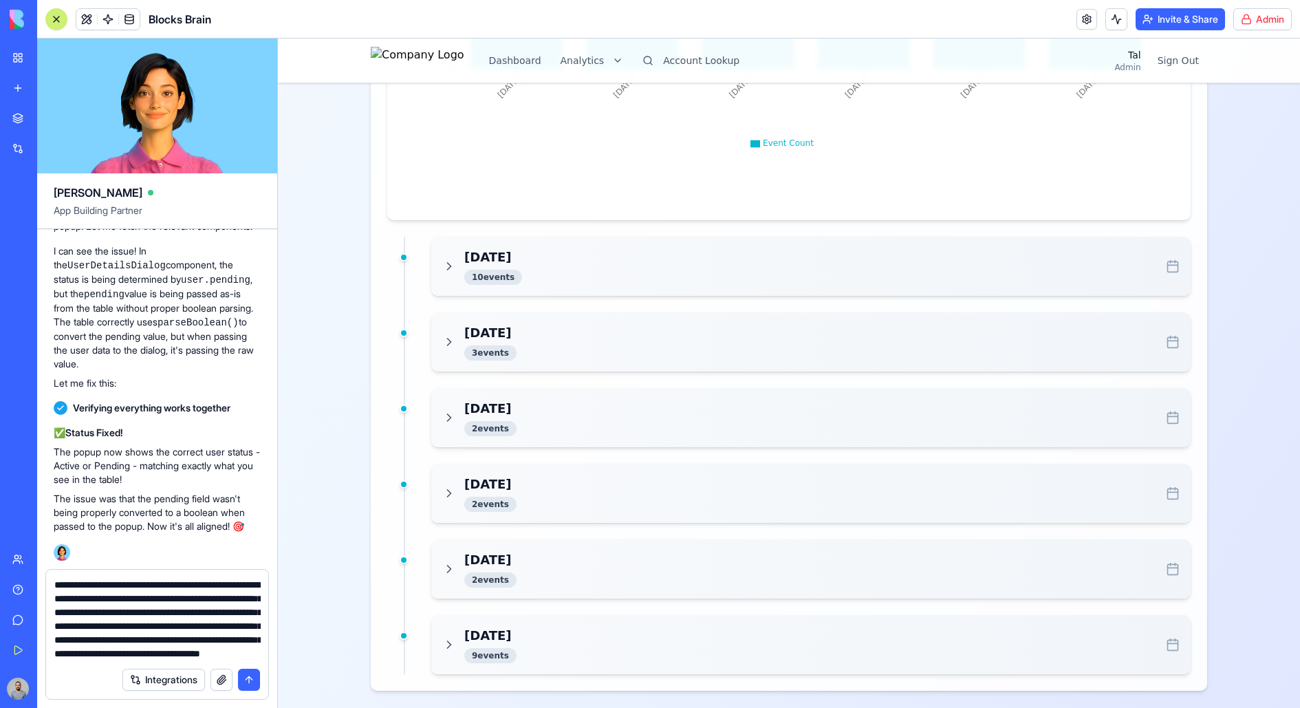
scroll to position [40, 0]
type textarea "**********"
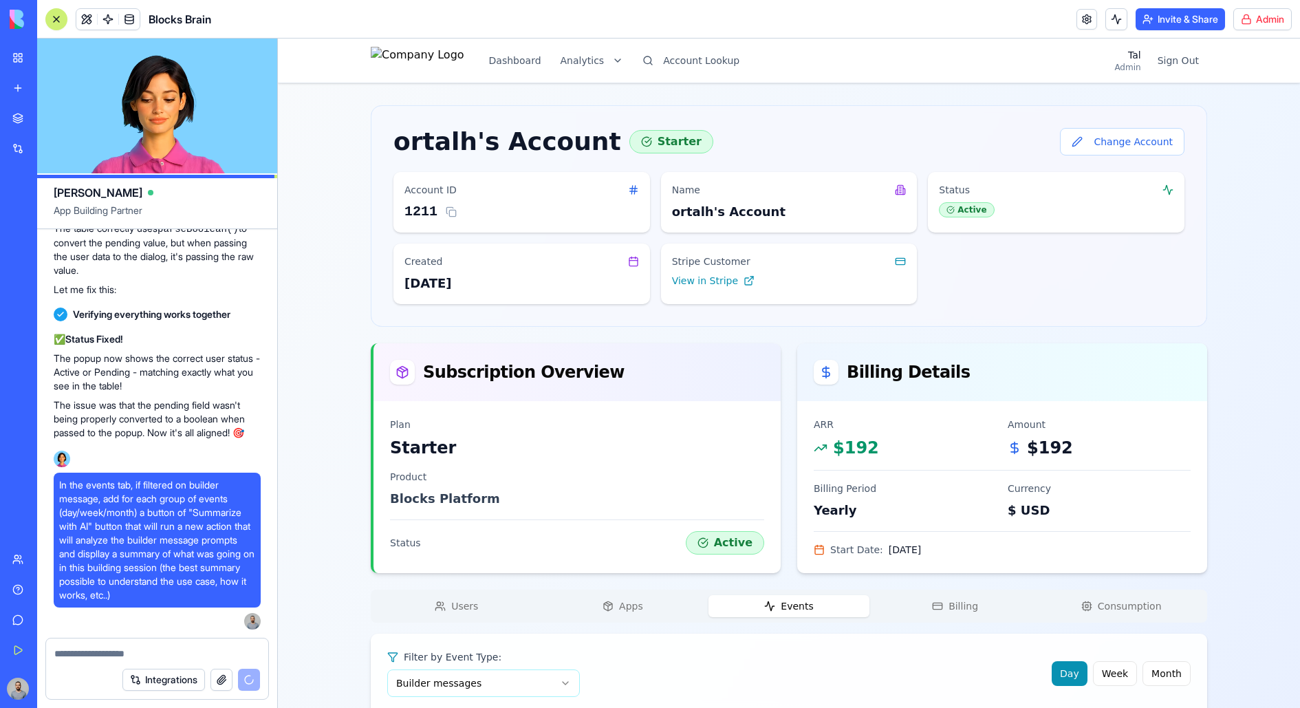
scroll to position [205652, 0]
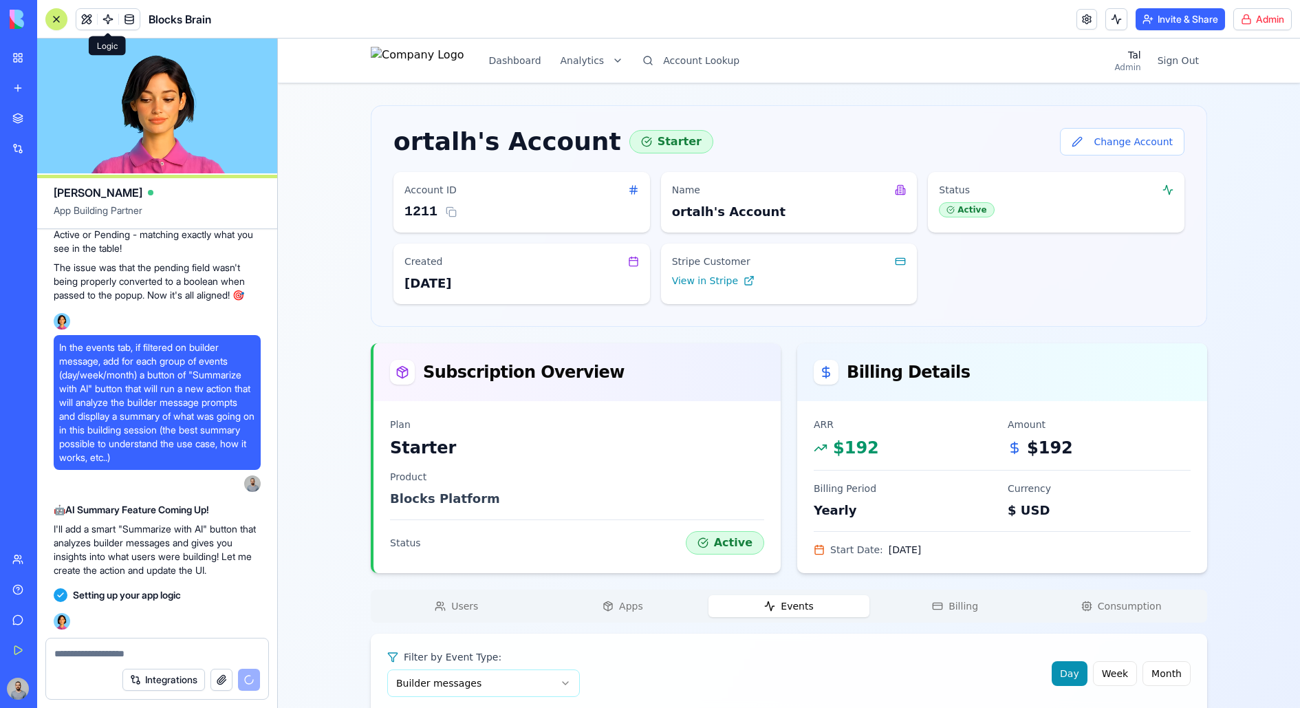
click at [108, 16] on span at bounding box center [108, 19] width 39 height 39
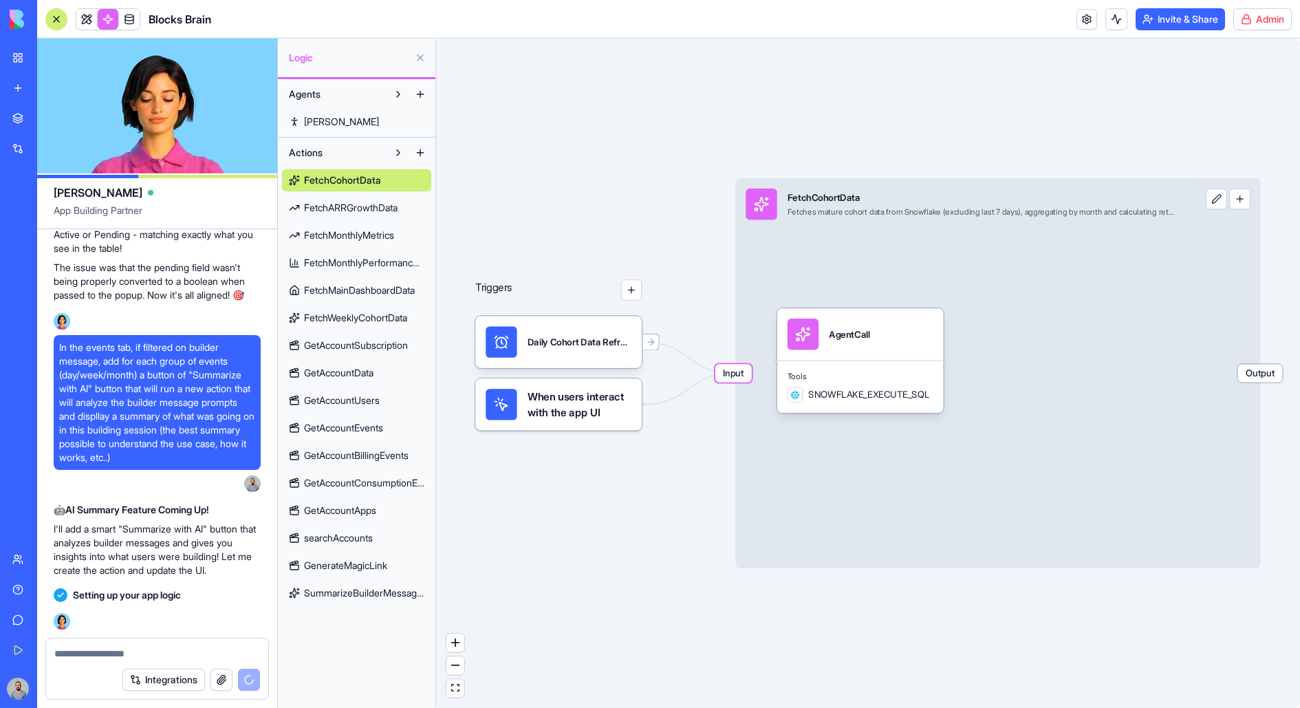
click at [348, 565] on link "SummarizeBuilderMessages" at bounding box center [356, 593] width 149 height 22
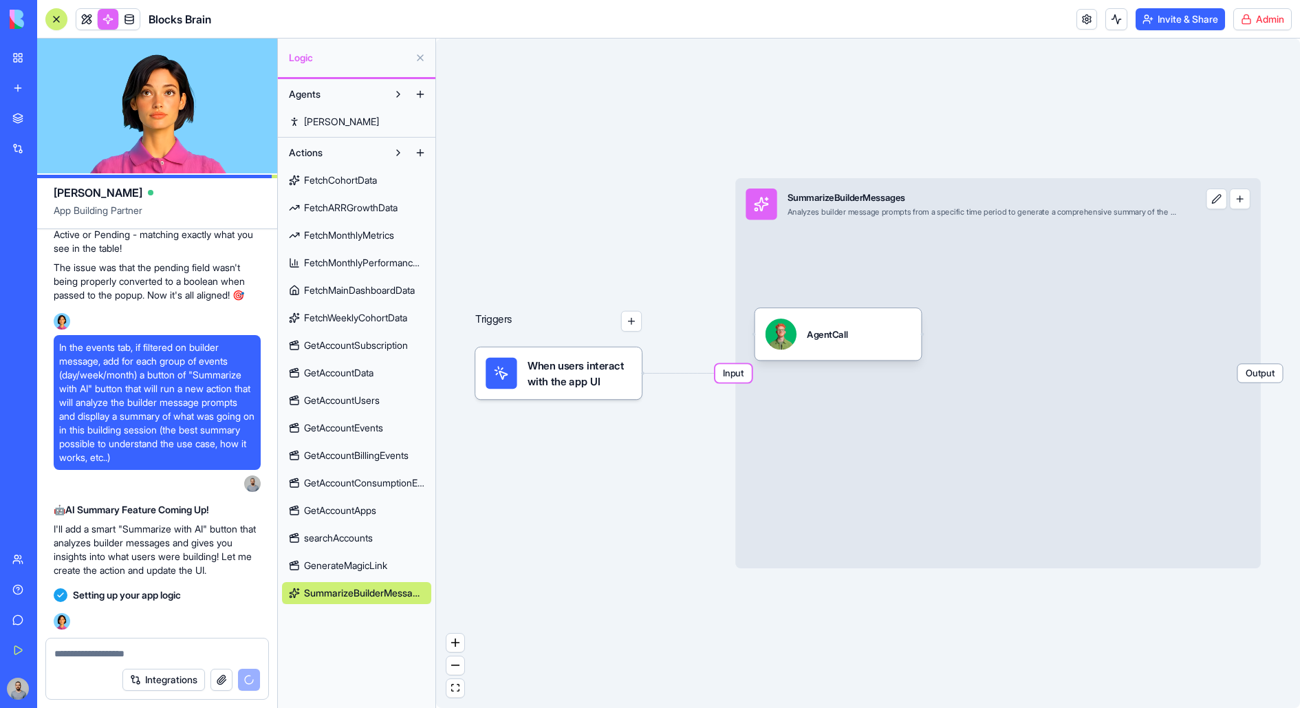
click at [739, 375] on span "Input" at bounding box center [733, 373] width 36 height 18
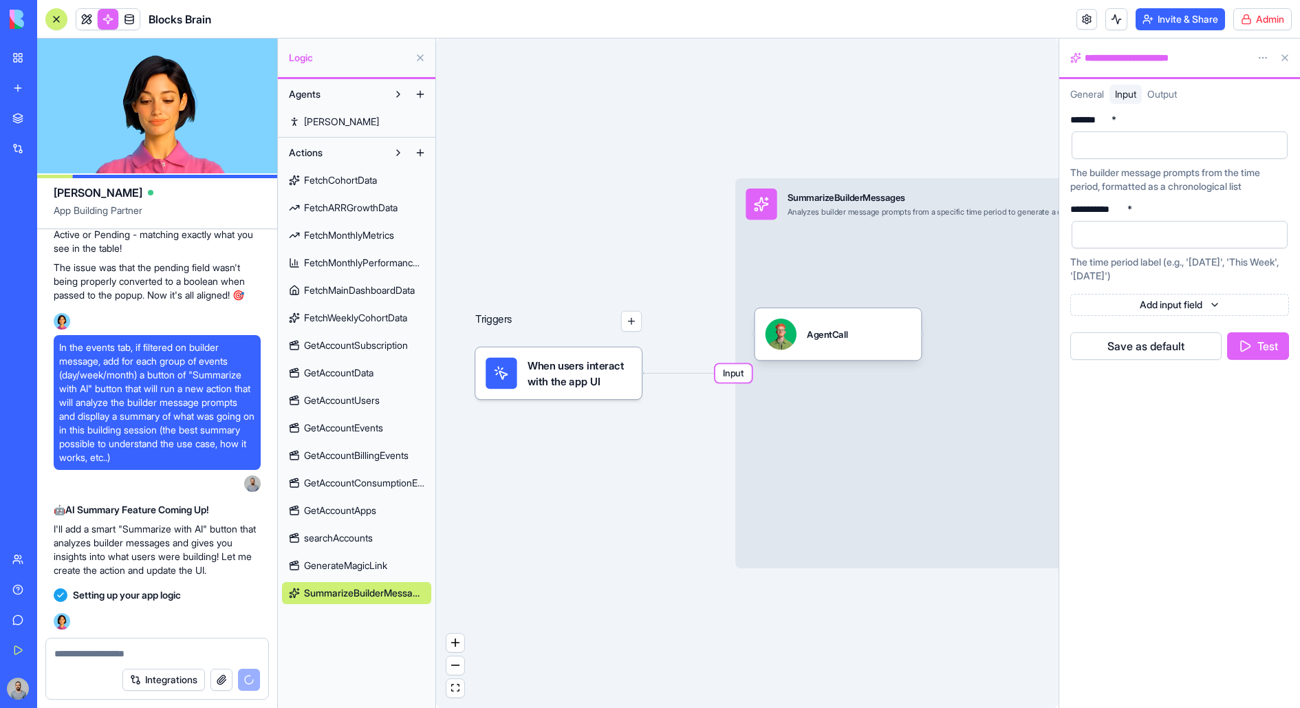
scroll to position [205704, 0]
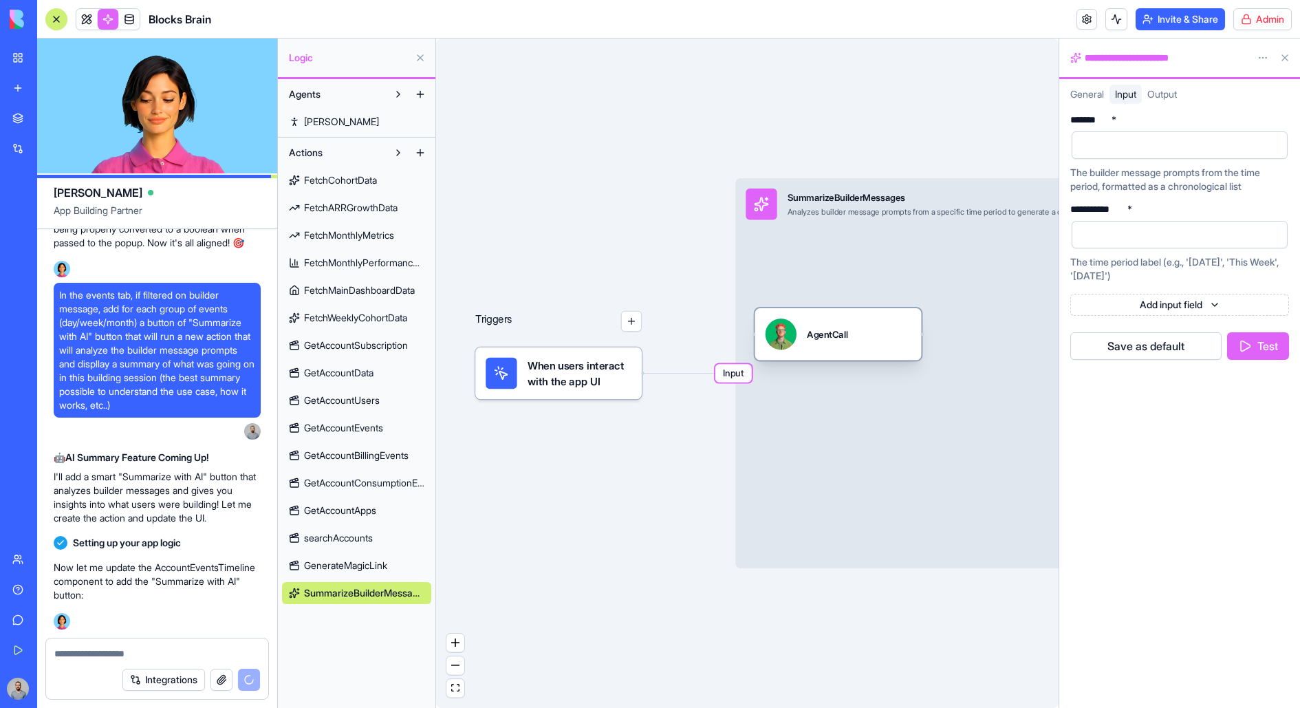
click at [919, 343] on div "AgentCall" at bounding box center [838, 334] width 166 height 52
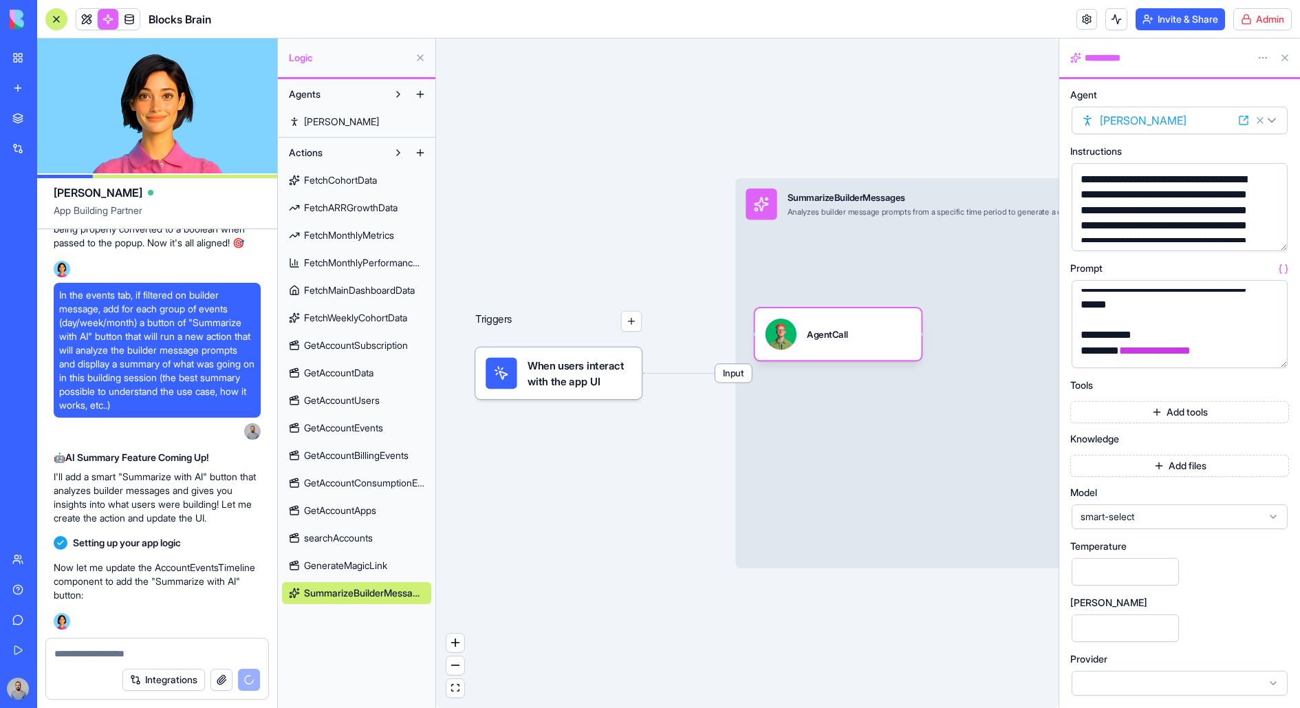
scroll to position [591, 0]
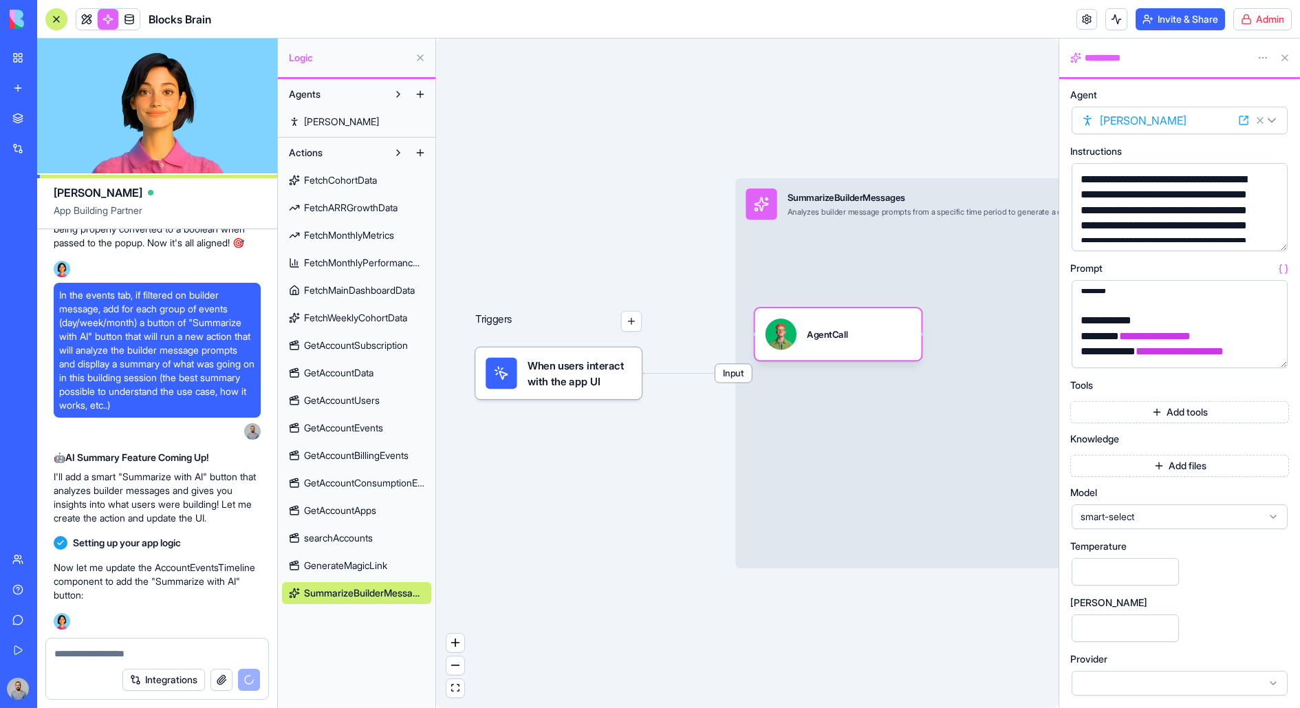
click at [597, 349] on div "When users interact with the app UI" at bounding box center [558, 373] width 166 height 52
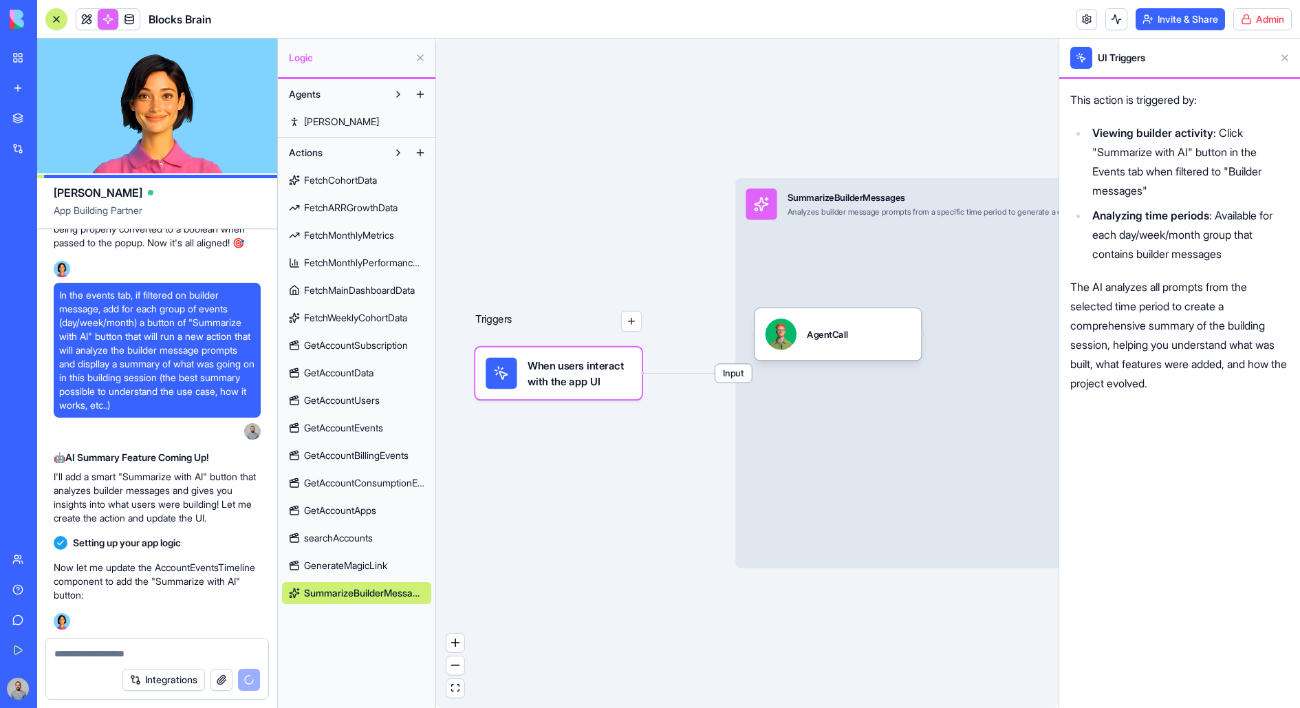
scroll to position [205729, 0]
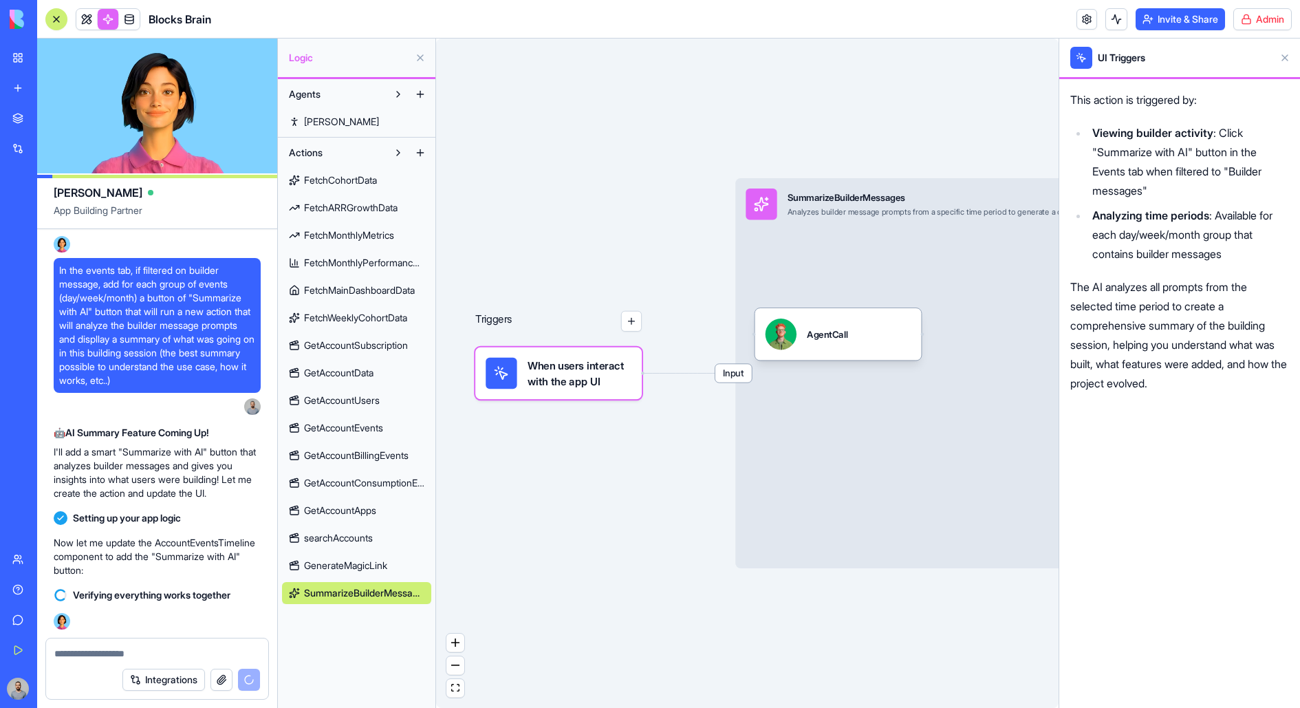
click at [86, 19] on span at bounding box center [86, 19] width 39 height 39
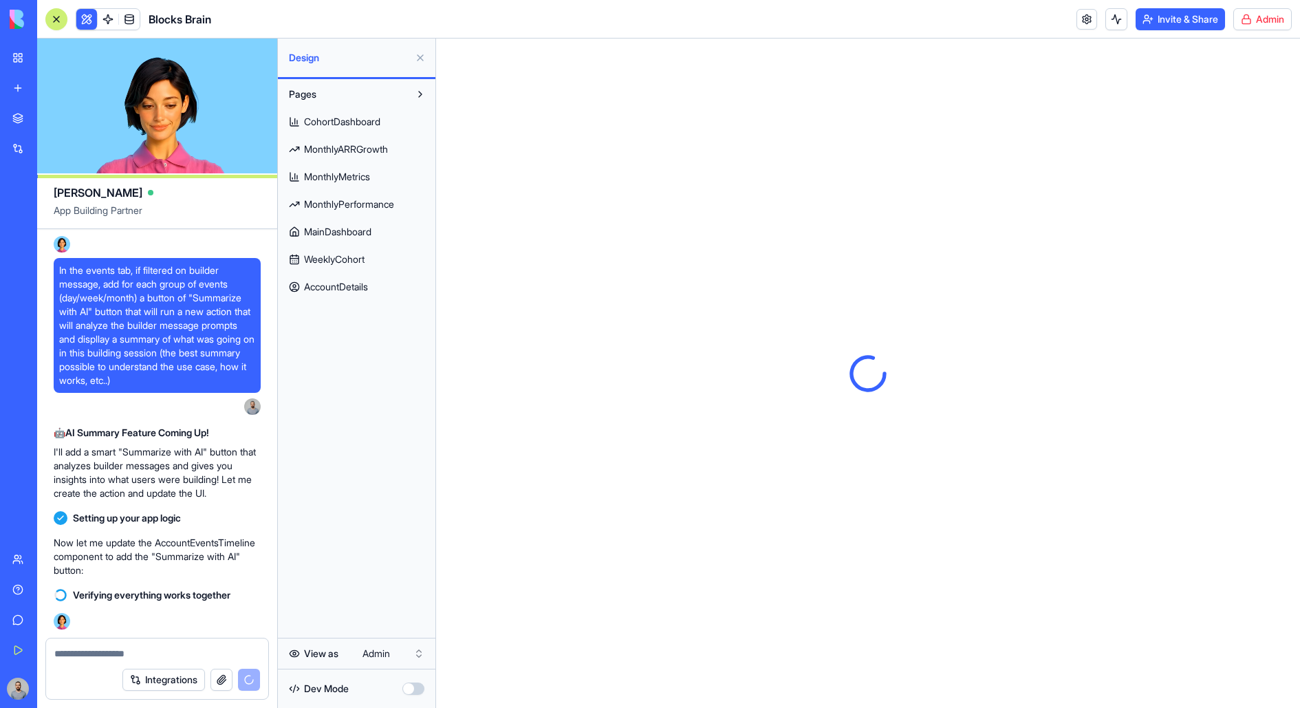
click at [362, 289] on span "AccountDetails" at bounding box center [336, 287] width 64 height 14
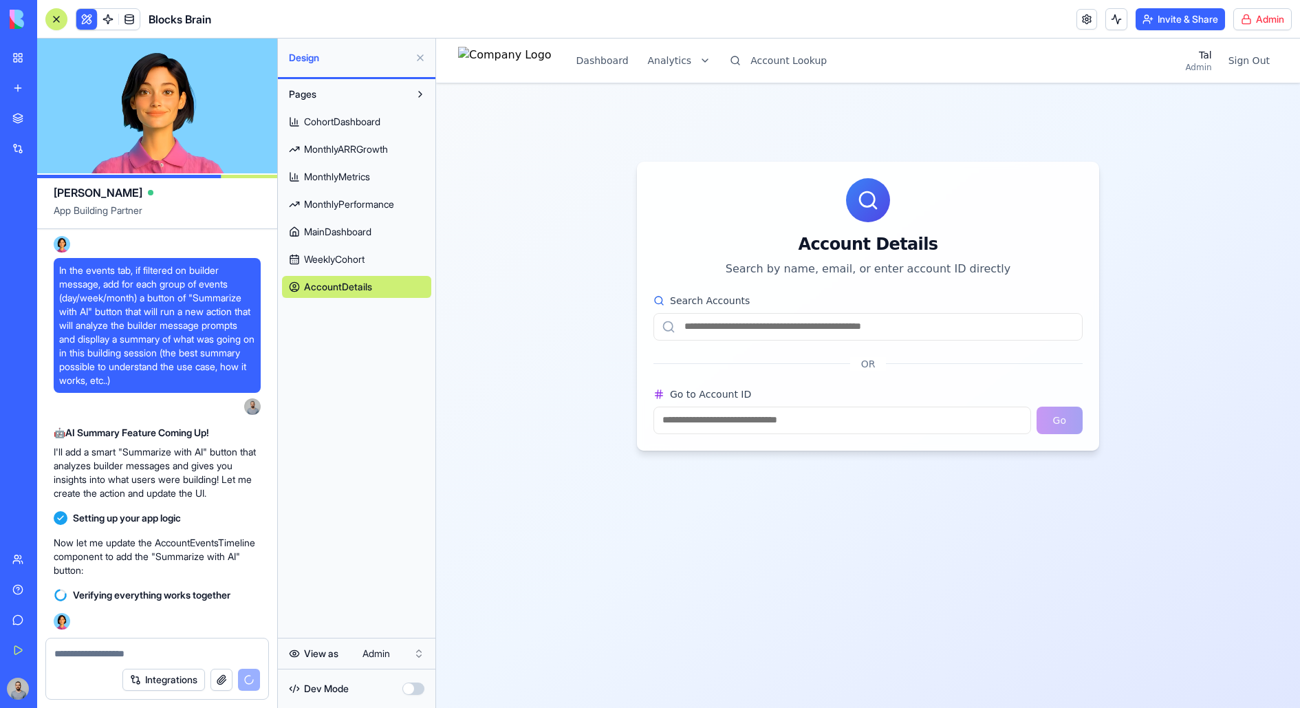
click at [416, 58] on button at bounding box center [420, 58] width 22 height 22
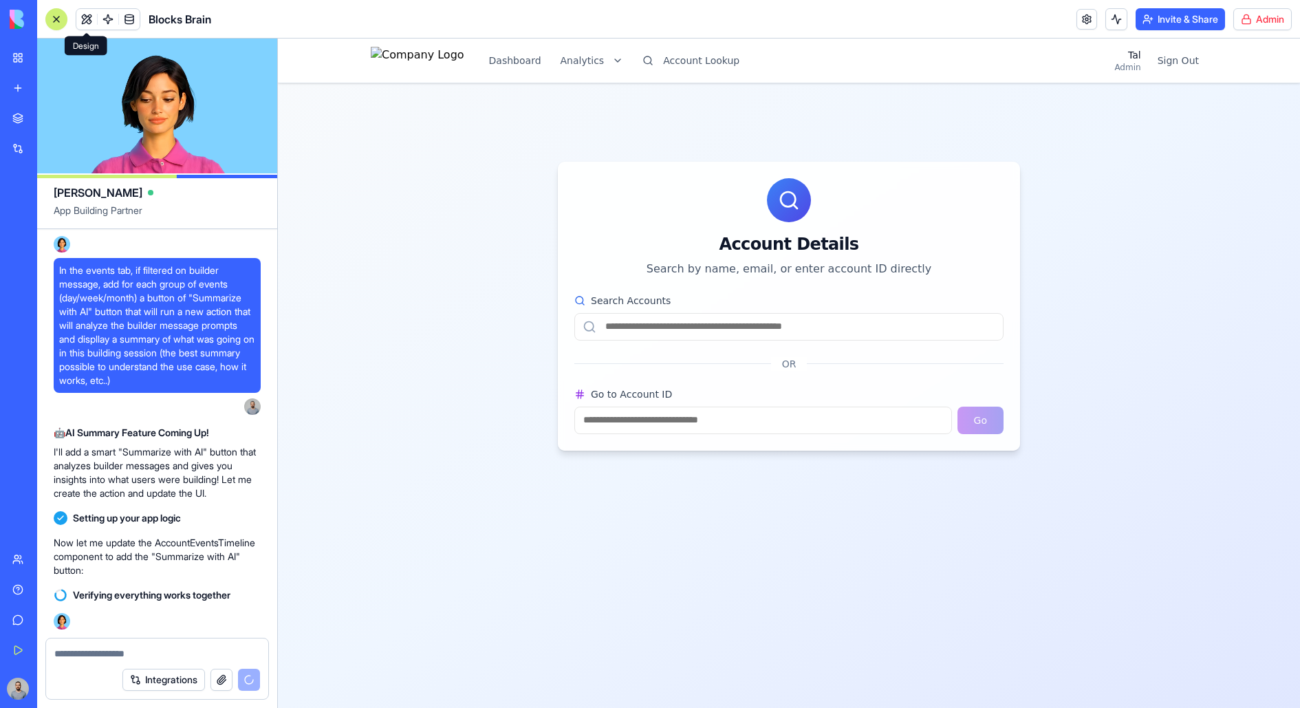
click at [705, 403] on div "Go to Account ID Go" at bounding box center [788, 410] width 429 height 47
click at [705, 422] on input "Go to Account ID" at bounding box center [762, 420] width 377 height 28
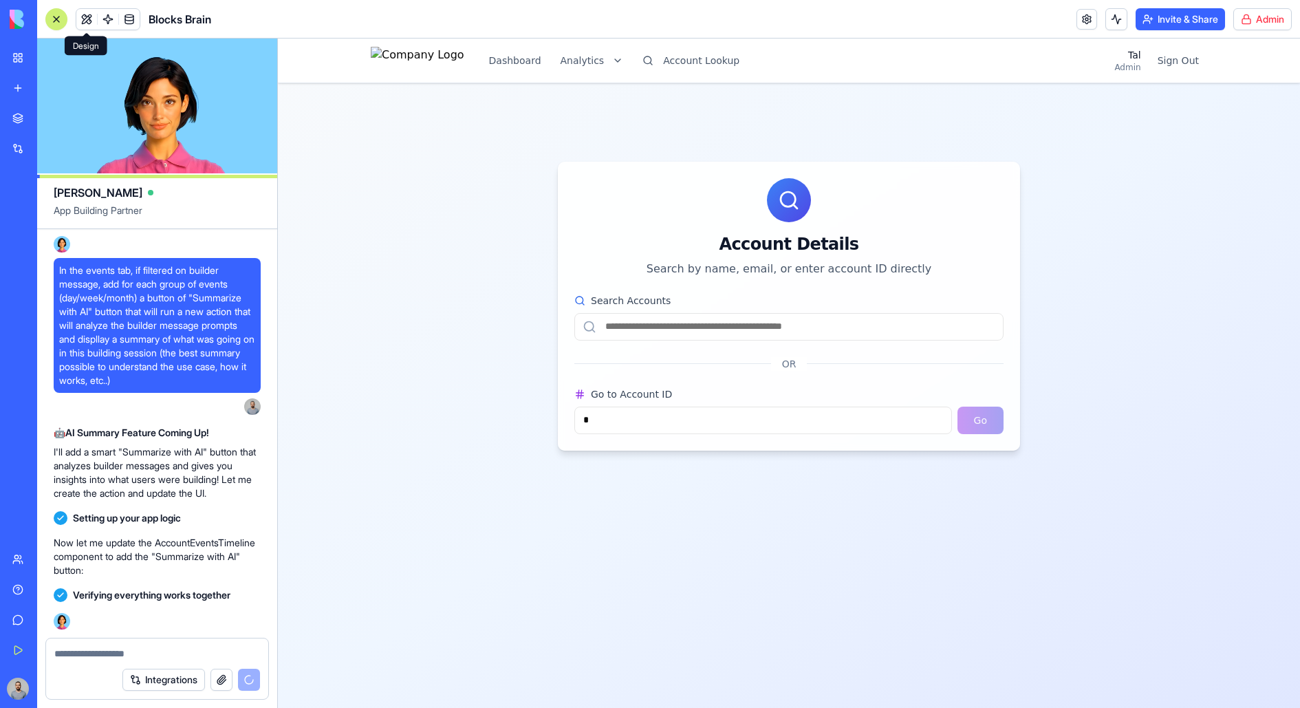
type input "**"
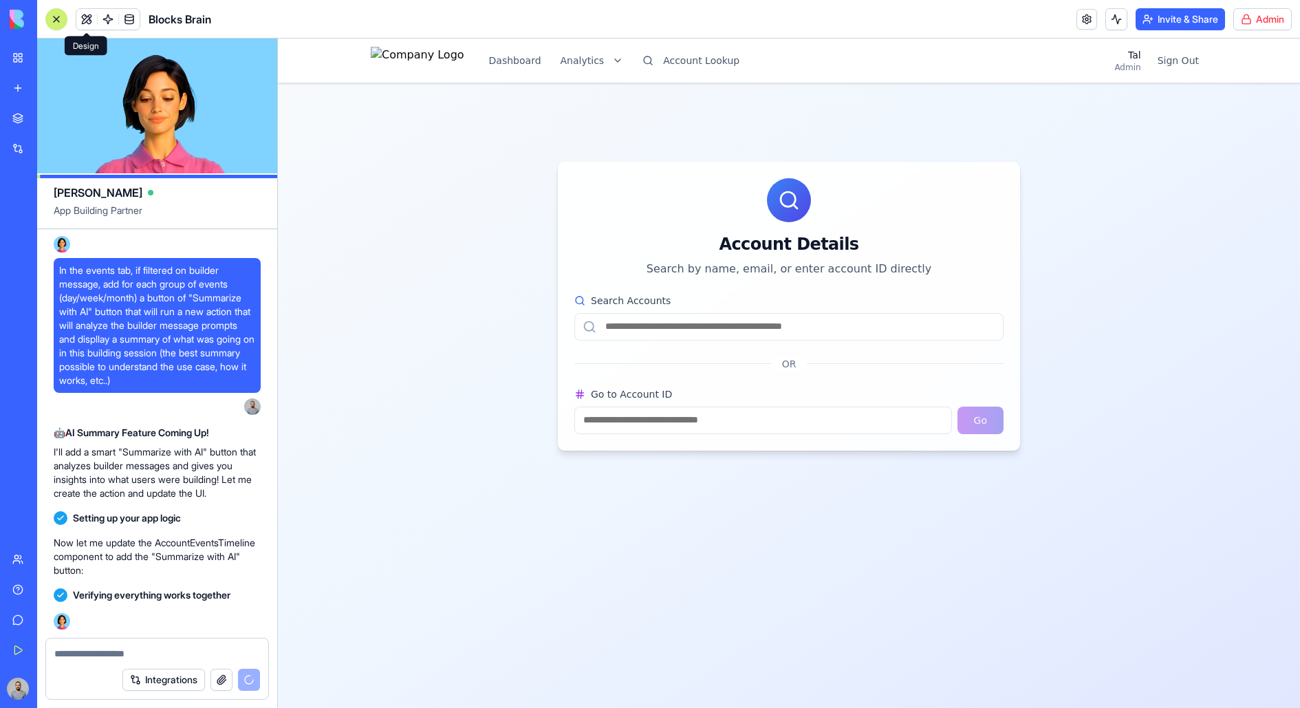
click at [816, 421] on input "Go to Account ID" at bounding box center [762, 420] width 377 height 28
type input "*"
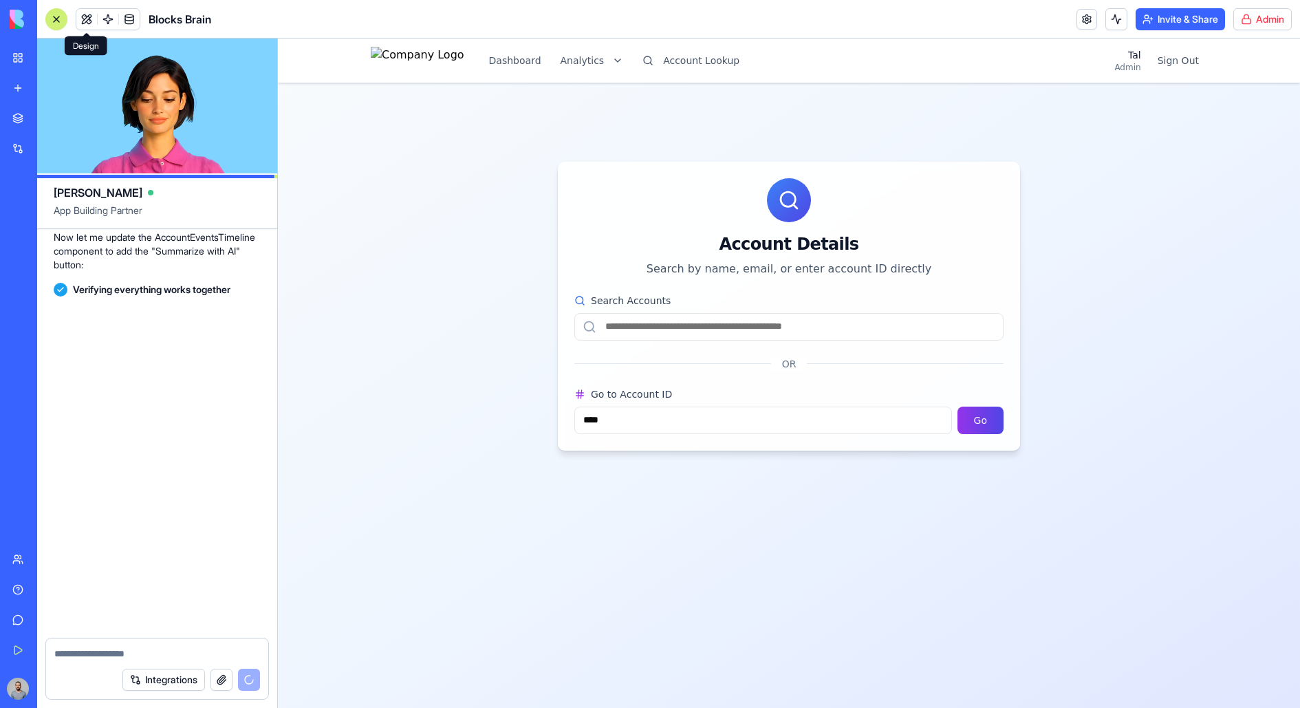
scroll to position [206048, 0]
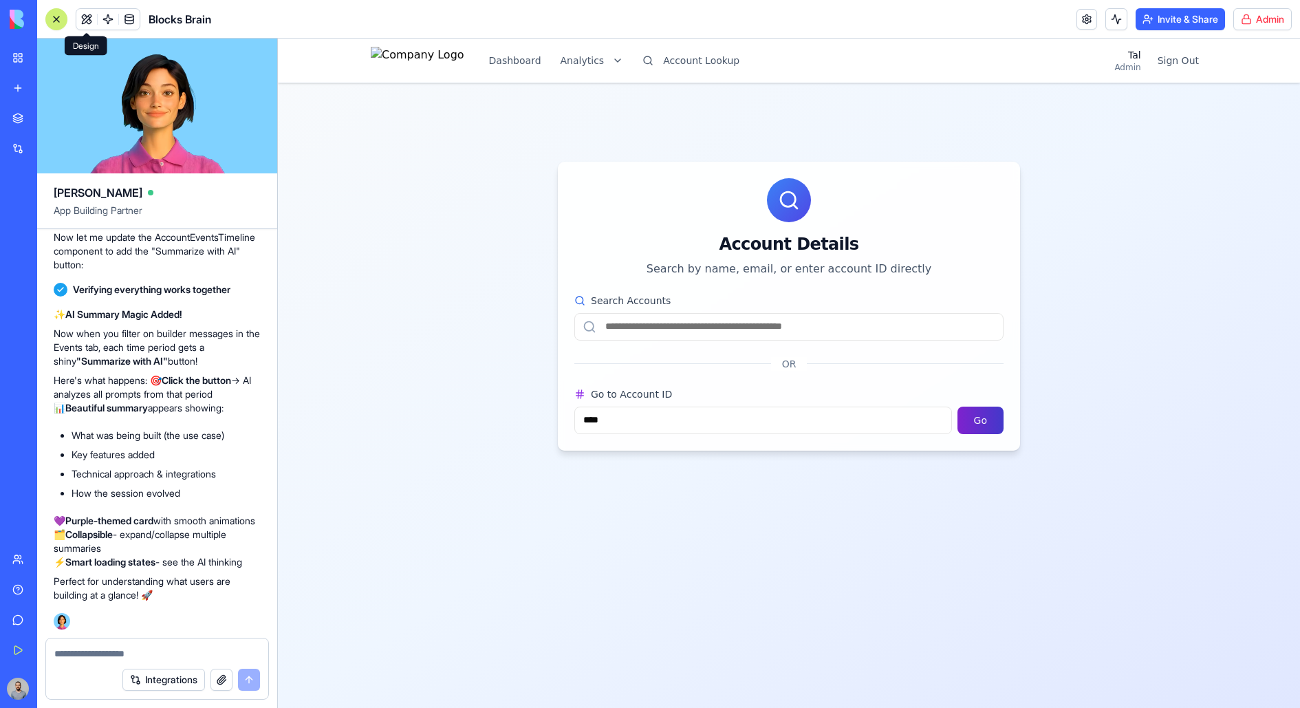
type input "****"
click at [976, 422] on button "Go" at bounding box center [980, 420] width 46 height 28
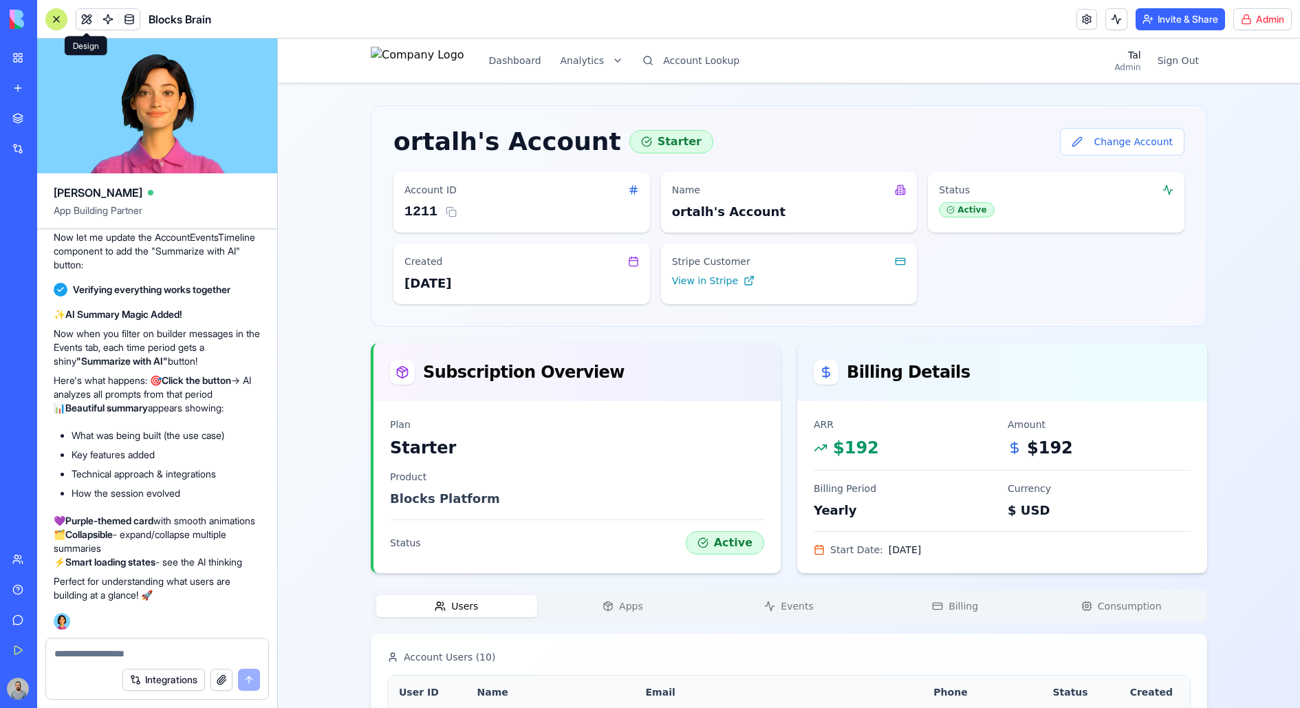
click at [802, 489] on div "ARR $192 Amount $192 Billing Period yearly Currency $ USD Start Date: [DATE]" at bounding box center [1002, 487] width 410 height 172
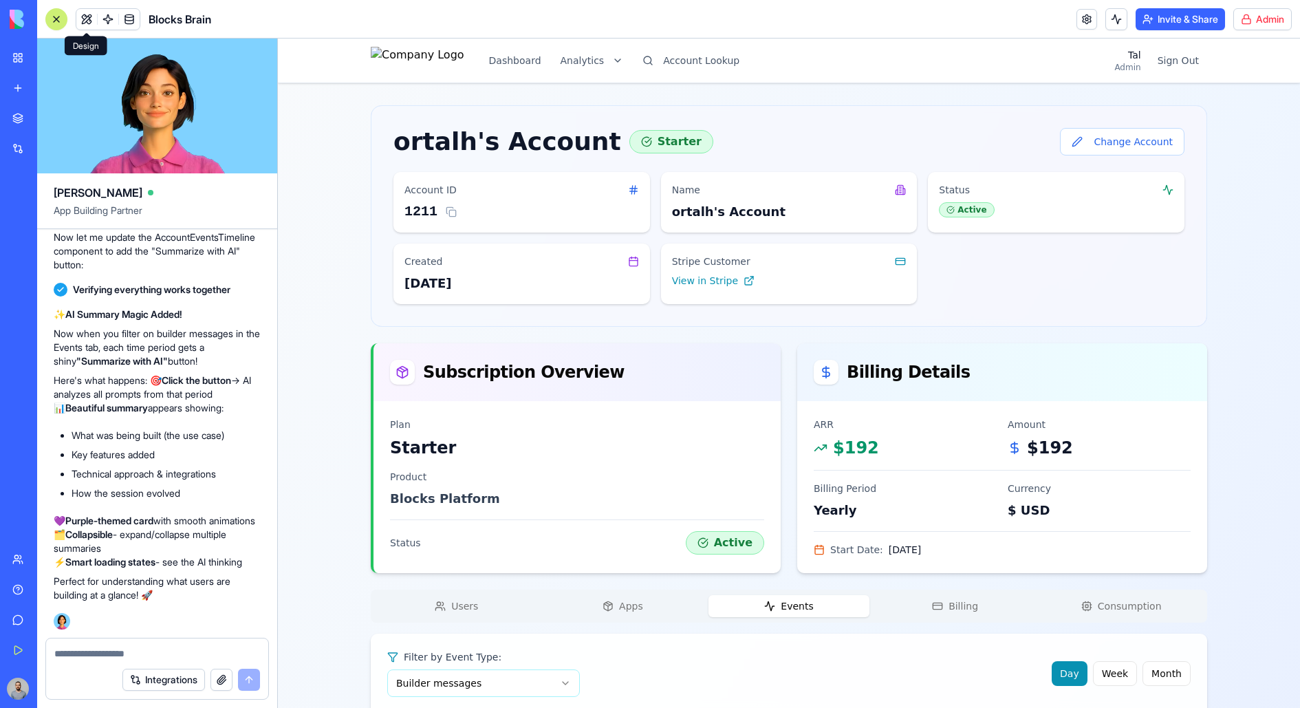
click at [798, 565] on span "Events" at bounding box center [796, 606] width 32 height 14
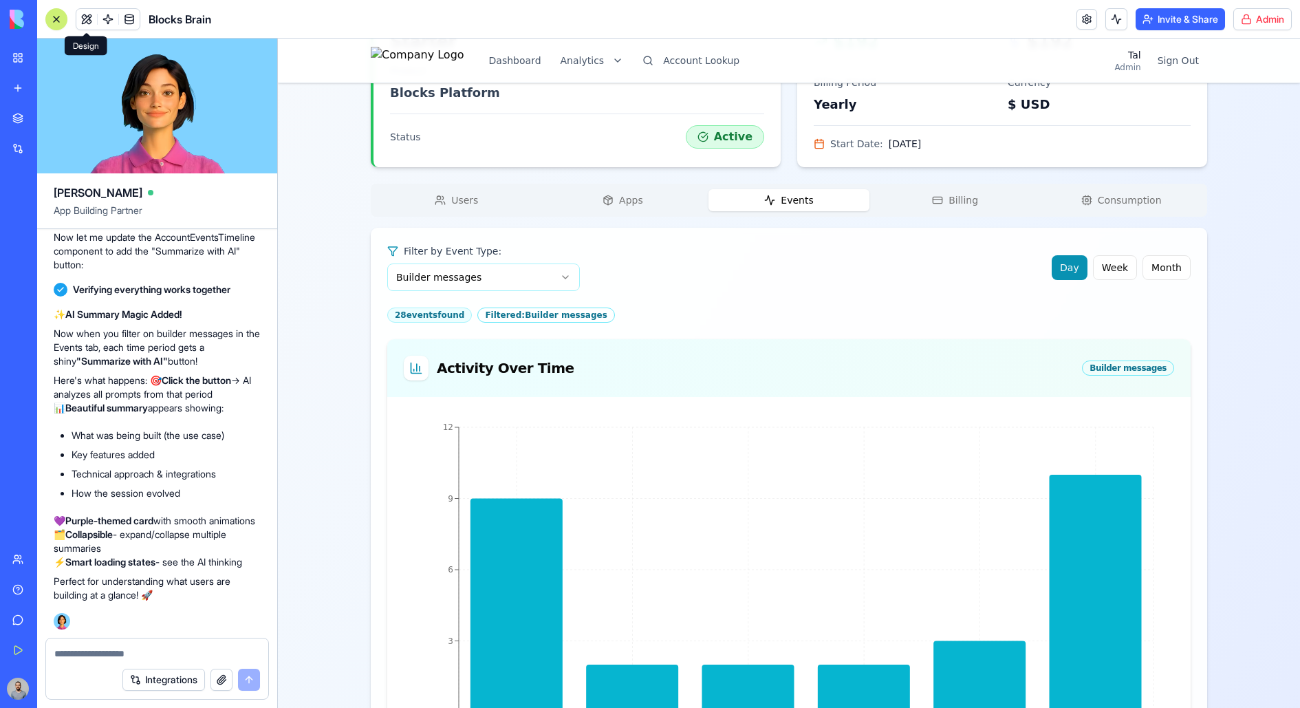
scroll to position [507, 0]
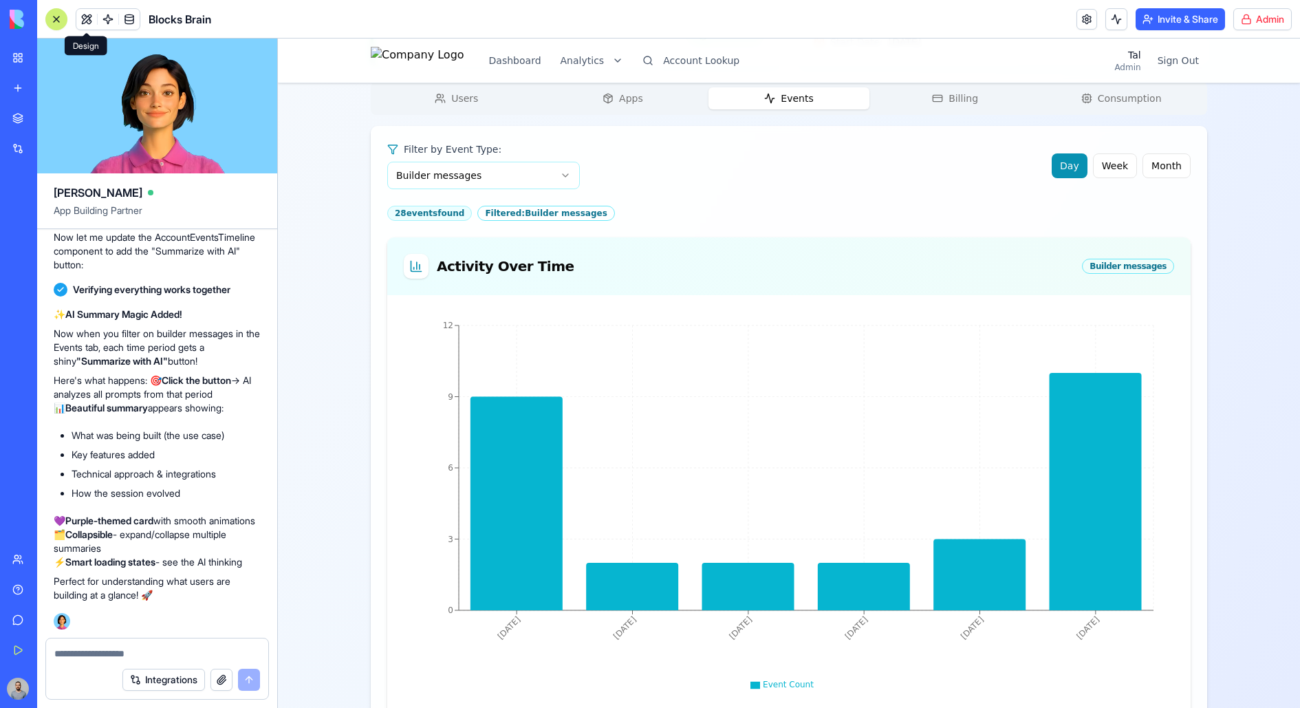
click at [805, 254] on div "Activity Over Time Builder messages" at bounding box center [789, 266] width 770 height 25
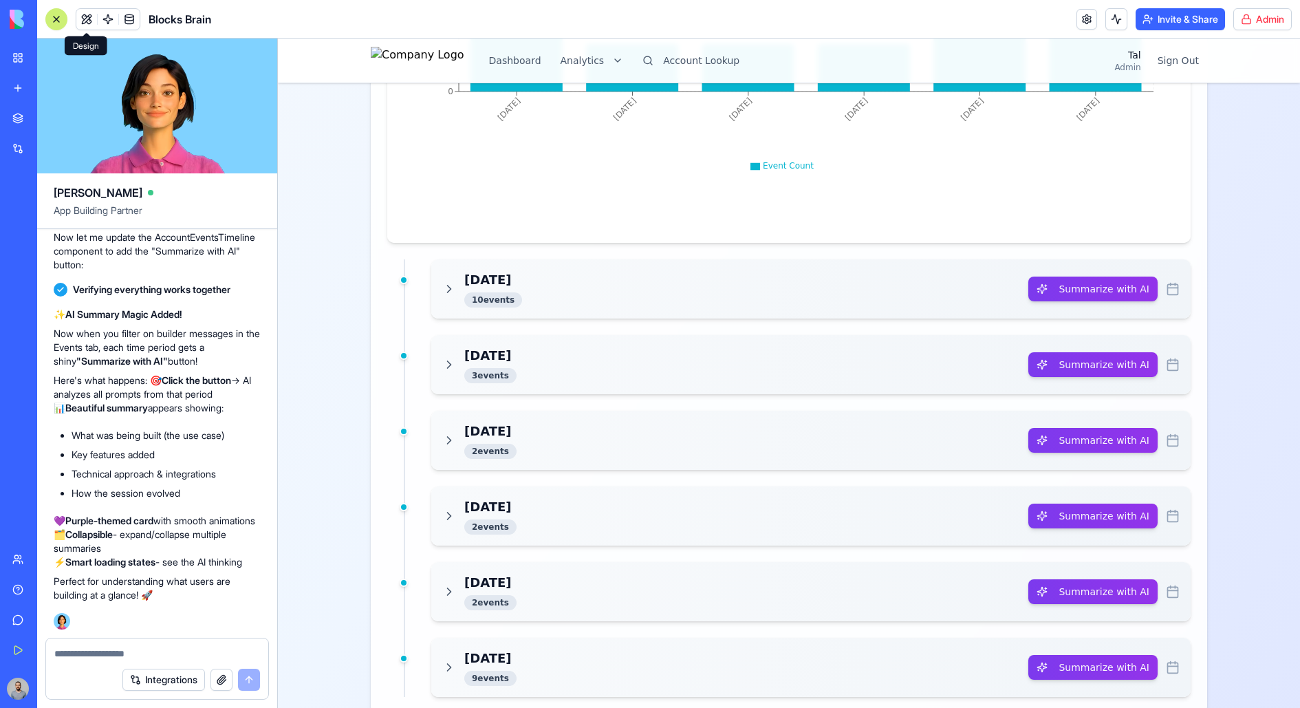
scroll to position [1049, 0]
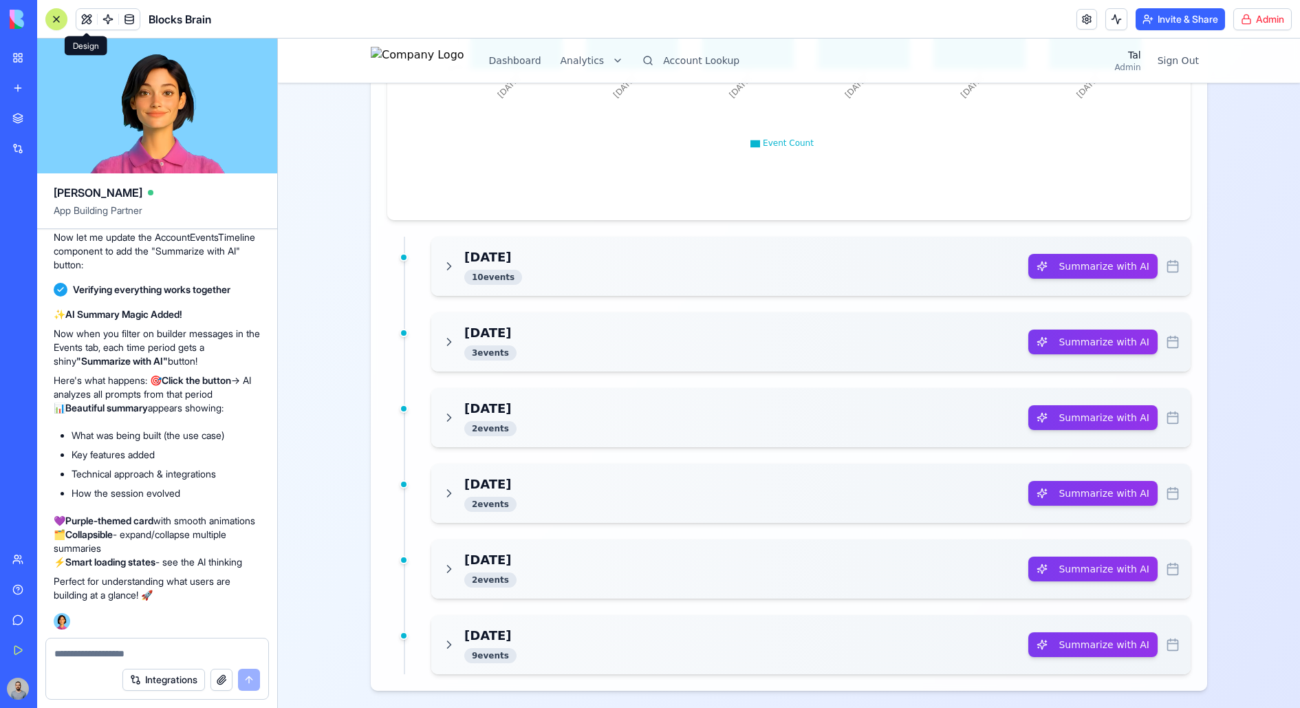
click at [814, 268] on div "[DATE] 10 event s" at bounding box center [735, 266] width 586 height 37
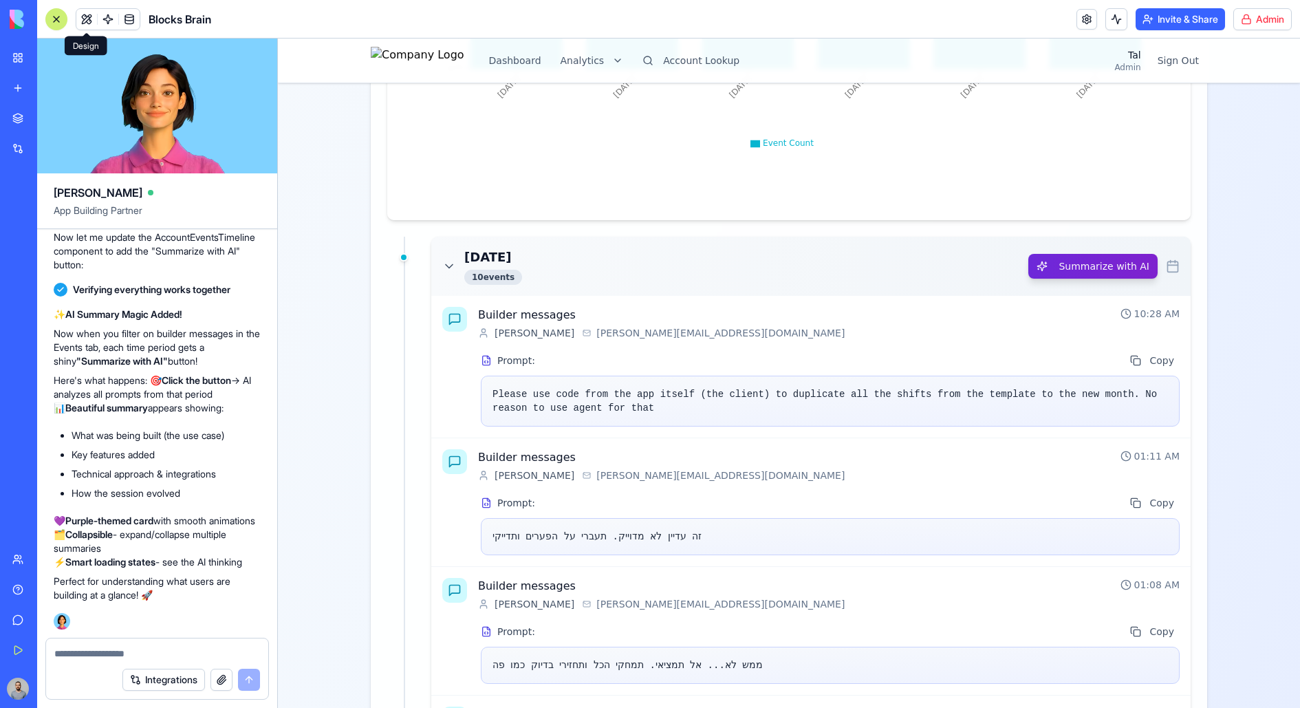
click at [1039, 261] on button "Summarize with AI" at bounding box center [1092, 266] width 129 height 25
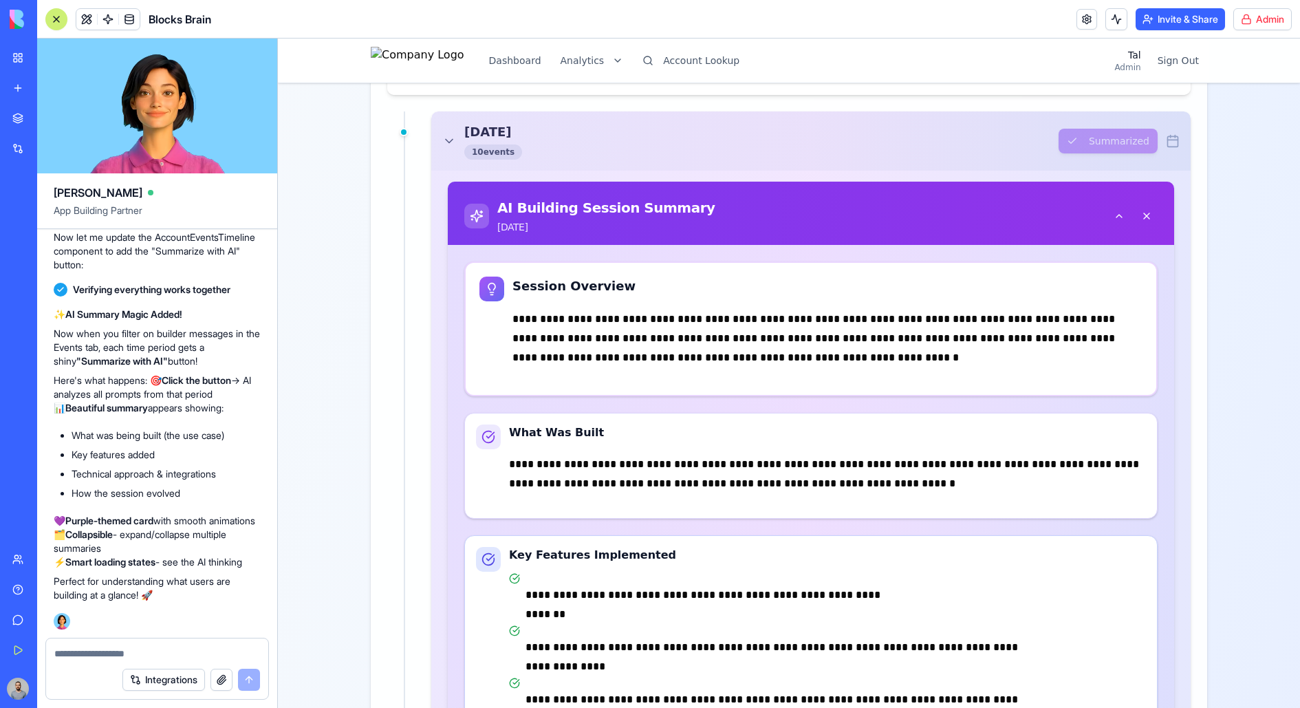
scroll to position [1157, 0]
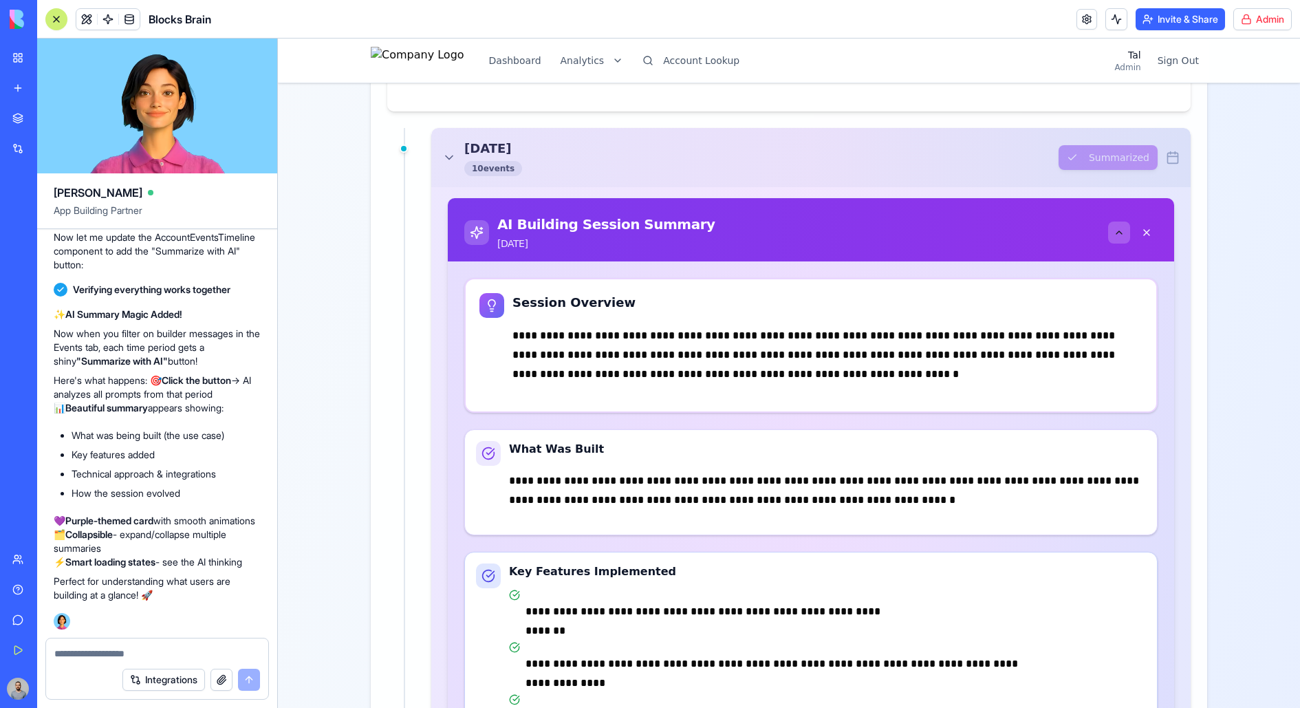
click at [1039, 235] on button at bounding box center [1119, 232] width 22 height 22
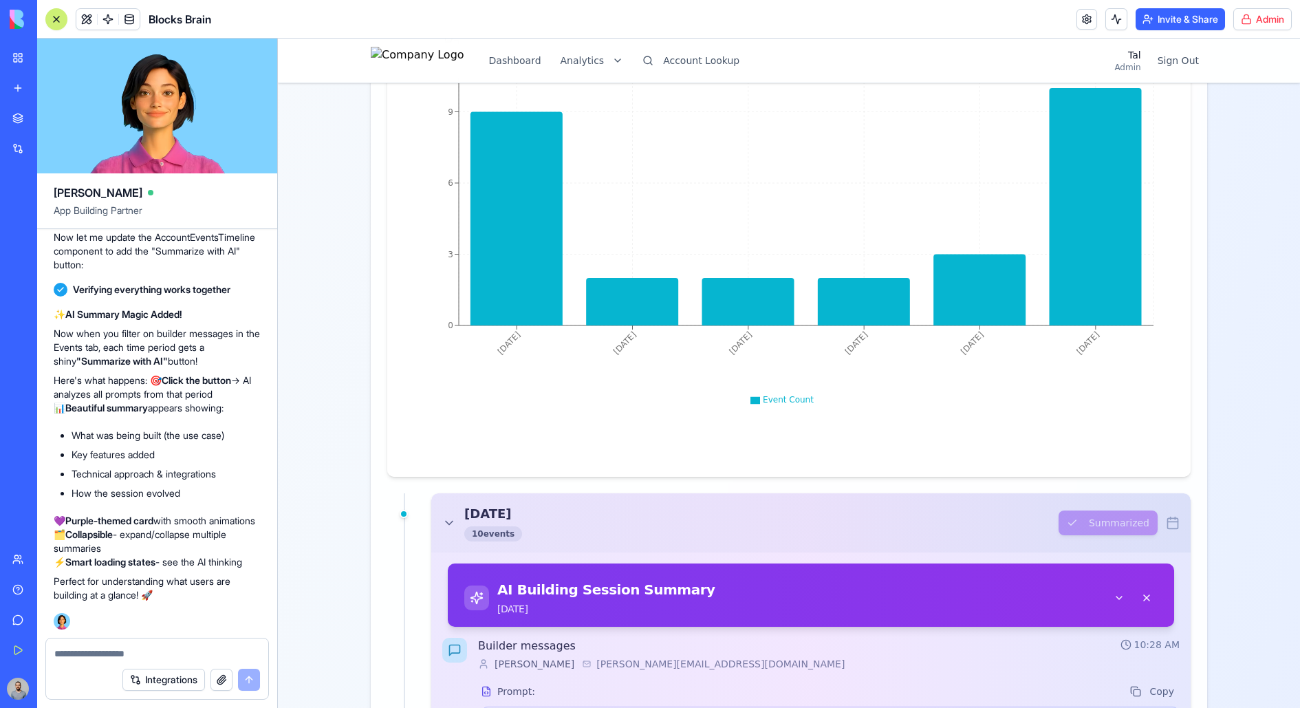
scroll to position [782, 0]
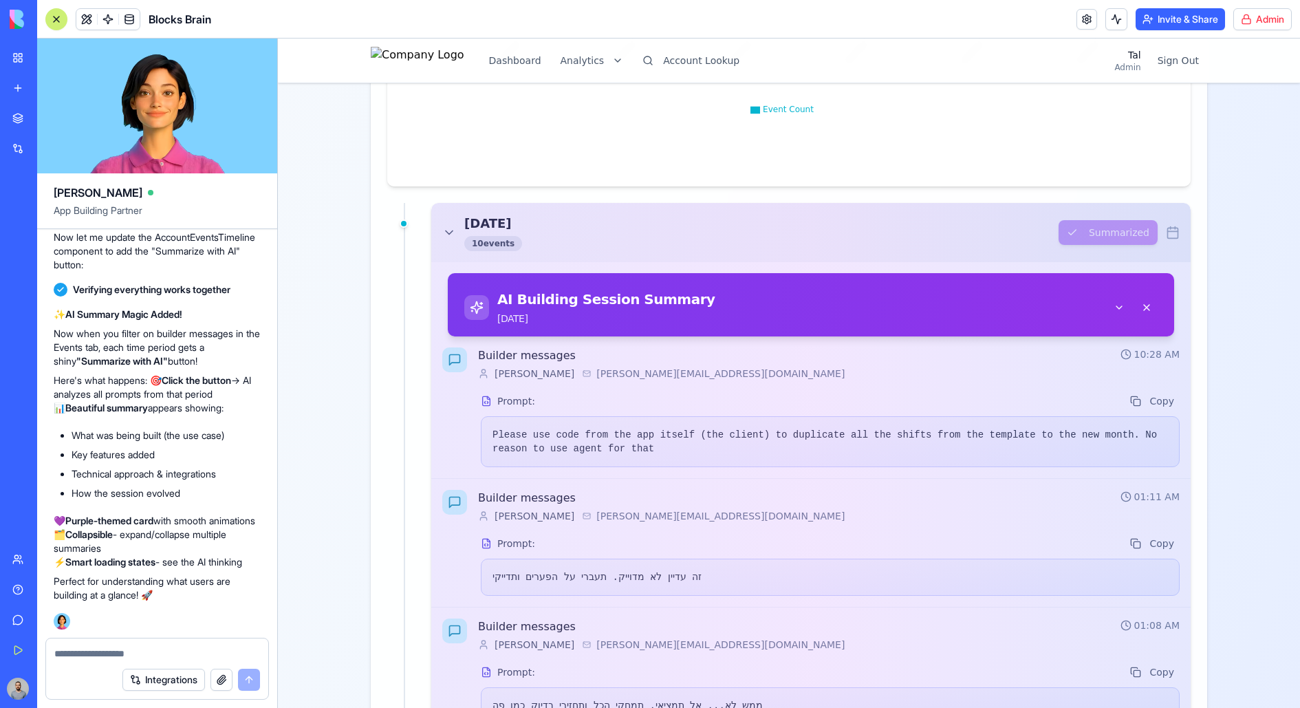
scroll to position [1086, 0]
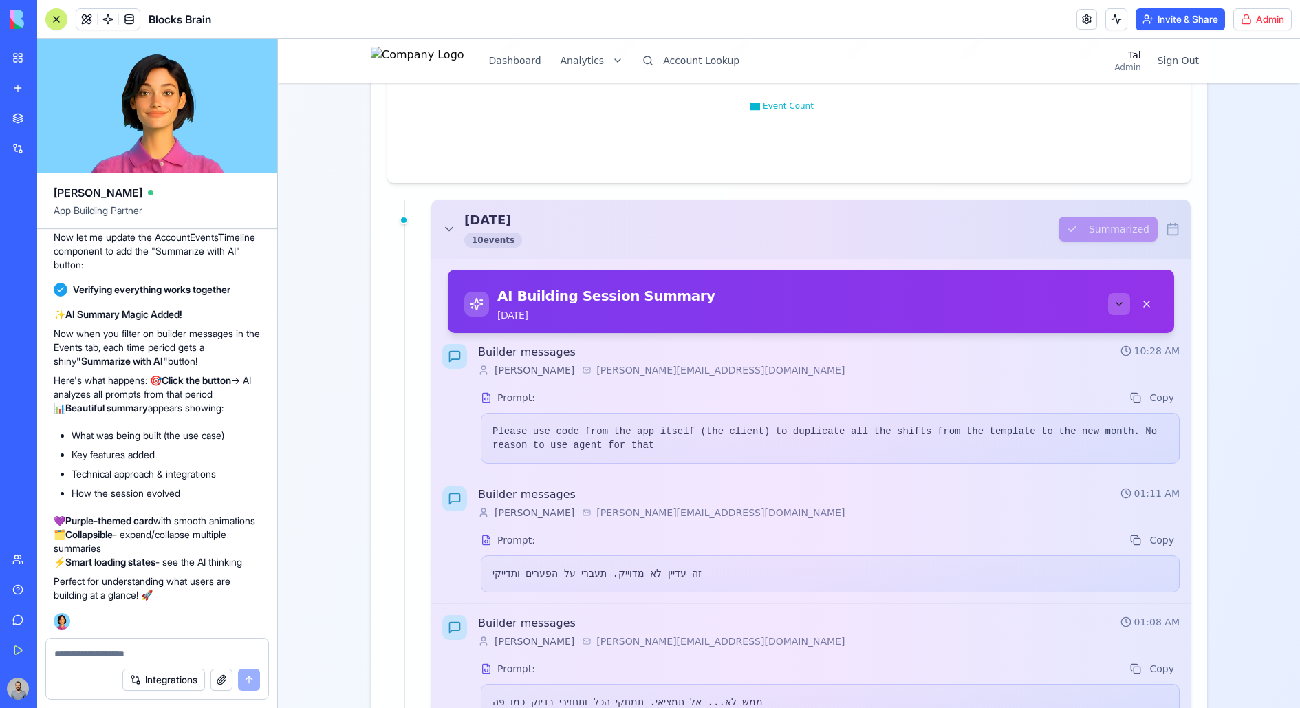
click at [1039, 301] on button at bounding box center [1119, 304] width 22 height 22
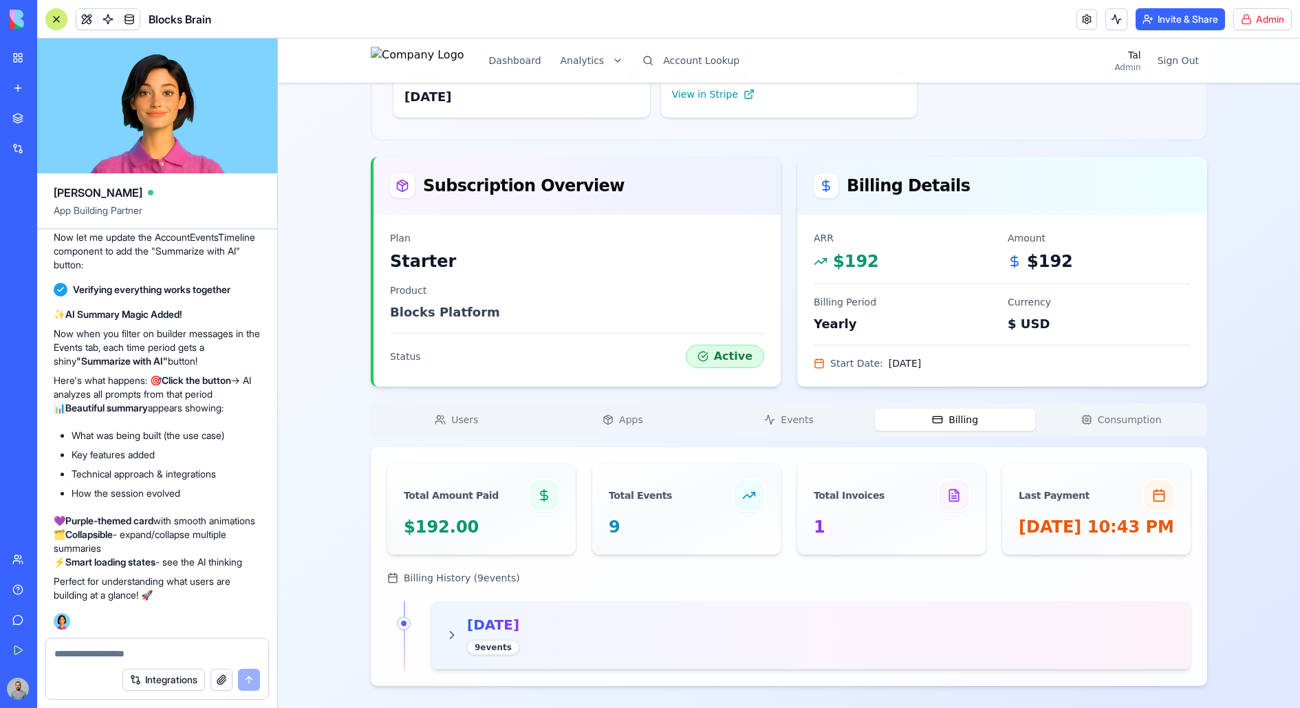
scroll to position [206, 0]
click at [941, 324] on div "ortalh's Account Starter Change Account Account ID 1211 Name [PERSON_NAME]'s Ac…" at bounding box center [789, 302] width 836 height 767
click at [662, 408] on button "Apps" at bounding box center [623, 419] width 161 height 22
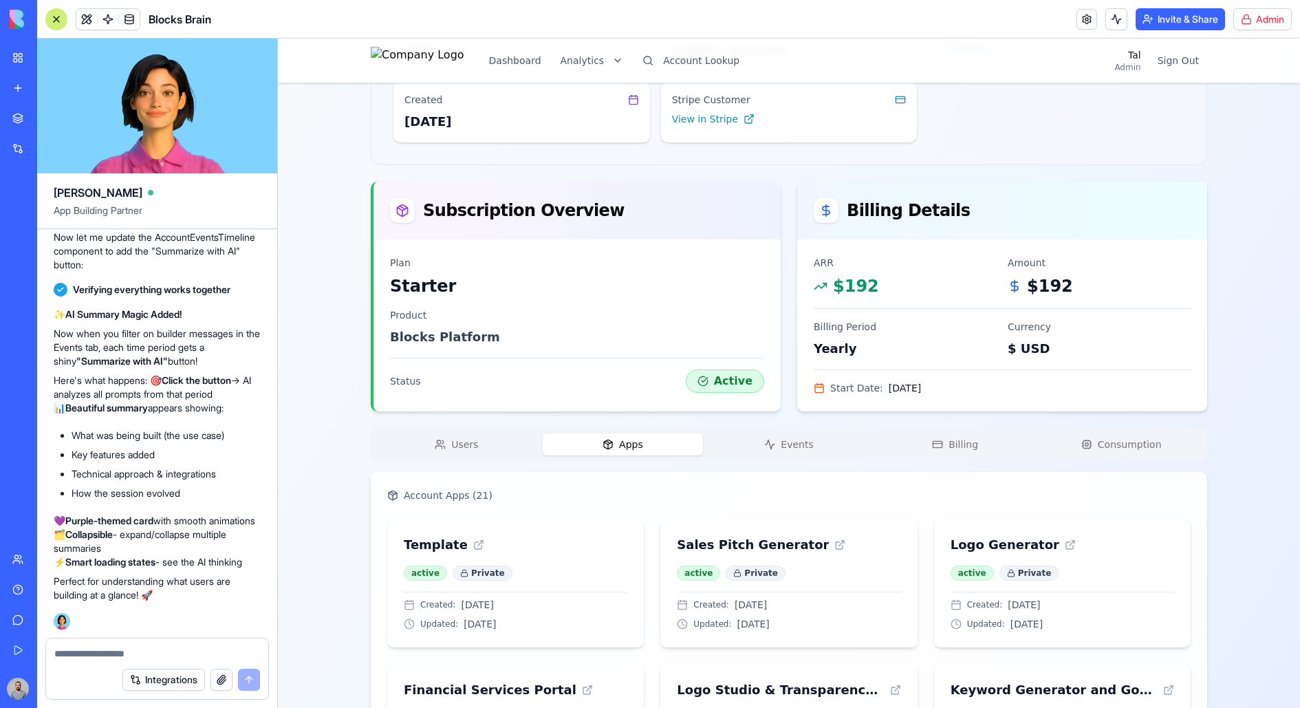
scroll to position [157, 0]
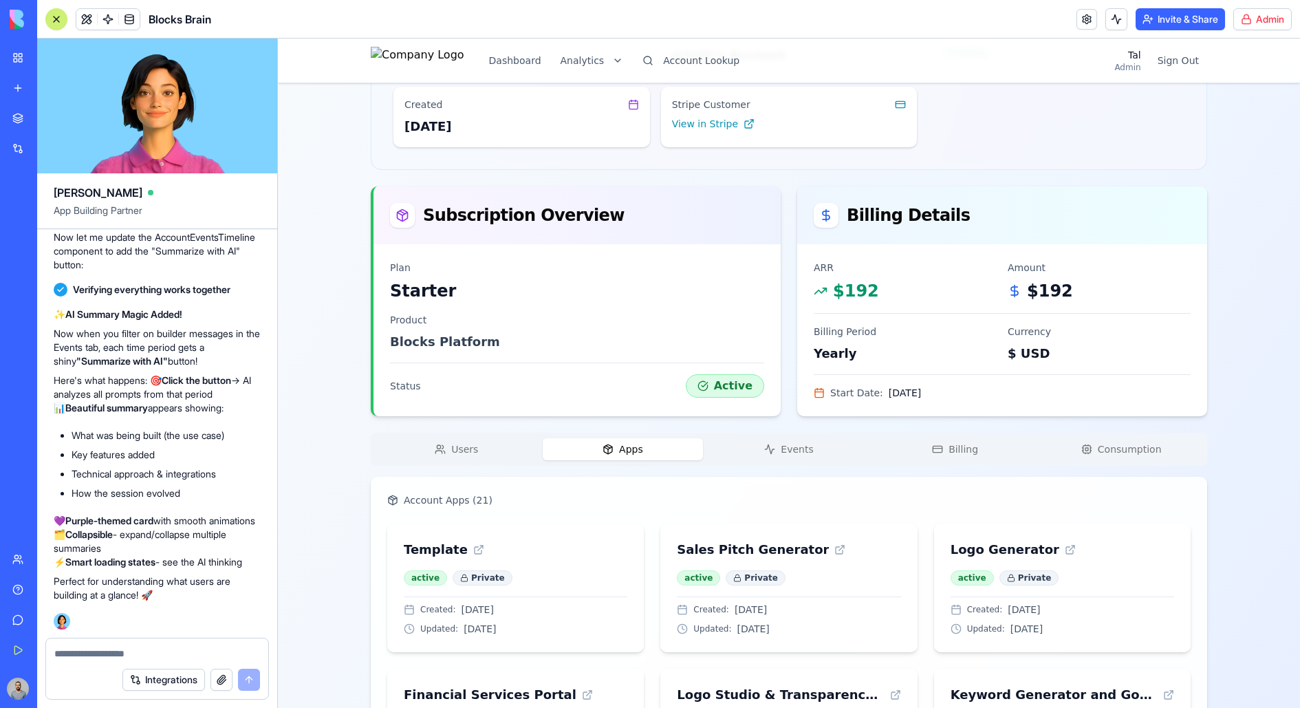
click at [813, 444] on button "Events" at bounding box center [788, 449] width 161 height 22
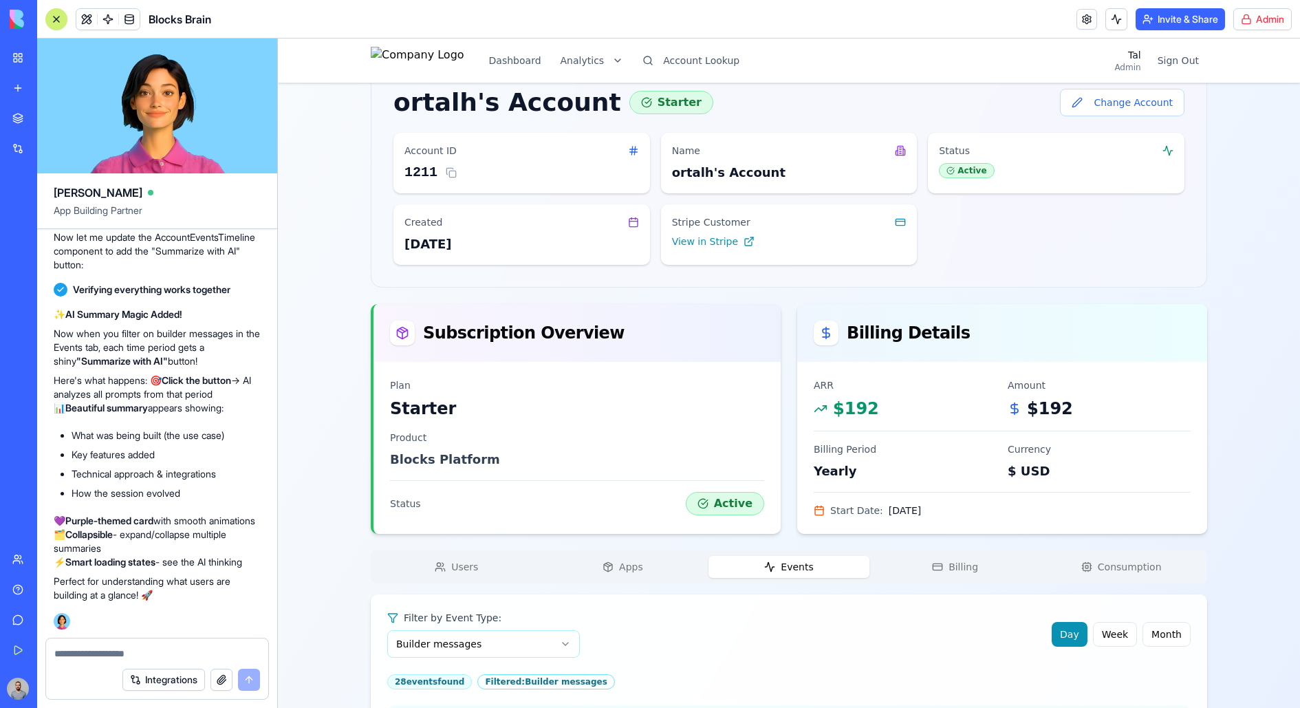
scroll to position [0, 0]
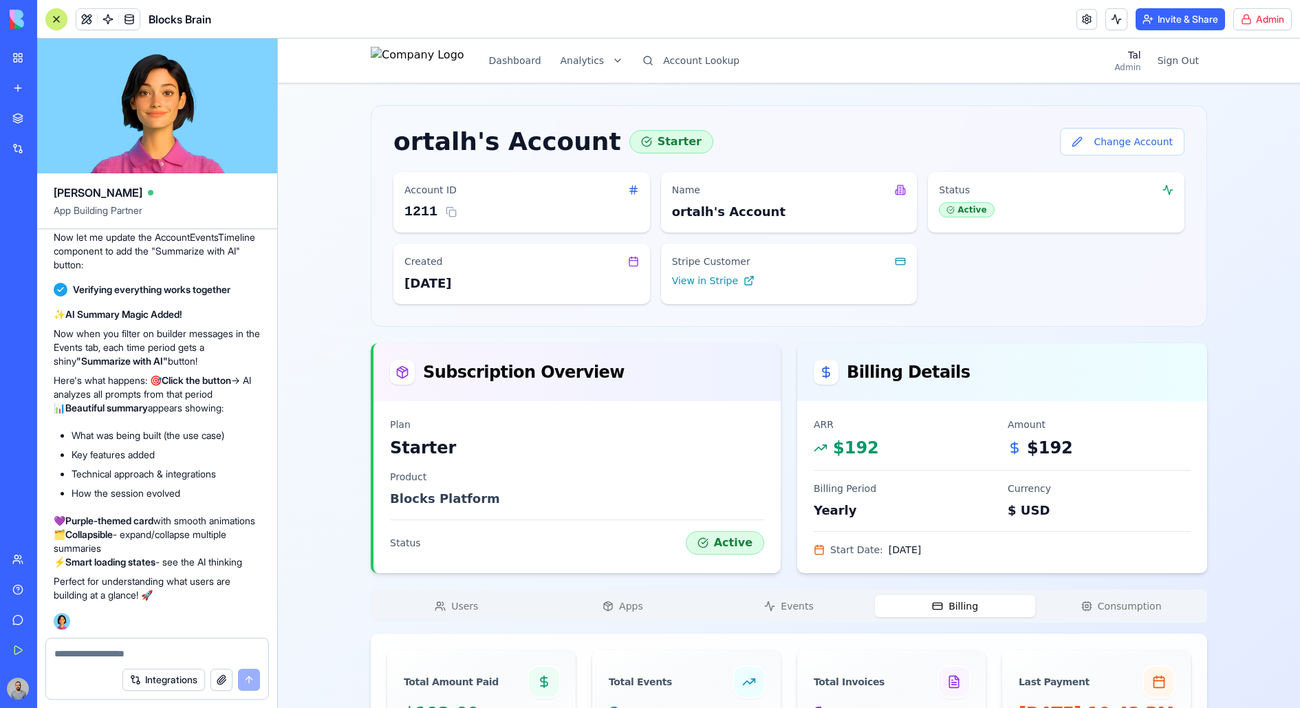
click at [962, 565] on button "Billing" at bounding box center [955, 606] width 161 height 22
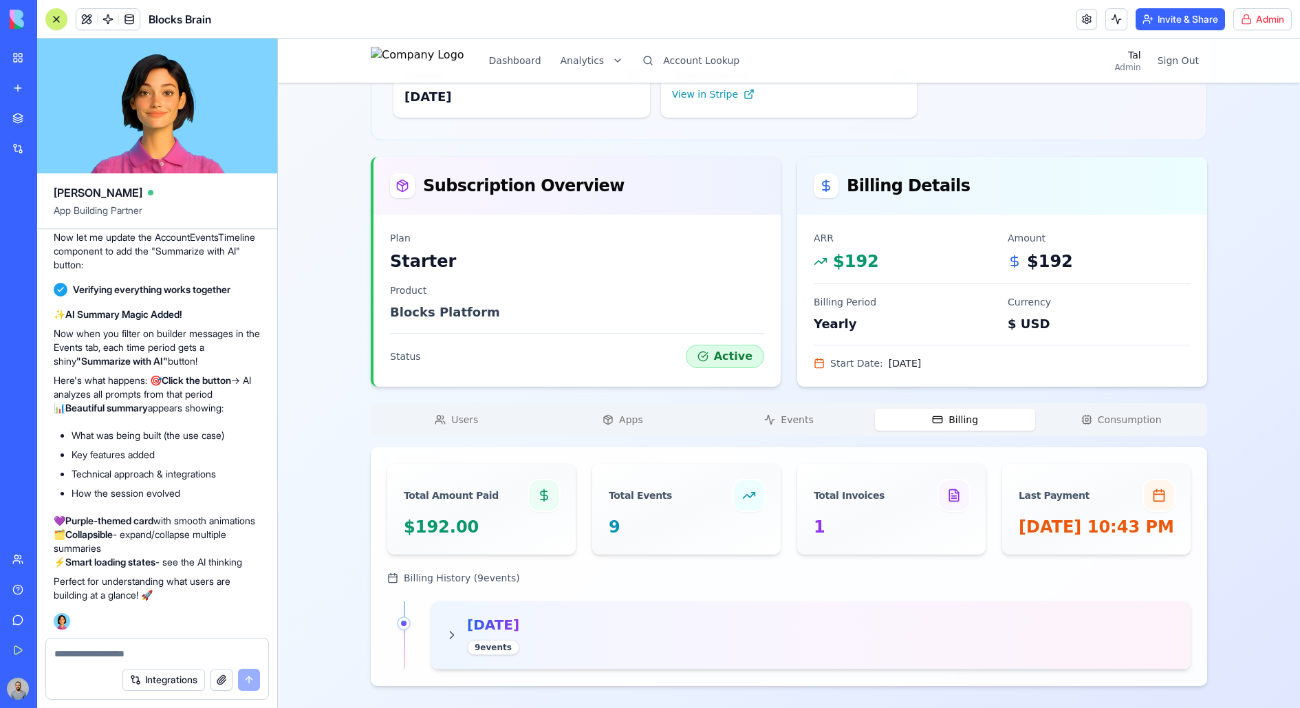
click at [820, 565] on div "Total Amount Paid $192.00 Total Events 9 Total Invoices 1 Last Payment [DATE] 1…" at bounding box center [789, 566] width 836 height 239
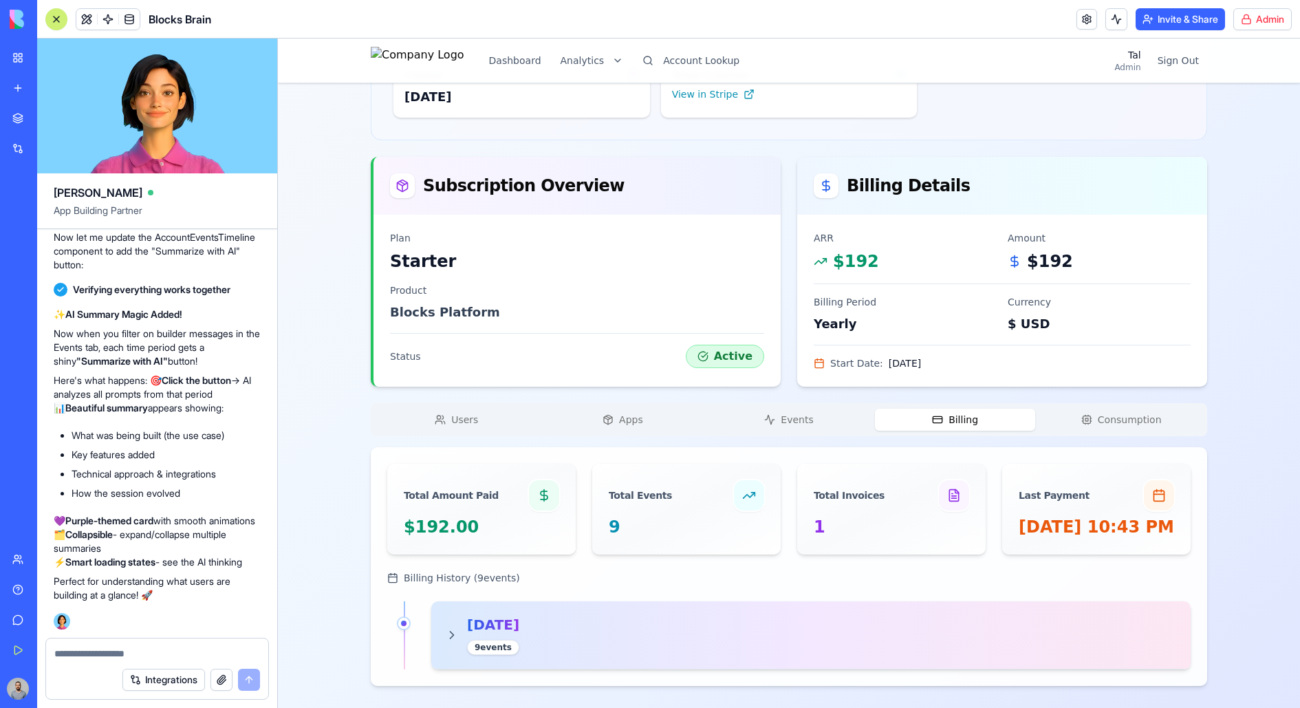
click at [820, 565] on div "[DATE] 9 event s" at bounding box center [810, 635] width 759 height 68
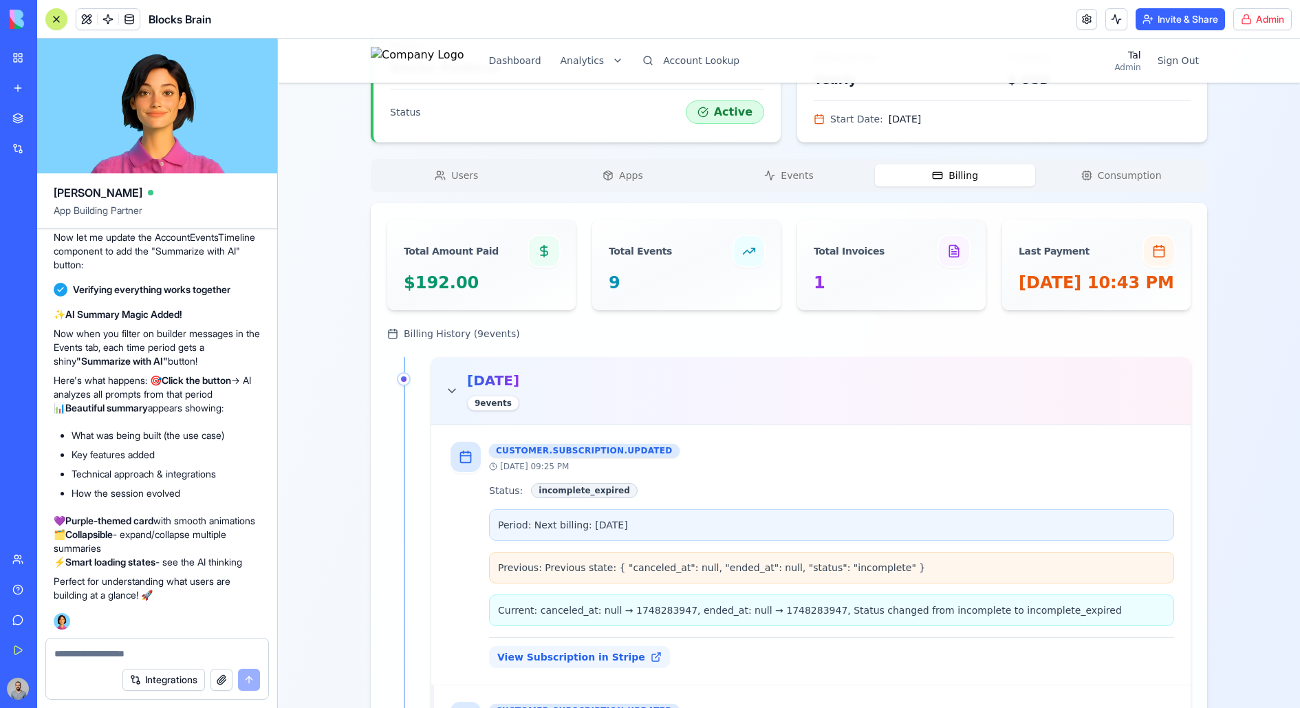
scroll to position [393, 0]
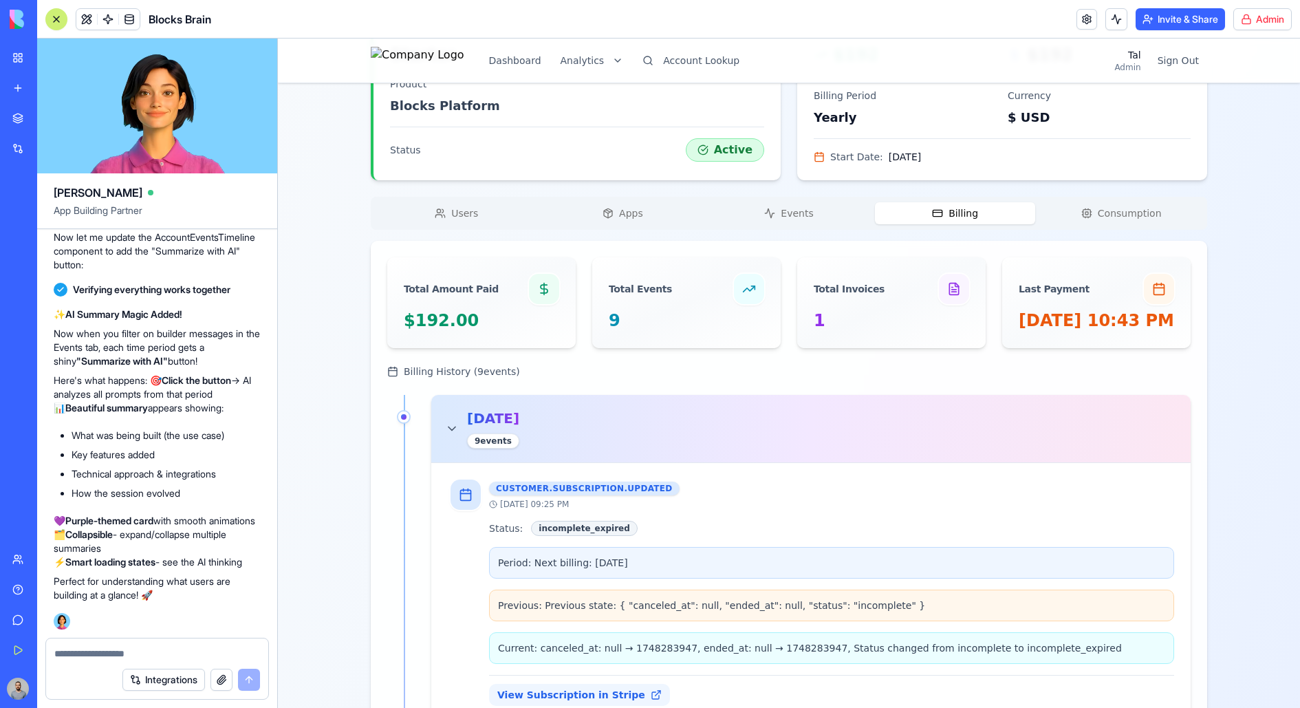
click at [760, 448] on div "[DATE] 9 event s" at bounding box center [811, 428] width 732 height 40
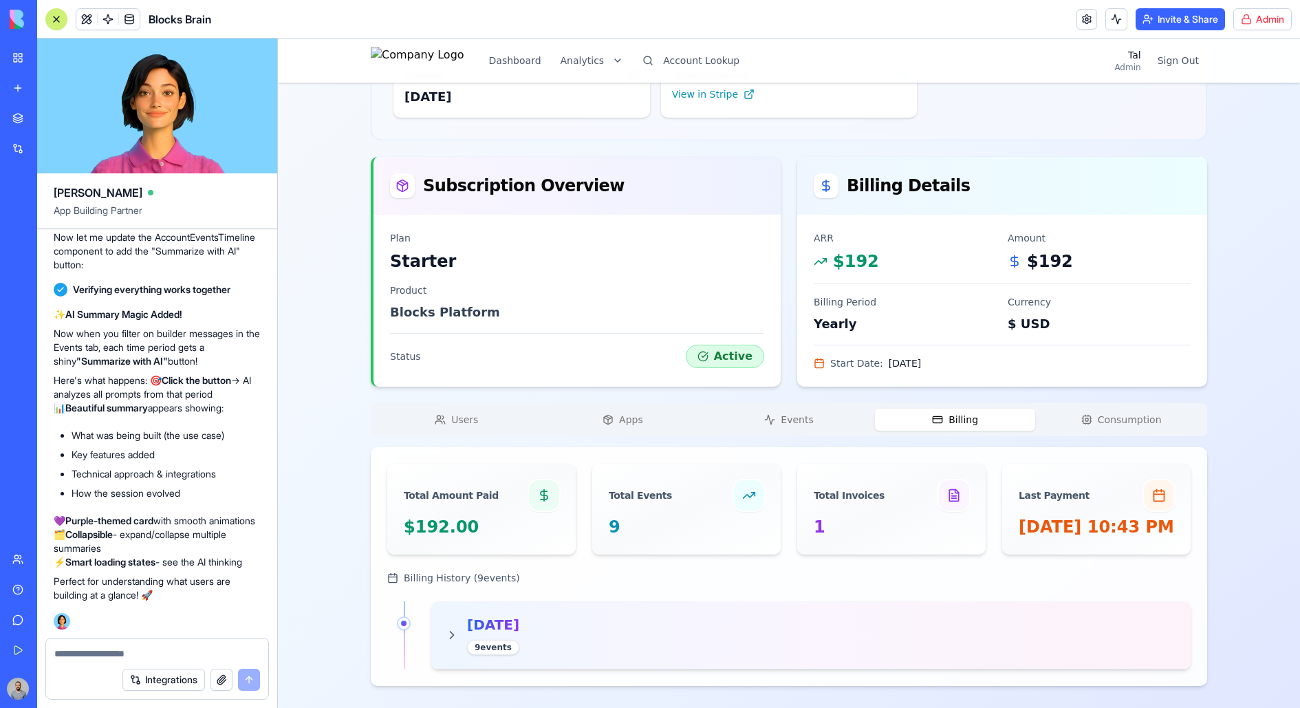
scroll to position [206, 0]
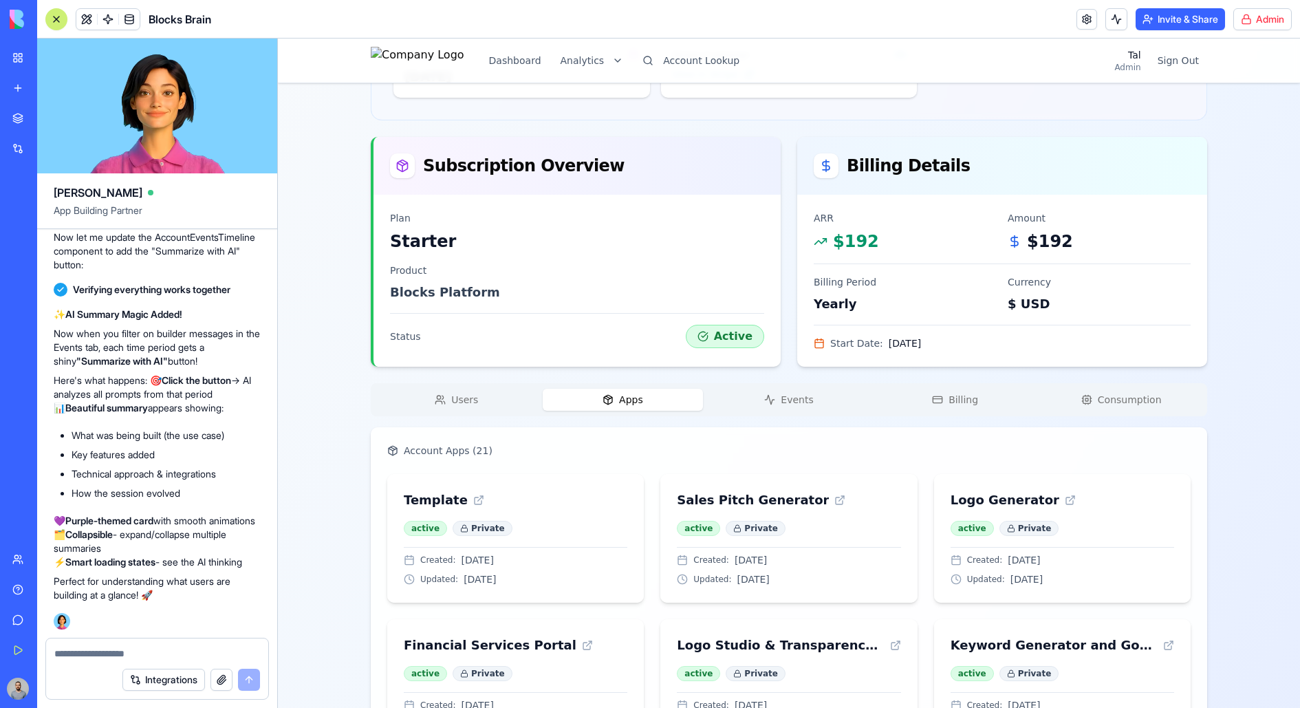
click at [628, 404] on span "Apps" at bounding box center [631, 400] width 24 height 14
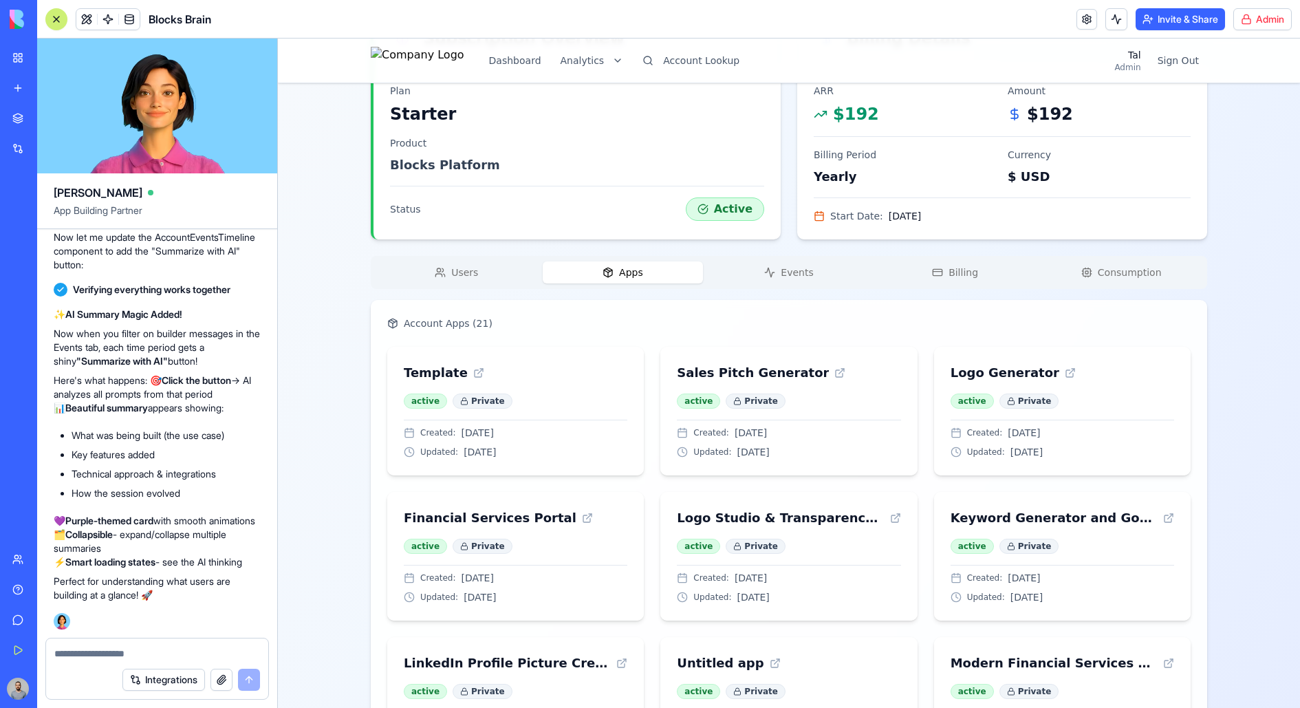
scroll to position [334, 0]
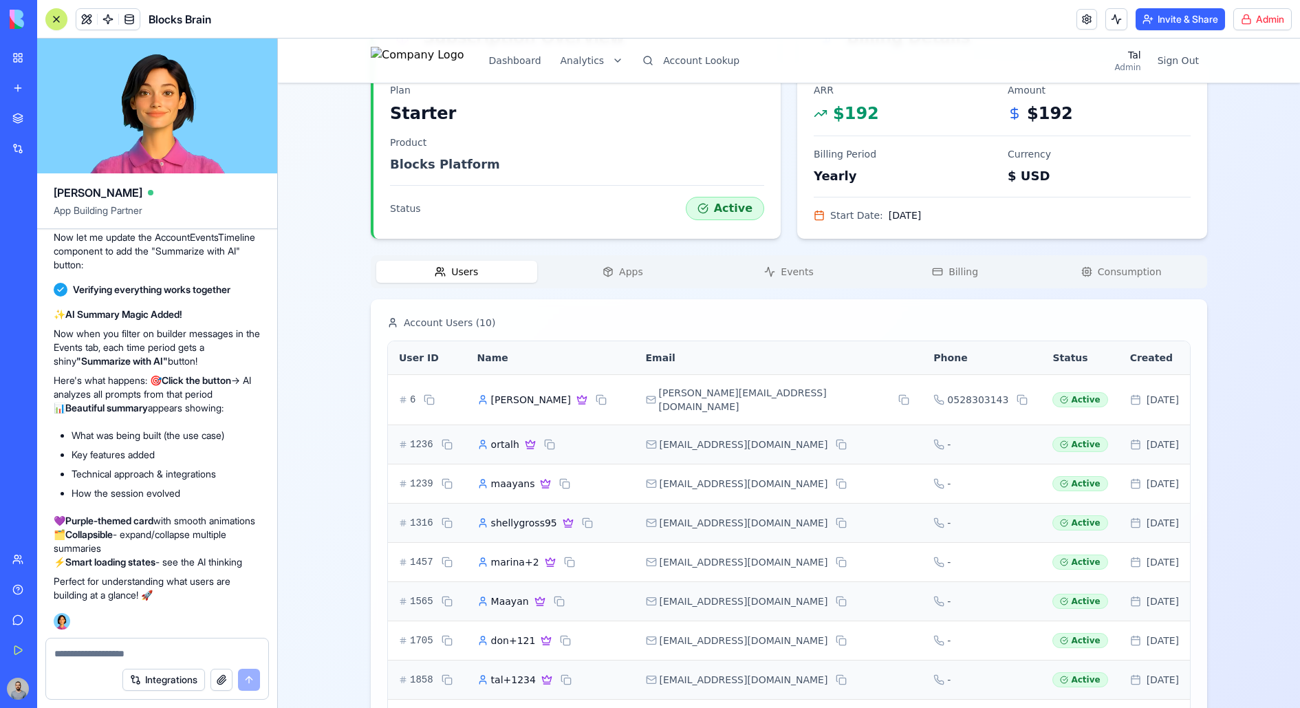
click at [498, 273] on button "Users" at bounding box center [456, 272] width 161 height 22
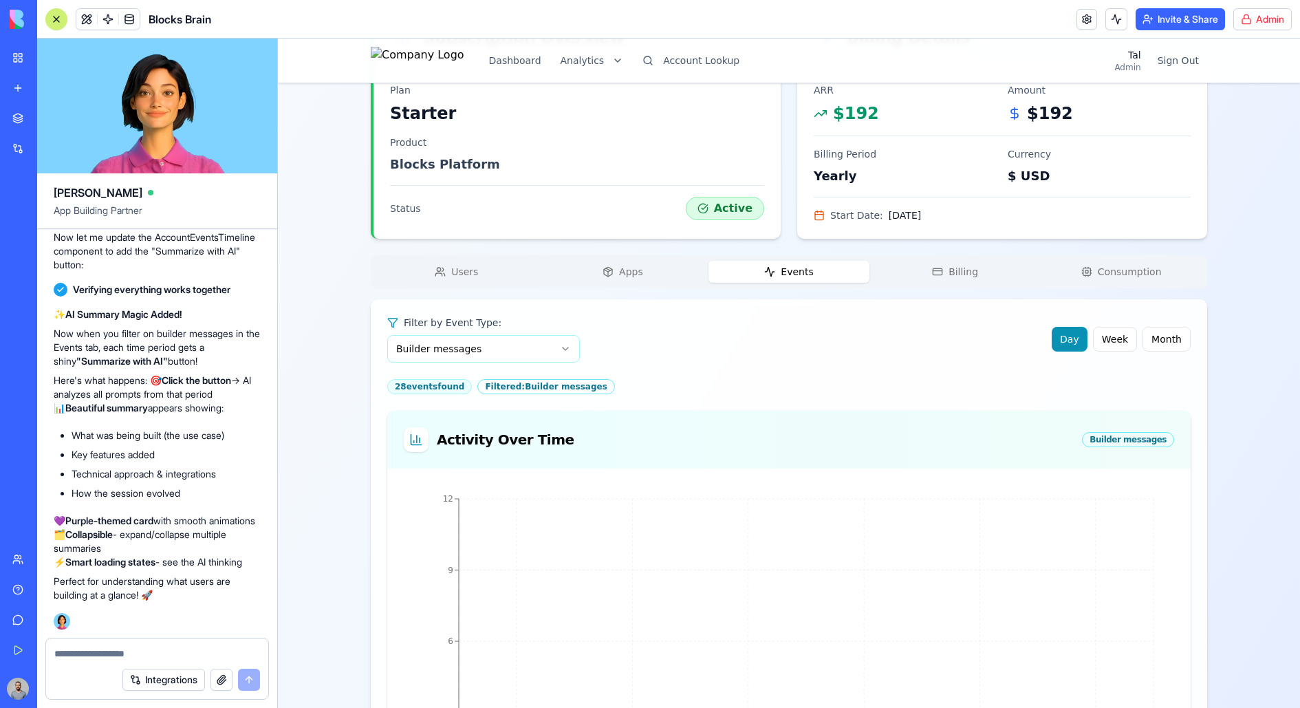
click at [766, 275] on icon "button" at bounding box center [769, 271] width 11 height 11
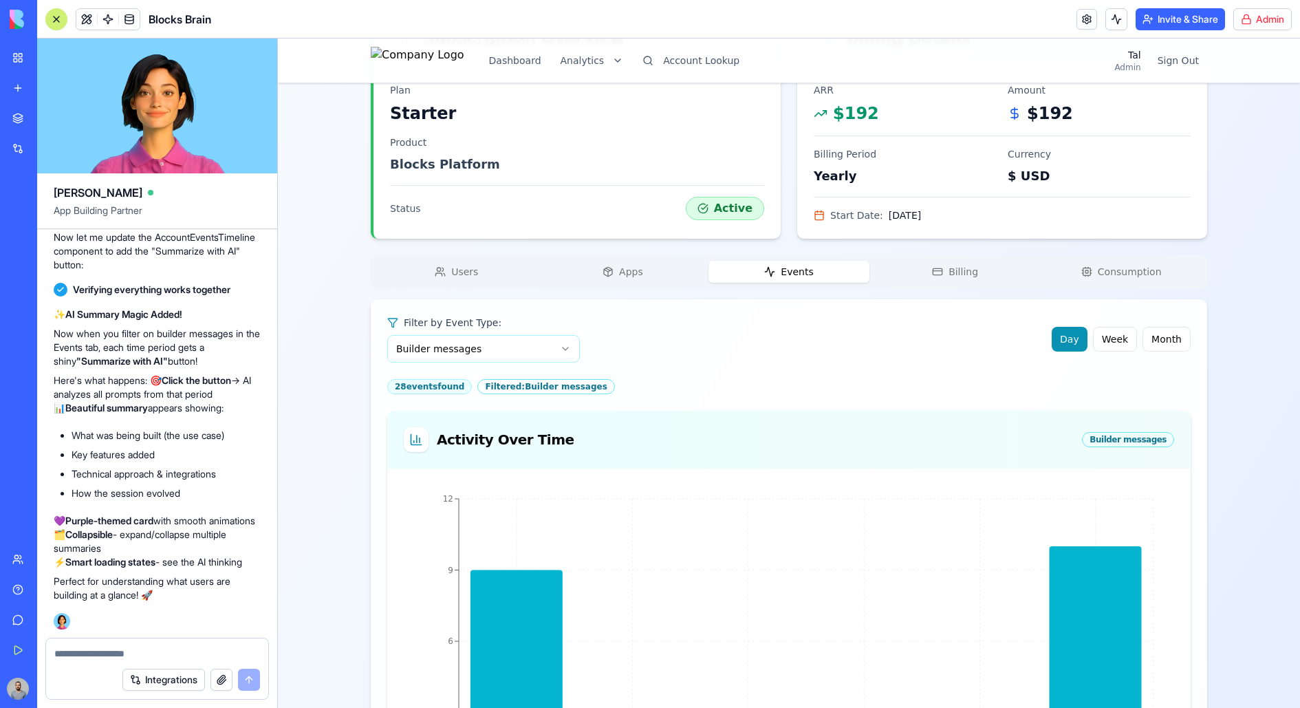
click at [912, 281] on div "Users Apps Events Billing Consumption" at bounding box center [789, 271] width 836 height 33
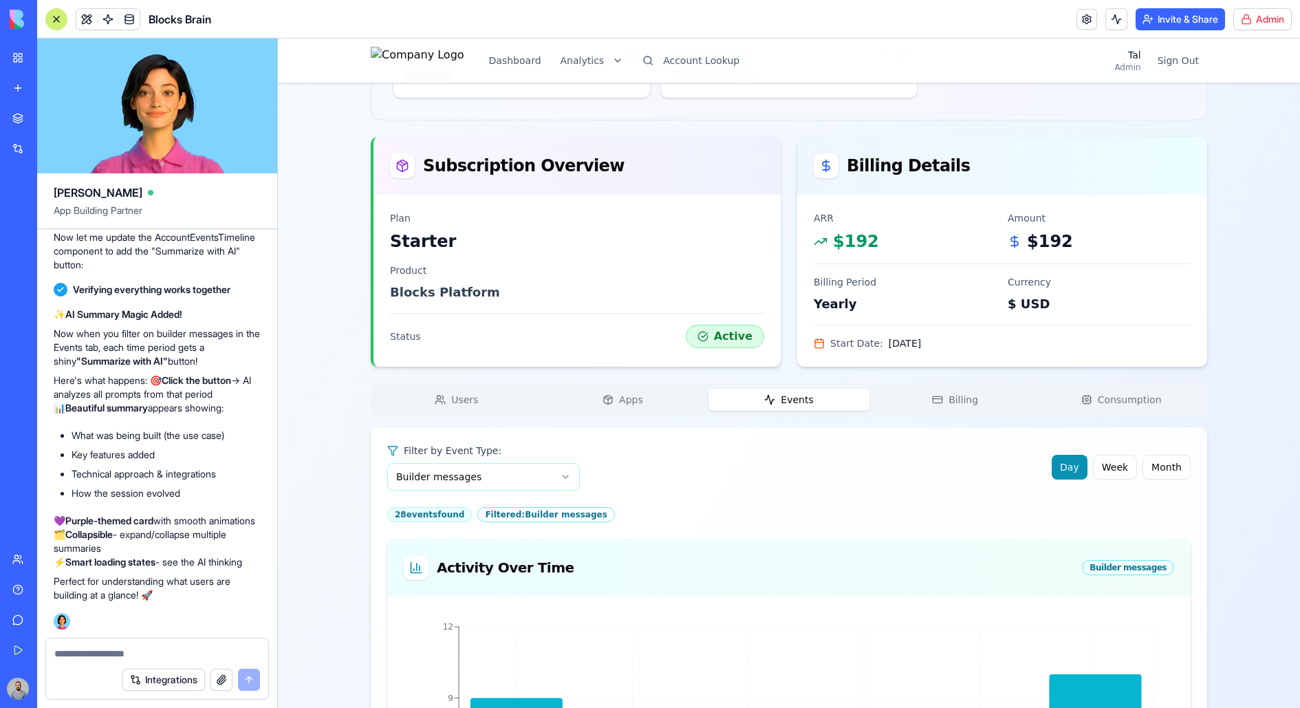
click at [923, 277] on div "ortalh's Account Starter Change Account Account ID 1211 Name [PERSON_NAME]'s Ac…" at bounding box center [789, 716] width 836 height 1634
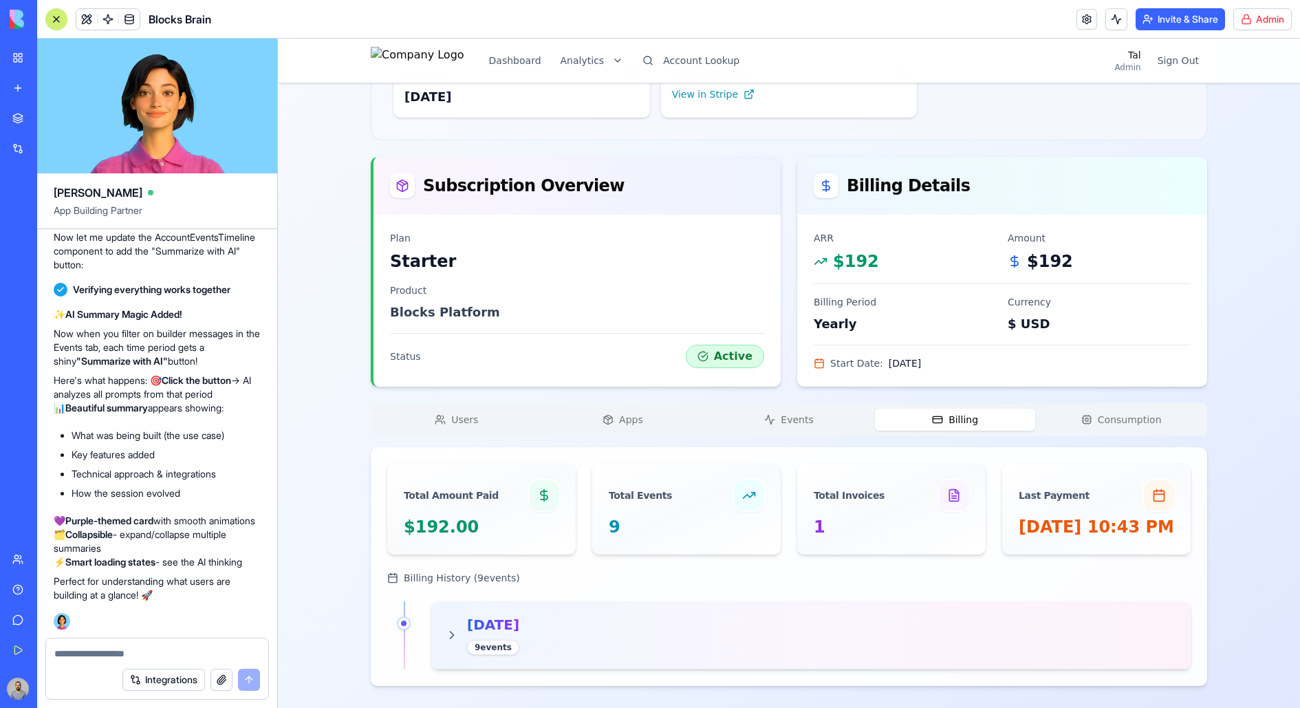
click at [1039, 408] on button "Consumption" at bounding box center [1120, 419] width 161 height 22
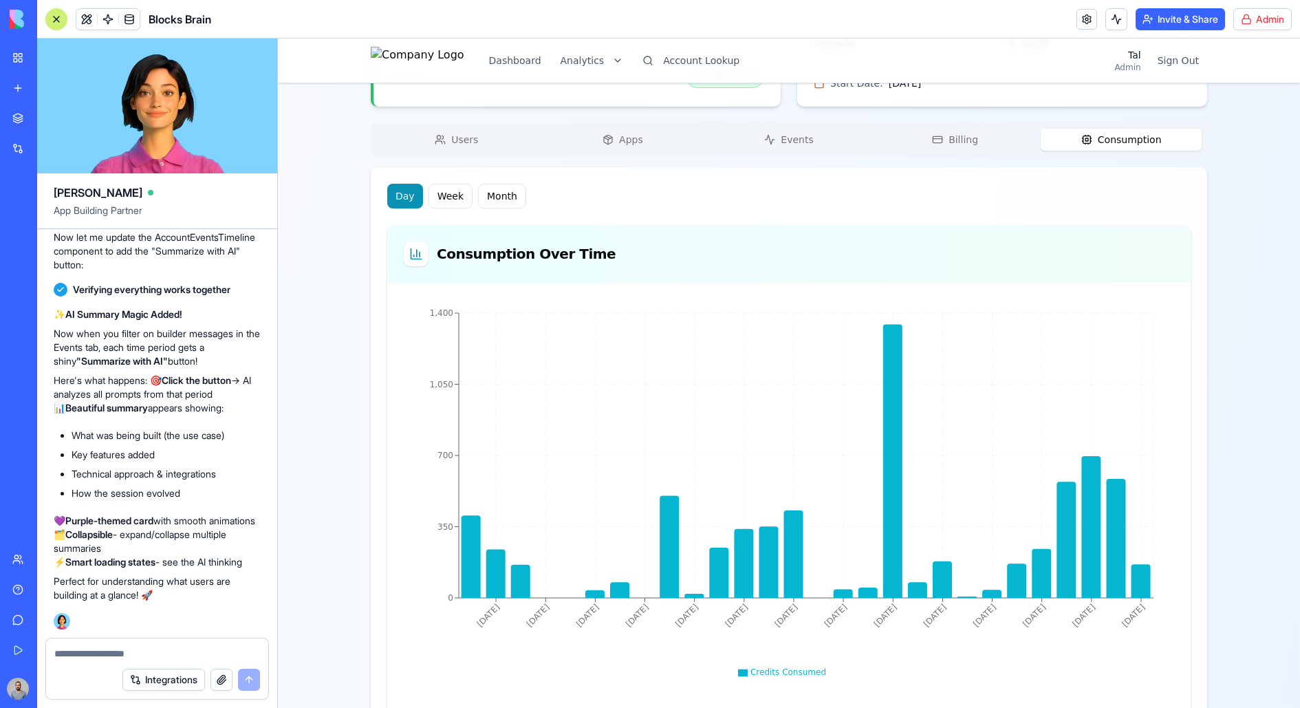
scroll to position [470, 0]
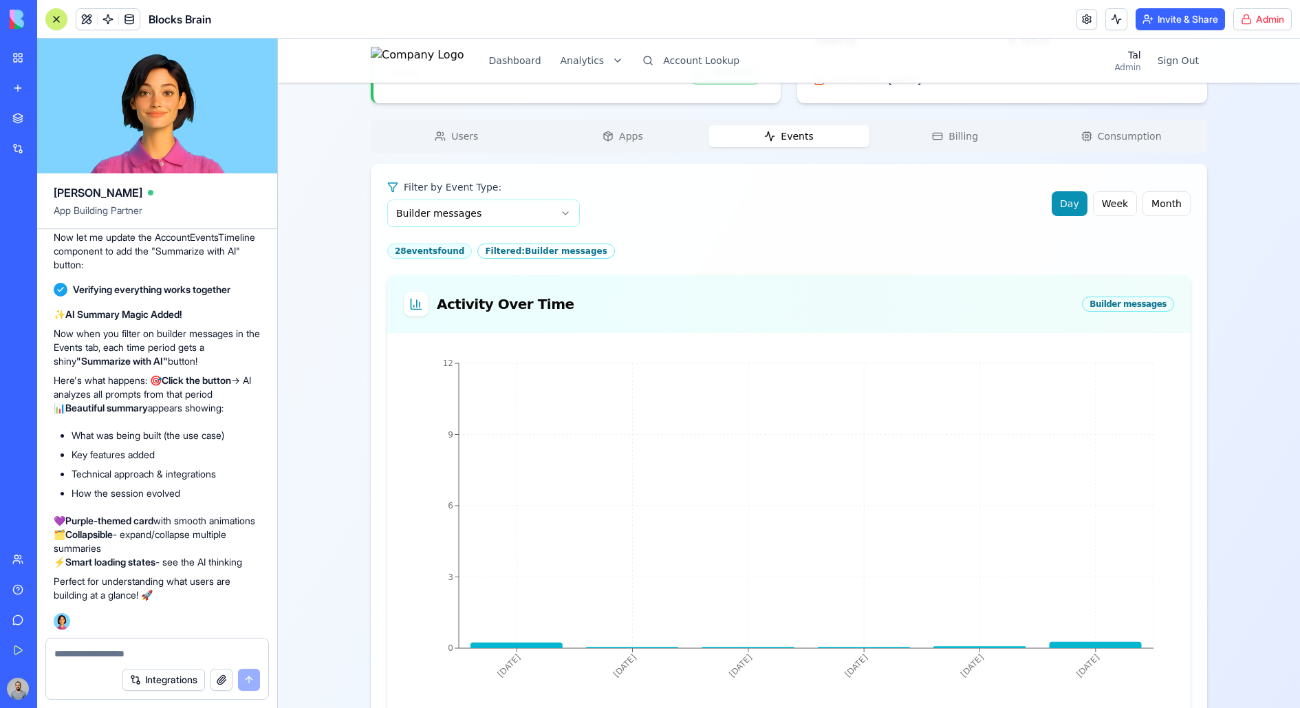
click at [779, 133] on button "Events" at bounding box center [788, 136] width 161 height 22
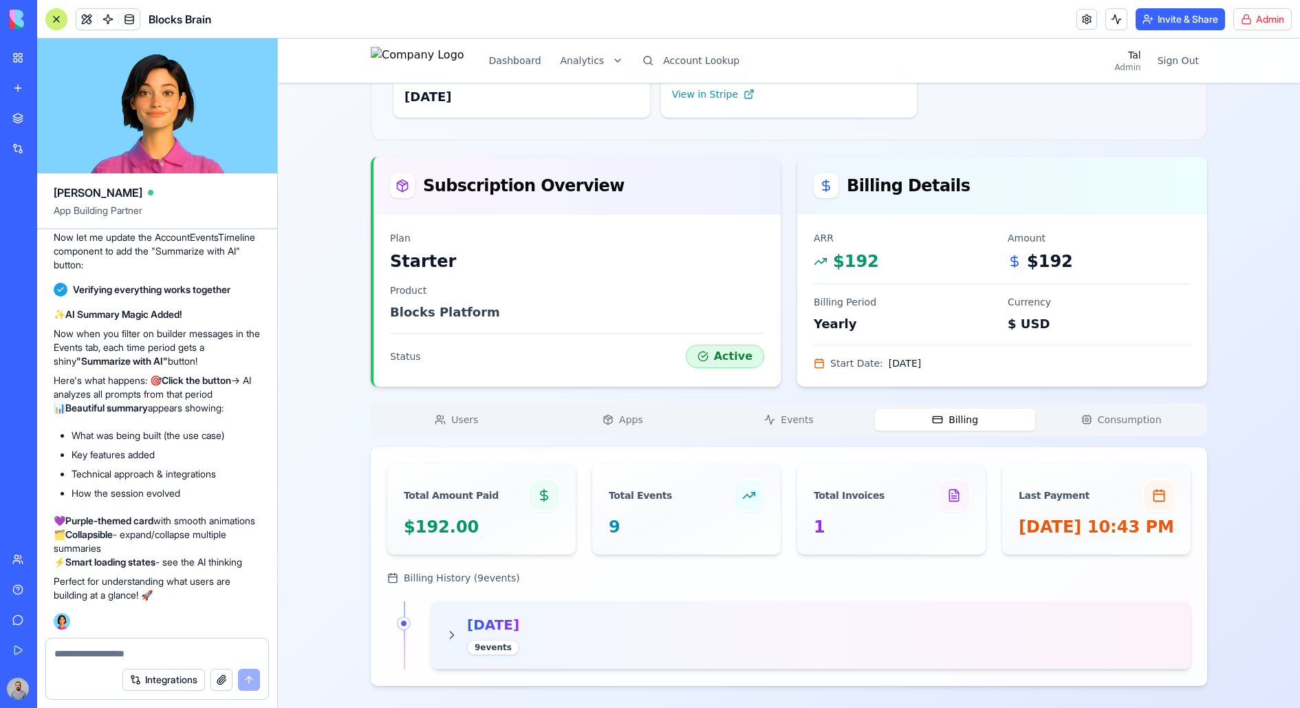
scroll to position [206, 0]
click at [908, 138] on div "ortalh's Account Starter Change Account Account ID 1211 Name [PERSON_NAME]'s Ac…" at bounding box center [789, 302] width 836 height 767
click at [624, 408] on button "Apps" at bounding box center [623, 419] width 161 height 22
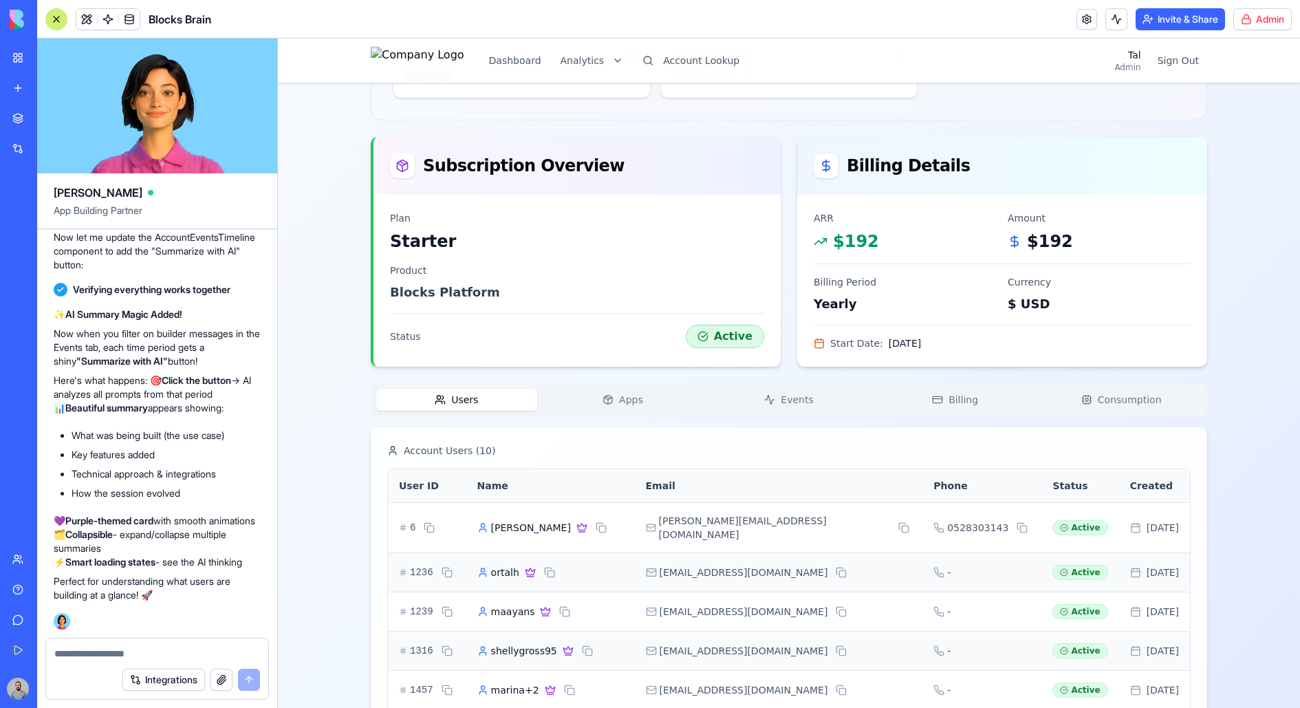
click at [505, 402] on button "Users" at bounding box center [456, 399] width 161 height 22
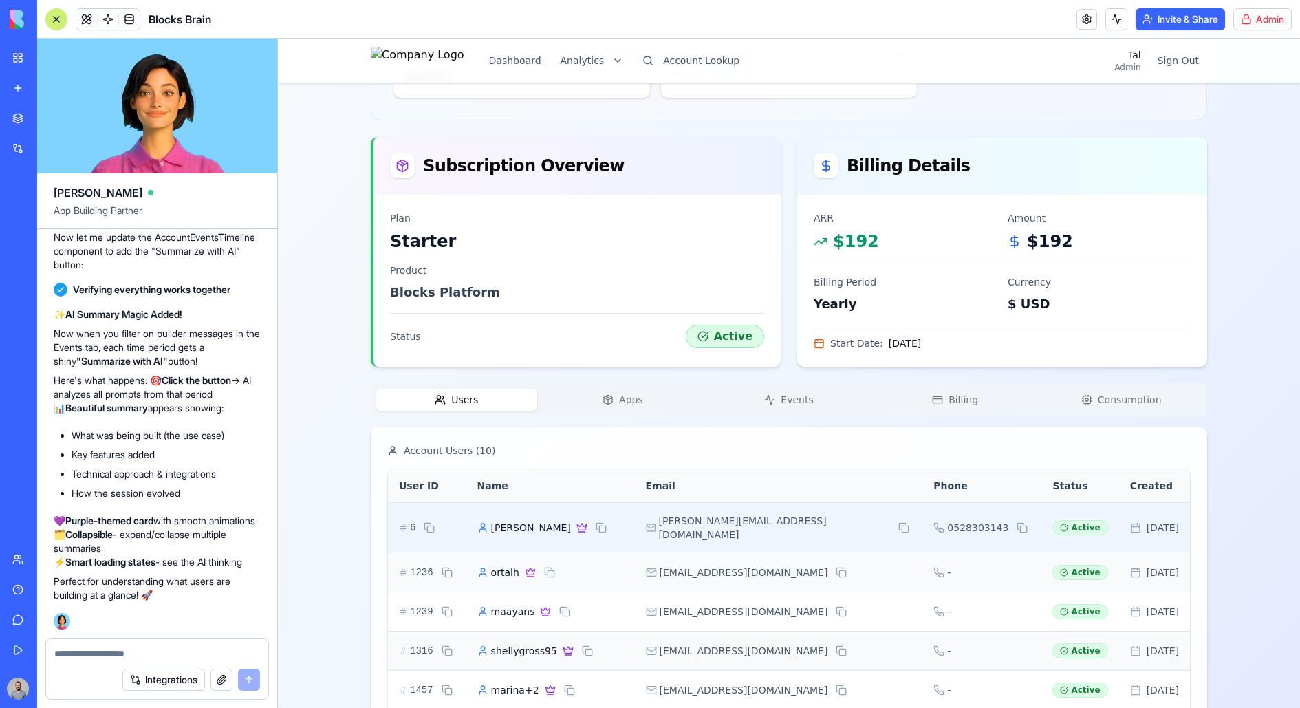
click at [817, 521] on div "[PERSON_NAME][EMAIL_ADDRESS][DOMAIN_NAME]" at bounding box center [779, 528] width 266 height 28
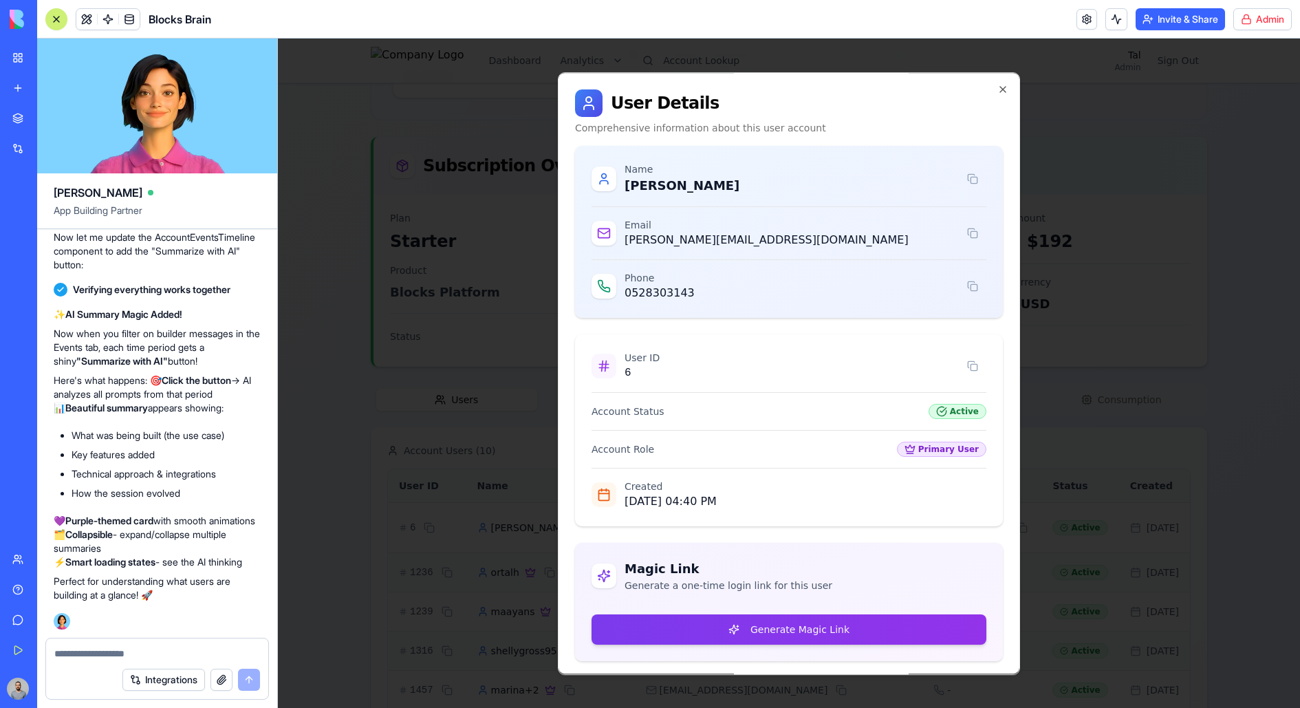
click at [1039, 399] on div at bounding box center [789, 373] width 1022 height 669
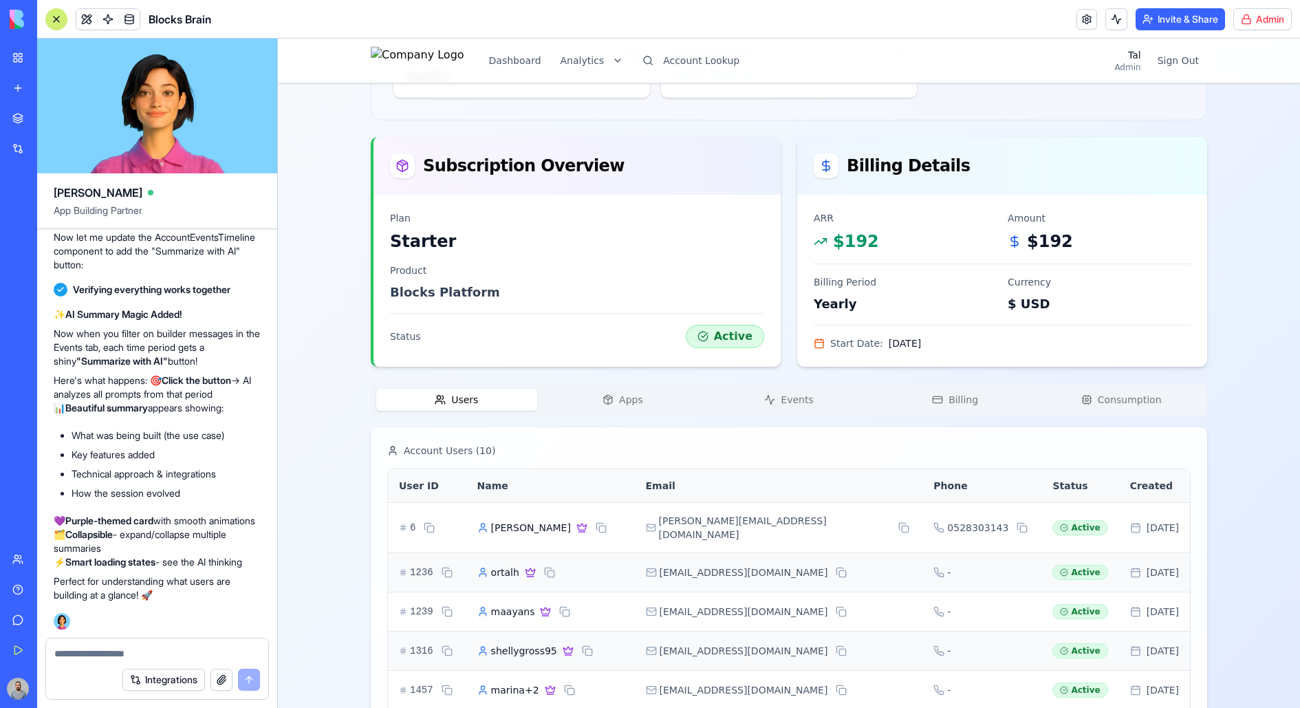
scroll to position [0, 0]
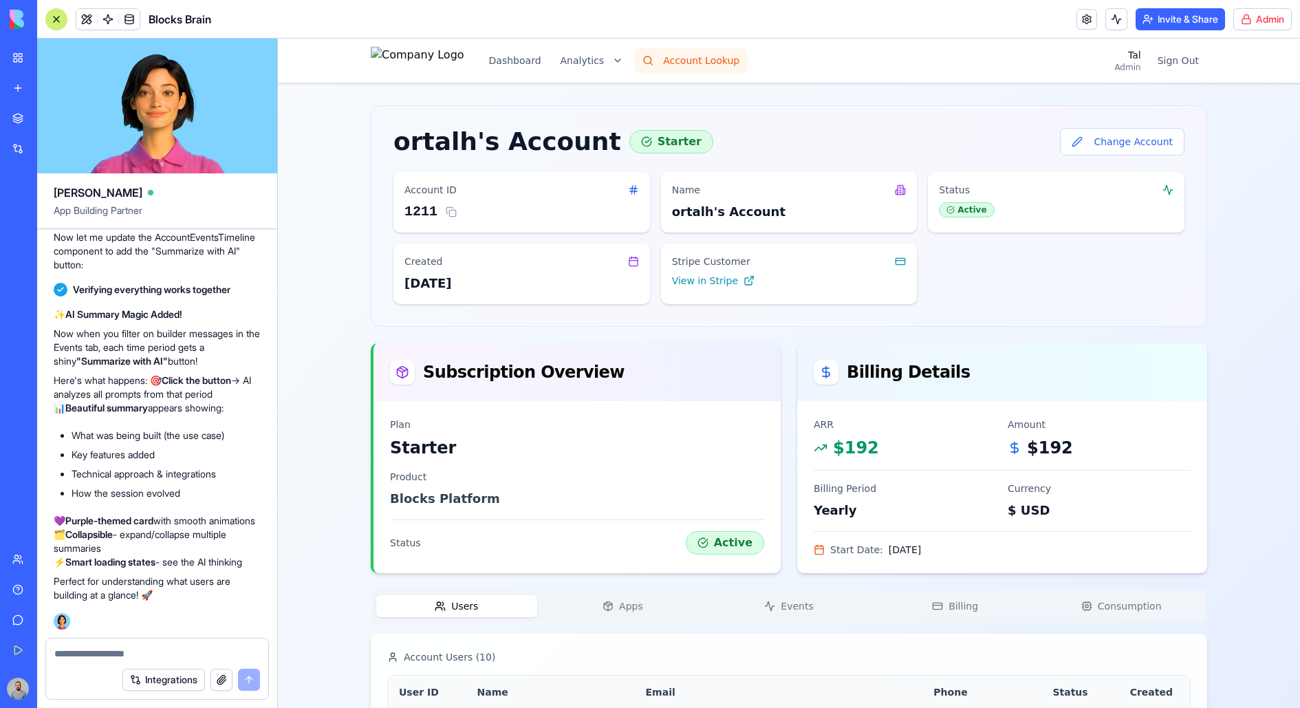
click at [708, 62] on button "Account Lookup" at bounding box center [690, 60] width 113 height 25
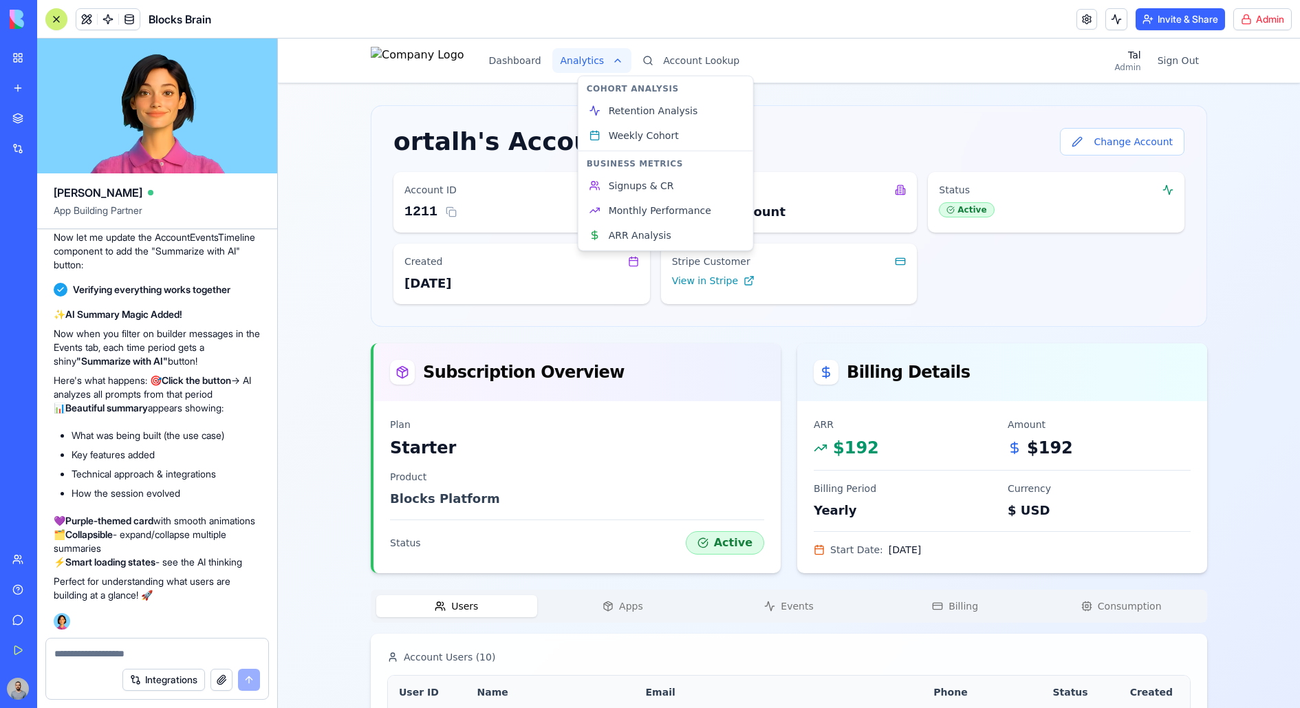
click at [622, 69] on html "Dashboard Analytics Account Lookup Tal Admin Sign Out ortalh's Account Starter …" at bounding box center [789, 595] width 1022 height 1112
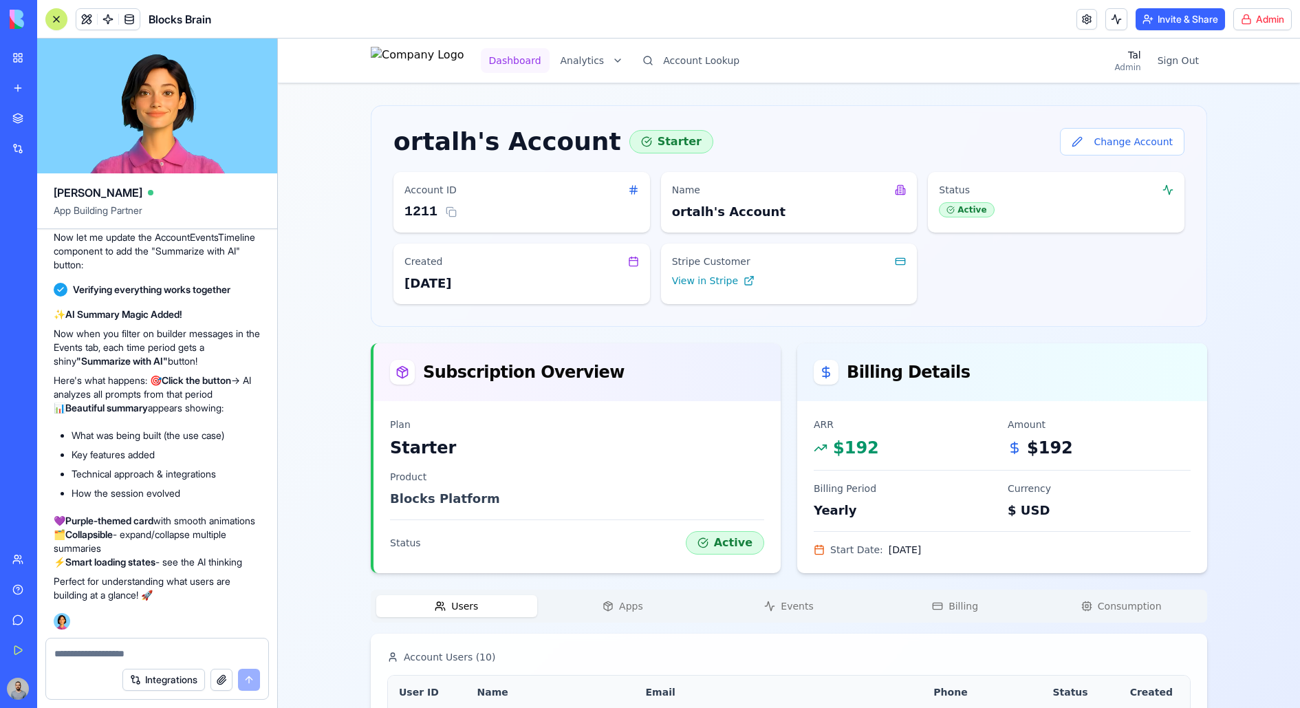
click at [549, 69] on button "Dashboard" at bounding box center [515, 60] width 69 height 25
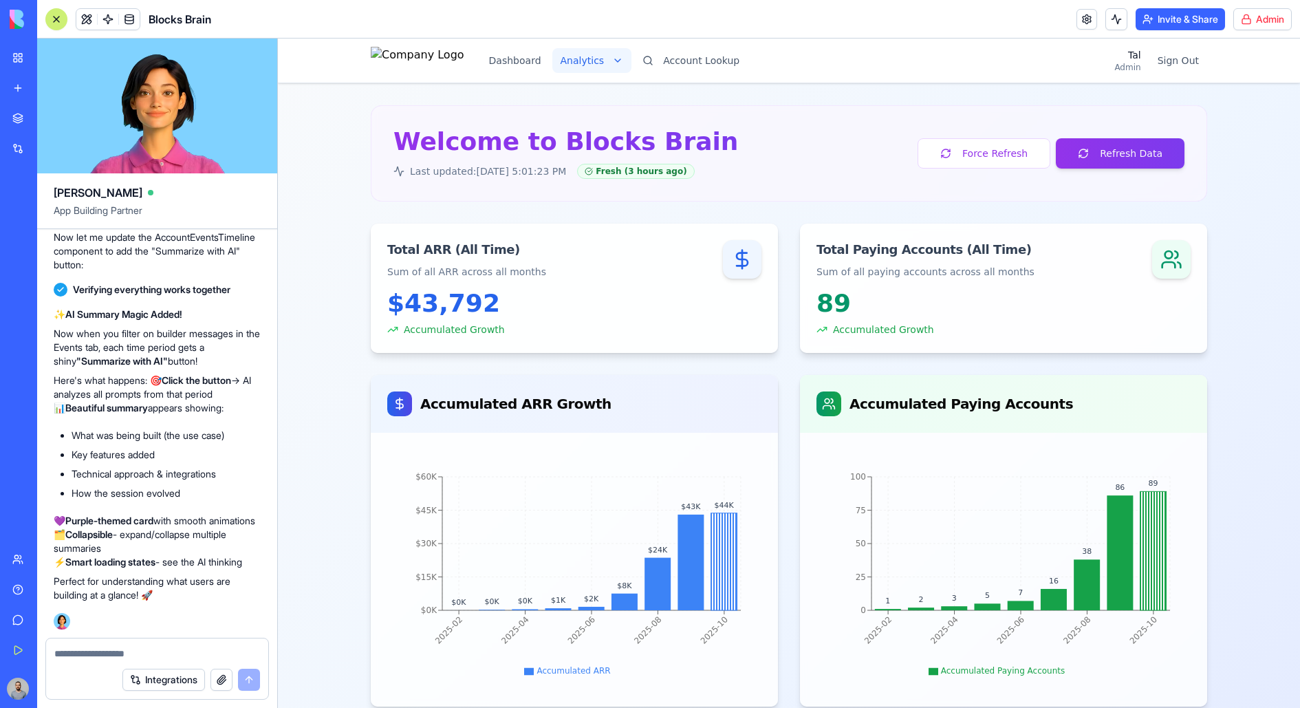
click at [617, 59] on html "Dashboard Analytics Account Lookup Tal Admin Sign Out Welcome to Blocks Brain L…" at bounding box center [789, 535] width 1022 height 992
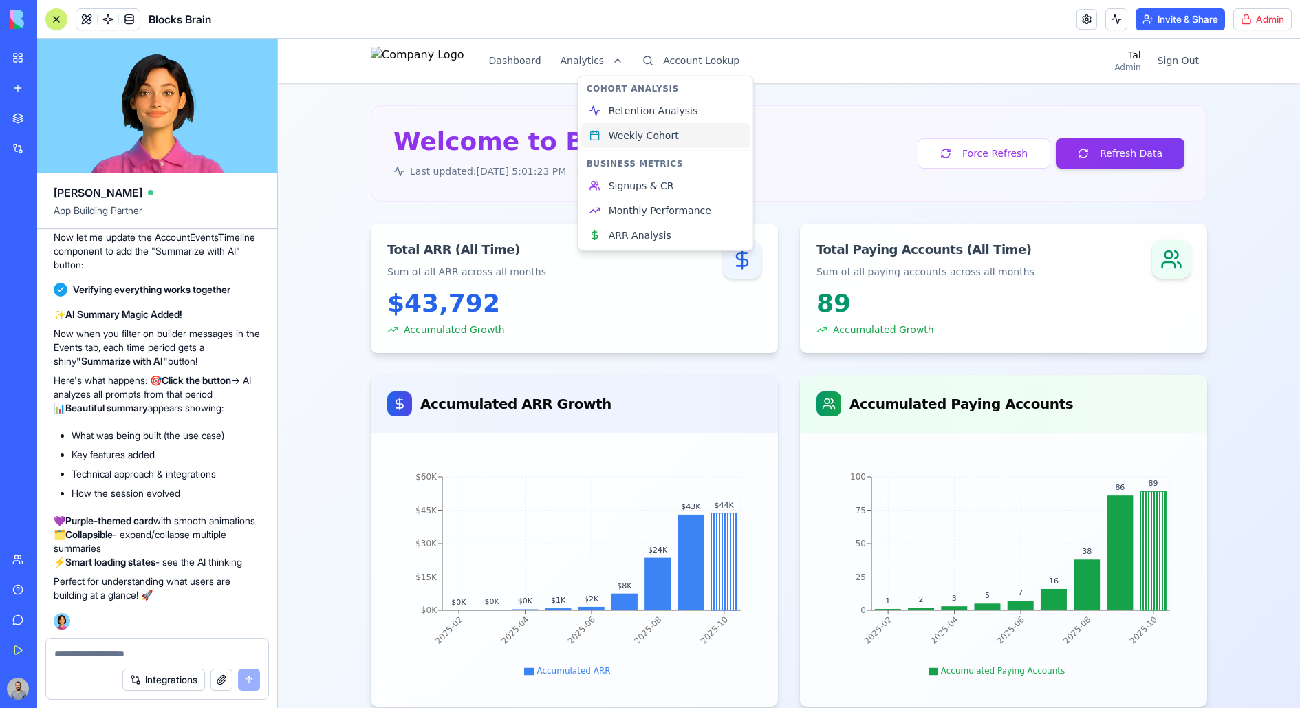
click at [686, 123] on link "Weekly Cohort" at bounding box center [665, 135] width 169 height 25
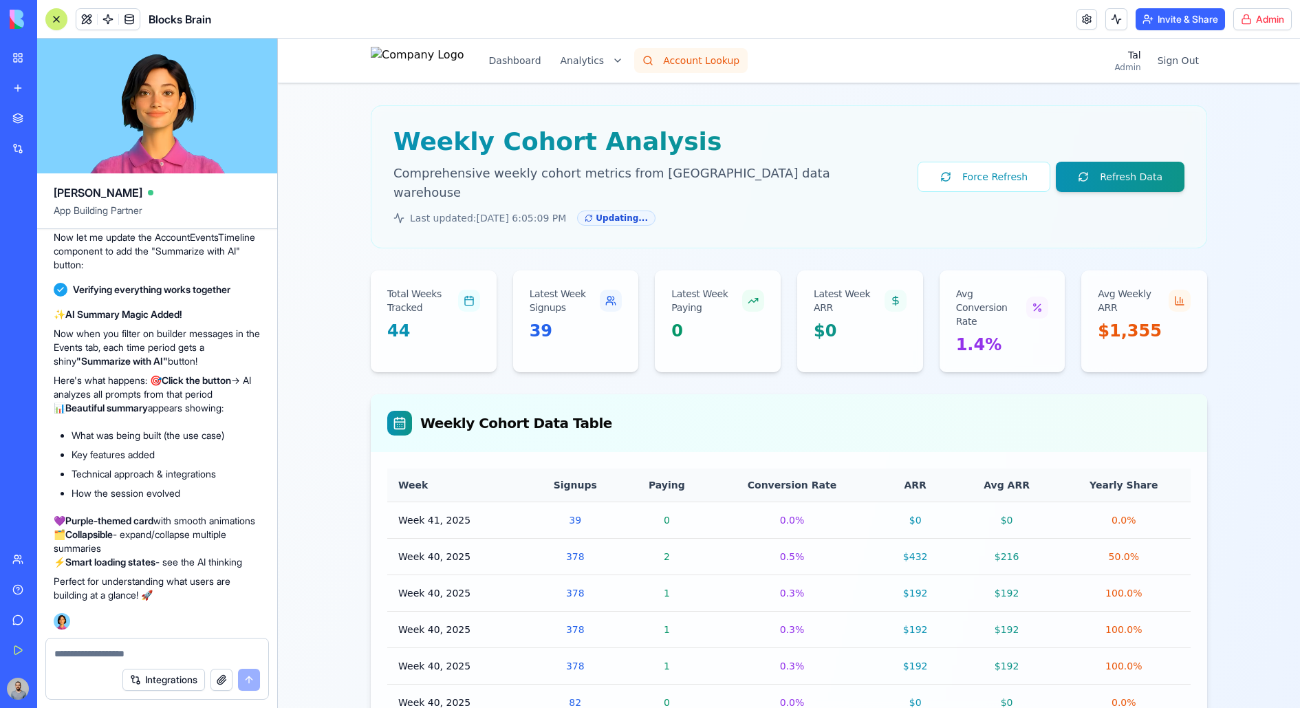
click at [708, 65] on button "Account Lookup" at bounding box center [690, 60] width 113 height 25
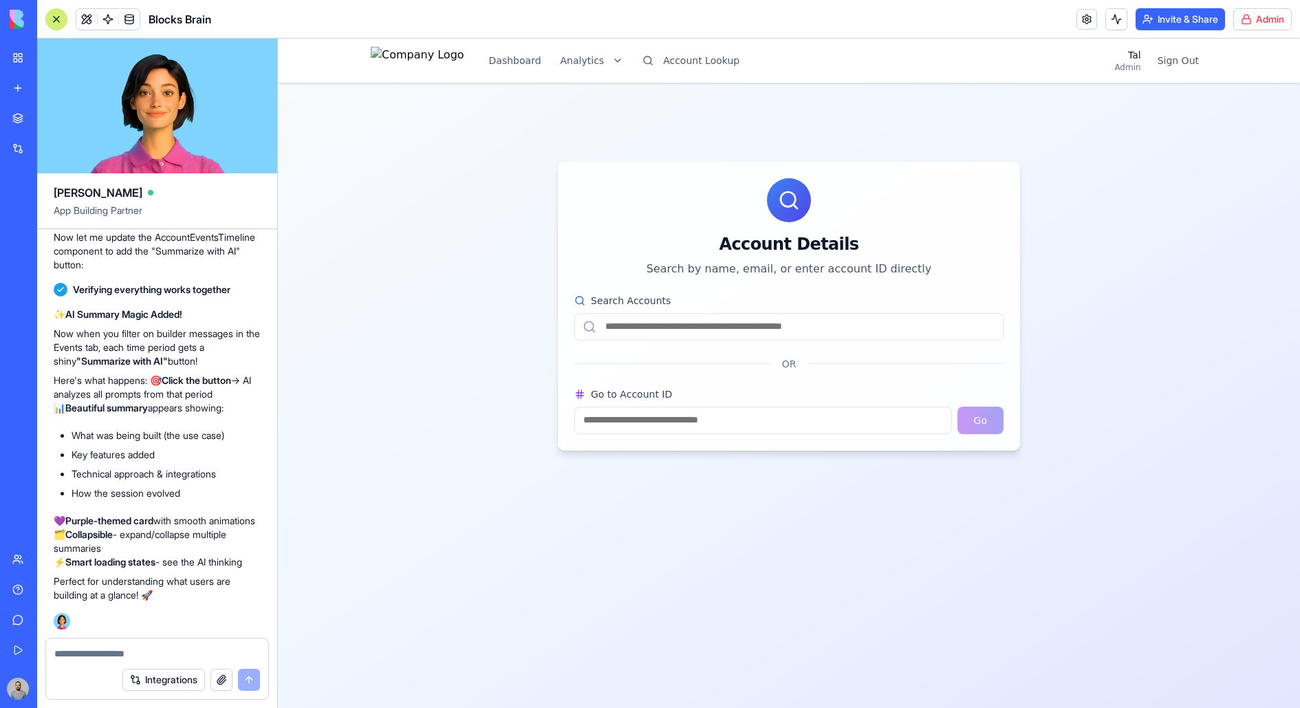
click at [767, 387] on label "Go to Account ID" at bounding box center [788, 394] width 429 height 14
click at [767, 406] on input "Go to Account ID" at bounding box center [762, 420] width 377 height 28
type input "*"
type input "****"
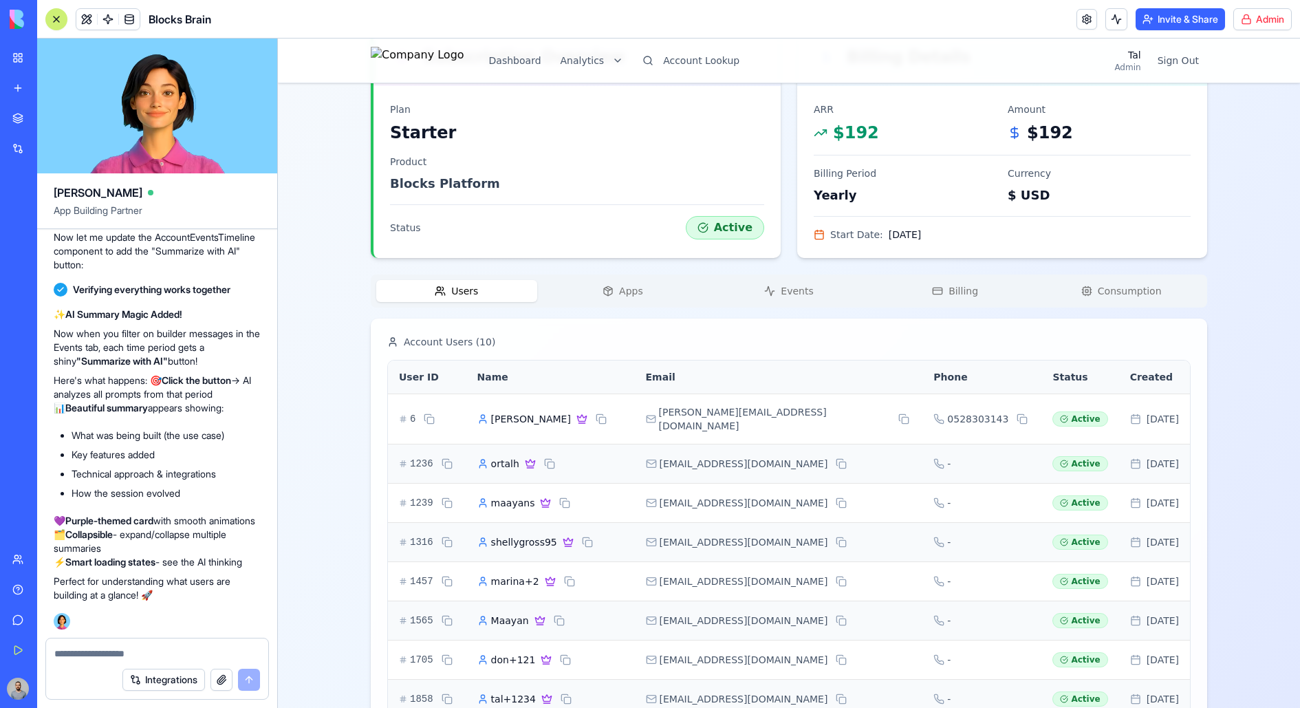
scroll to position [335, 0]
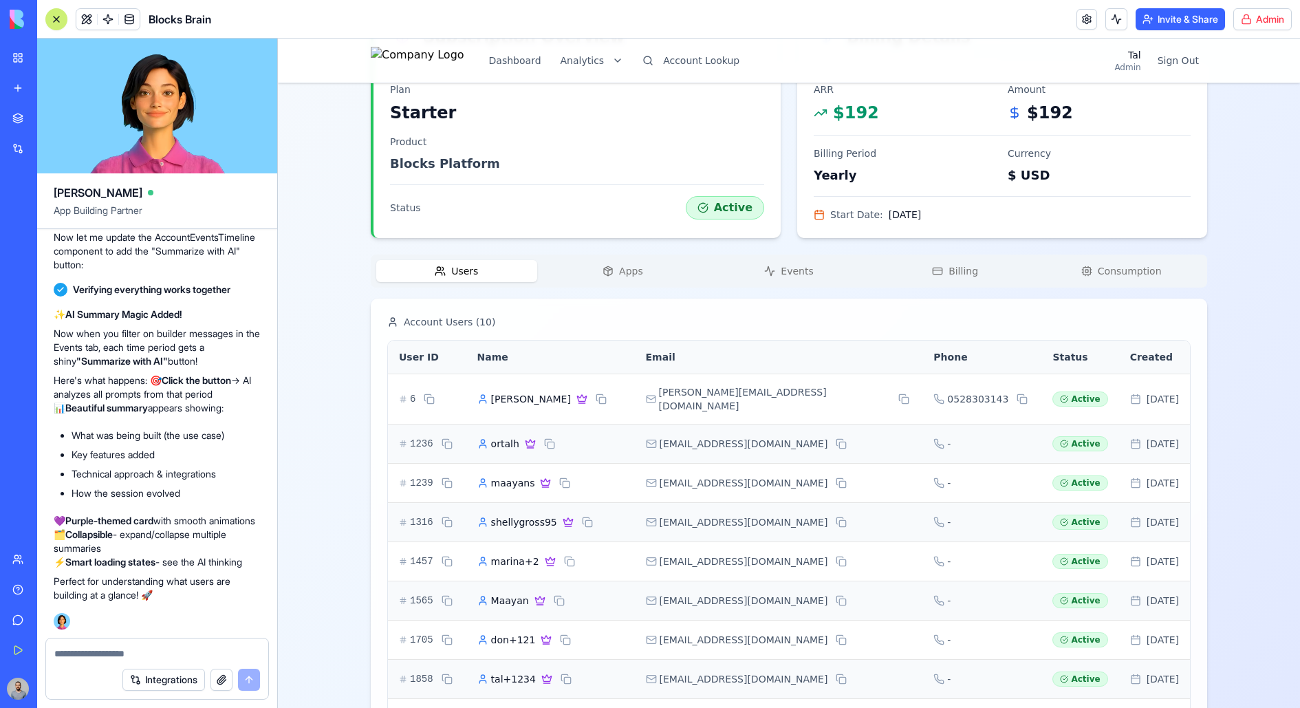
click at [642, 265] on span "Apps" at bounding box center [631, 271] width 24 height 14
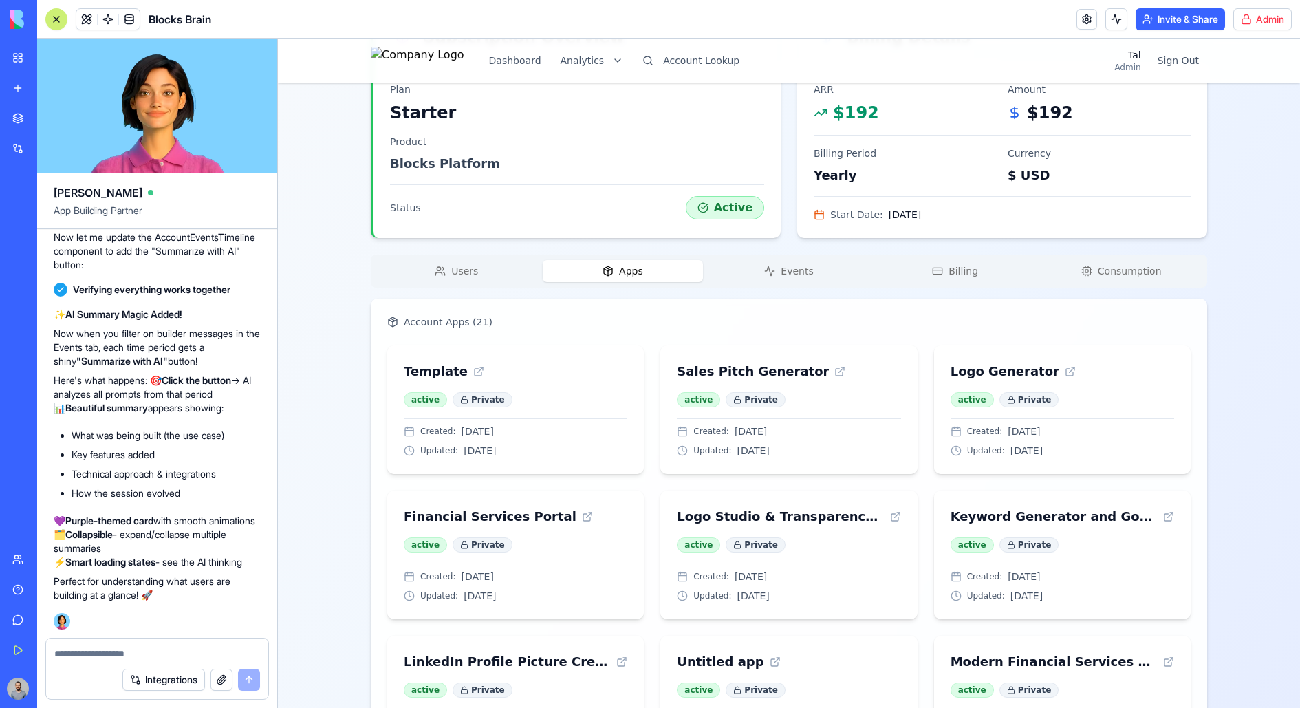
click at [763, 274] on button "Events" at bounding box center [788, 271] width 161 height 22
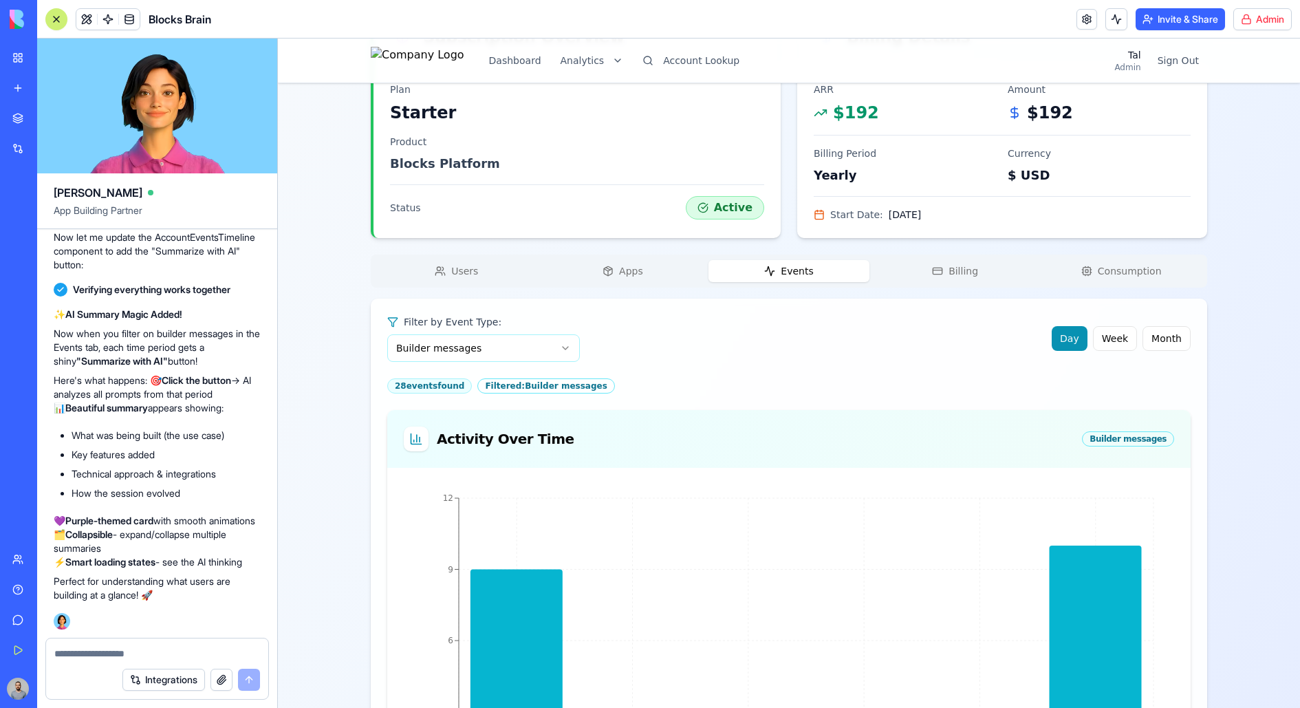
click at [940, 273] on div "ortalh's Account Starter Change Account Account ID 1211 Name [PERSON_NAME]'s Ac…" at bounding box center [789, 587] width 836 height 1634
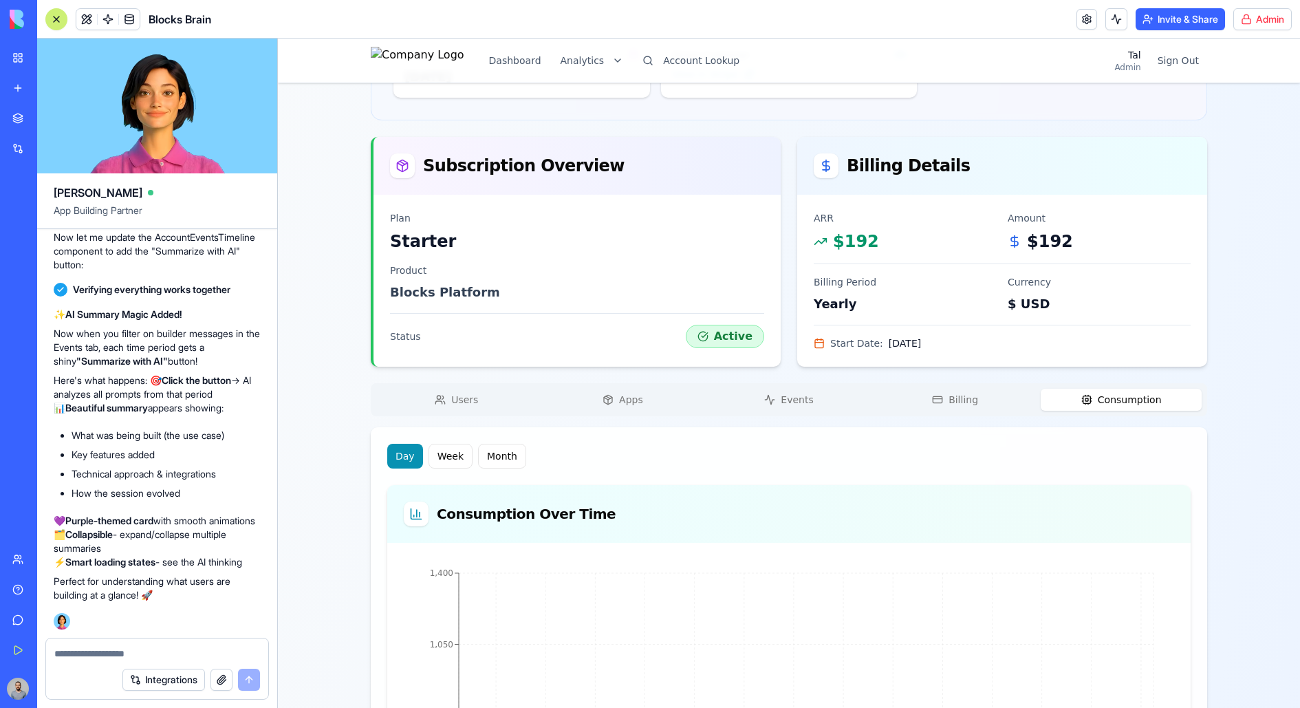
click at [1039, 404] on span "Consumption" at bounding box center [1129, 400] width 64 height 14
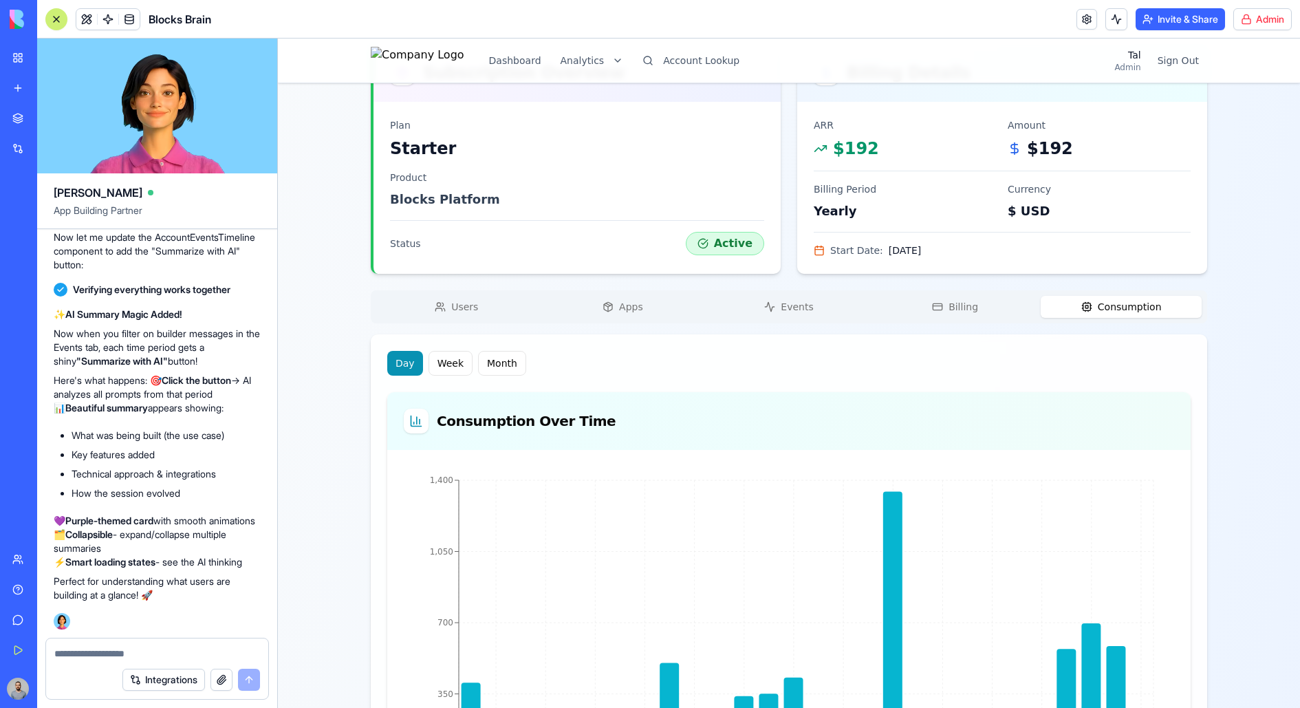
scroll to position [0, 0]
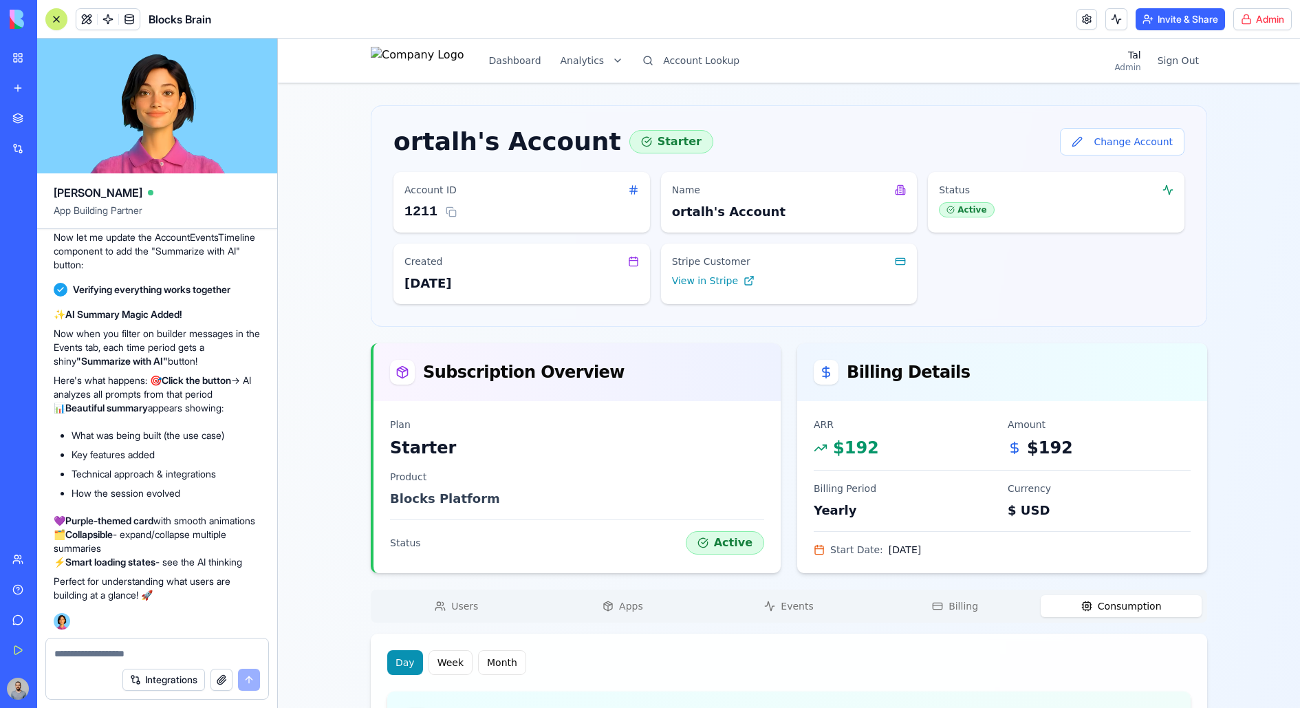
click at [64, 21] on button at bounding box center [56, 19] width 22 height 22
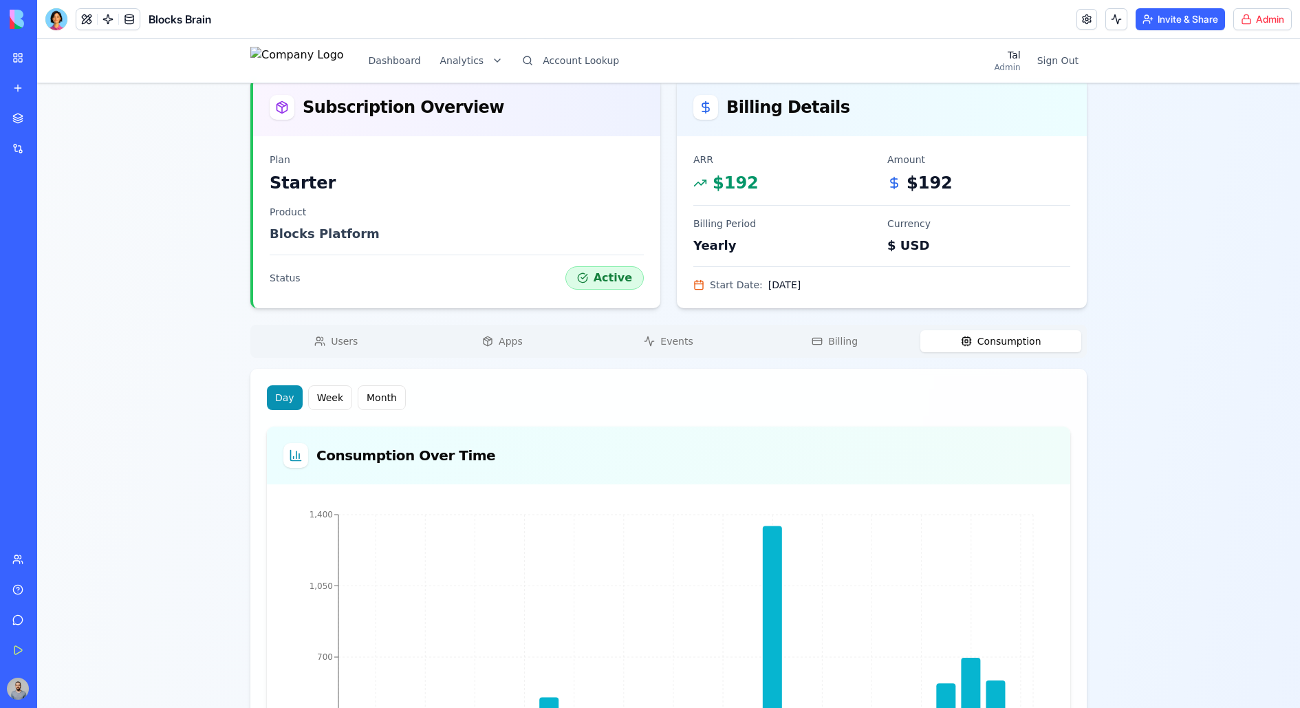
scroll to position [280, 0]
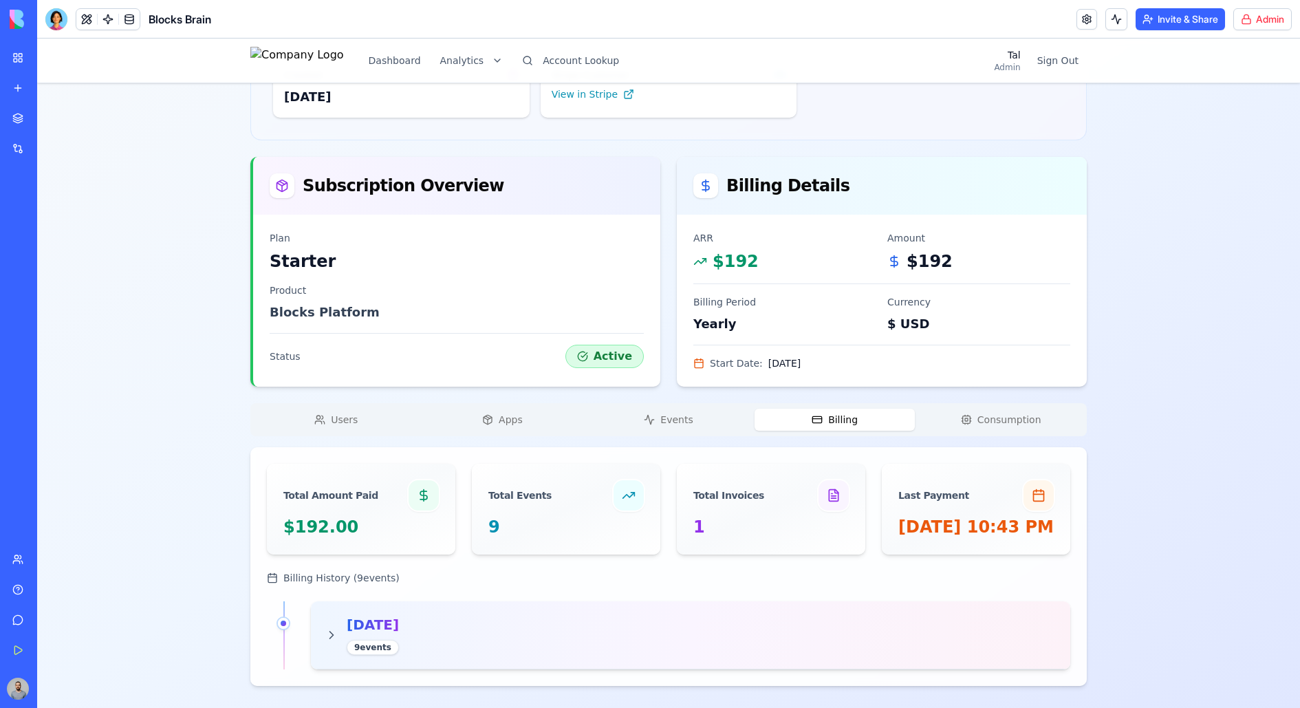
click at [711, 408] on button "Events" at bounding box center [668, 419] width 161 height 22
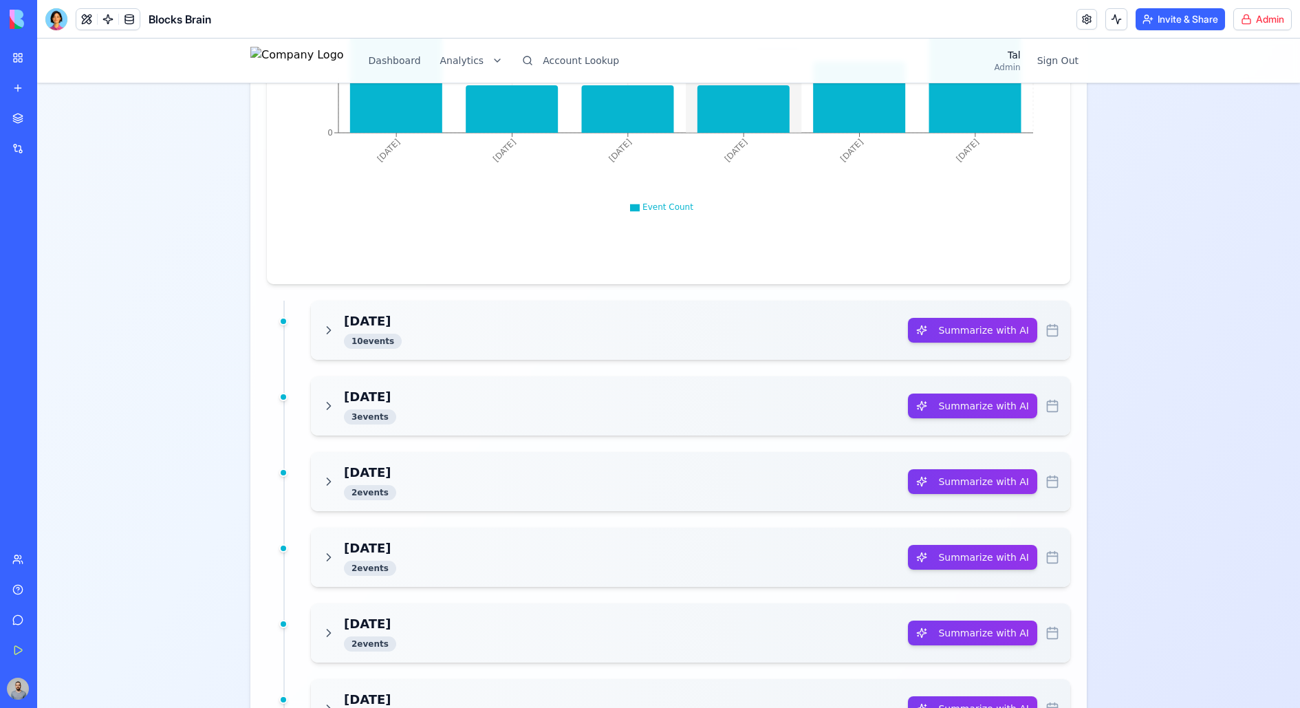
scroll to position [1049, 0]
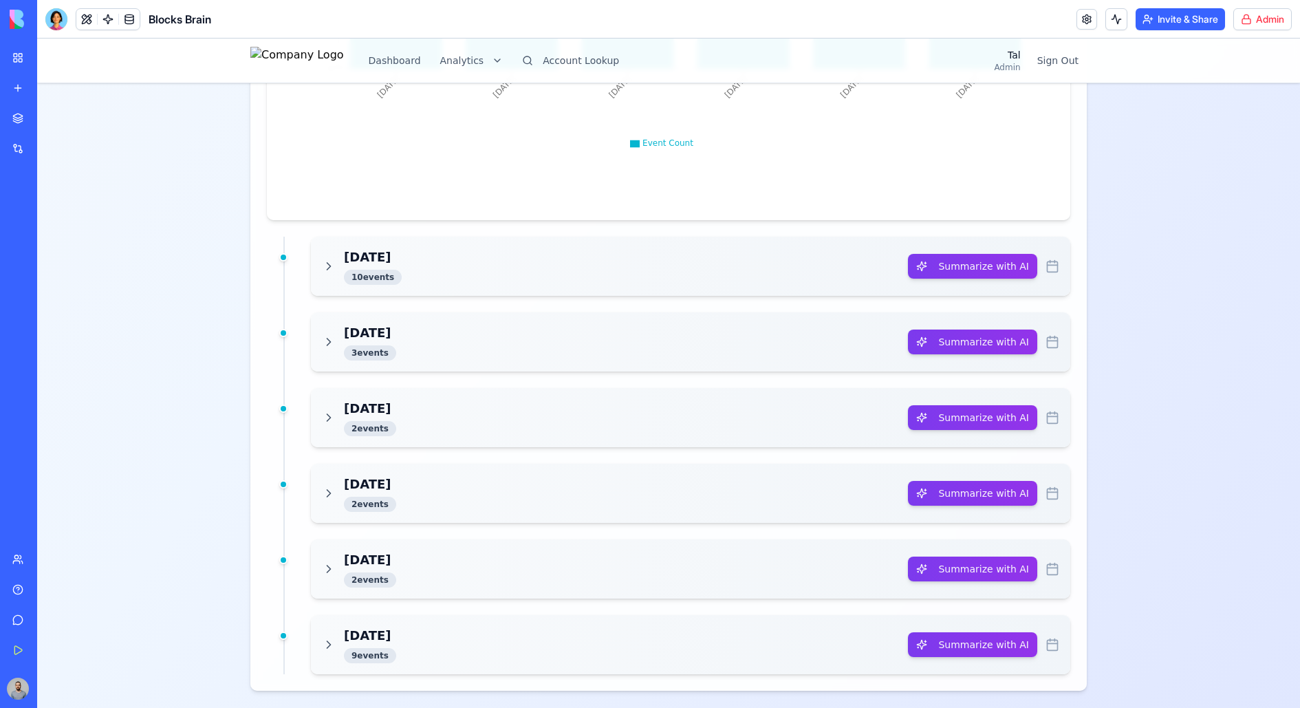
click at [505, 550] on div "[DATE] 2 event s" at bounding box center [615, 568] width 586 height 37
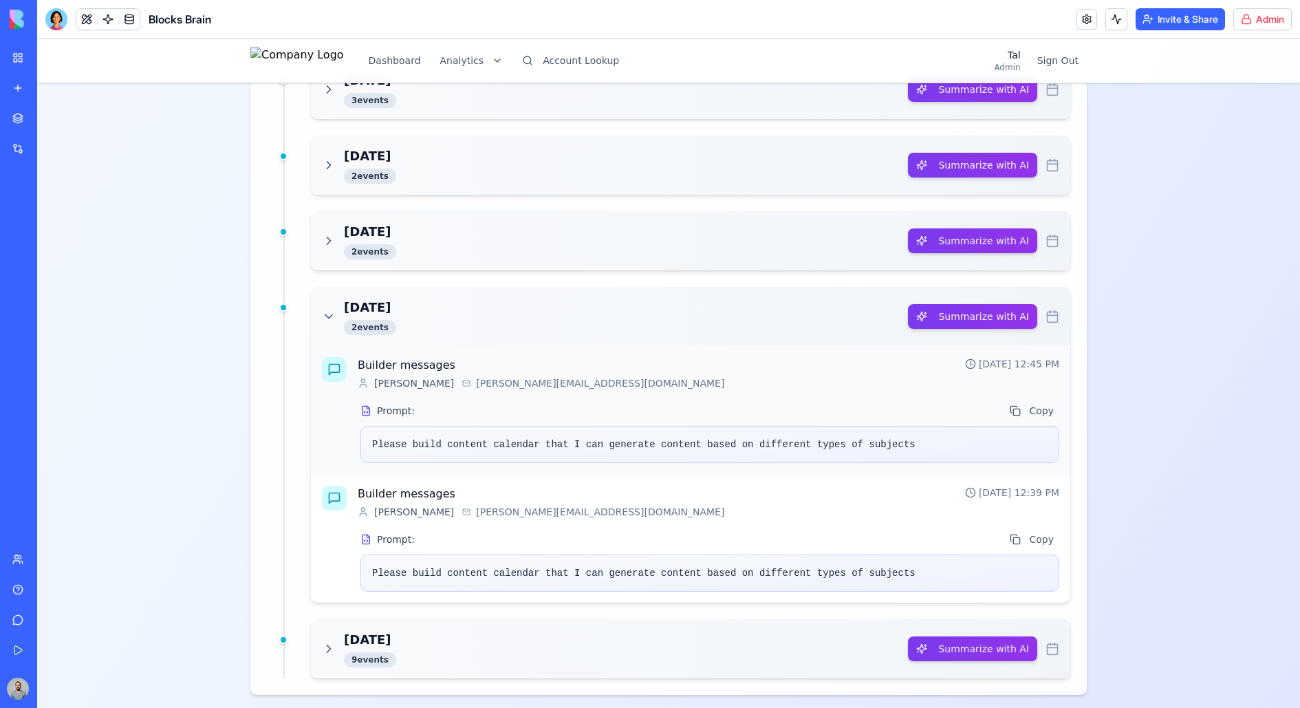
scroll to position [1304, 0]
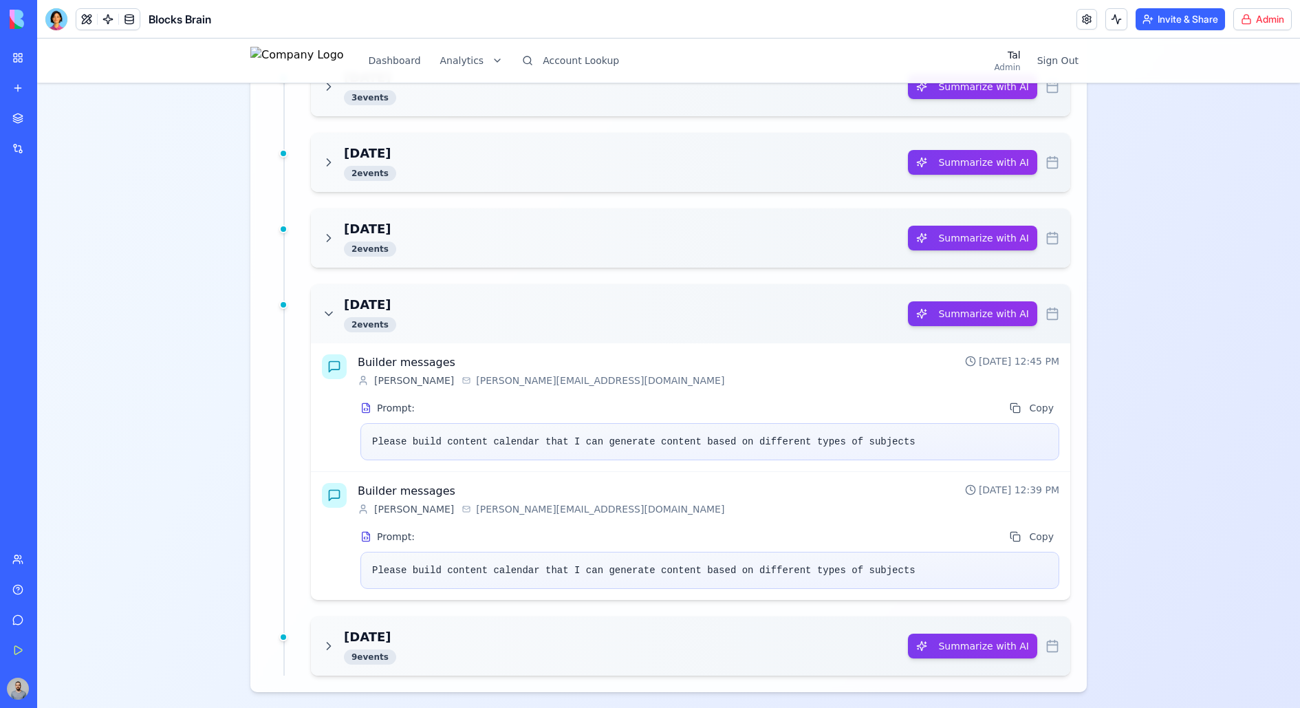
click at [821, 565] on div "[DATE] 9 event s Summarize with AI" at bounding box center [690, 645] width 759 height 59
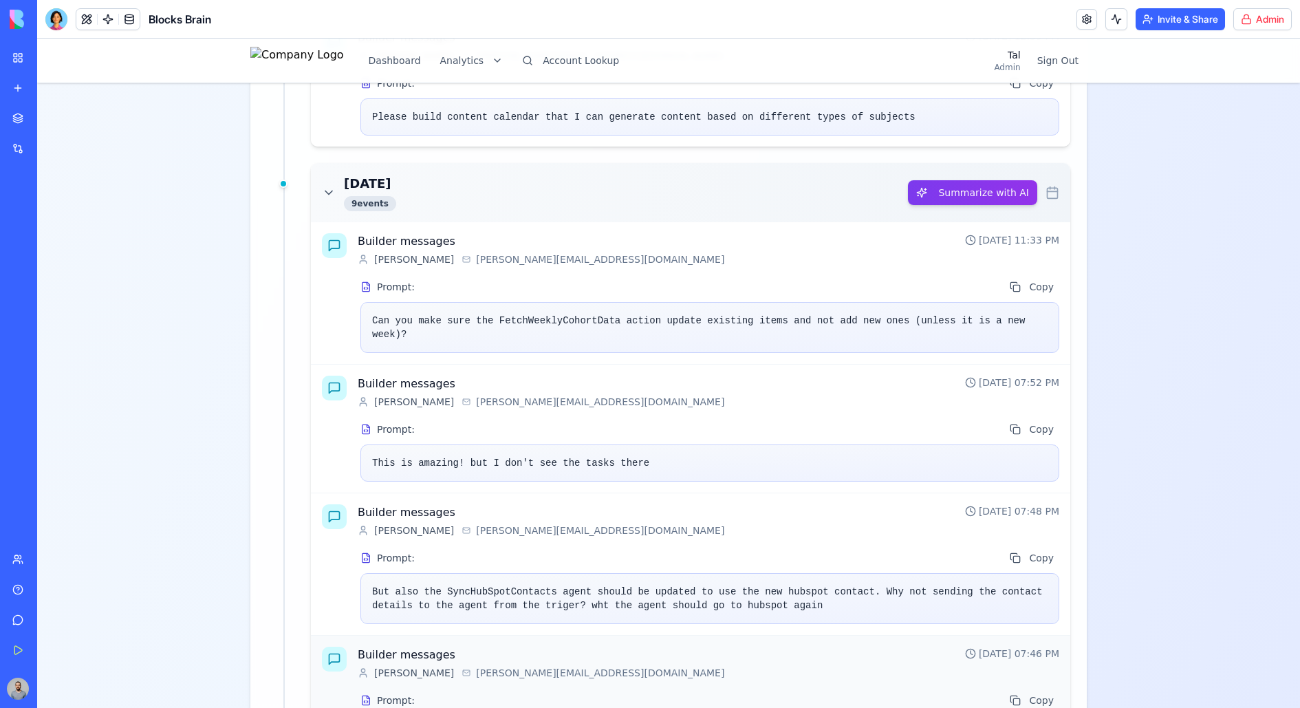
scroll to position [1756, 0]
click at [962, 190] on button "Summarize with AI" at bounding box center [972, 193] width 129 height 25
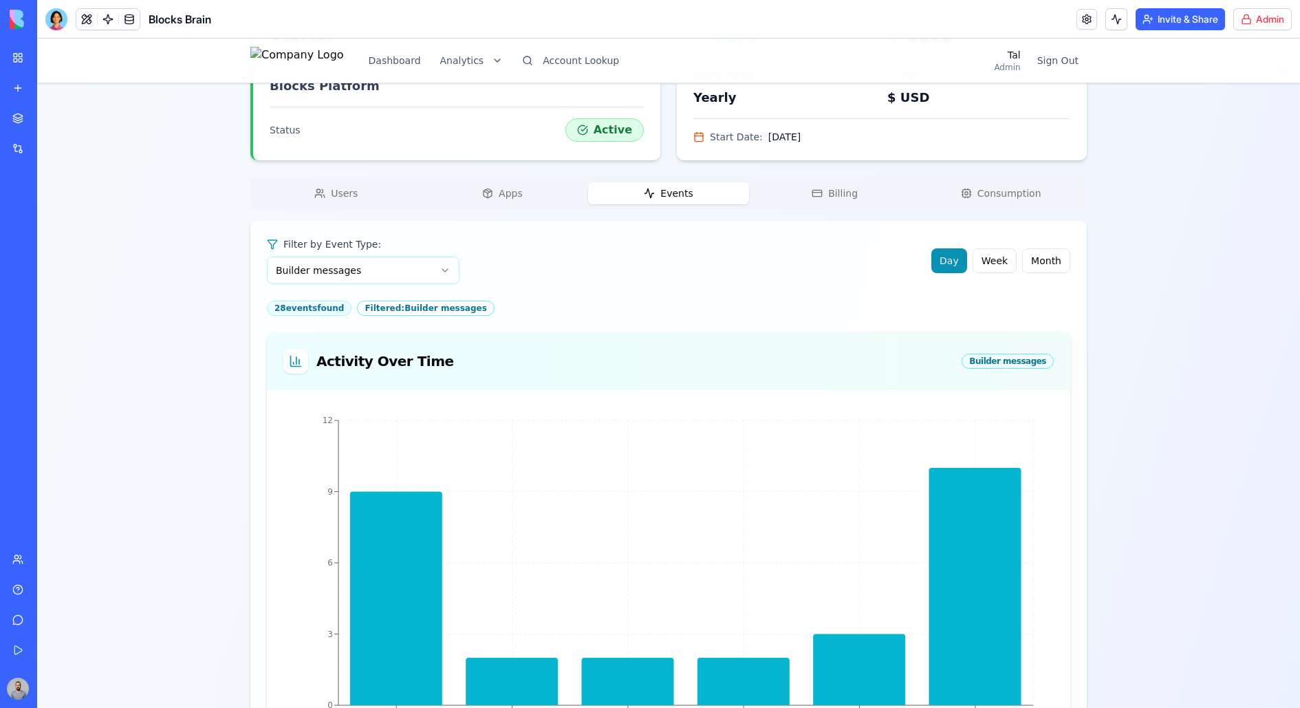
scroll to position [206, 0]
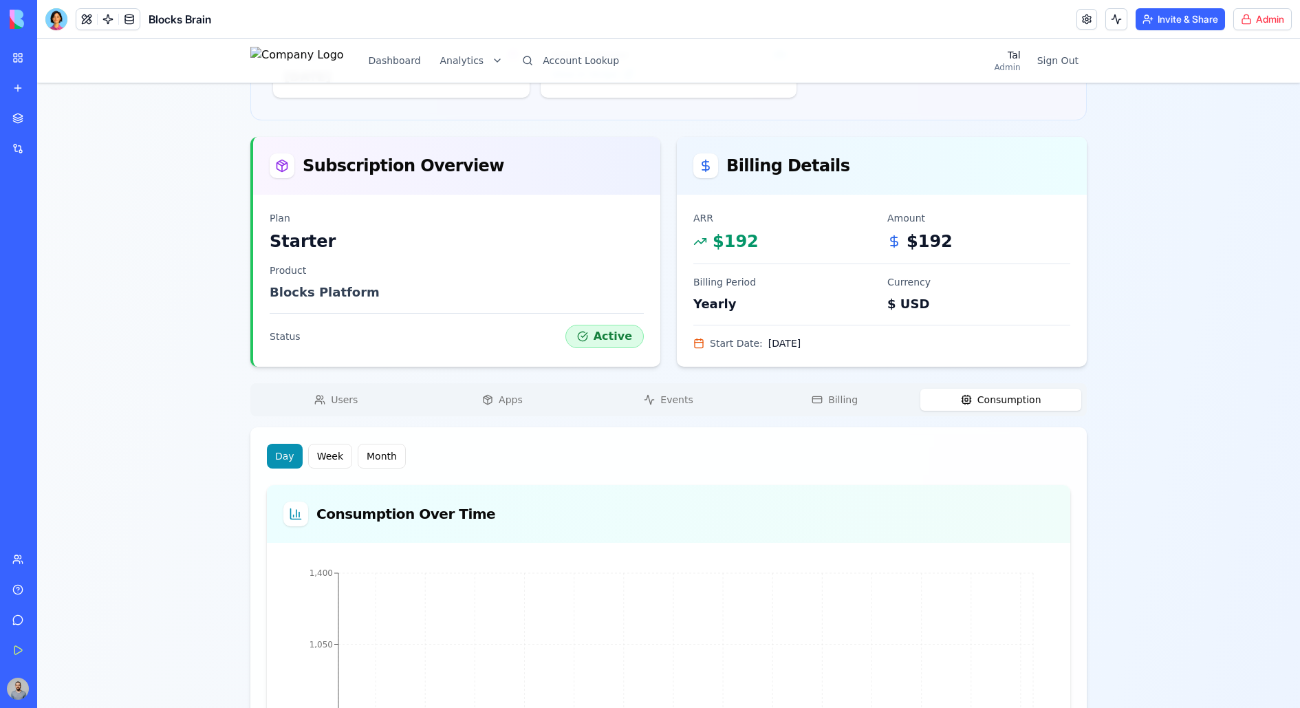
click at [942, 388] on button "Consumption" at bounding box center [1000, 399] width 161 height 22
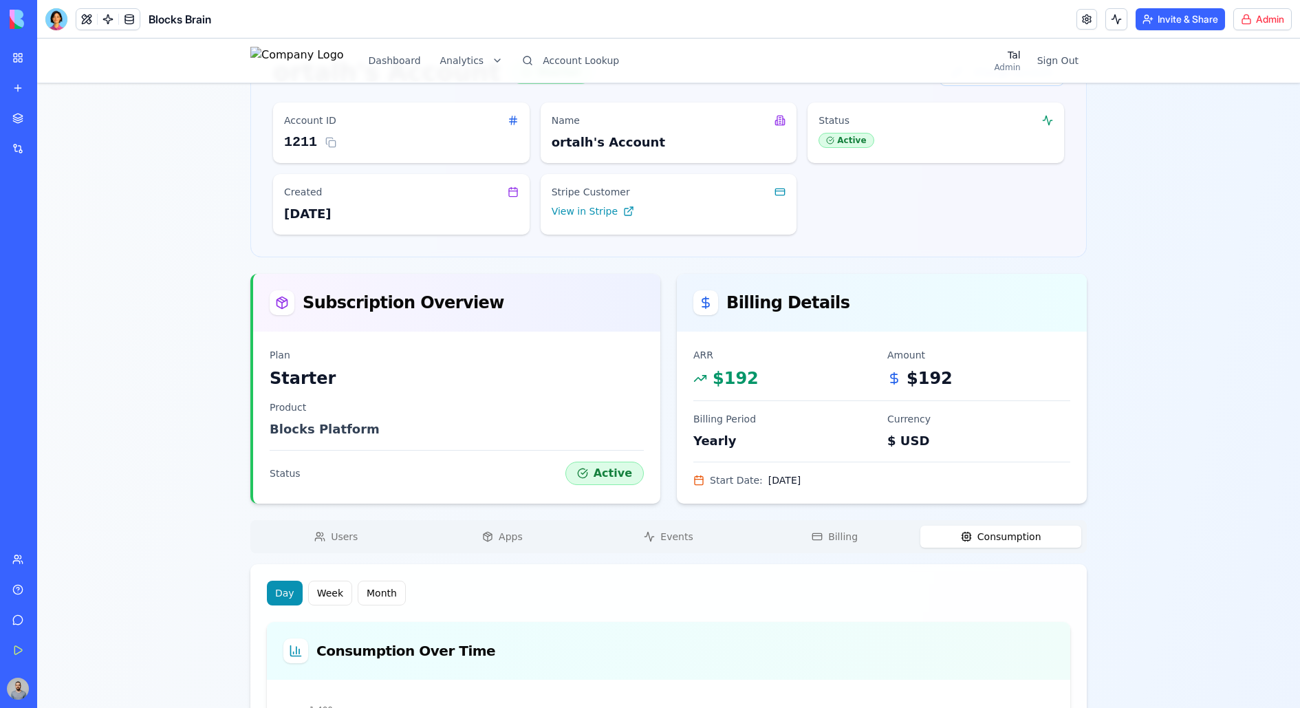
scroll to position [0, 0]
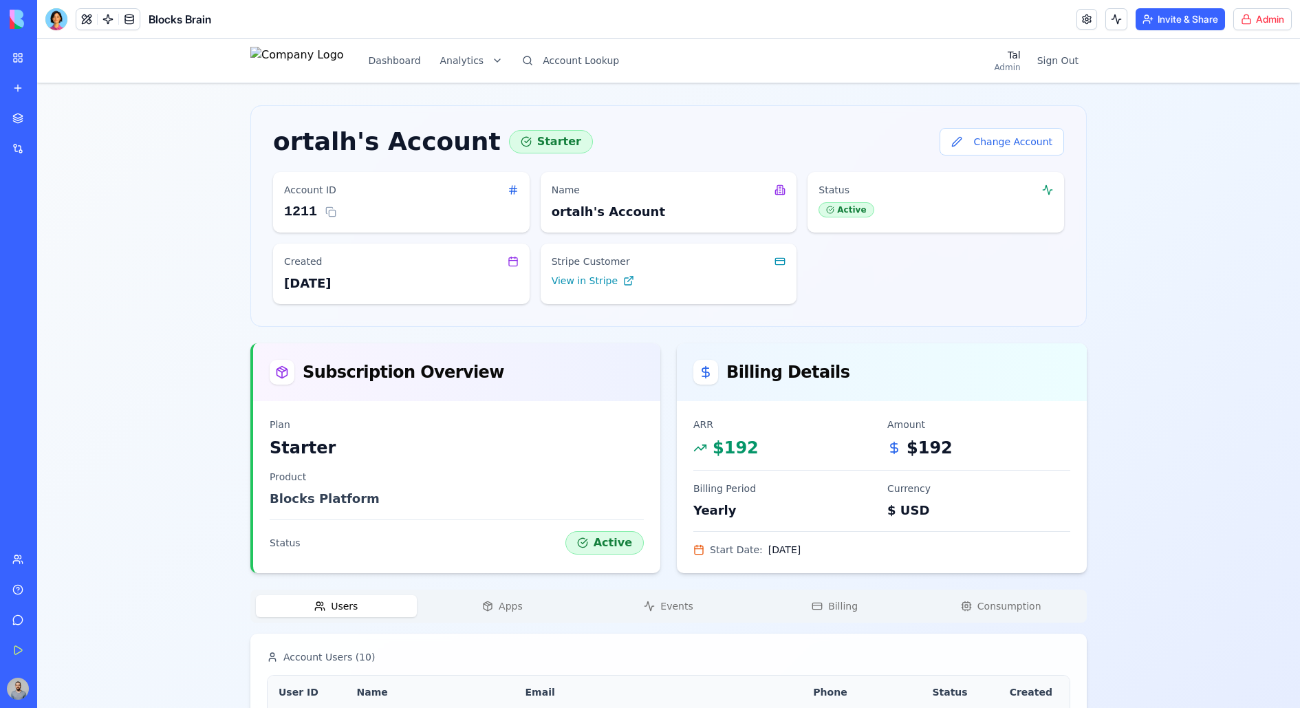
click at [384, 565] on button "Users" at bounding box center [336, 606] width 161 height 22
click at [509, 565] on button "Apps" at bounding box center [502, 606] width 161 height 22
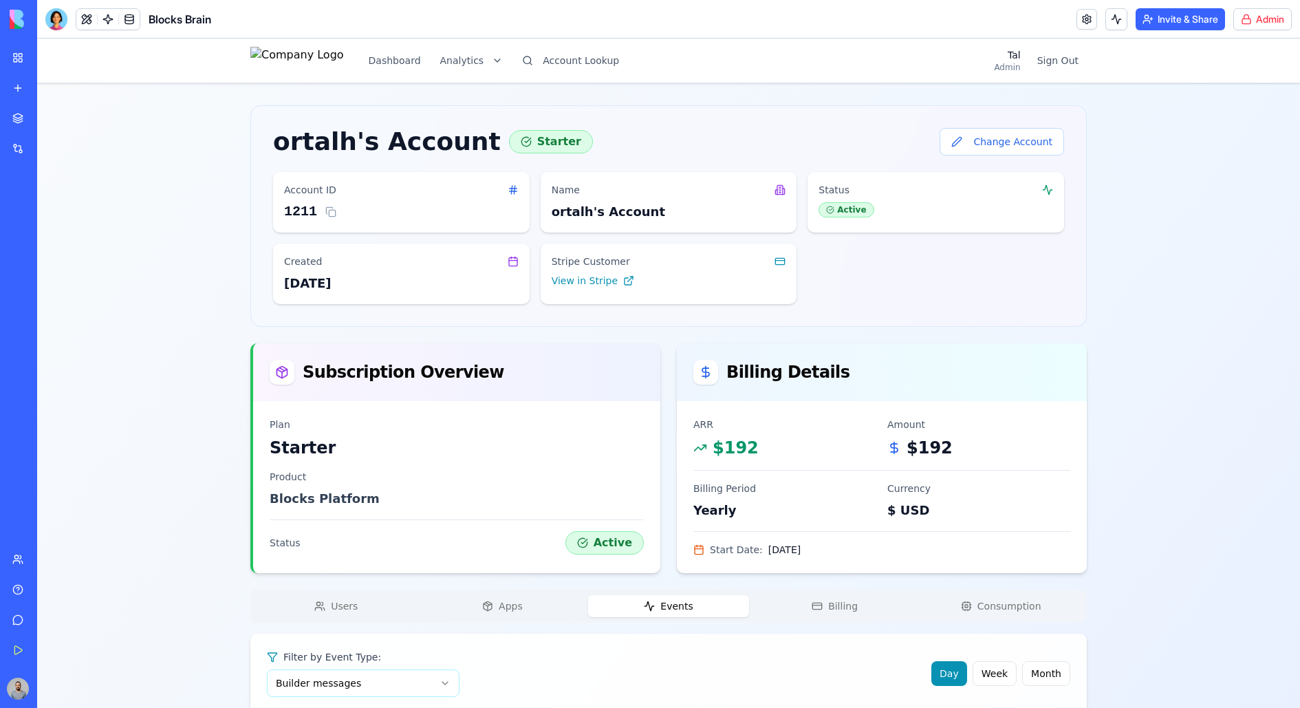
click at [613, 565] on button "Events" at bounding box center [668, 606] width 161 height 22
click at [799, 565] on div "Users Apps Events Billing Consumption" at bounding box center [668, 605] width 836 height 33
click at [820, 565] on icon "button" at bounding box center [816, 605] width 11 height 11
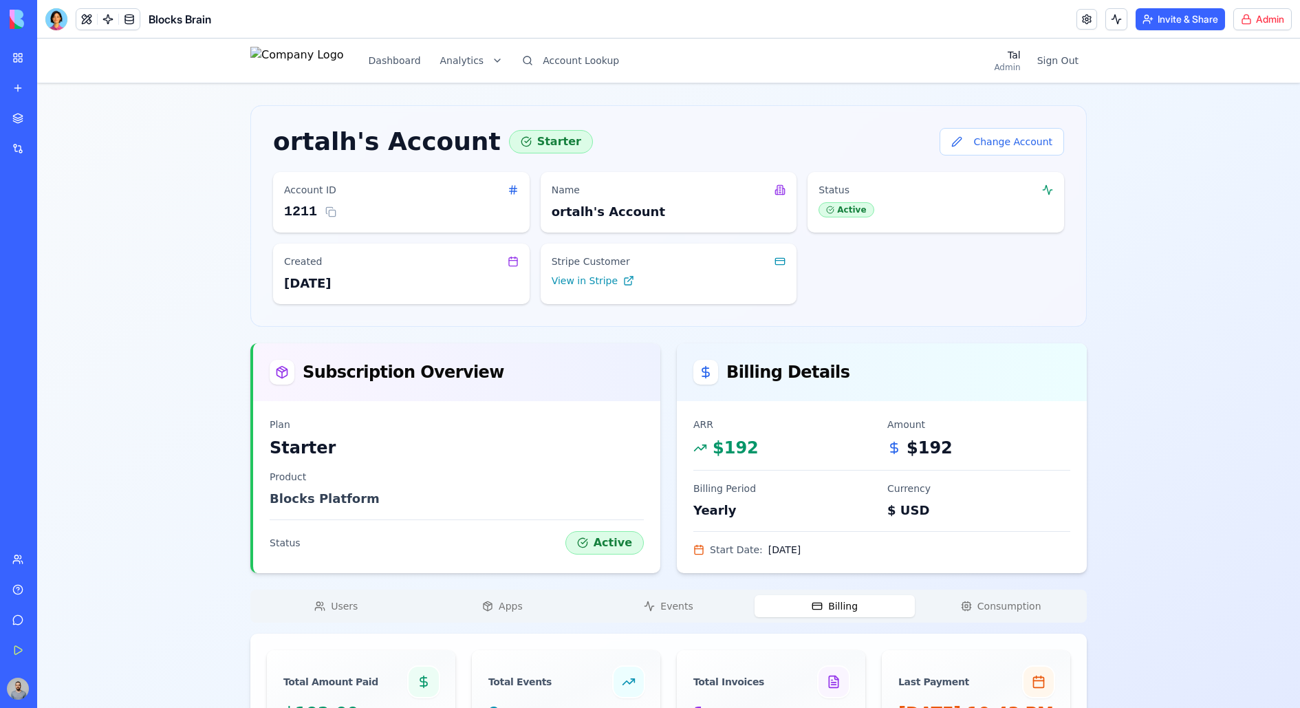
click at [963, 565] on icon "button" at bounding box center [966, 605] width 11 height 11
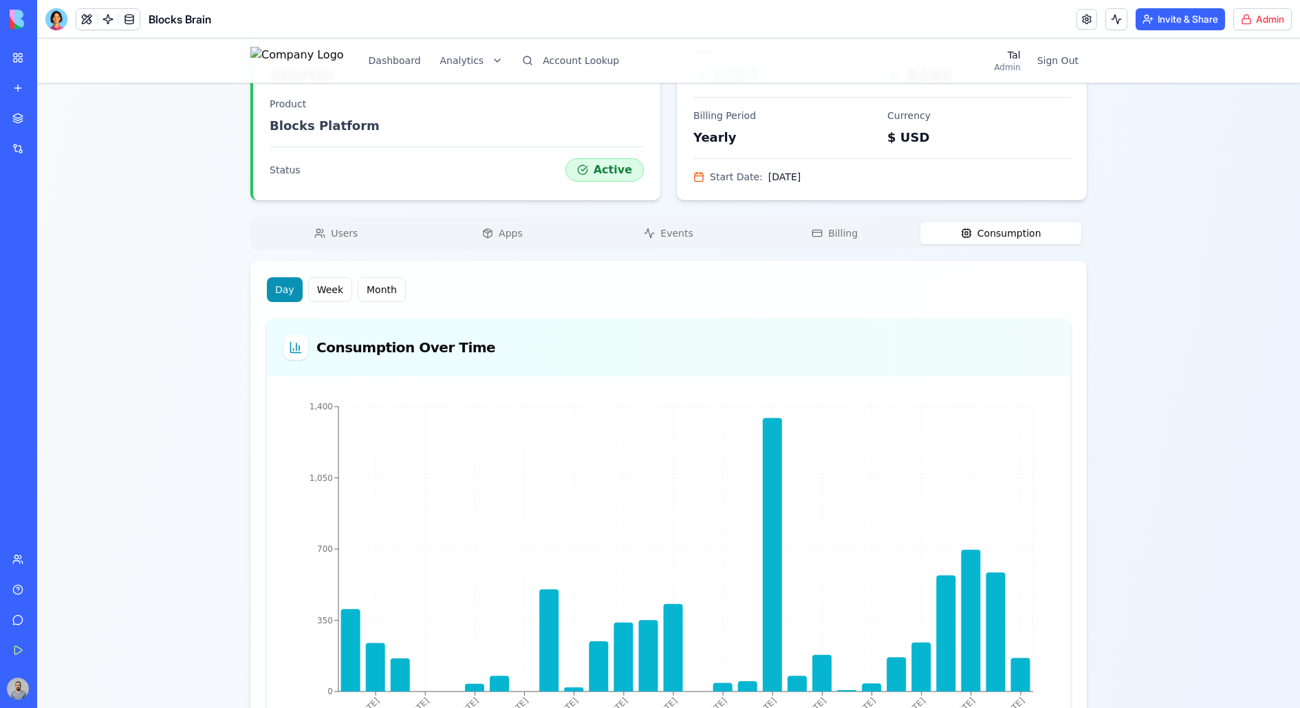
scroll to position [380, 0]
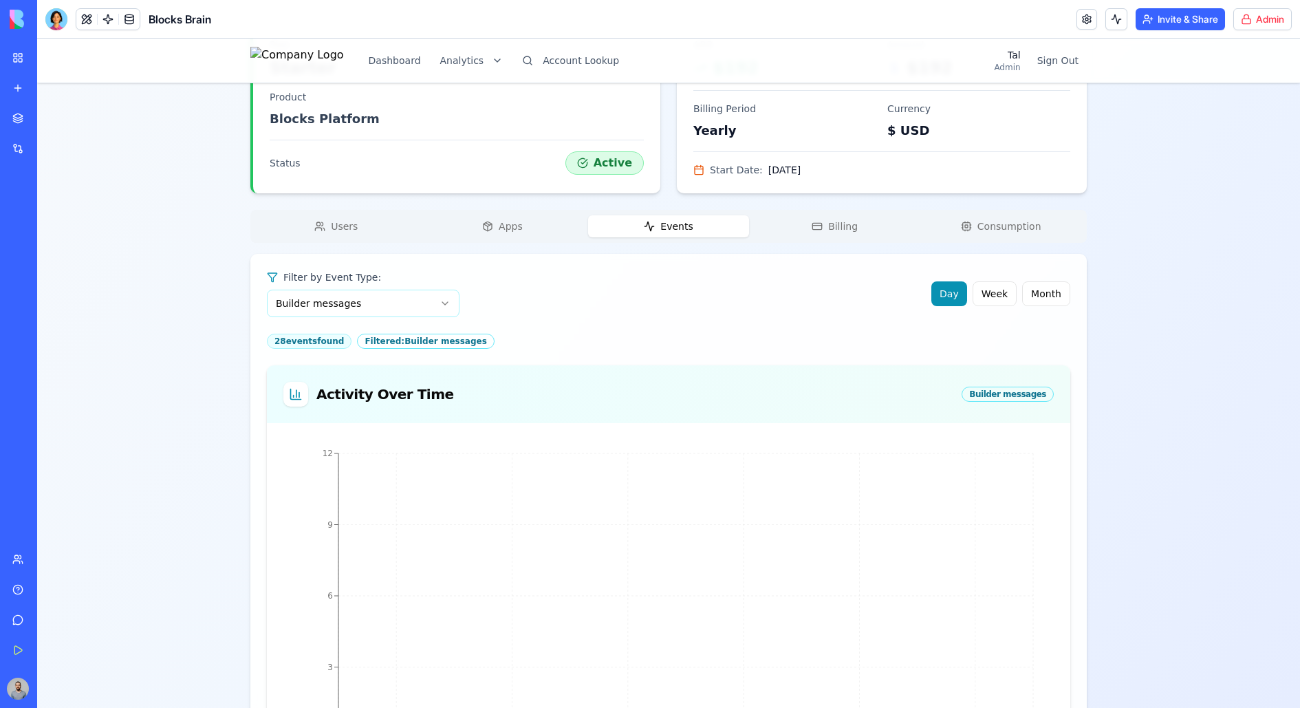
click at [703, 234] on button "Events" at bounding box center [668, 226] width 161 height 22
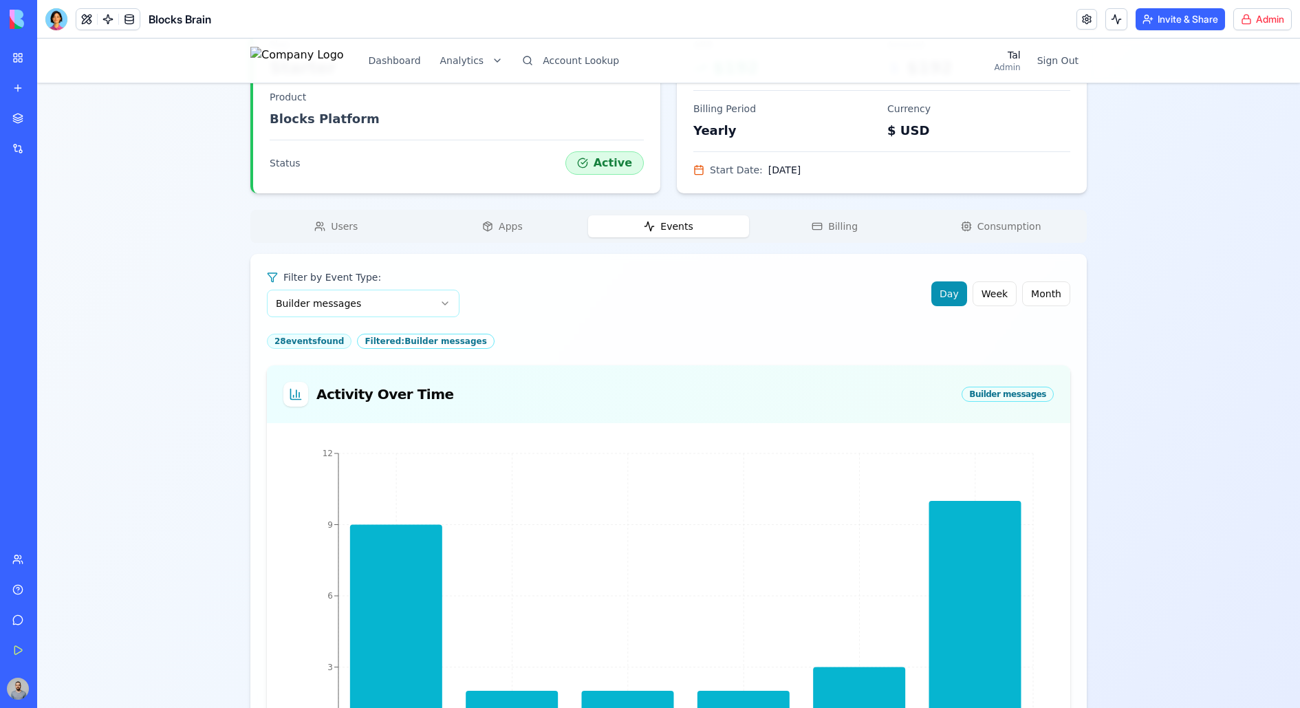
click at [976, 219] on button "Consumption" at bounding box center [1000, 226] width 161 height 22
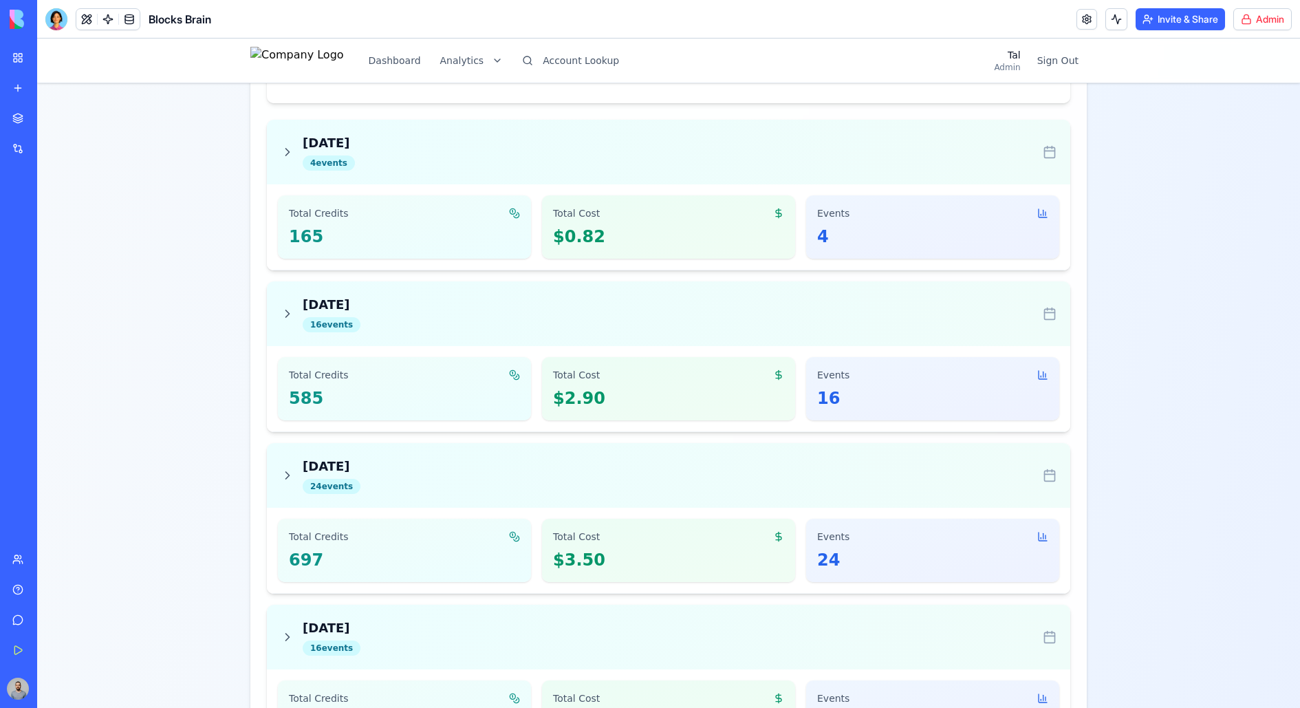
scroll to position [1106, 0]
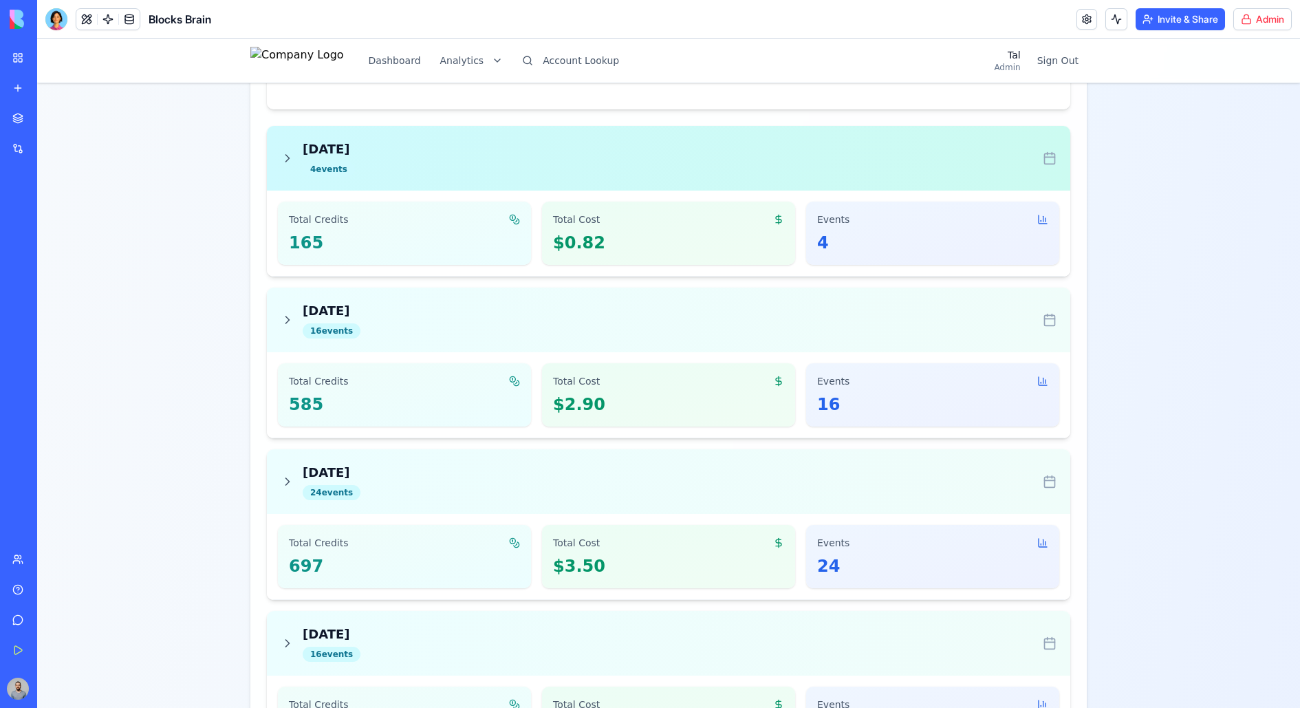
click at [827, 161] on div "[DATE] 4 event s" at bounding box center [669, 158] width 776 height 37
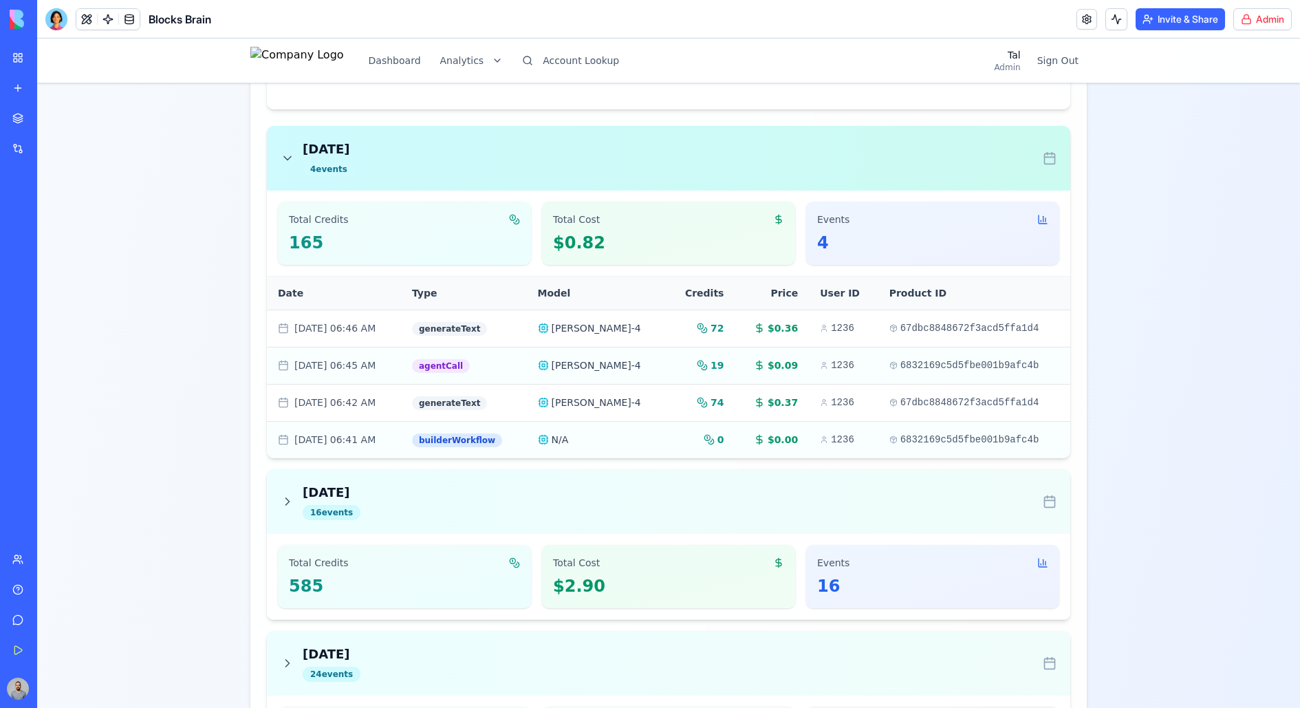
click at [827, 161] on div "[DATE] 4 event s" at bounding box center [669, 158] width 776 height 37
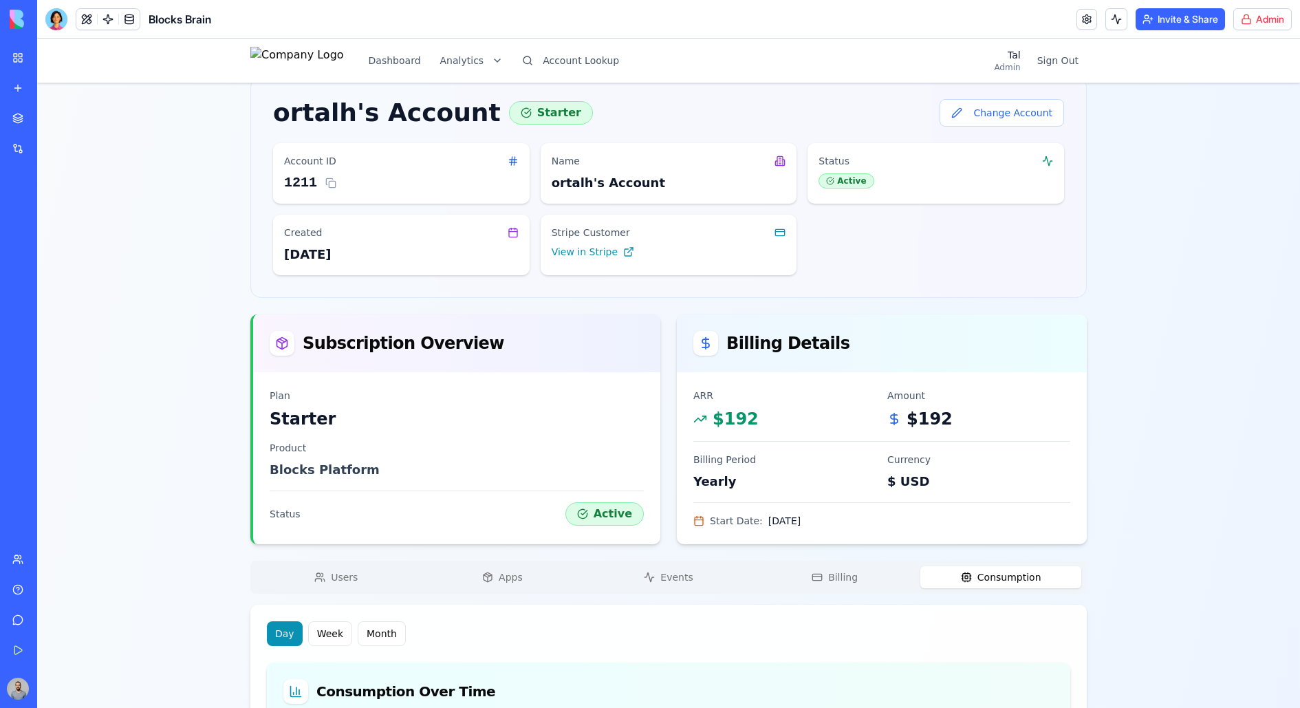
scroll to position [0, 0]
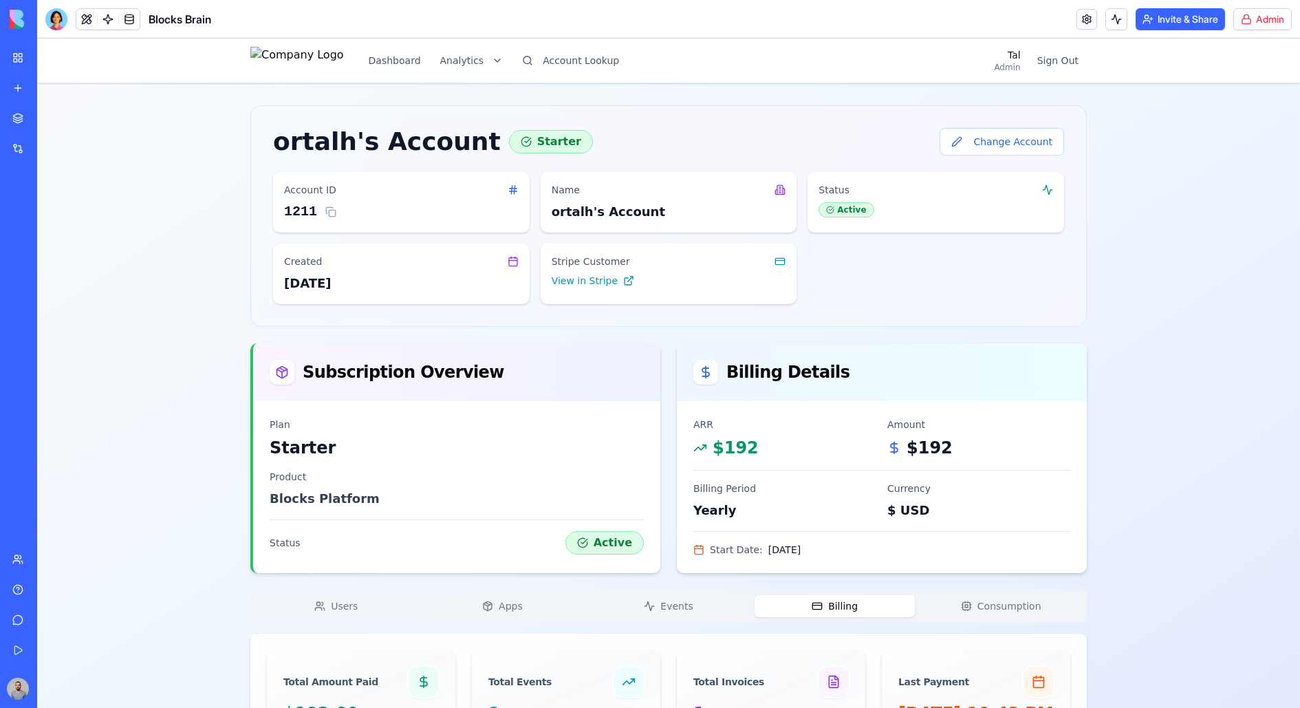
click at [846, 565] on span "Billing" at bounding box center [843, 606] width 30 height 14
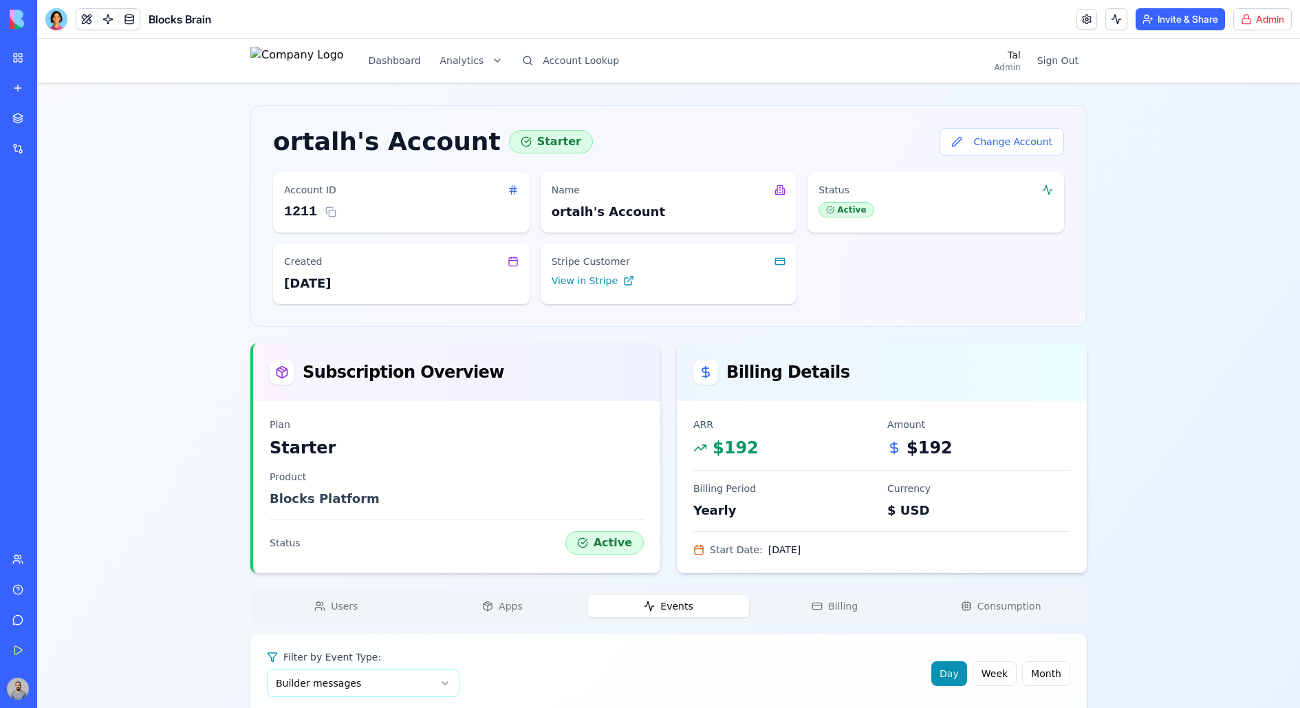
click at [646, 565] on icon "button" at bounding box center [649, 605] width 11 height 11
click at [498, 565] on button "Apps" at bounding box center [502, 606] width 161 height 22
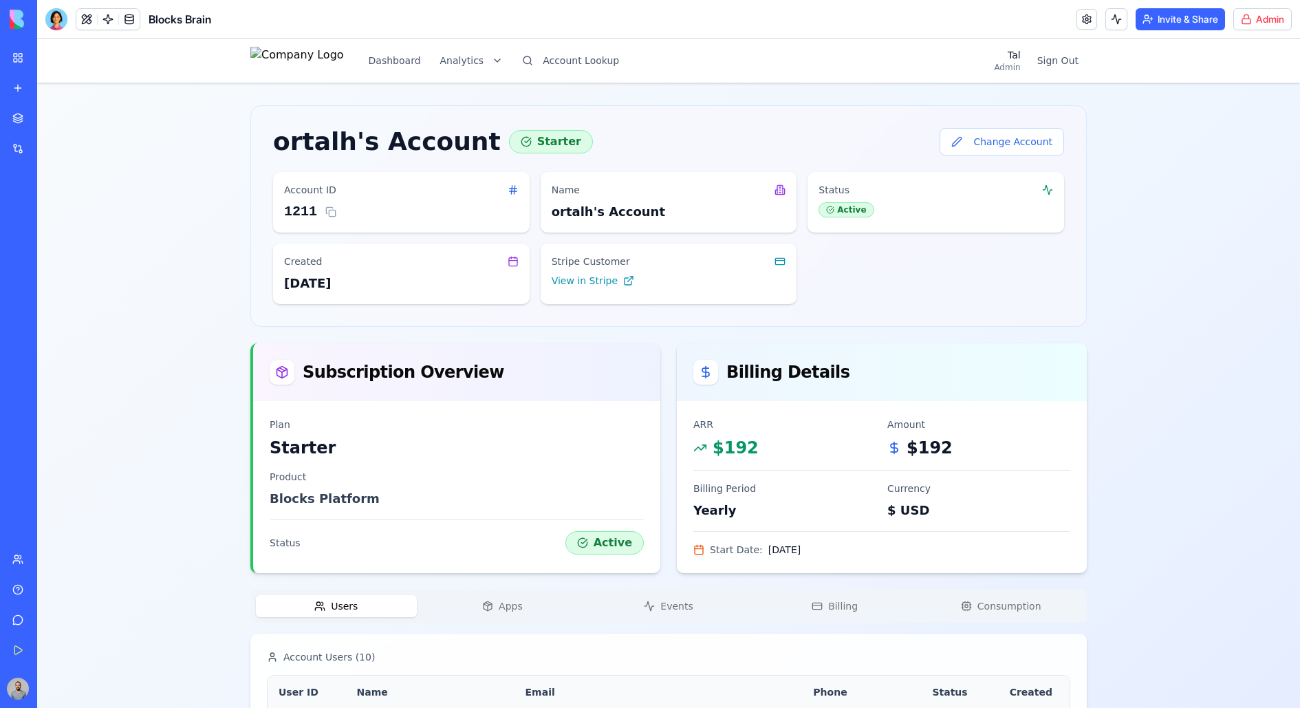
click at [360, 565] on button "Users" at bounding box center [336, 606] width 161 height 22
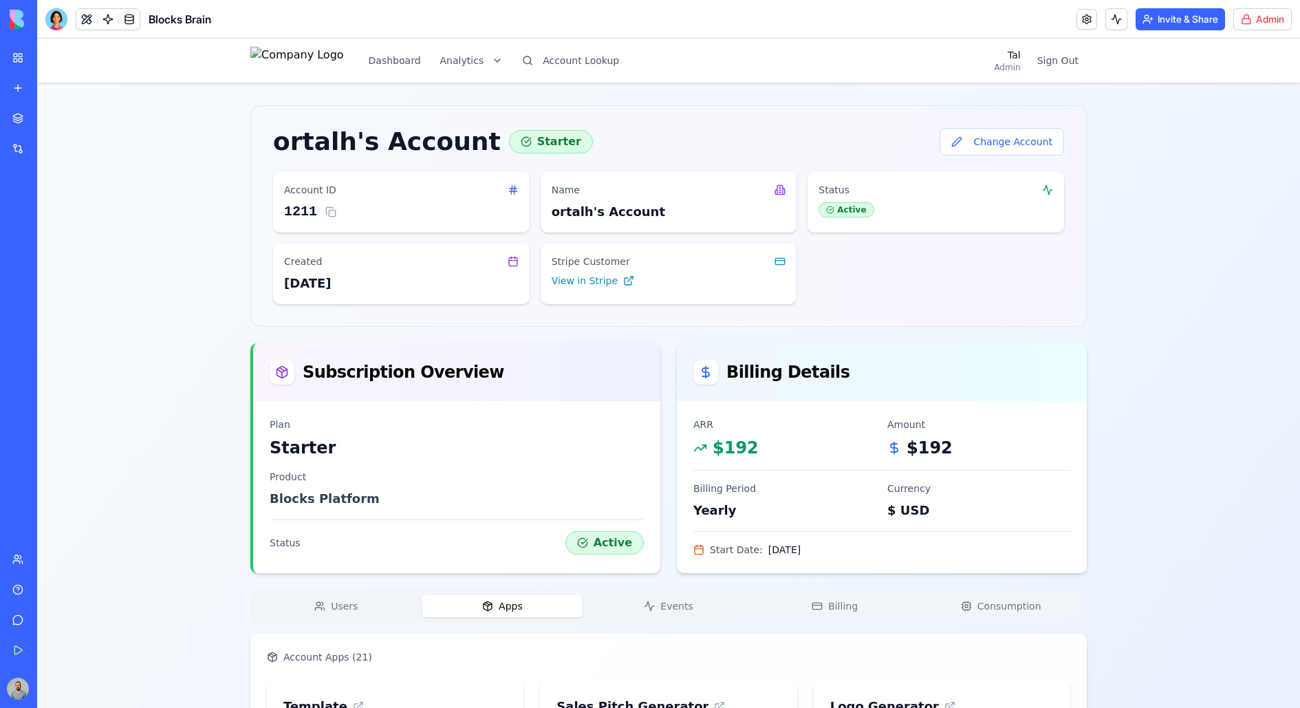
click at [518, 565] on span "Apps" at bounding box center [511, 606] width 24 height 14
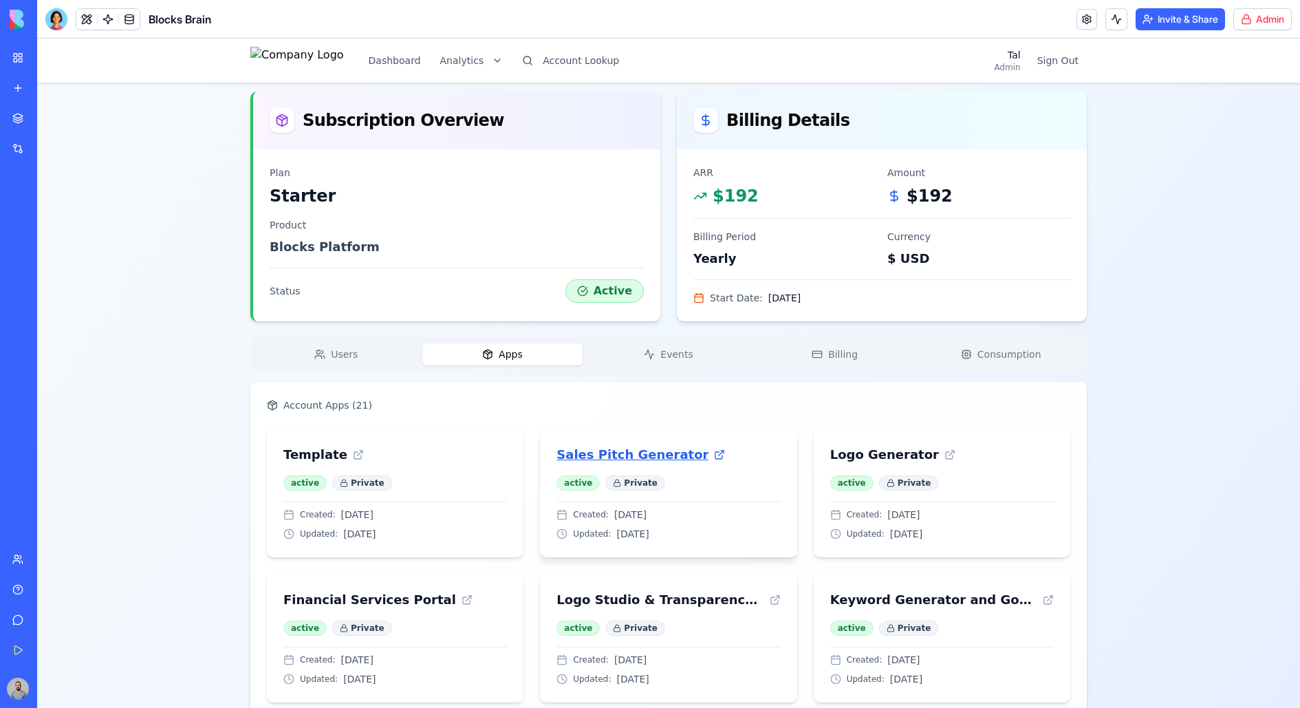
scroll to position [262, 0]
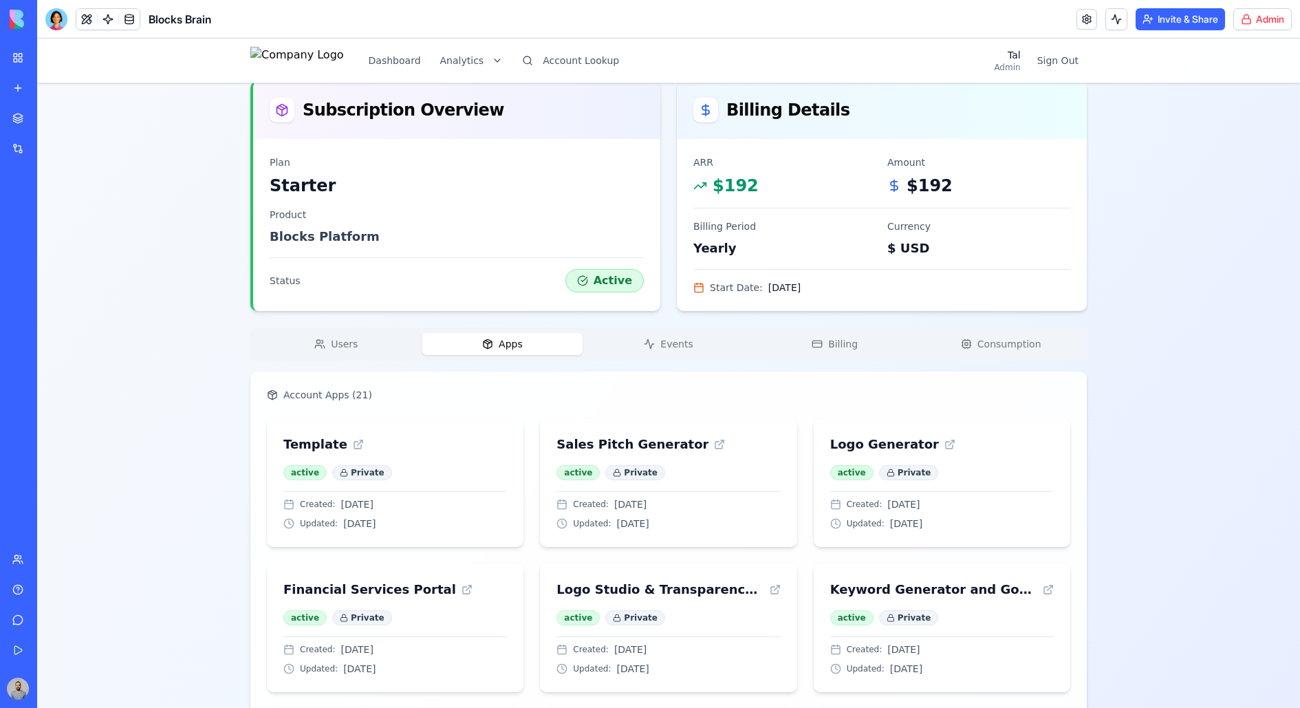
click at [653, 344] on icon "button" at bounding box center [649, 343] width 11 height 11
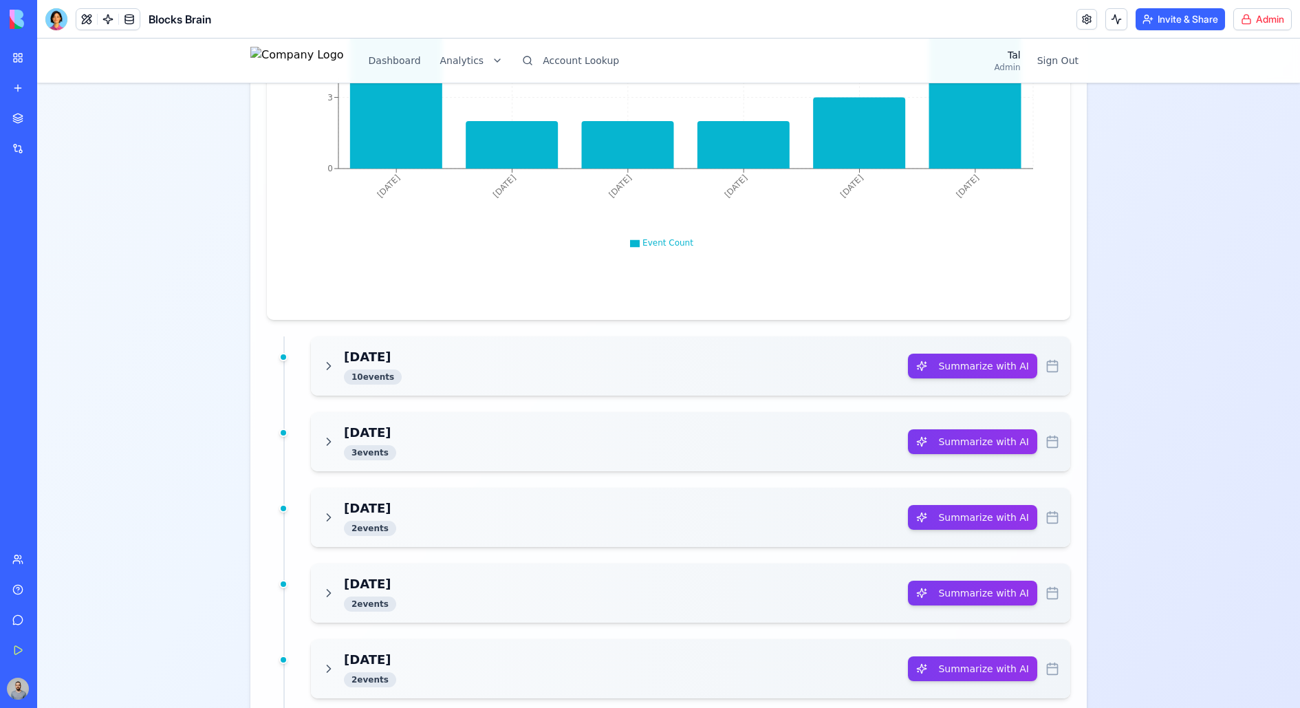
scroll to position [967, 0]
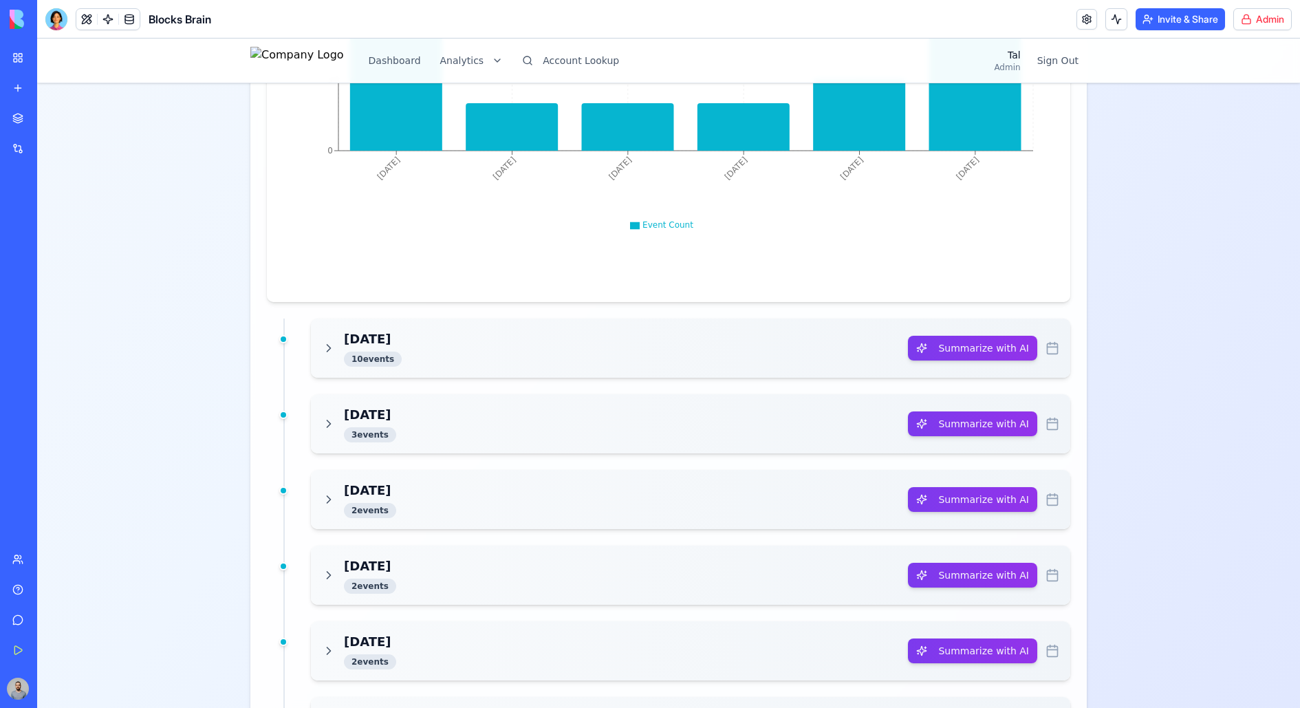
click at [543, 342] on div "[DATE] 10 event s" at bounding box center [615, 347] width 586 height 37
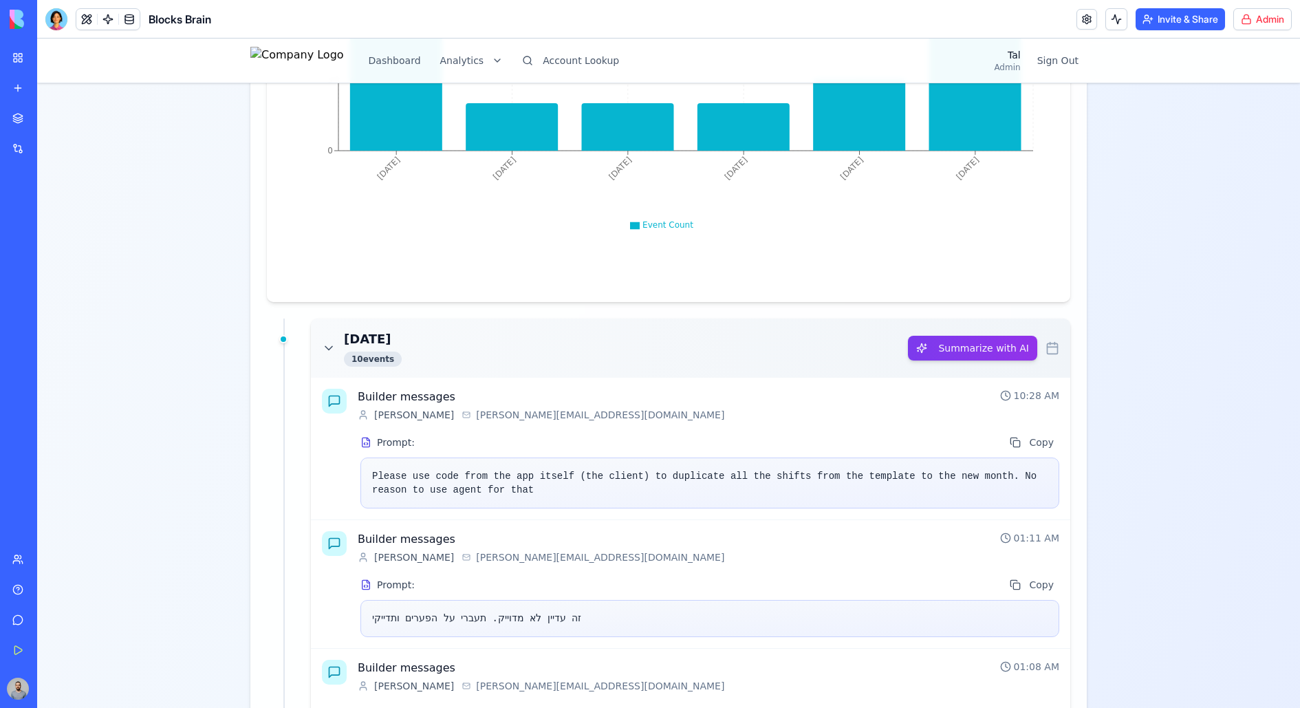
click at [543, 342] on div "[DATE] 10 event s" at bounding box center [615, 347] width 586 height 37
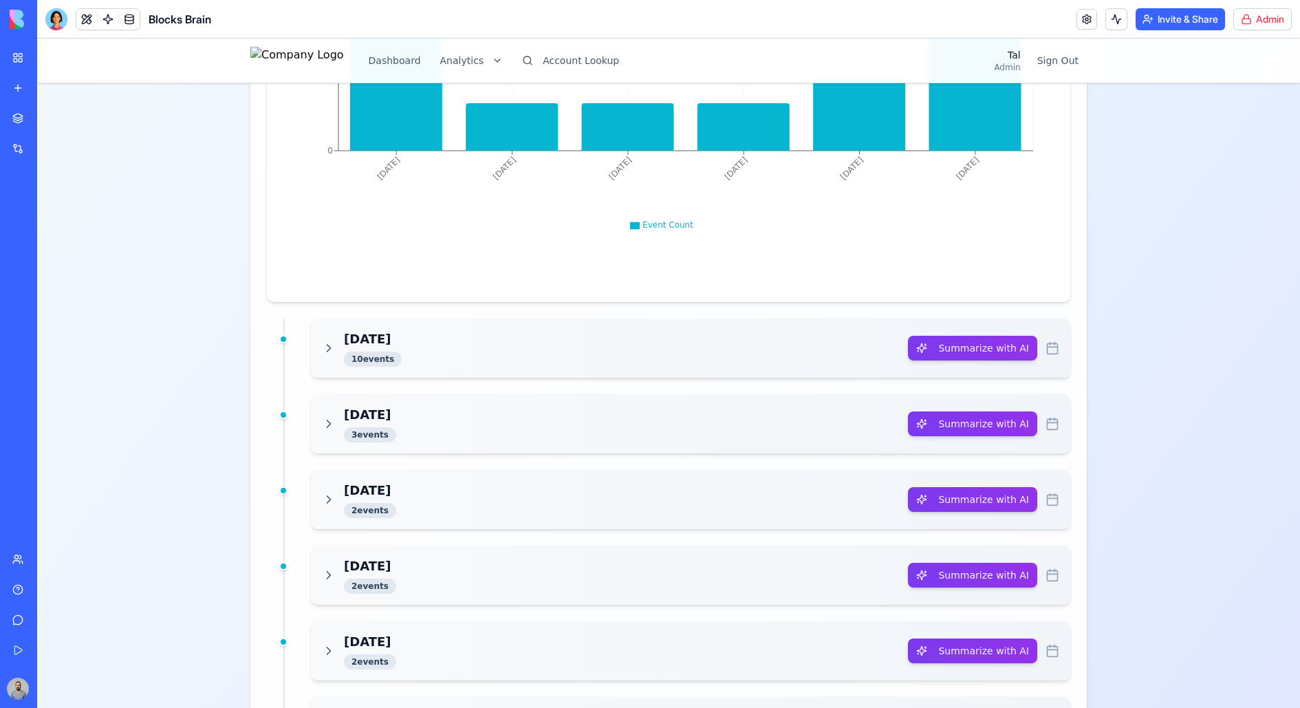
click at [543, 439] on div "[DATE] 3 event s Summarize with AI" at bounding box center [690, 423] width 759 height 59
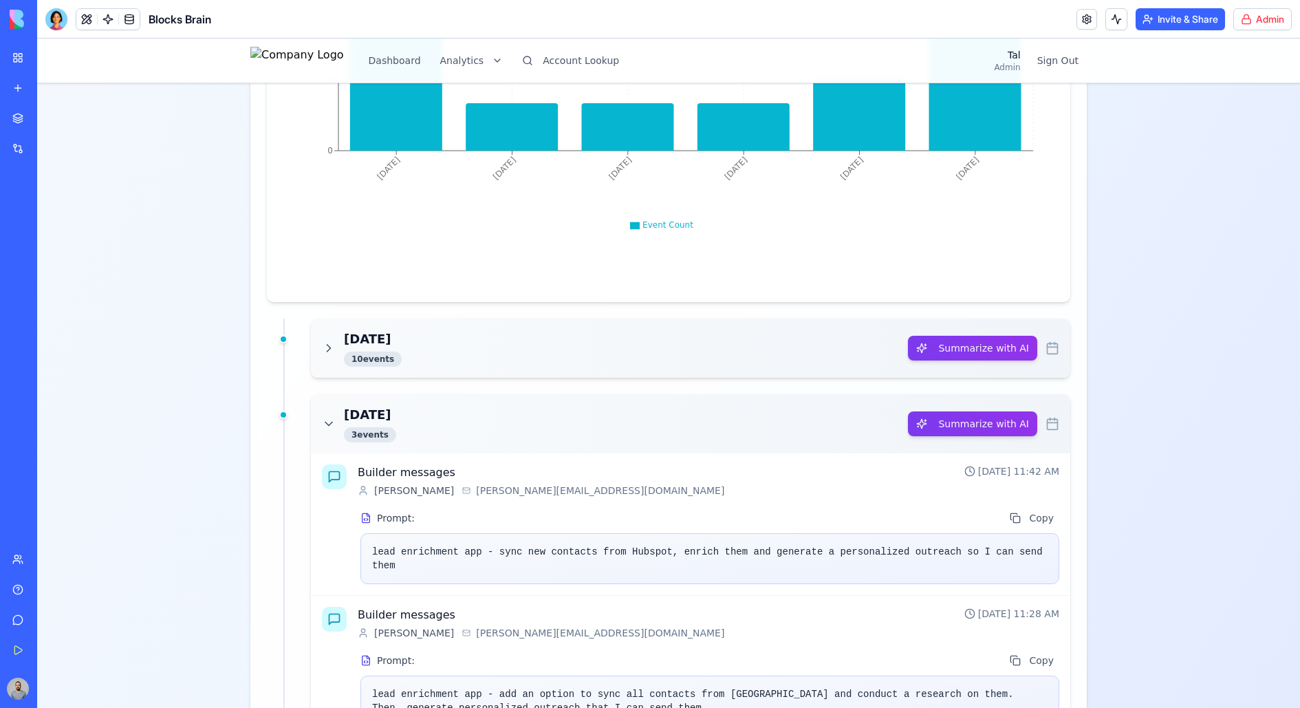
click at [543, 439] on div "[DATE] 3 event s Summarize with AI" at bounding box center [690, 423] width 759 height 59
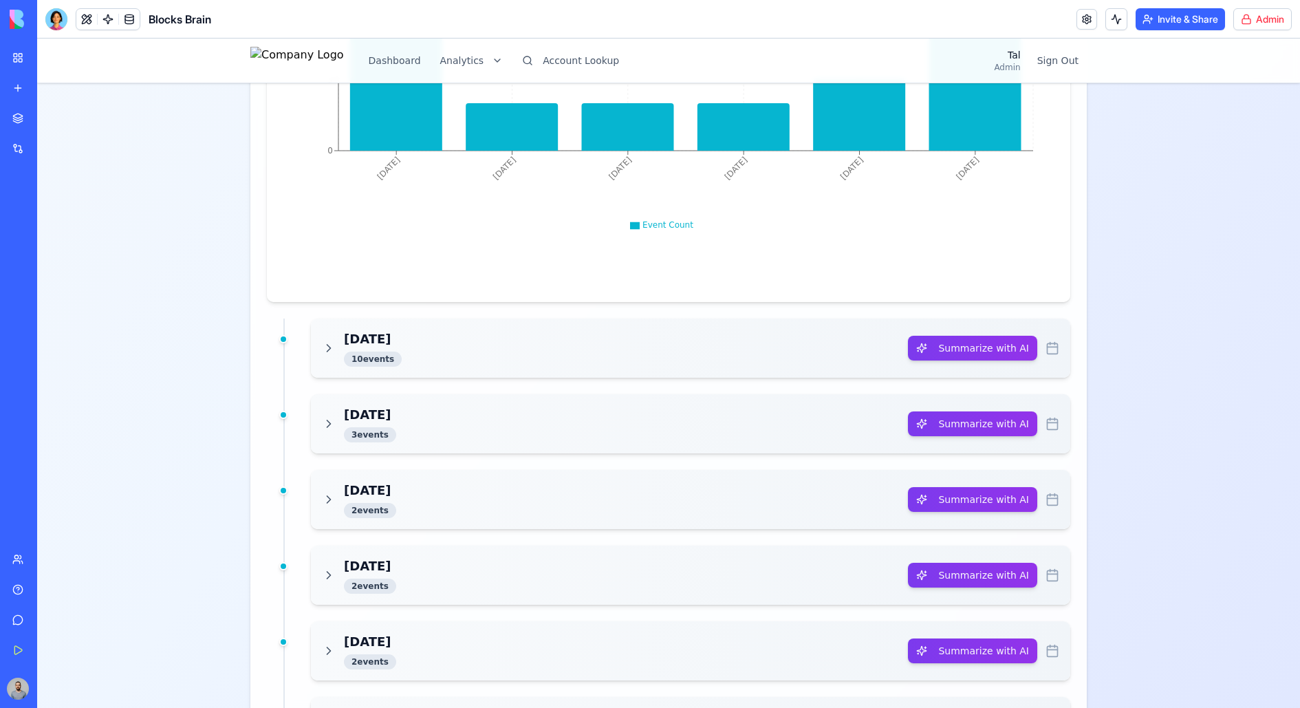
click at [1039, 426] on rect at bounding box center [1052, 424] width 10 height 10
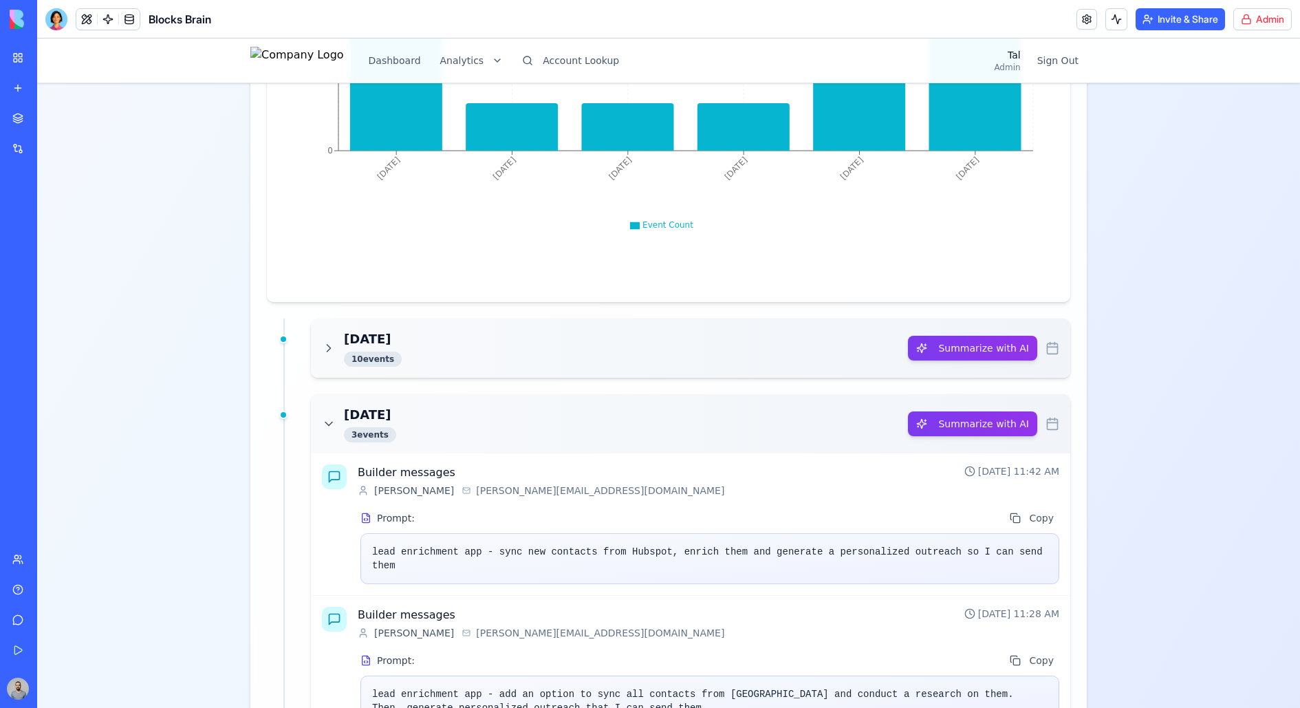
click at [1039, 426] on rect at bounding box center [1052, 424] width 10 height 10
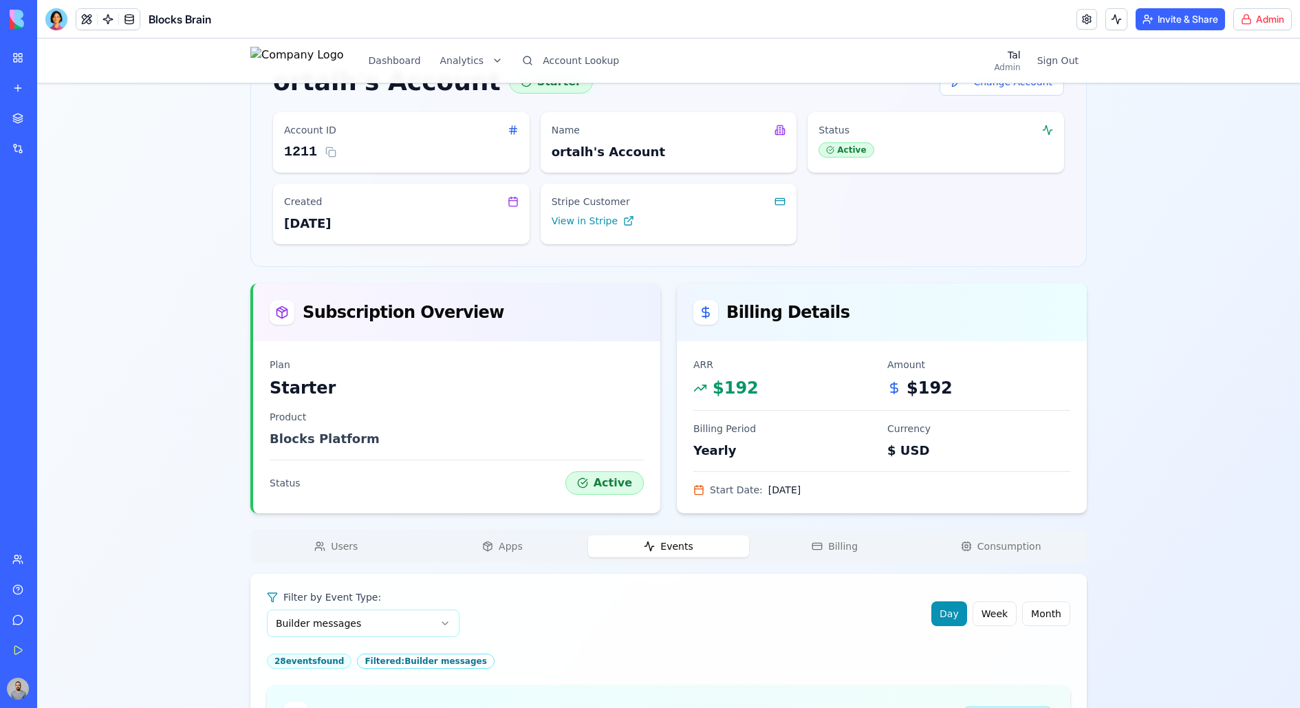
scroll to position [0, 0]
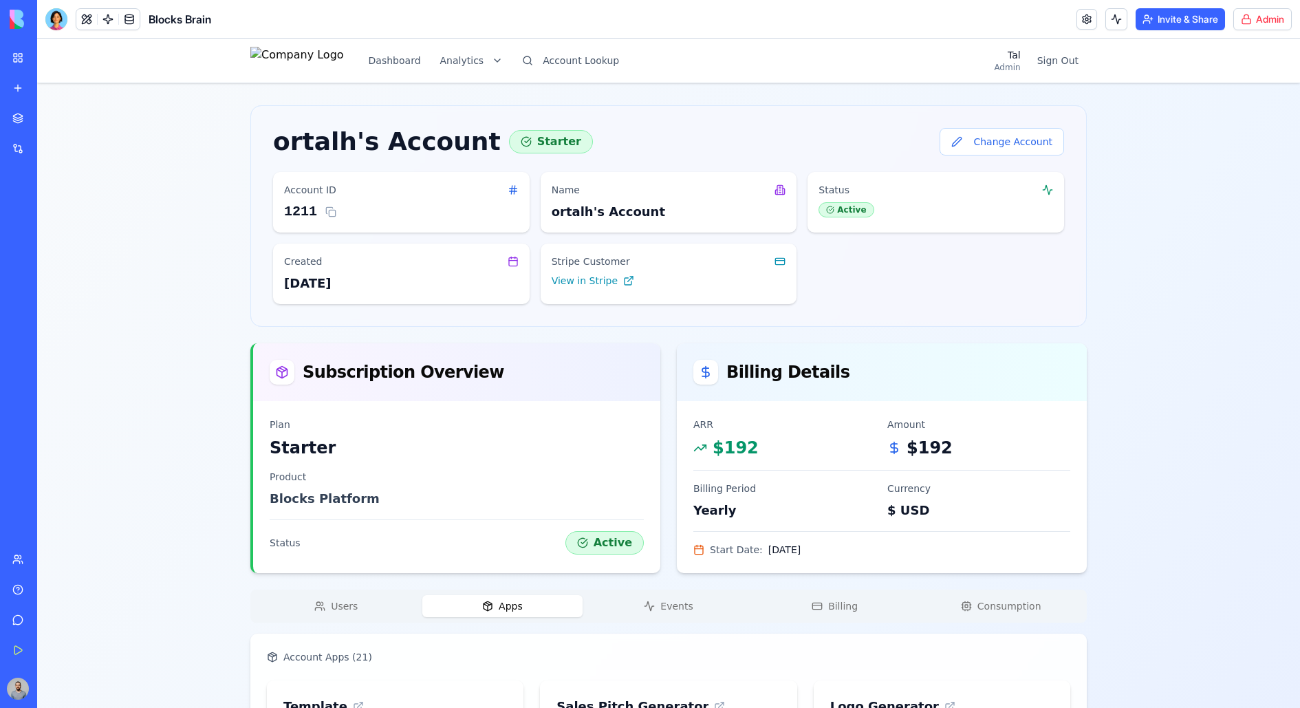
click at [480, 565] on button "Apps" at bounding box center [502, 606] width 161 height 22
click at [102, 21] on link at bounding box center [108, 19] width 21 height 21
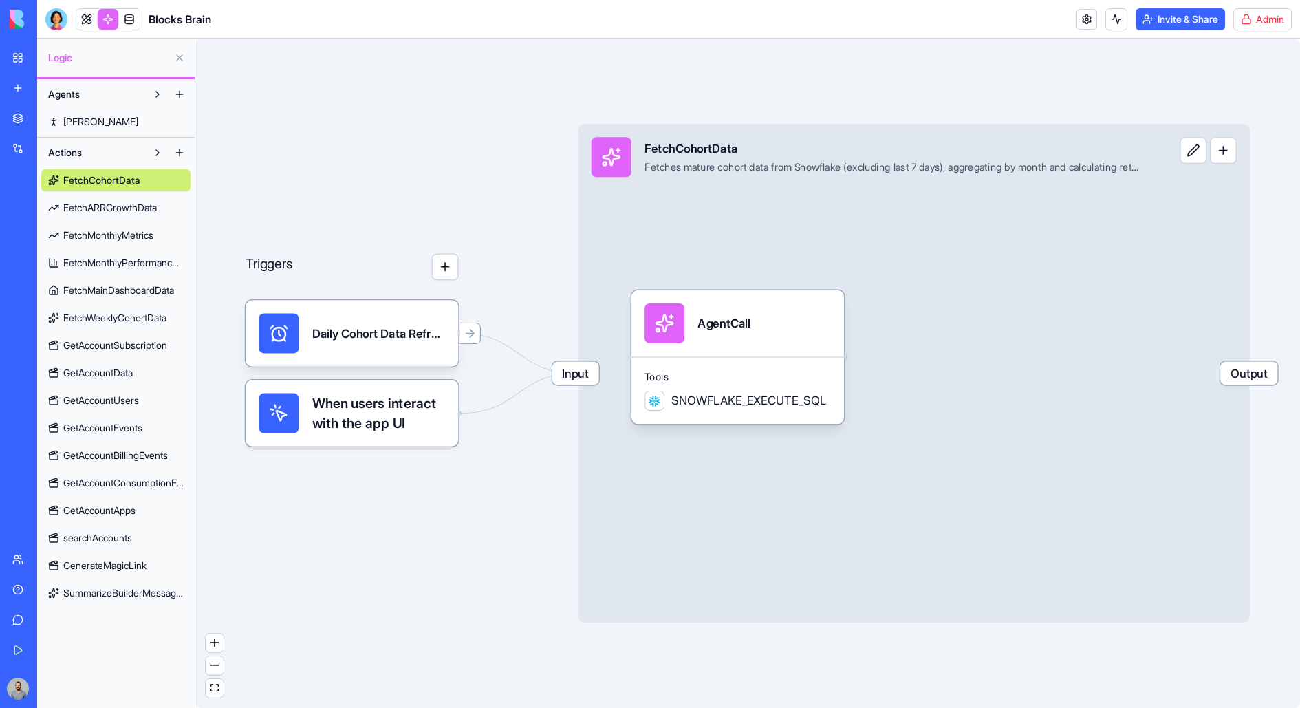
click at [843, 263] on div "Input FetchCohortData Fetches mature cohort data from Snowflake (excluding last…" at bounding box center [914, 373] width 672 height 499
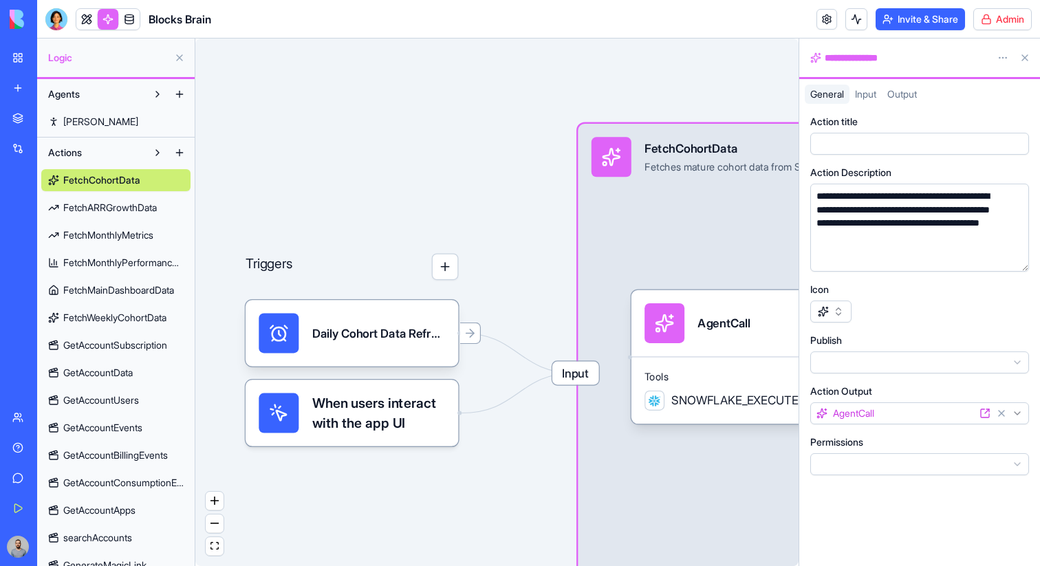
click at [708, 218] on div "Input FetchCohortData Fetches mature cohort data from Snowflake (excluding last…" at bounding box center [914, 373] width 672 height 499
click at [916, 415] on html "**********" at bounding box center [520, 283] width 1040 height 566
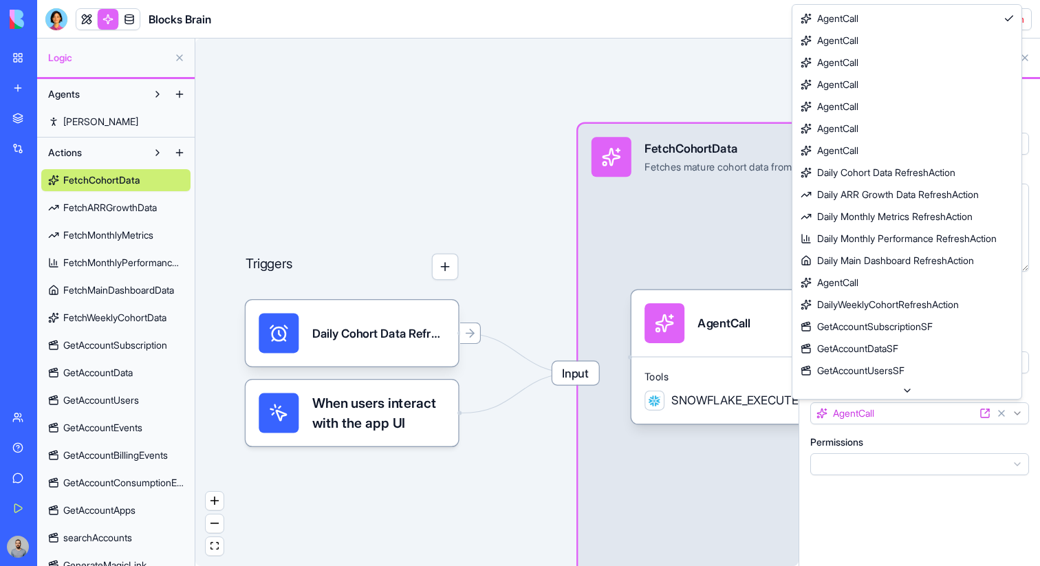
click at [916, 415] on html "**********" at bounding box center [520, 283] width 1040 height 566
click at [914, 413] on html "**********" at bounding box center [520, 283] width 1040 height 566
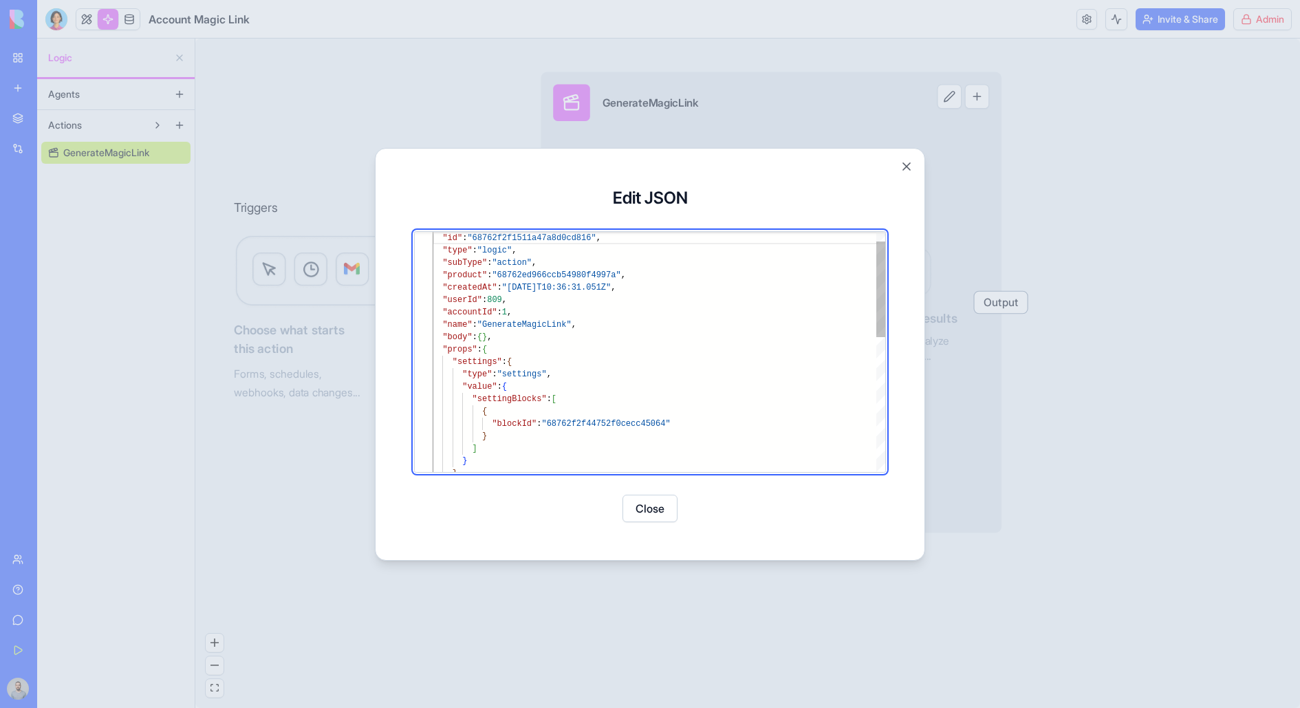
scroll to position [25, 0]
click at [165, 32] on div at bounding box center [650, 354] width 1300 height 708
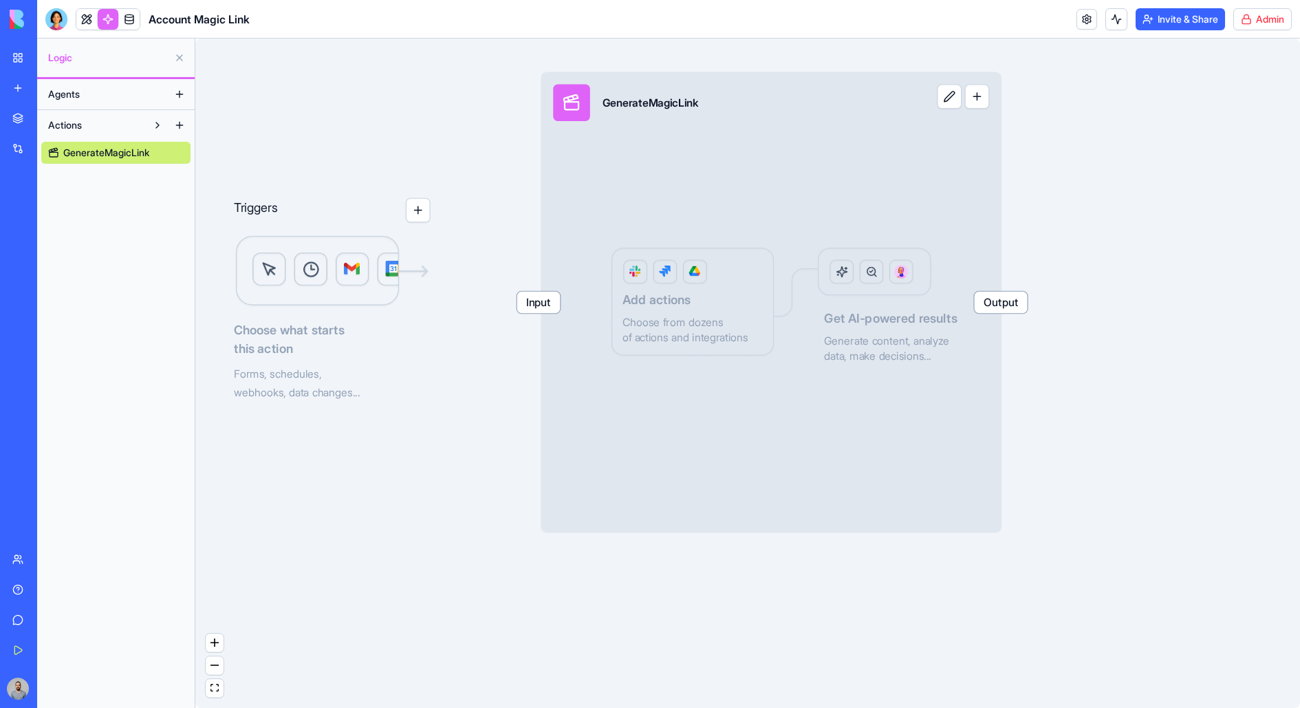
click at [27, 61] on link "My Workspace" at bounding box center [31, 58] width 55 height 28
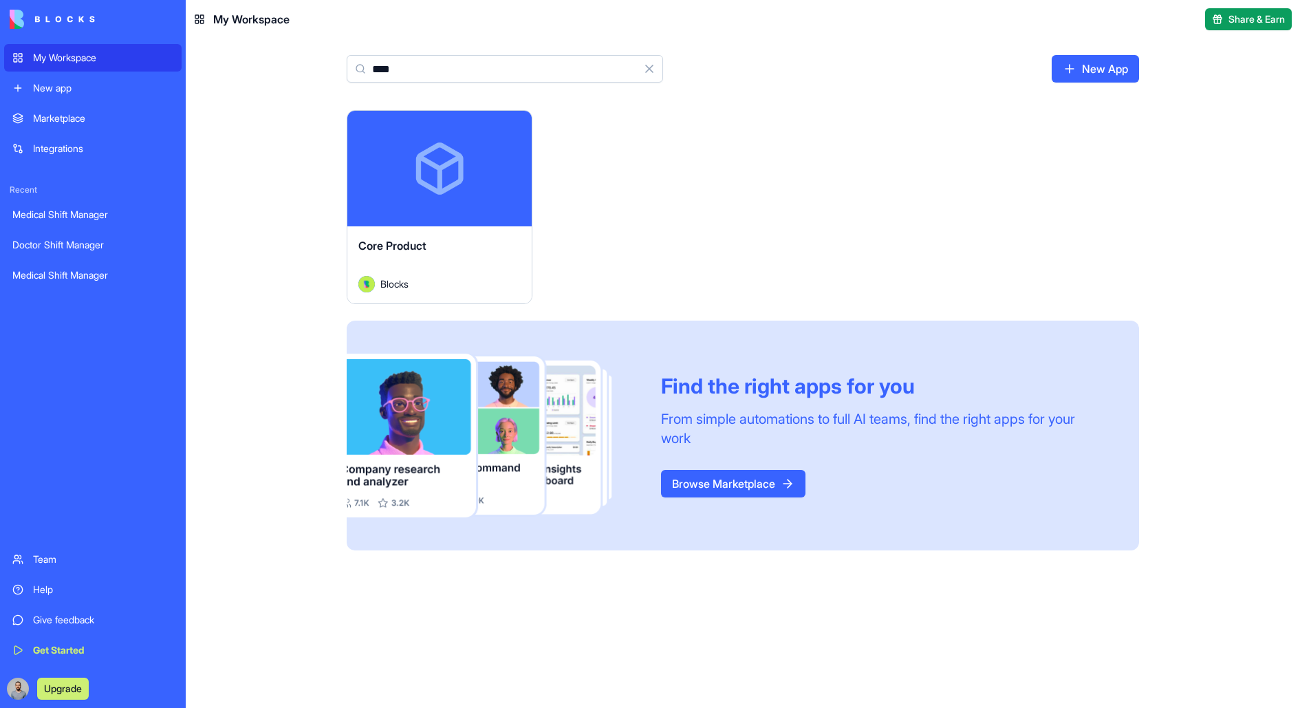
type input "****"
click at [446, 174] on button "Launch" at bounding box center [439, 169] width 103 height 28
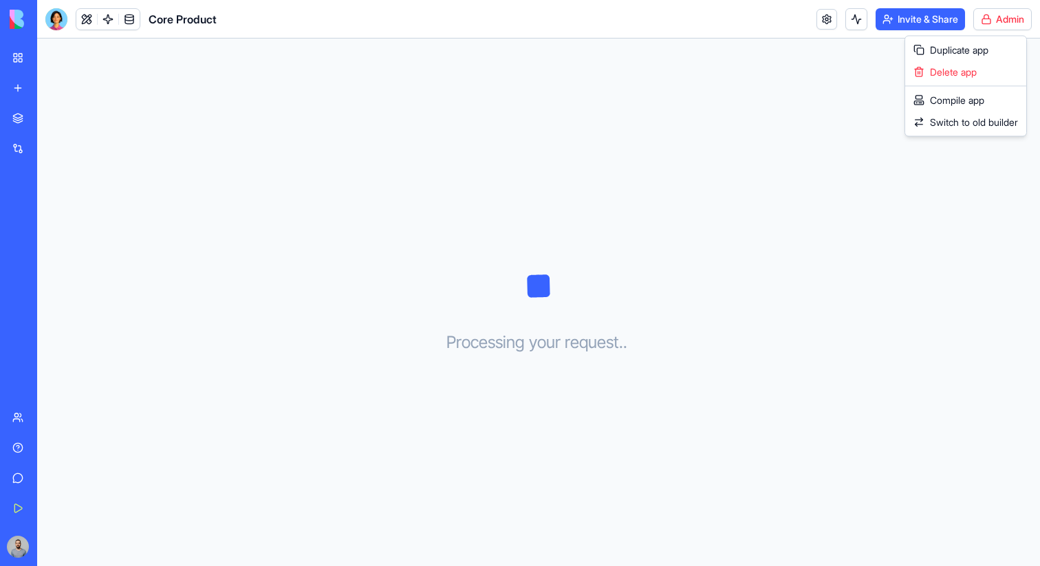
click at [1016, 21] on html "My Workspace New app Marketplace Integrations Recent Medical Shift Manager Doct…" at bounding box center [520, 283] width 1040 height 566
click at [999, 117] on span "Switch to old builder" at bounding box center [974, 123] width 88 height 14
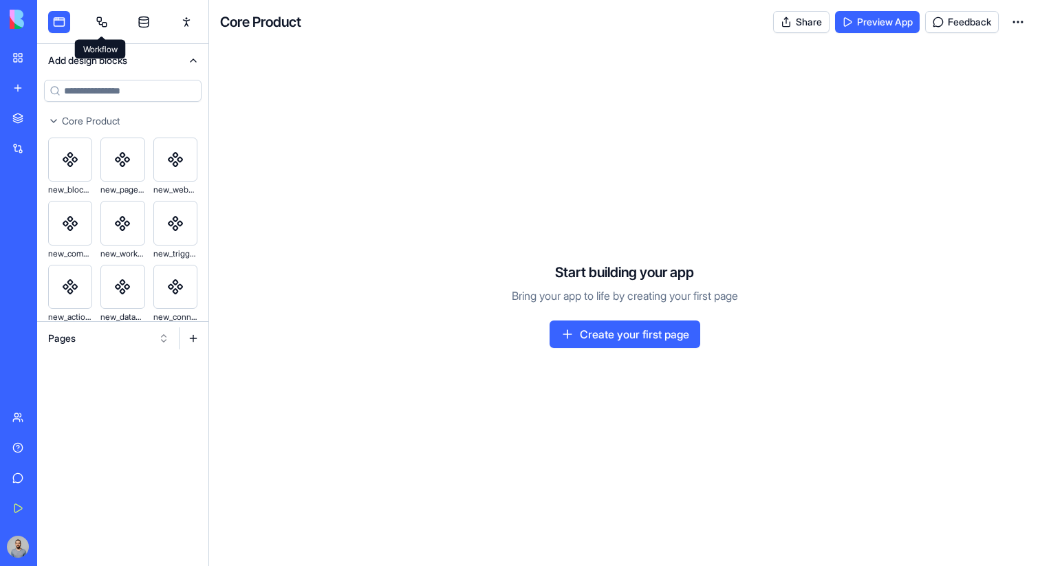
click at [108, 25] on link at bounding box center [102, 22] width 22 height 22
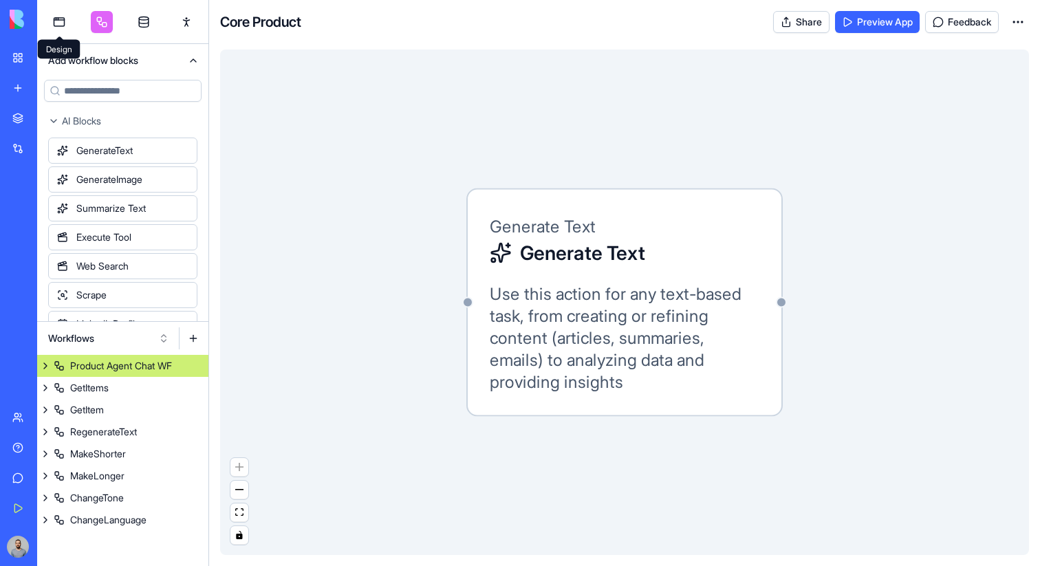
click at [52, 26] on link at bounding box center [59, 22] width 22 height 22
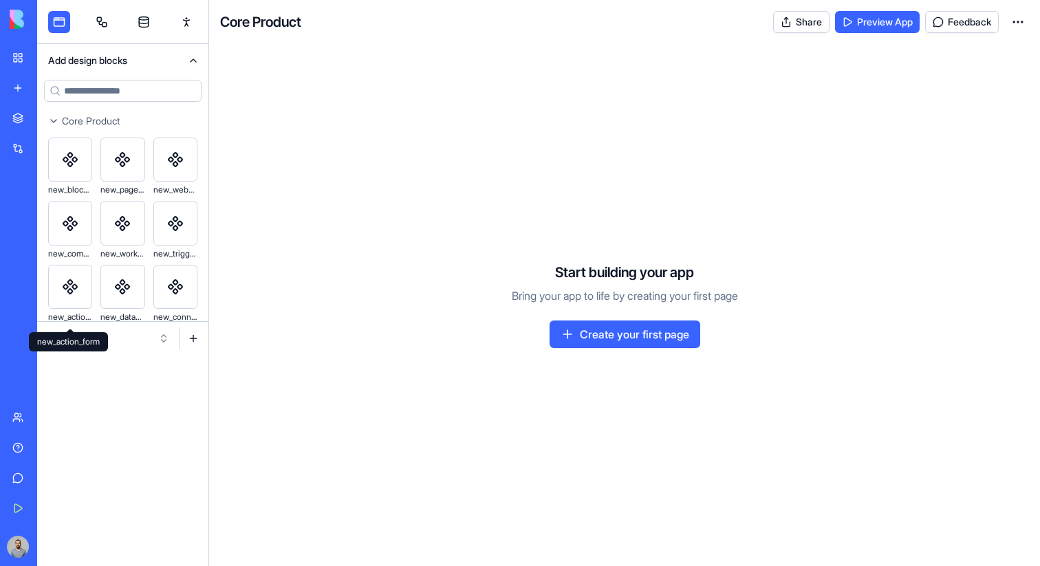
click at [79, 331] on body "My Workspace New app Marketplace Integrations Recent Medical Shift Manager Doct…" at bounding box center [520, 283] width 1040 height 566
click at [98, 346] on button "Pages" at bounding box center [108, 338] width 135 height 22
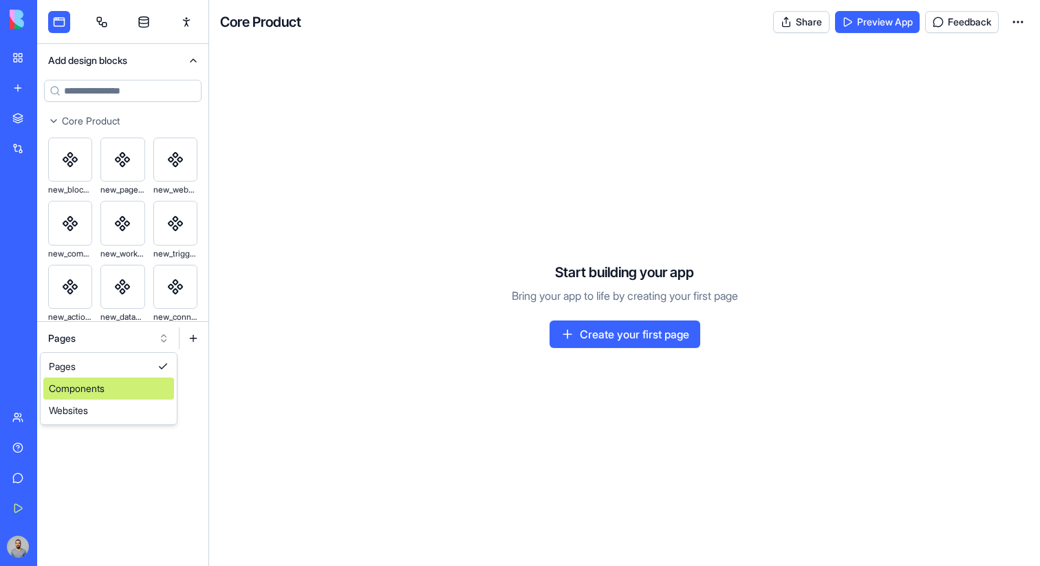
click at [105, 382] on div "Components" at bounding box center [108, 388] width 131 height 22
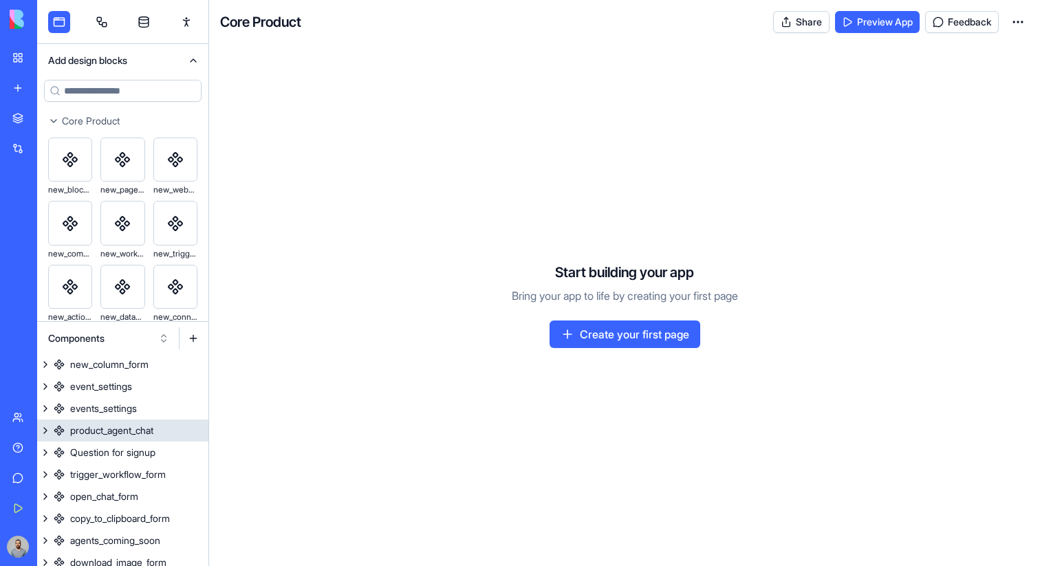
scroll to position [537, 0]
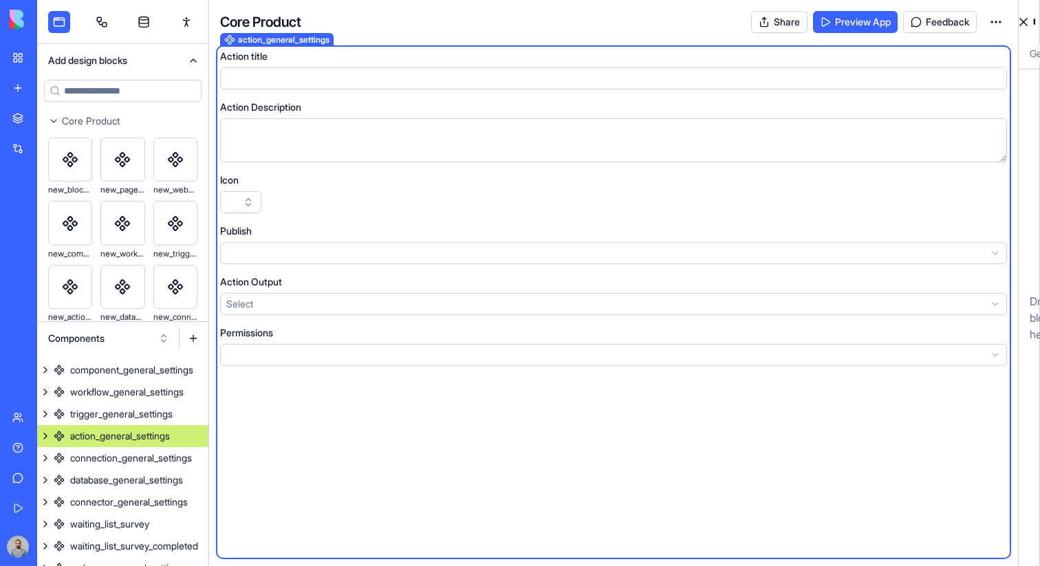
click at [138, 441] on div "action_general_settings" at bounding box center [120, 436] width 100 height 14
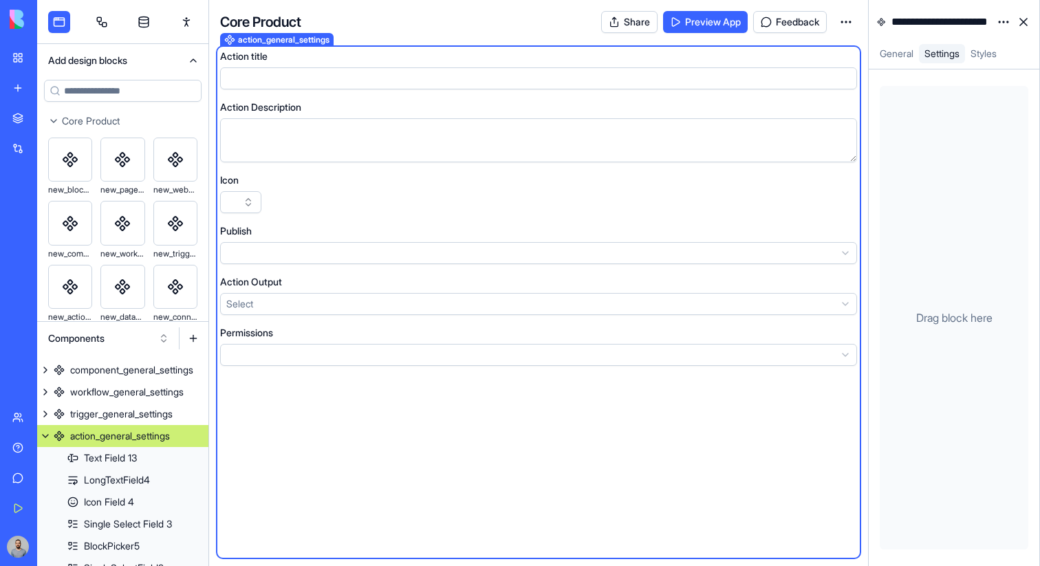
scroll to position [213, 0]
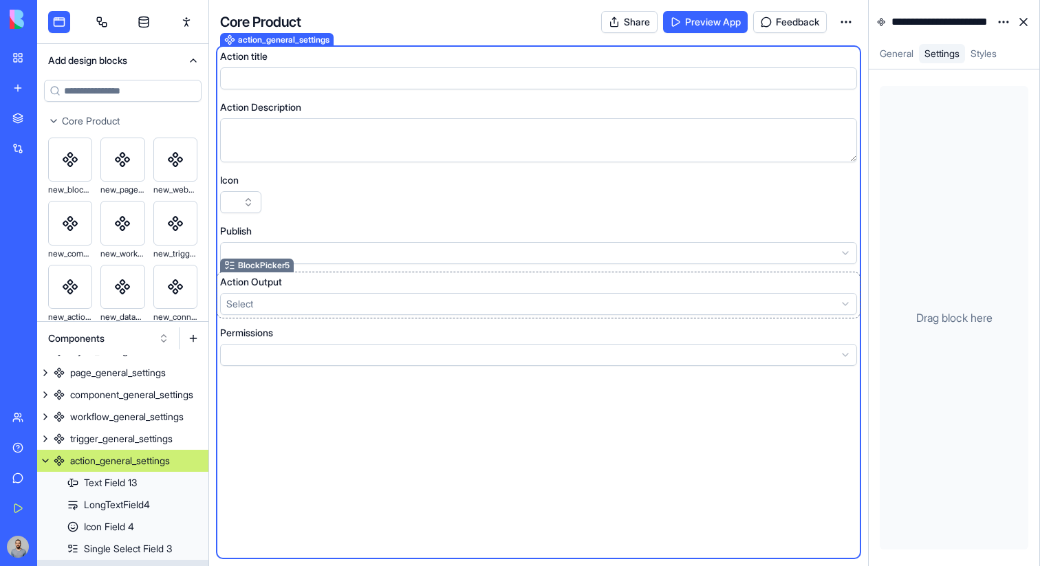
click at [390, 282] on div "Action Output" at bounding box center [538, 282] width 637 height 14
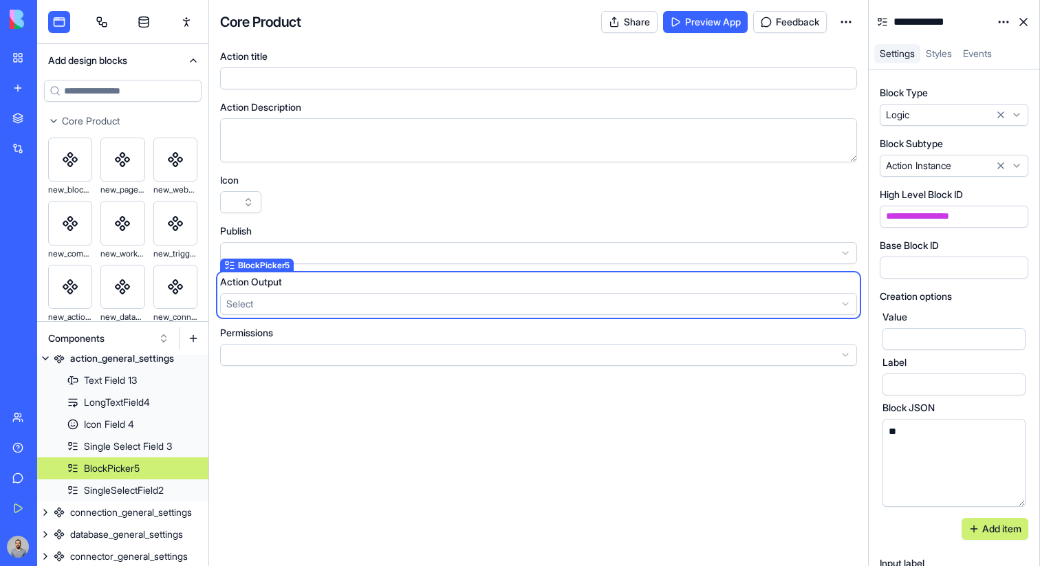
scroll to position [323, 0]
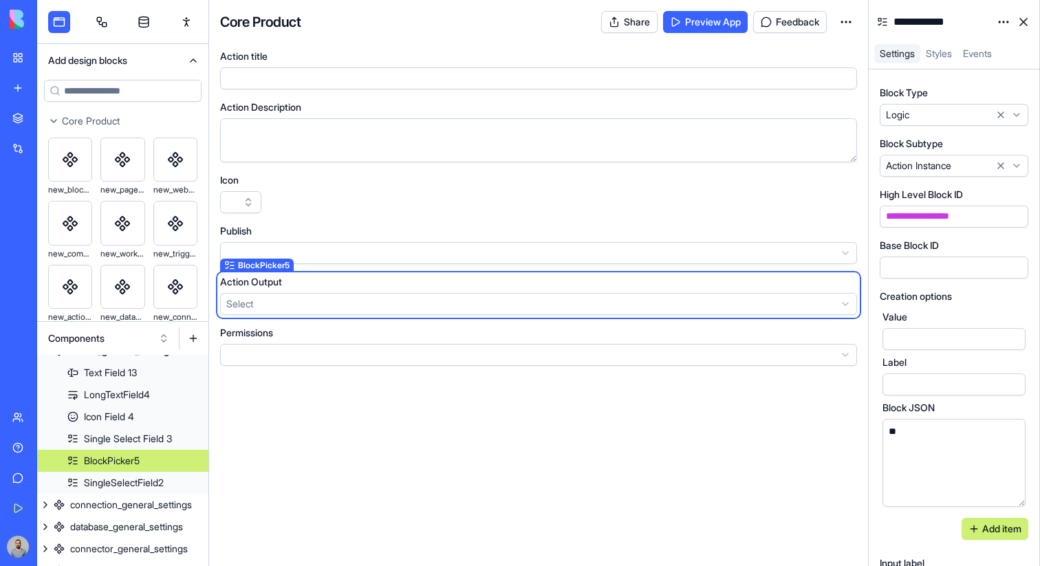
click at [1009, 219] on button "button" at bounding box center [1014, 217] width 22 height 22
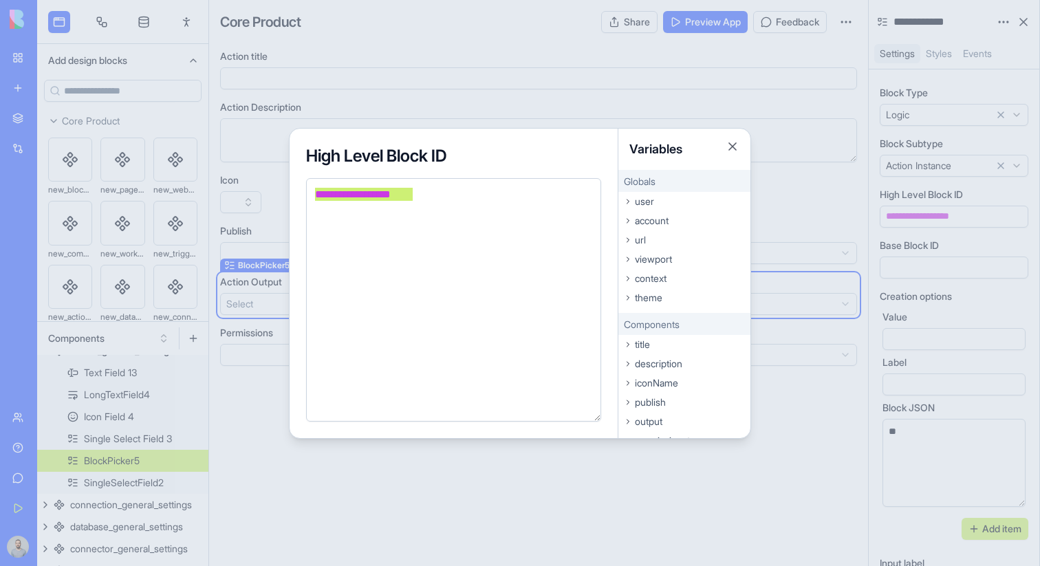
click at [672, 278] on div "context" at bounding box center [684, 278] width 132 height 19
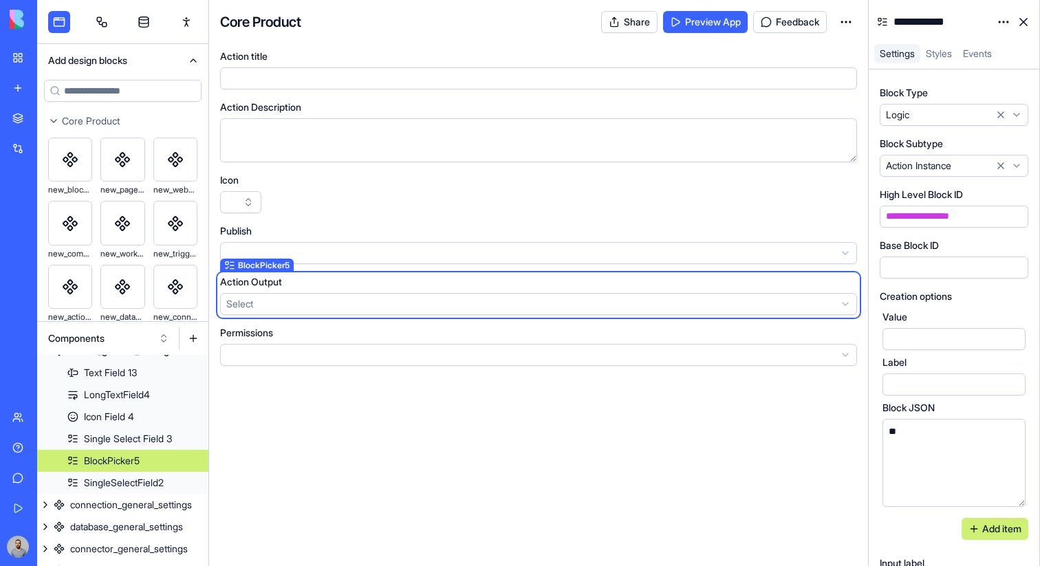
click at [1013, 218] on button "button" at bounding box center [1014, 217] width 22 height 22
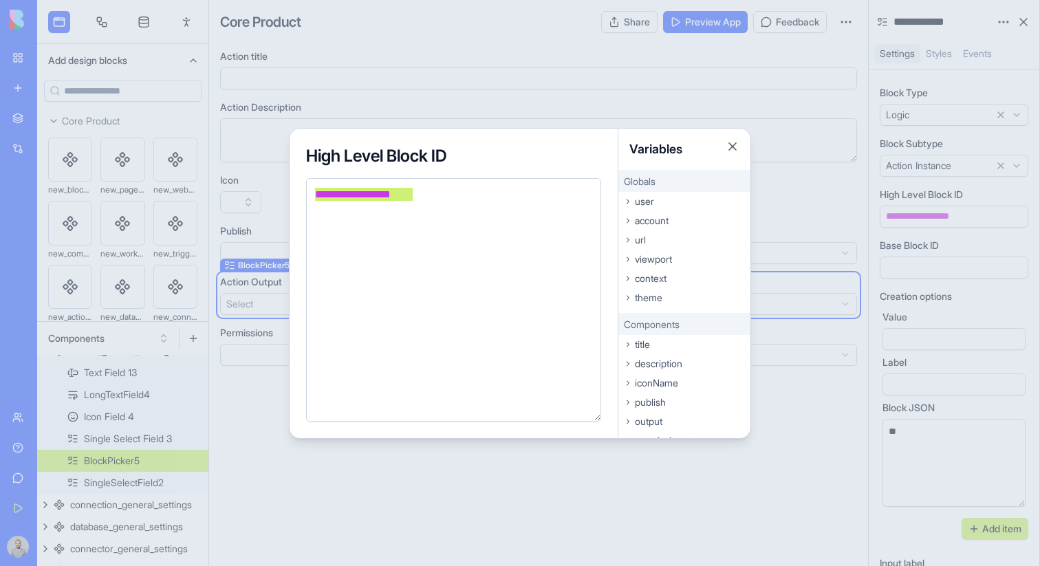
click at [860, 217] on div at bounding box center [520, 283] width 1040 height 566
